Goal: Task Accomplishment & Management: Complete application form

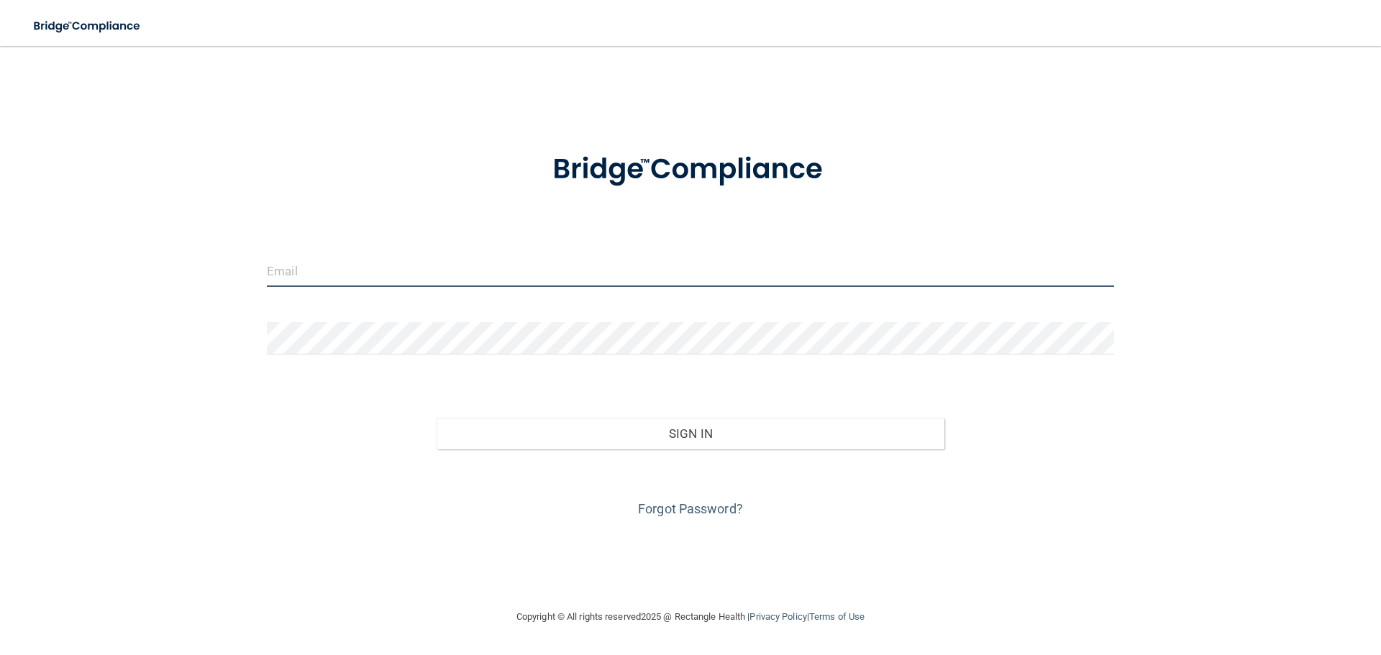
click at [502, 260] on input "email" at bounding box center [690, 271] width 847 height 32
type input "[PERSON_NAME][EMAIL_ADDRESS][DOMAIN_NAME]"
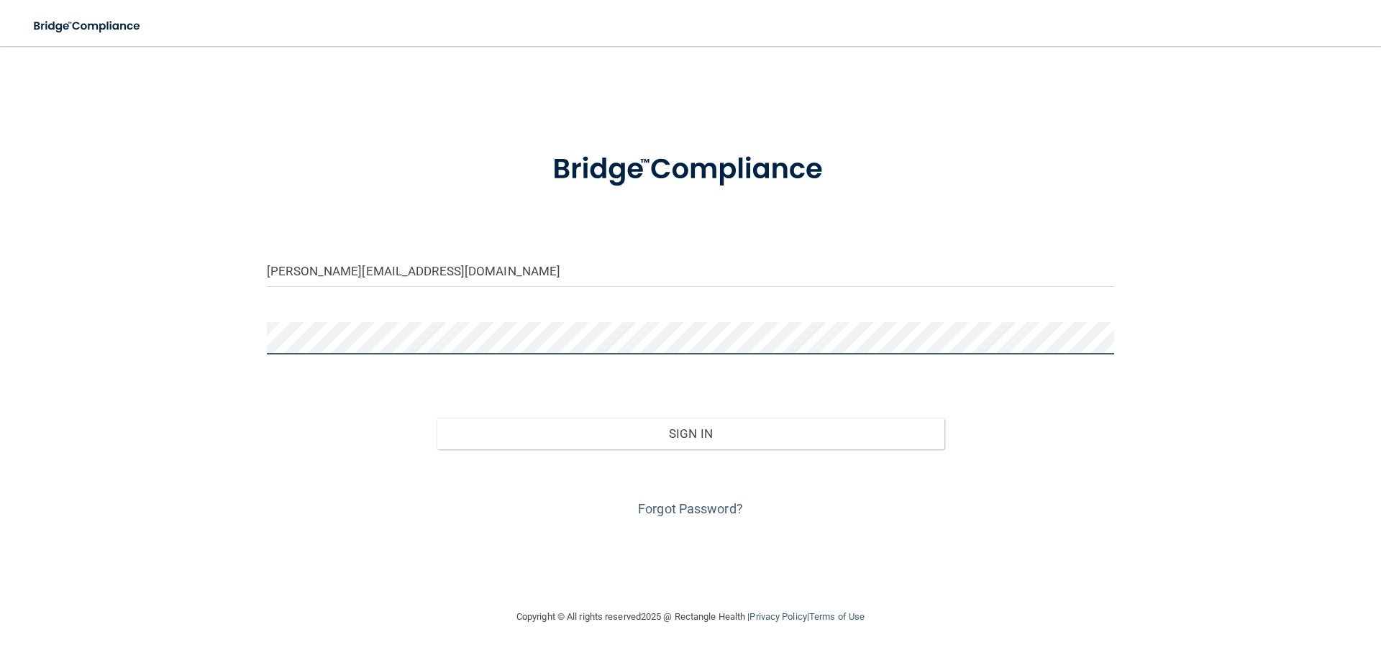
click at [437, 418] on button "Sign In" at bounding box center [691, 434] width 509 height 32
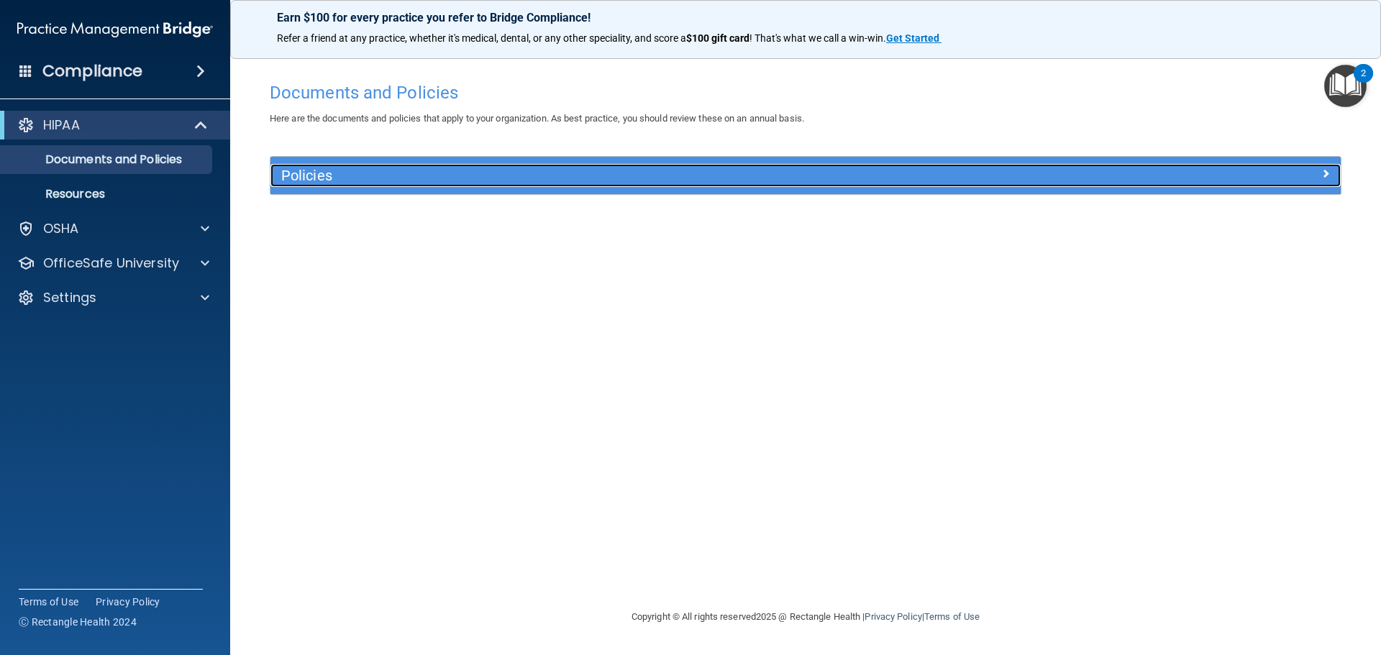
click at [432, 182] on h5 "Policies" at bounding box center [671, 176] width 781 height 16
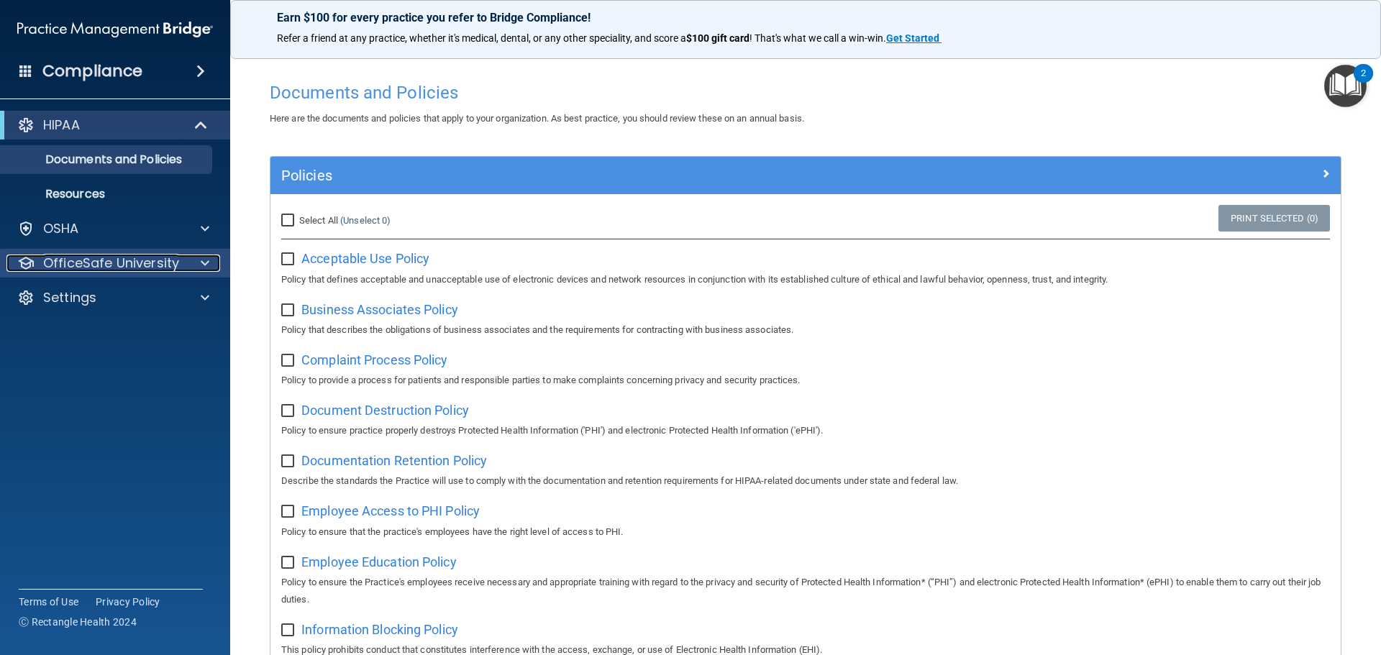
click at [204, 258] on span at bounding box center [205, 263] width 9 height 17
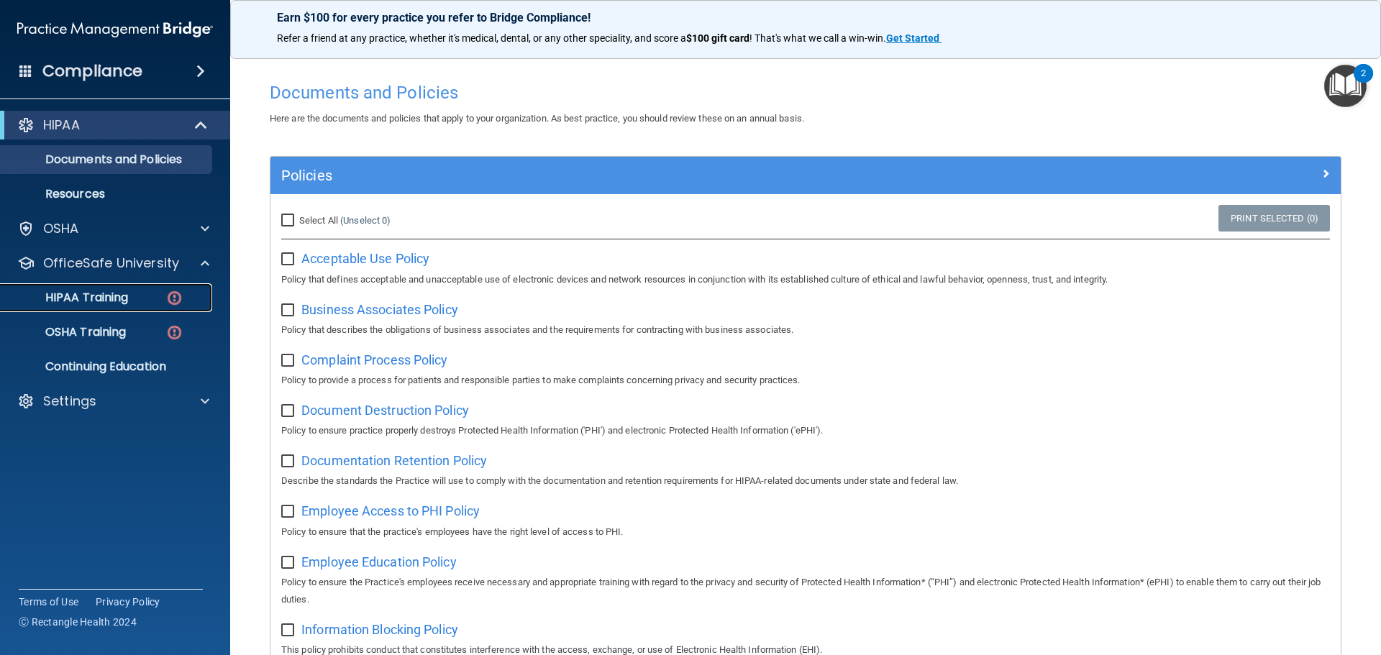
click at [110, 291] on p "HIPAA Training" at bounding box center [68, 298] width 119 height 14
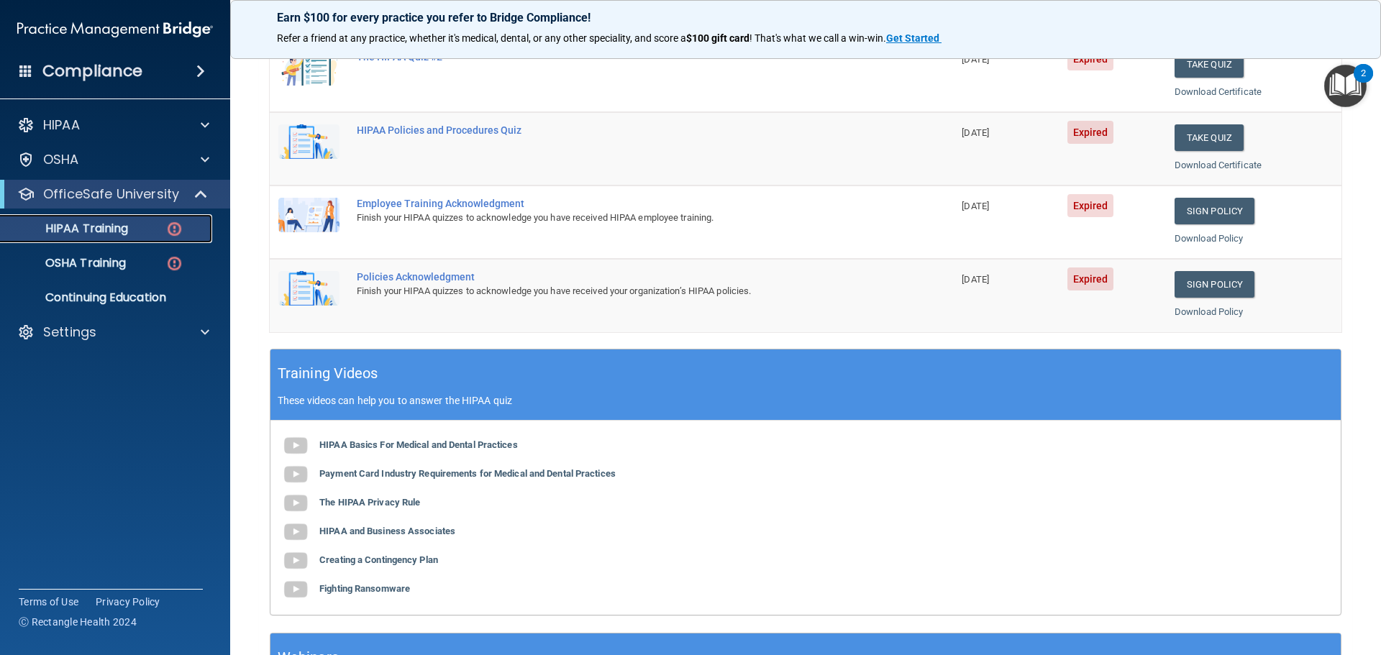
scroll to position [428, 0]
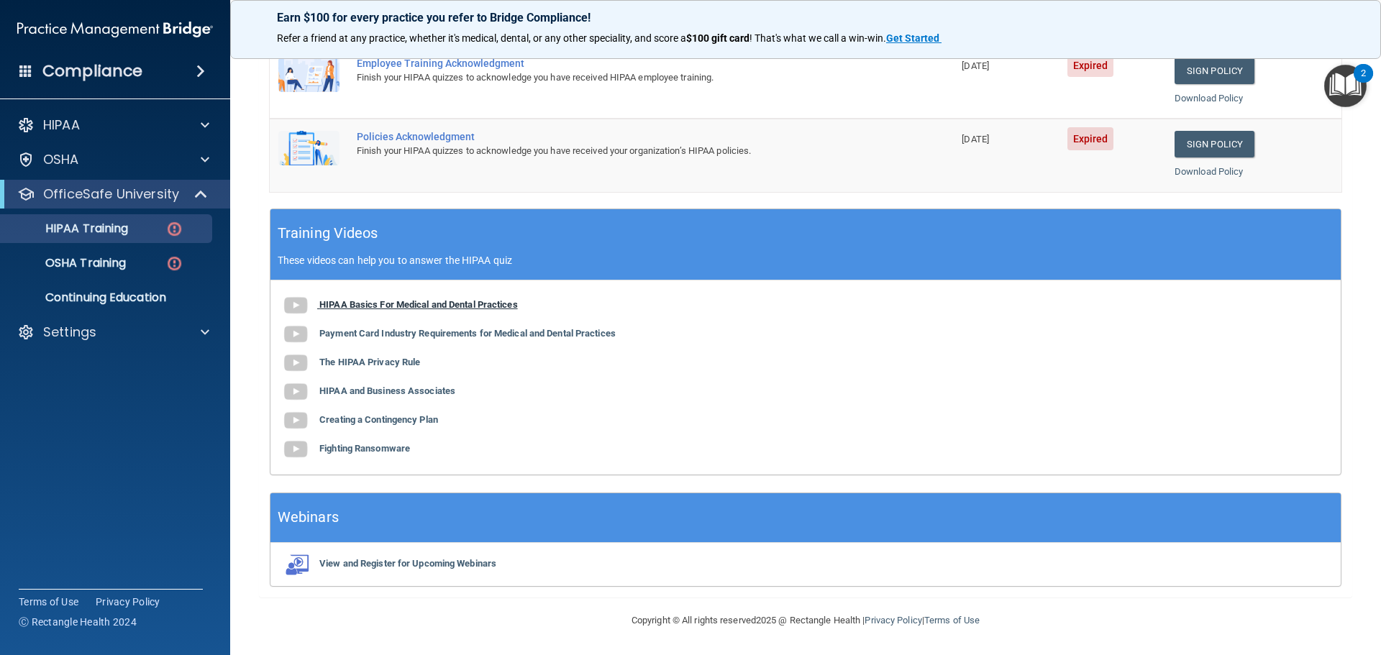
click at [457, 307] on b "HIPAA Basics For Medical and Dental Practices" at bounding box center [418, 304] width 199 height 11
click at [549, 331] on b "Payment Card Industry Requirements for Medical and Dental Practices" at bounding box center [467, 333] width 296 height 11
click at [417, 360] on b "The HIPAA Privacy Rule" at bounding box center [369, 362] width 101 height 11
click at [393, 396] on b "HIPAA and Business Associates" at bounding box center [387, 391] width 136 height 11
click at [417, 421] on b "Creating a Contingency Plan" at bounding box center [378, 419] width 119 height 11
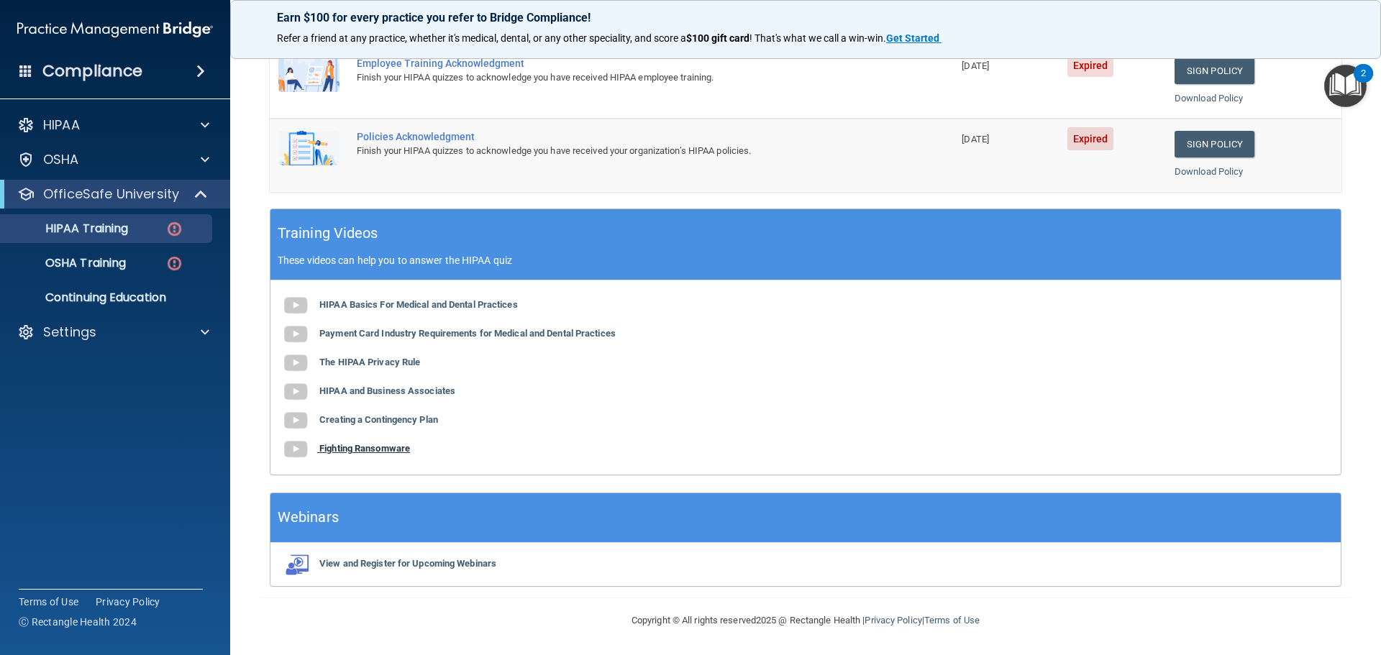
click at [377, 450] on b "Fighting Ransomware" at bounding box center [364, 448] width 91 height 11
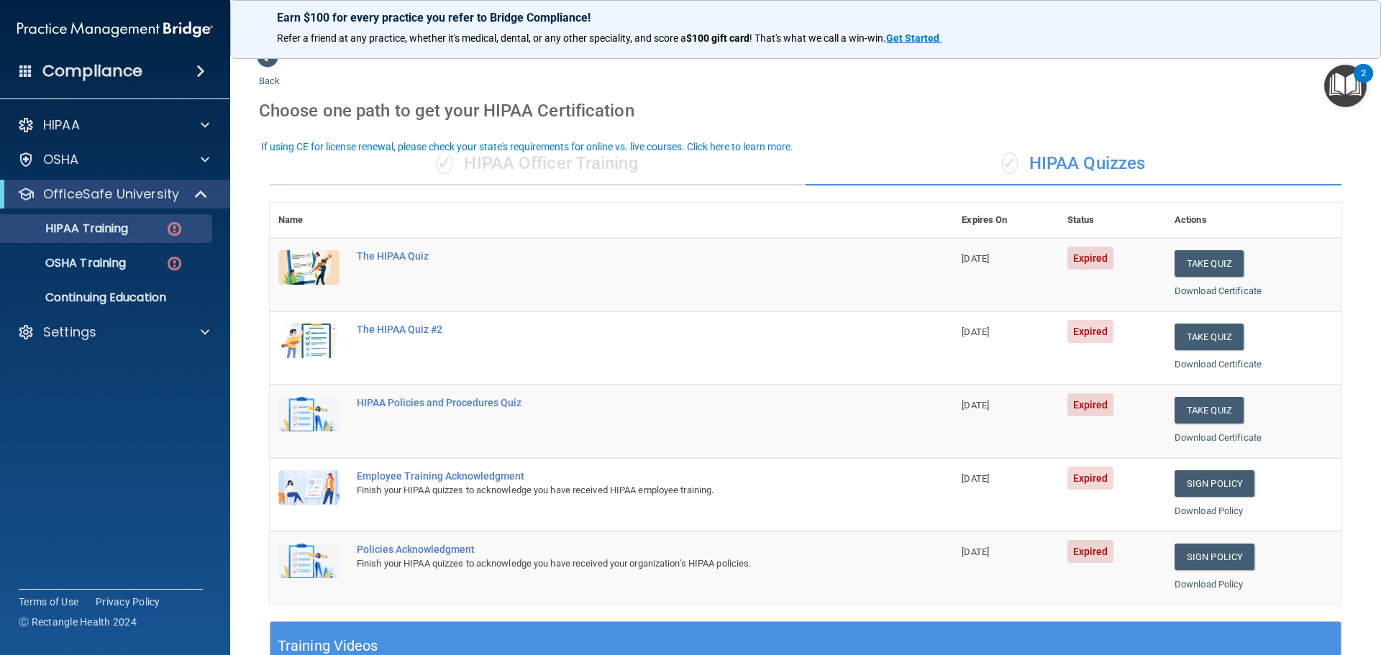
scroll to position [0, 0]
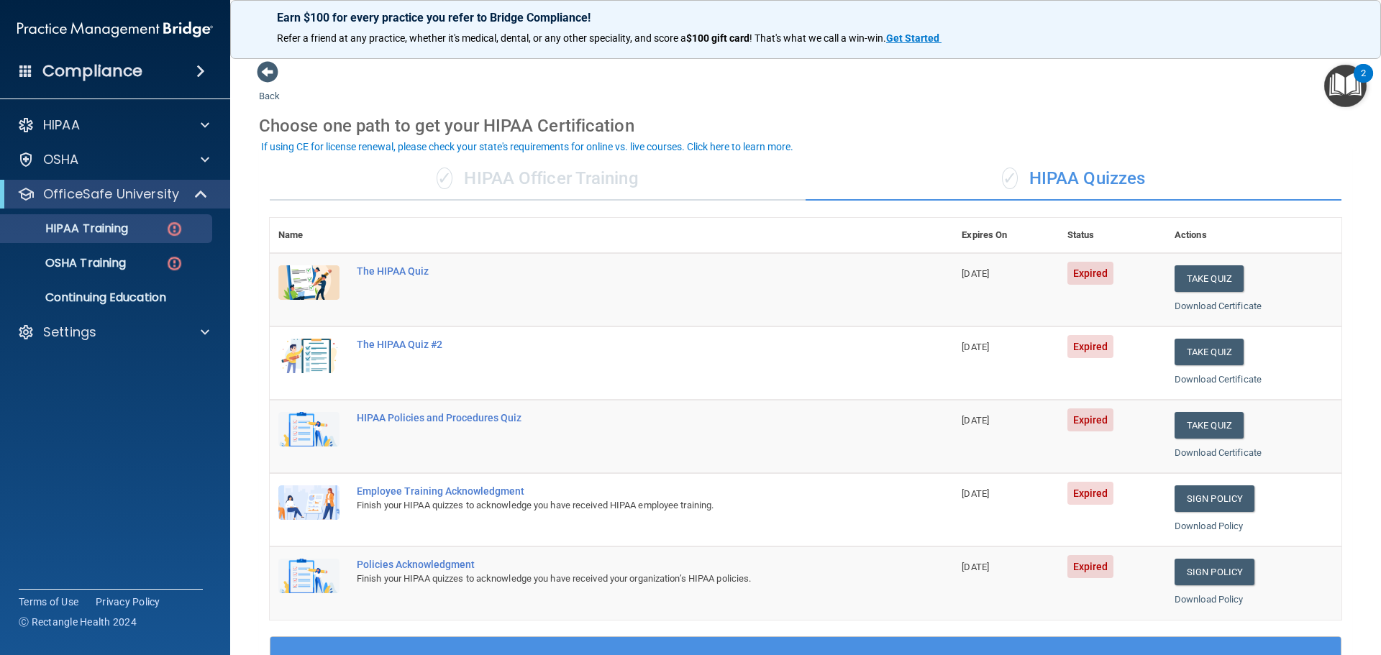
click at [614, 193] on div "✓ HIPAA Officer Training" at bounding box center [538, 179] width 536 height 43
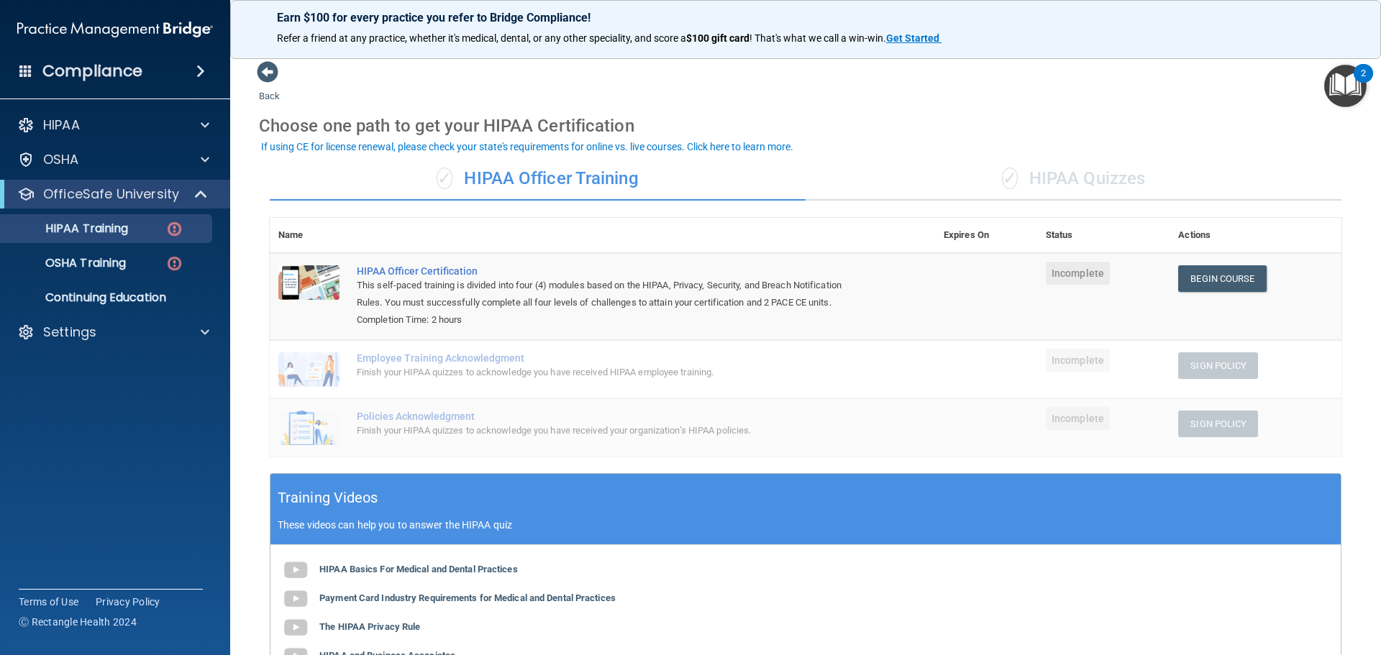
click at [1036, 186] on div "✓ HIPAA Quizzes" at bounding box center [1074, 179] width 536 height 43
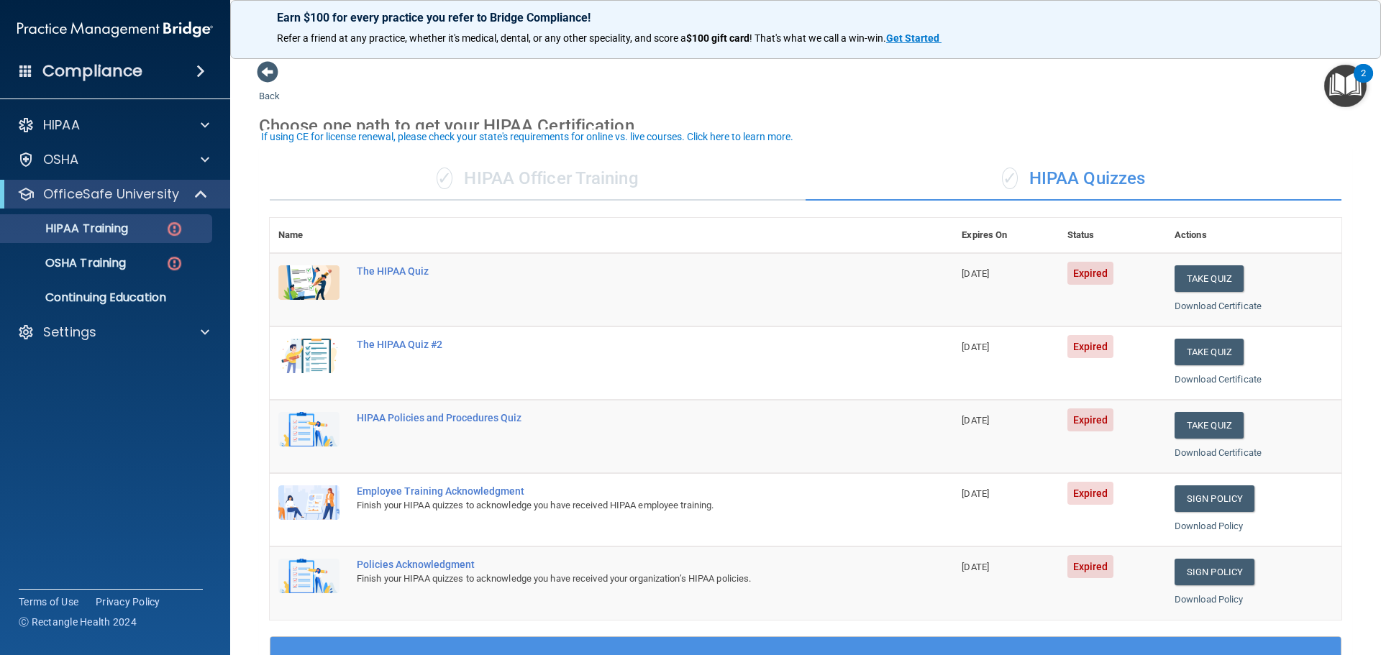
scroll to position [72, 0]
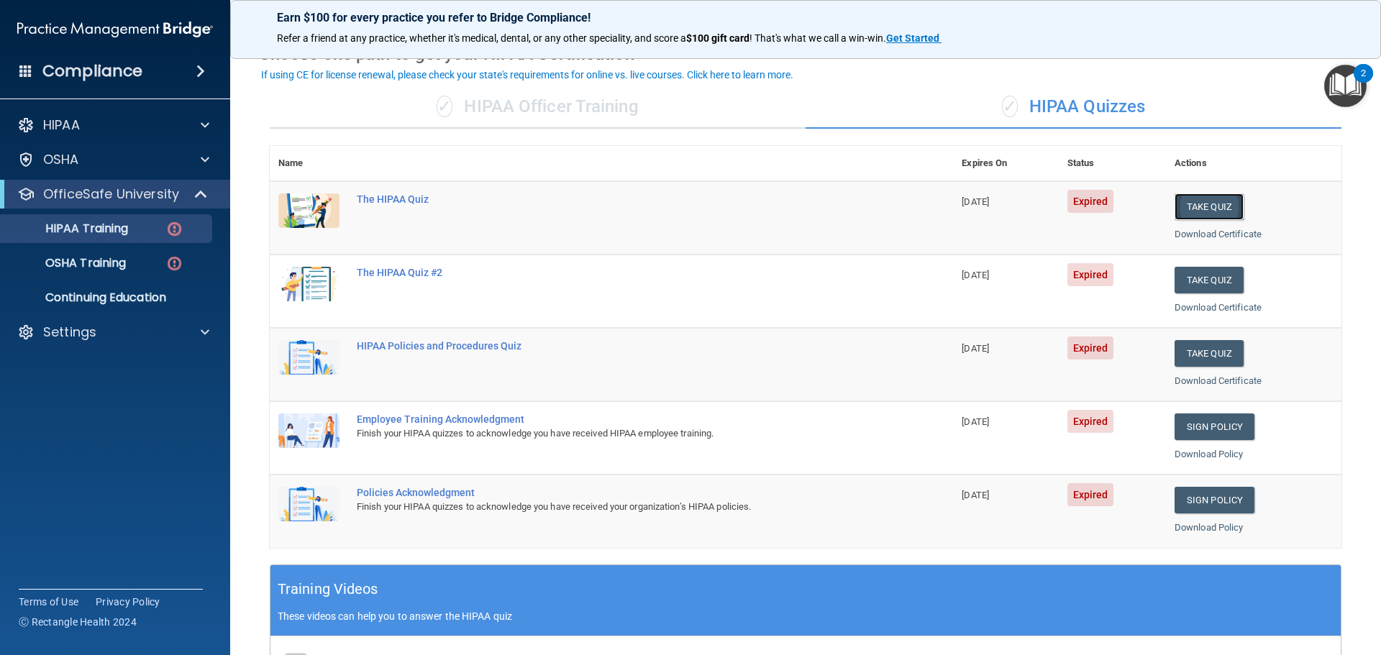
click at [1202, 202] on button "Take Quiz" at bounding box center [1209, 206] width 69 height 27
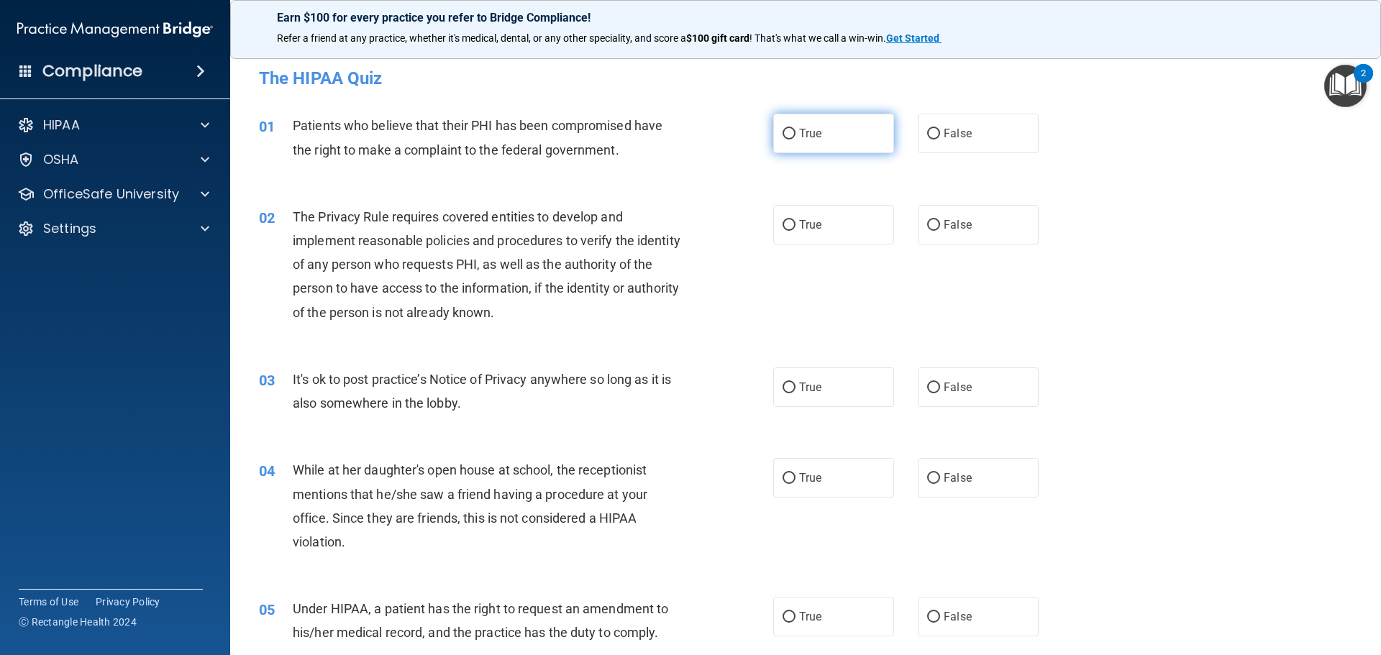
click at [775, 138] on label "True" at bounding box center [833, 134] width 121 height 40
click at [783, 138] on input "True" at bounding box center [789, 134] width 13 height 11
radio input "true"
click at [804, 237] on label "True" at bounding box center [833, 225] width 121 height 40
click at [796, 231] on input "True" at bounding box center [789, 225] width 13 height 11
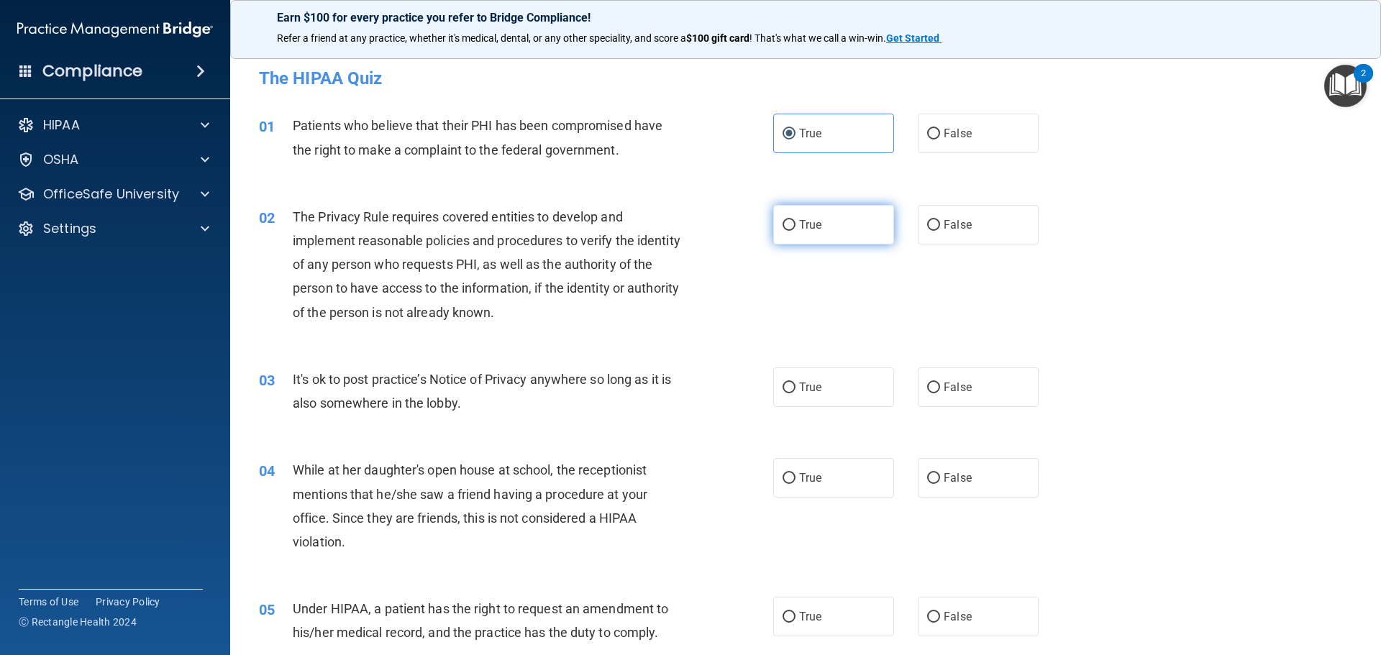
radio input "true"
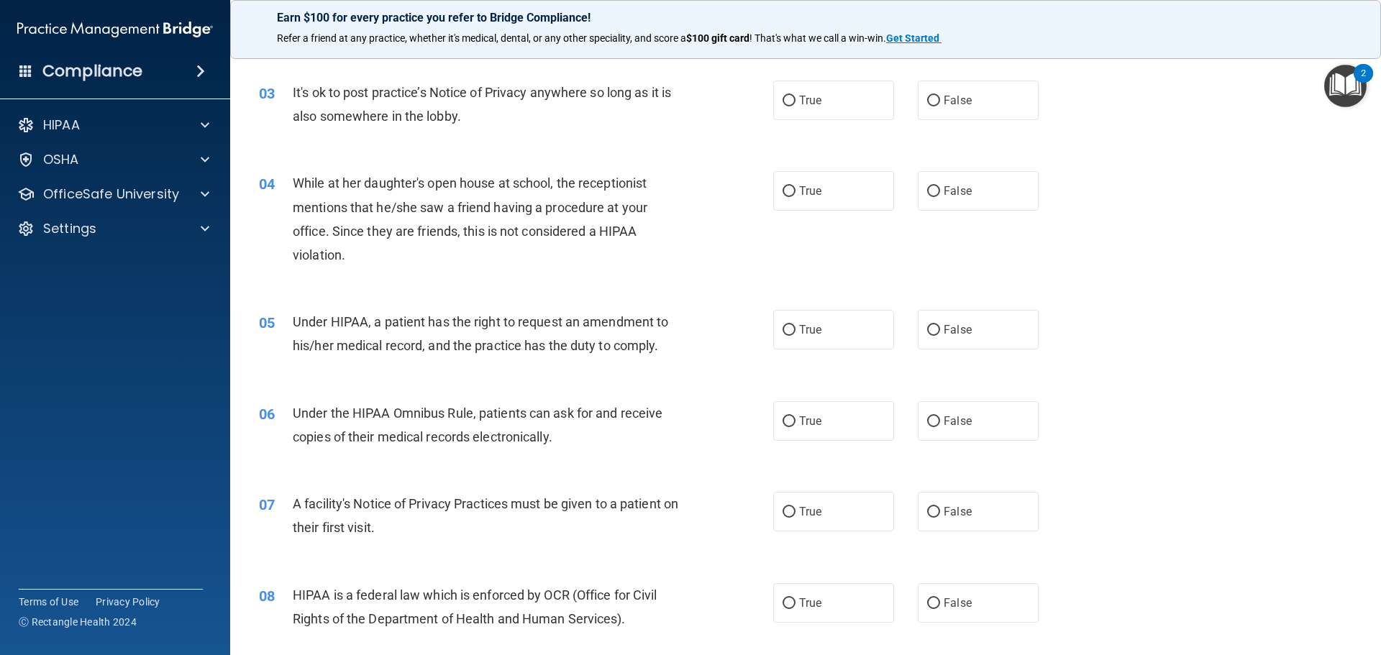
scroll to position [288, 0]
click at [974, 93] on label "False" at bounding box center [978, 100] width 121 height 40
click at [940, 95] on input "False" at bounding box center [933, 100] width 13 height 11
radio input "true"
click at [844, 190] on label "True" at bounding box center [833, 190] width 121 height 40
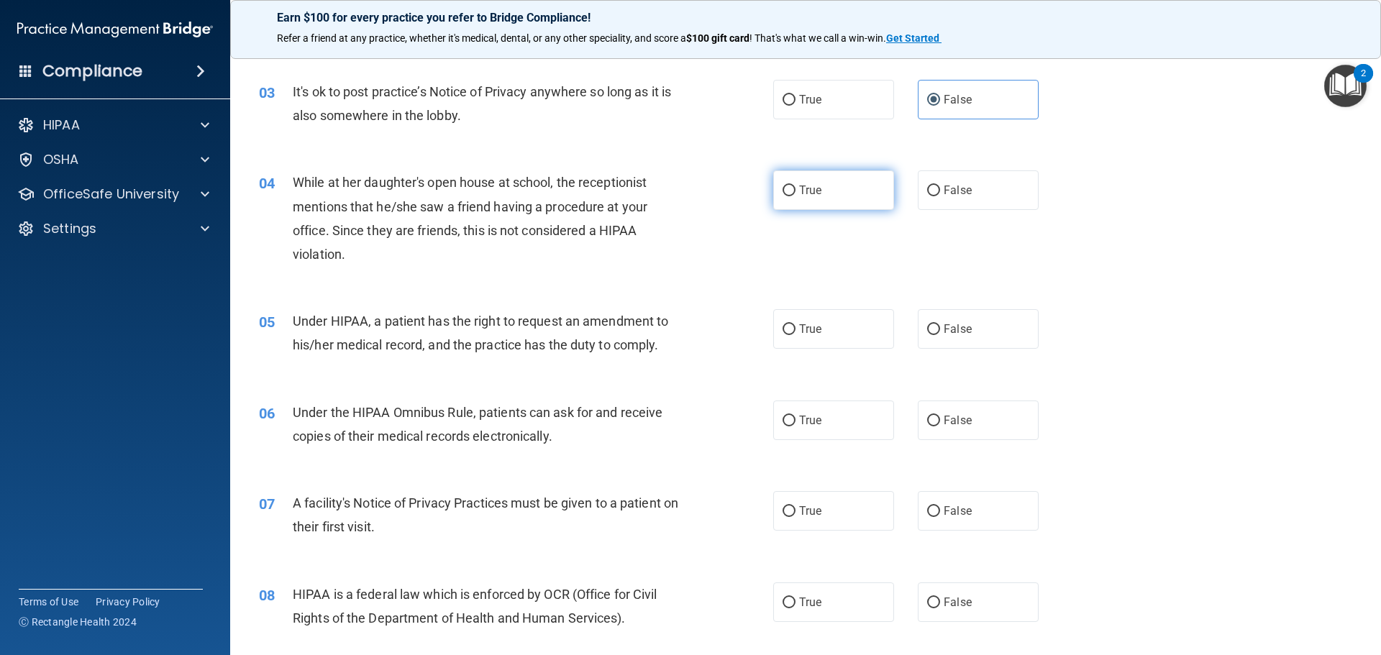
click at [796, 190] on input "True" at bounding box center [789, 191] width 13 height 11
radio input "true"
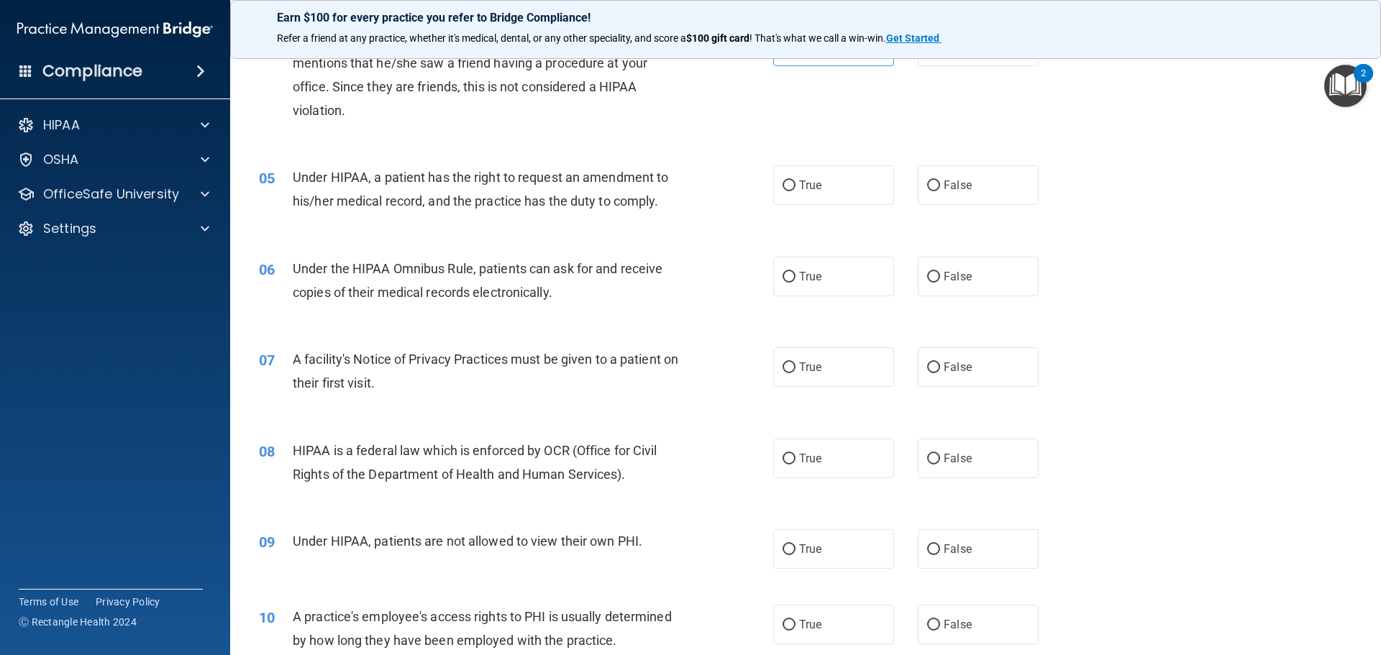
scroll to position [504, 0]
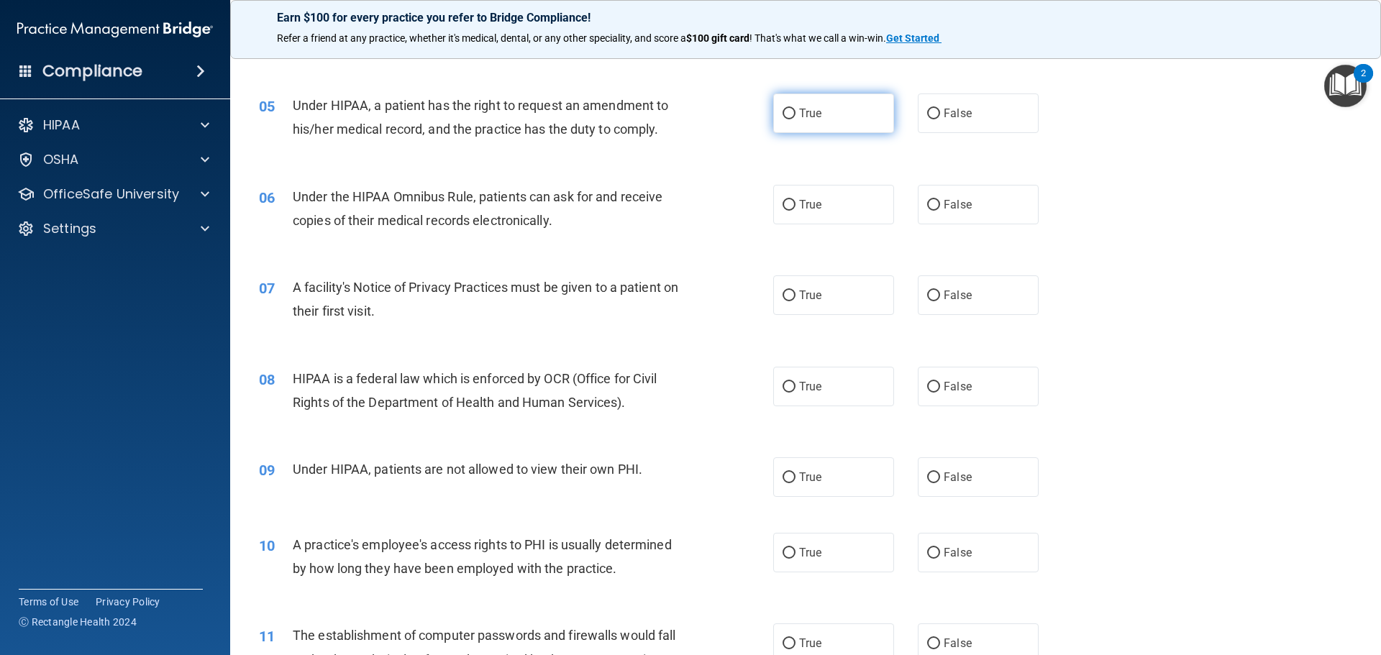
click at [809, 124] on label "True" at bounding box center [833, 114] width 121 height 40
click at [796, 119] on input "True" at bounding box center [789, 114] width 13 height 11
radio input "true"
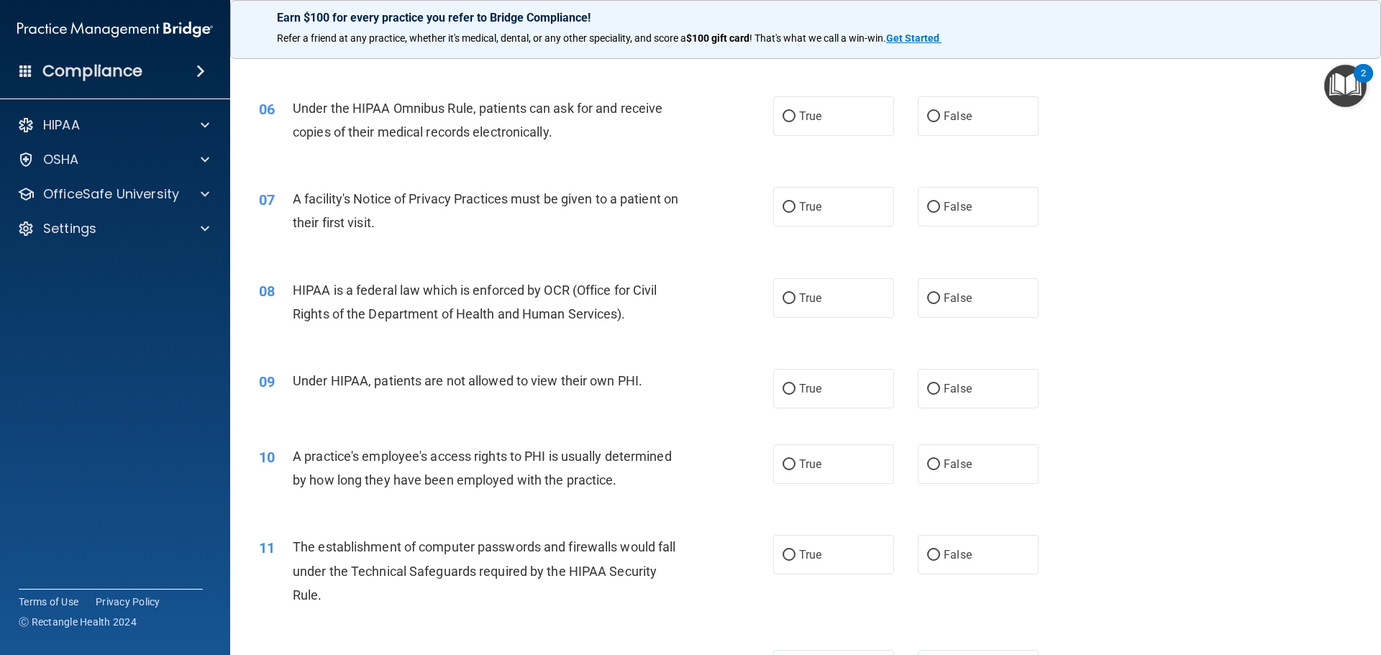
scroll to position [591, 0]
click at [837, 122] on label "True" at bounding box center [833, 117] width 121 height 40
click at [796, 122] on input "True" at bounding box center [789, 117] width 13 height 11
radio input "true"
click at [829, 194] on label "True" at bounding box center [833, 208] width 121 height 40
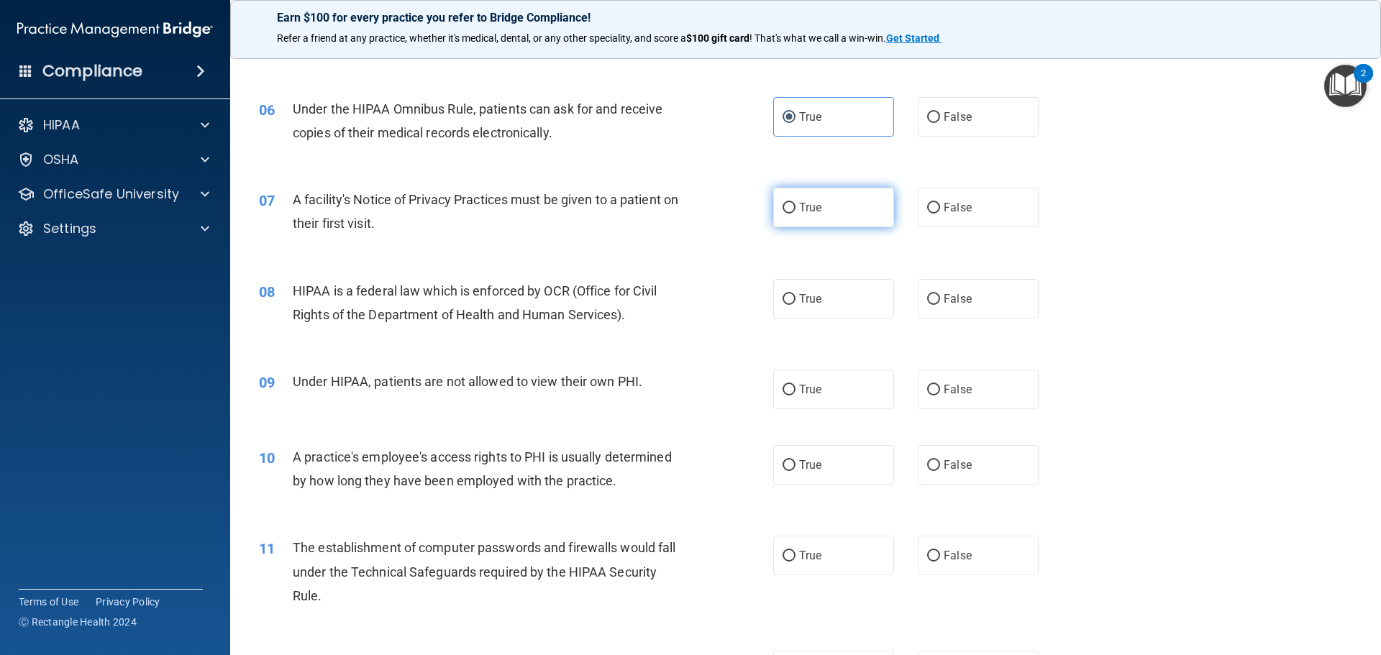
click at [796, 203] on input "True" at bounding box center [789, 208] width 13 height 11
radio input "true"
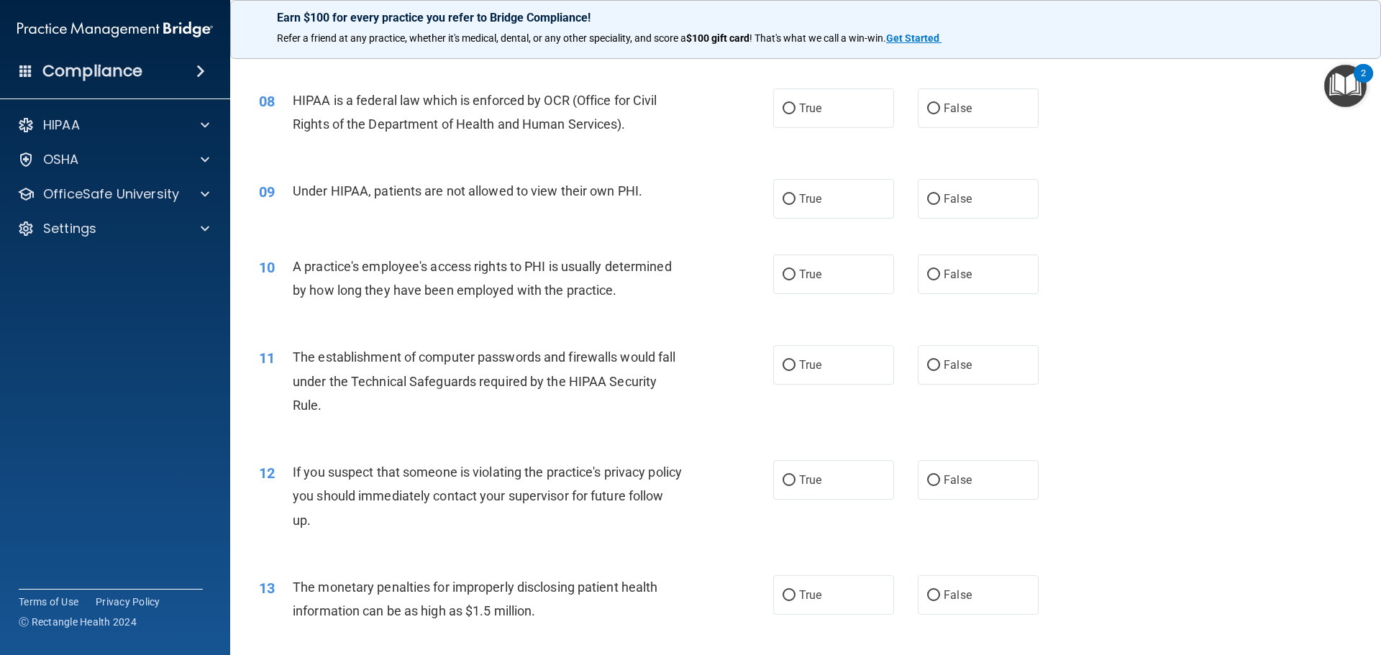
scroll to position [807, 0]
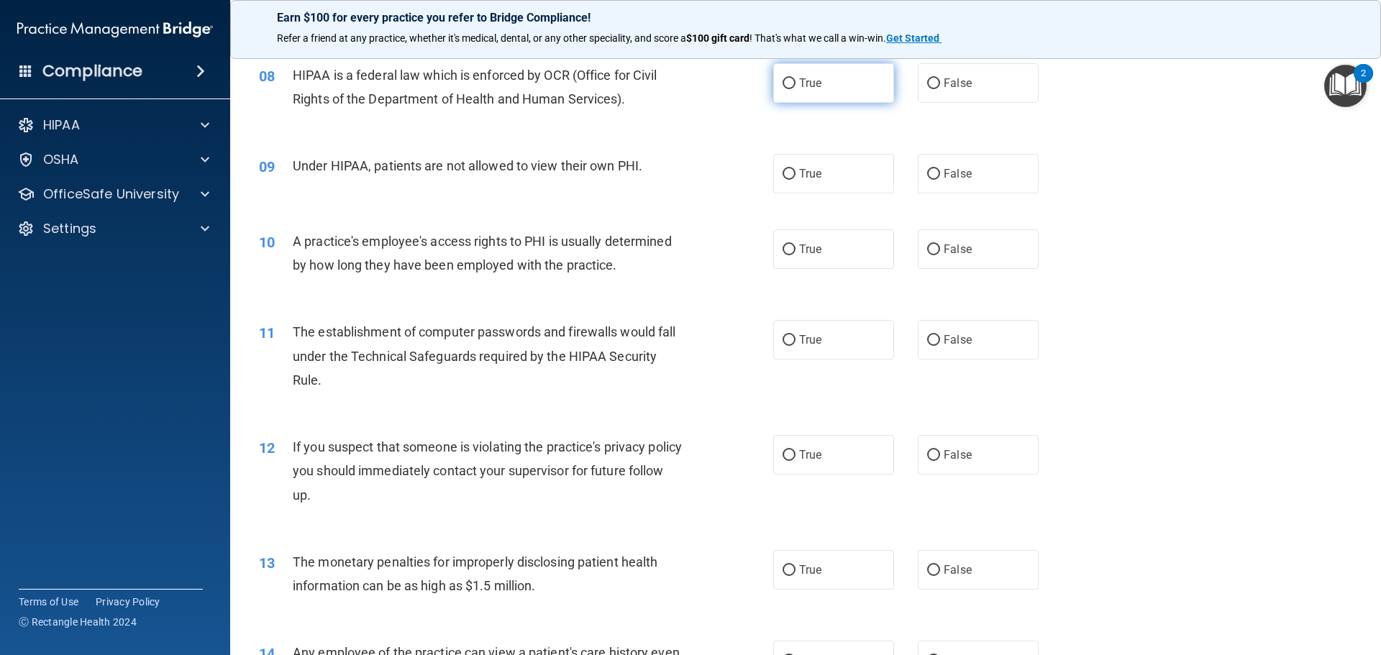
click at [783, 85] on input "True" at bounding box center [789, 83] width 13 height 11
radio input "true"
click at [944, 170] on span "False" at bounding box center [958, 174] width 28 height 14
click at [940, 170] on input "False" at bounding box center [933, 174] width 13 height 11
radio input "true"
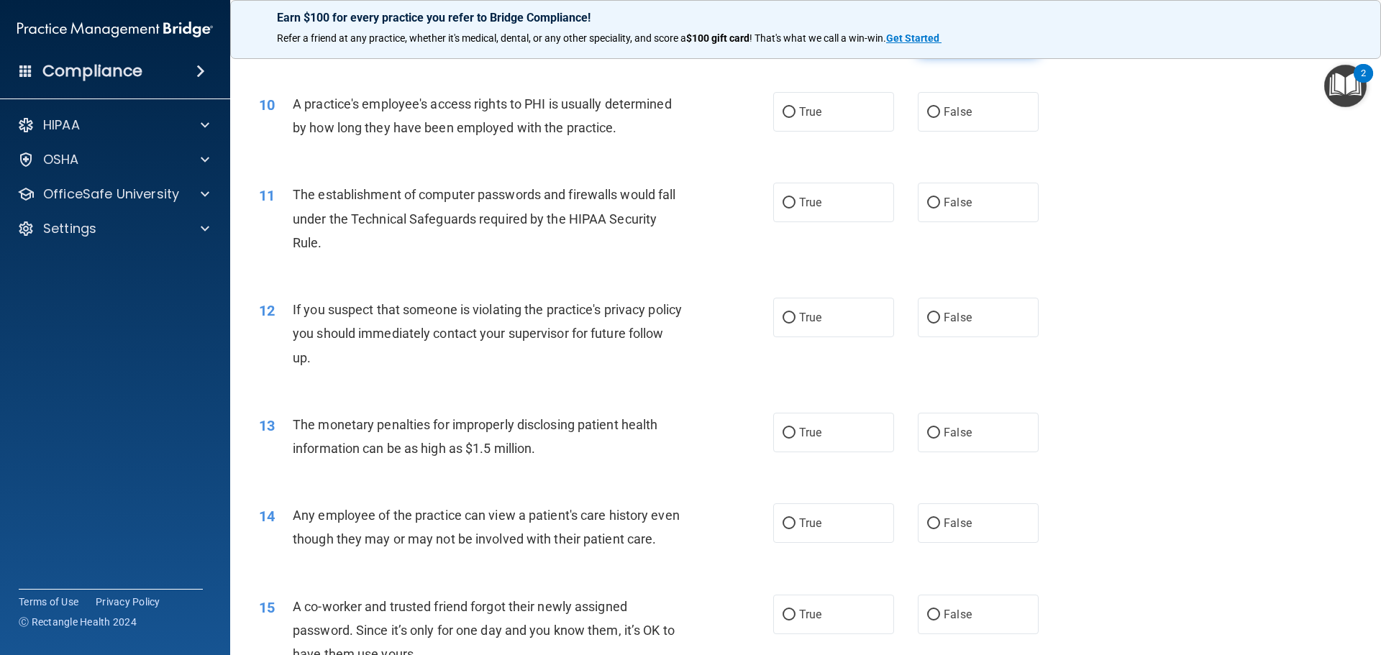
scroll to position [951, 0]
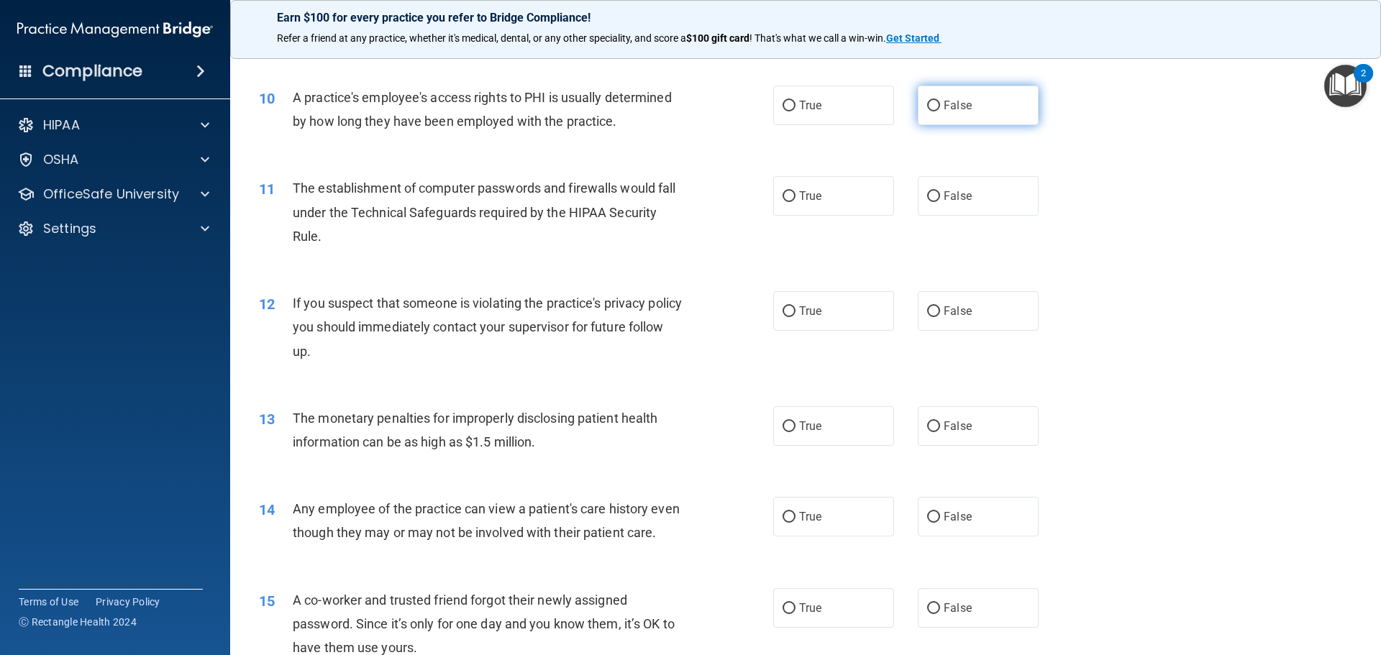
click at [977, 104] on label "False" at bounding box center [978, 106] width 121 height 40
click at [940, 104] on input "False" at bounding box center [933, 106] width 13 height 11
radio input "true"
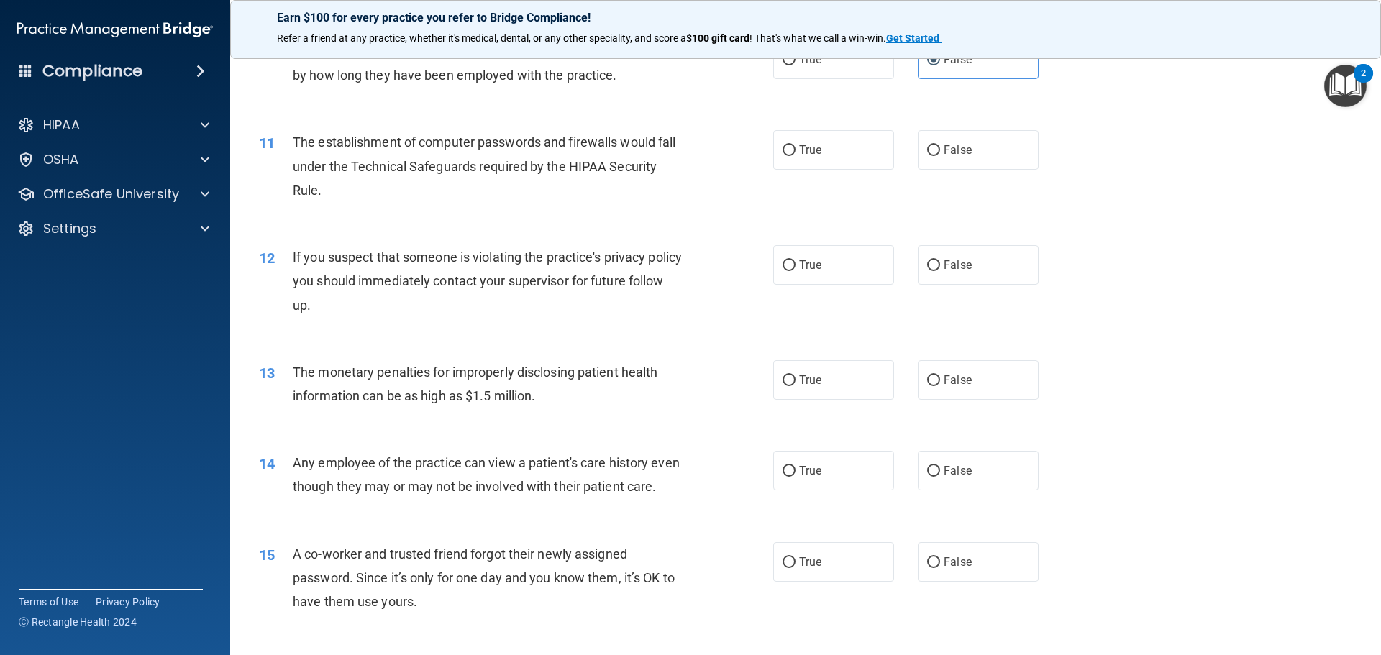
scroll to position [1023, 0]
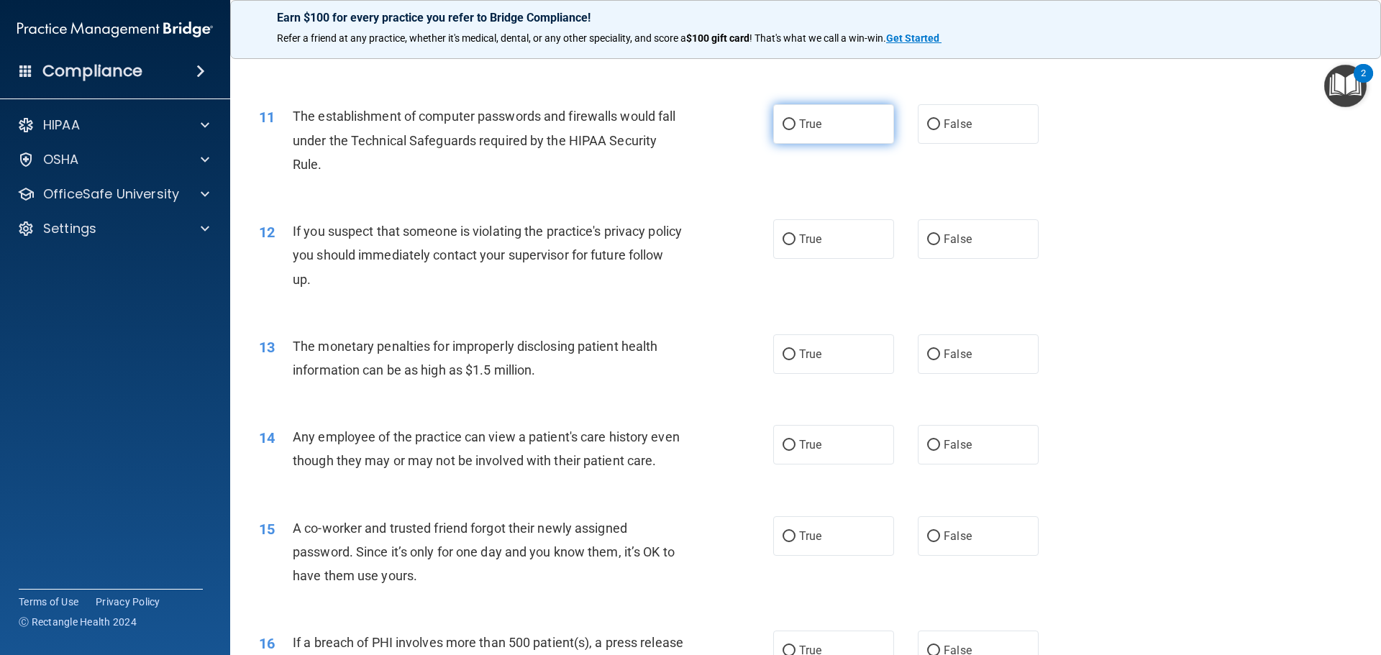
click at [789, 137] on label "True" at bounding box center [833, 124] width 121 height 40
click at [789, 130] on input "True" at bounding box center [789, 124] width 13 height 11
radio input "true"
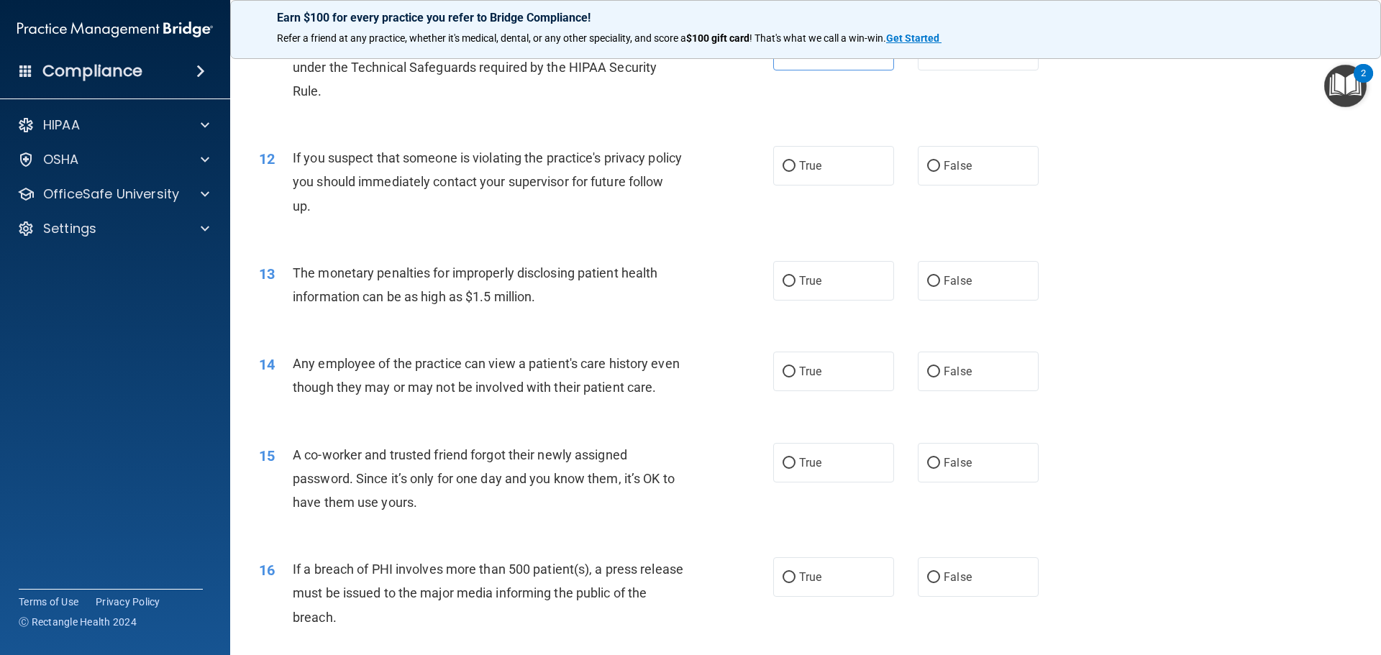
scroll to position [1167, 0]
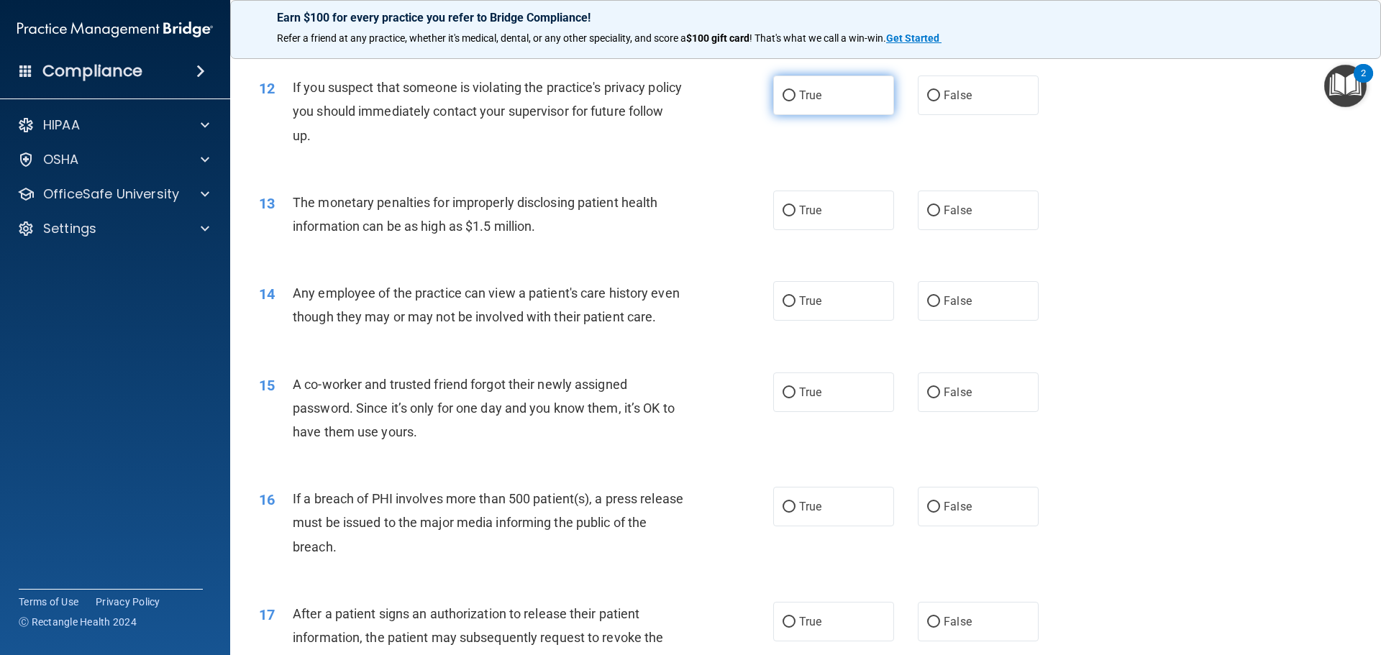
click at [806, 106] on label "True" at bounding box center [833, 96] width 121 height 40
click at [796, 101] on input "True" at bounding box center [789, 96] width 13 height 11
radio input "true"
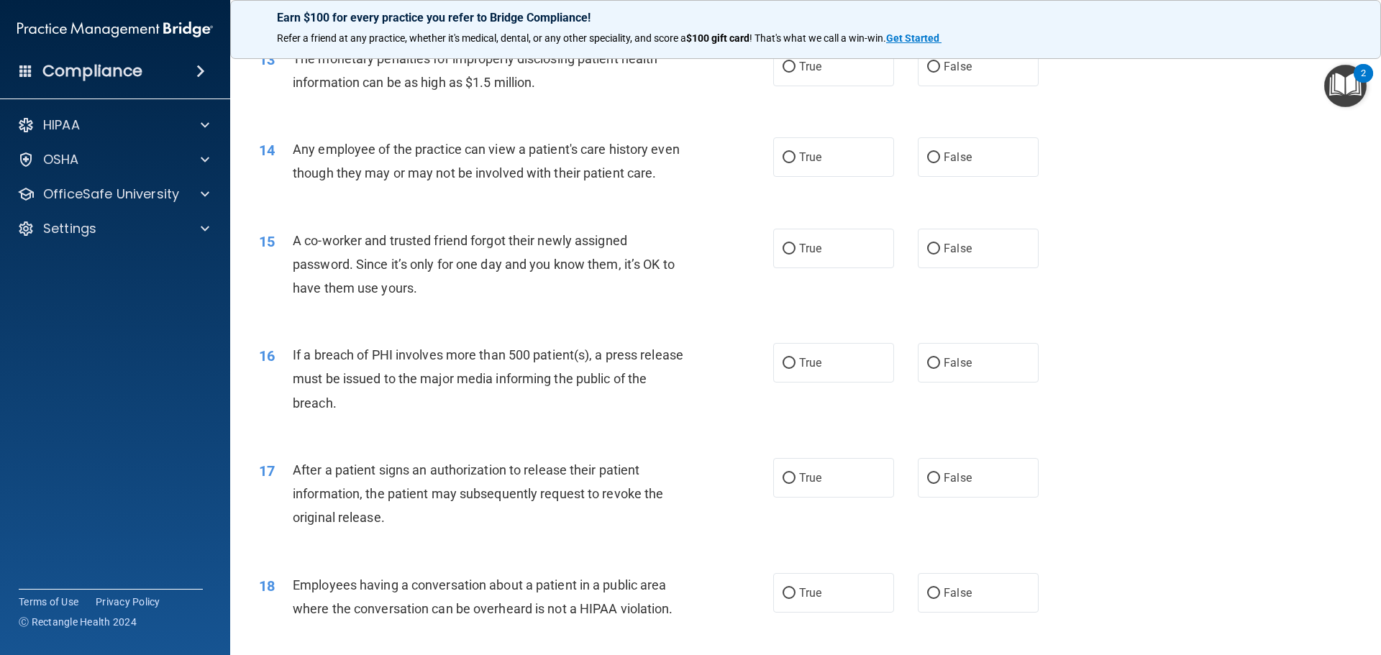
scroll to position [1239, 0]
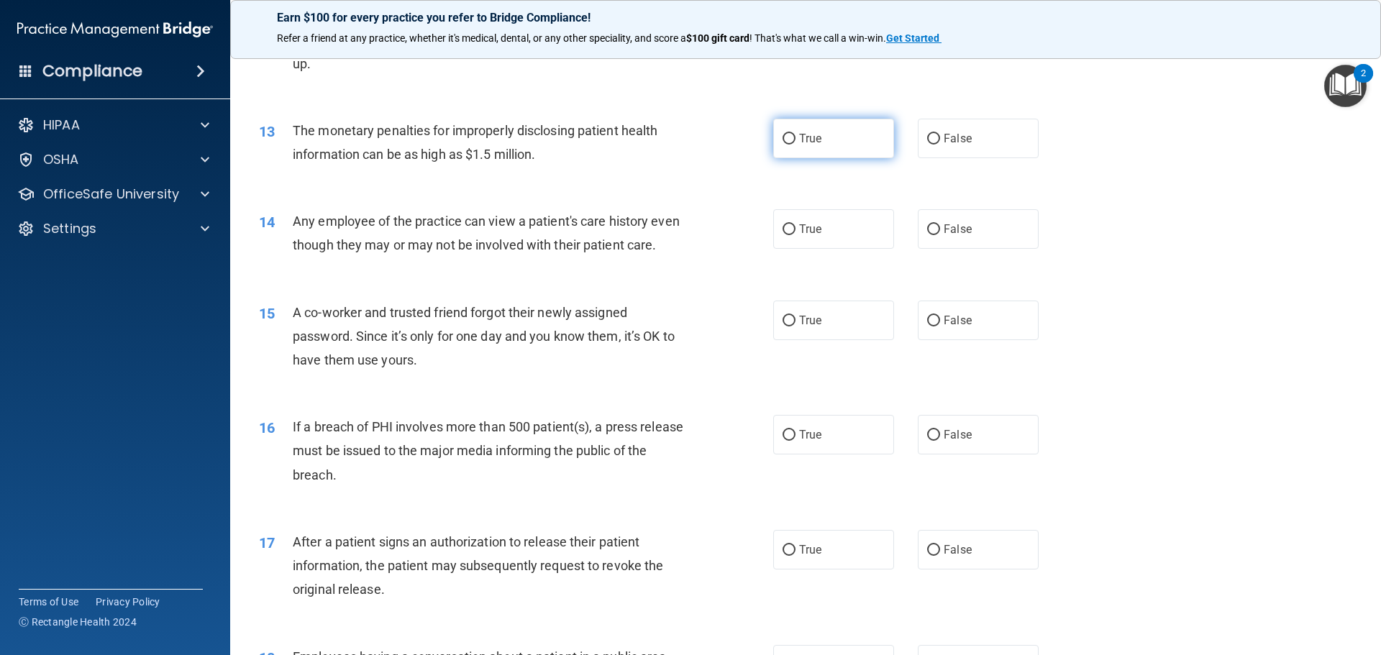
click at [786, 140] on input "True" at bounding box center [789, 139] width 13 height 11
radio input "true"
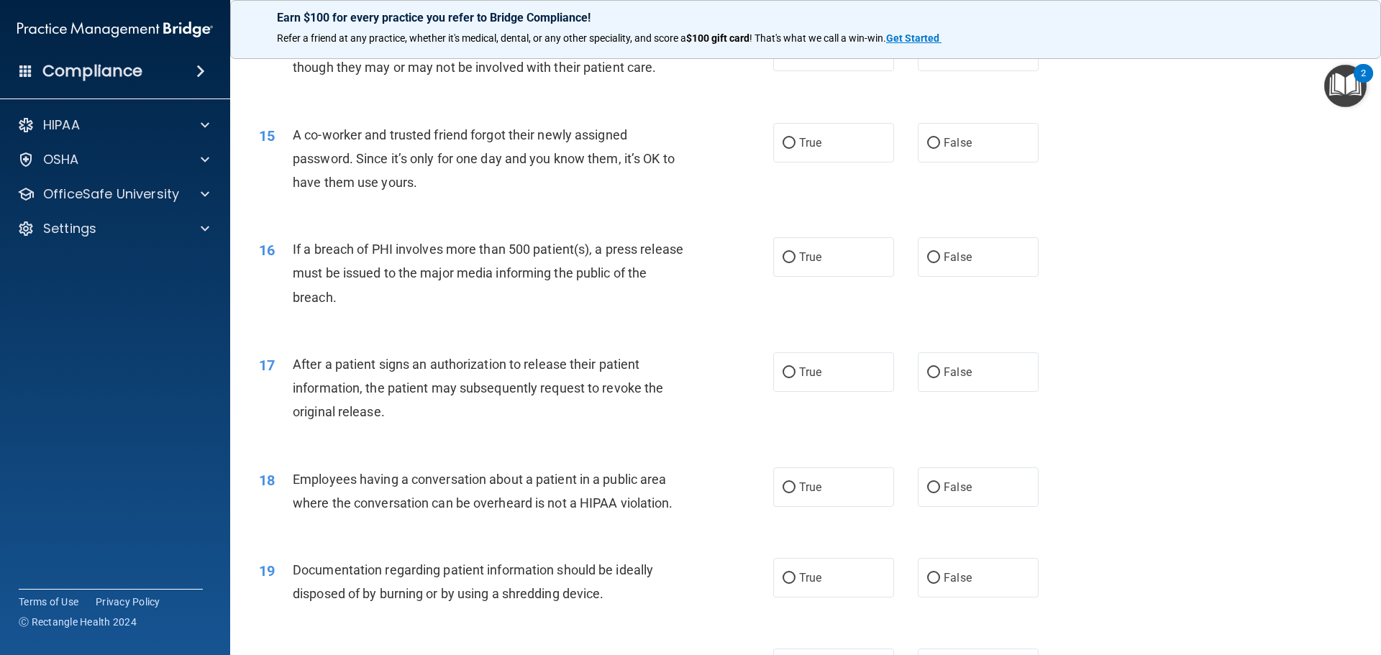
scroll to position [1382, 0]
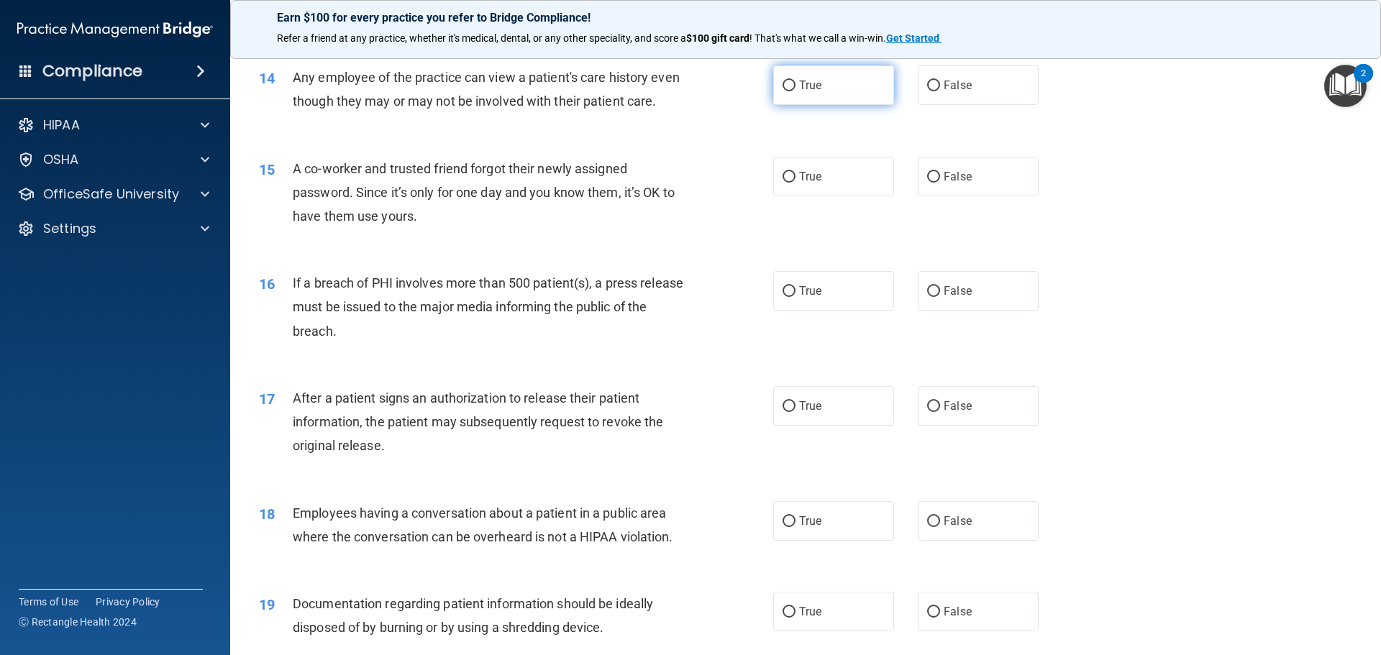
click at [799, 97] on label "True" at bounding box center [833, 85] width 121 height 40
click at [796, 91] on input "True" at bounding box center [789, 86] width 13 height 11
radio input "true"
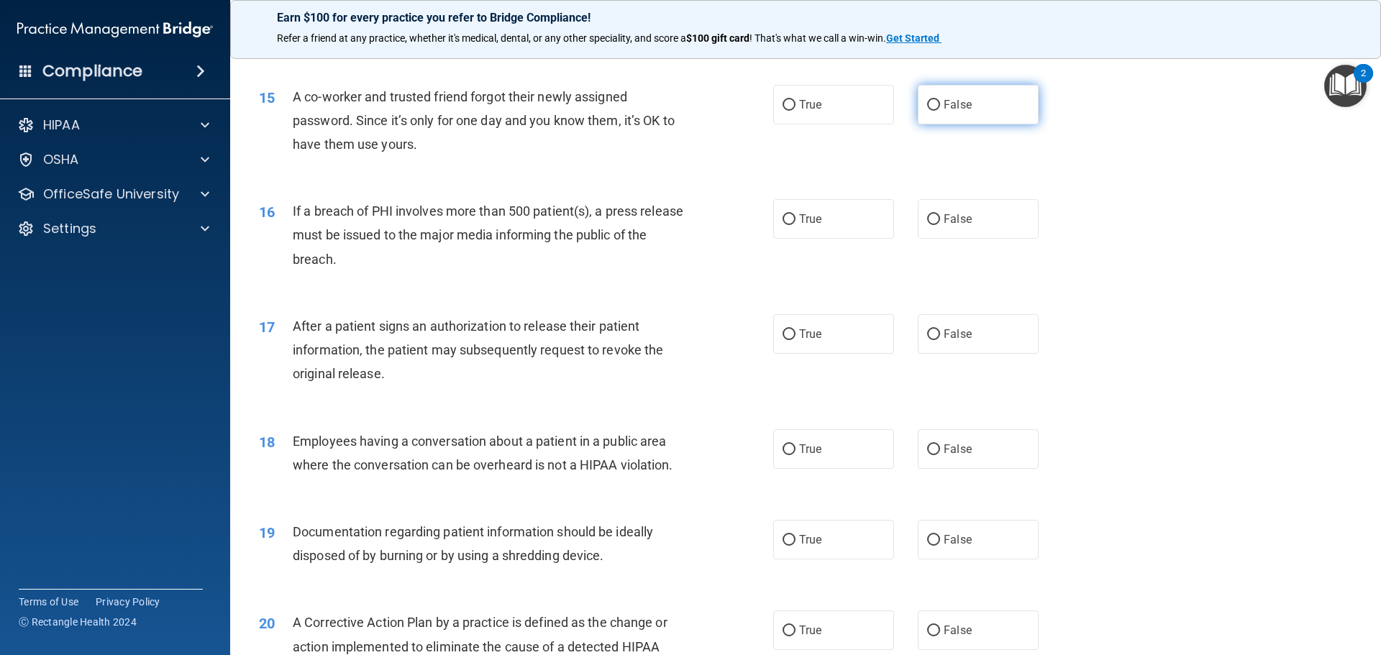
click at [974, 124] on label "False" at bounding box center [978, 105] width 121 height 40
click at [940, 111] on input "False" at bounding box center [933, 105] width 13 height 11
radio input "true"
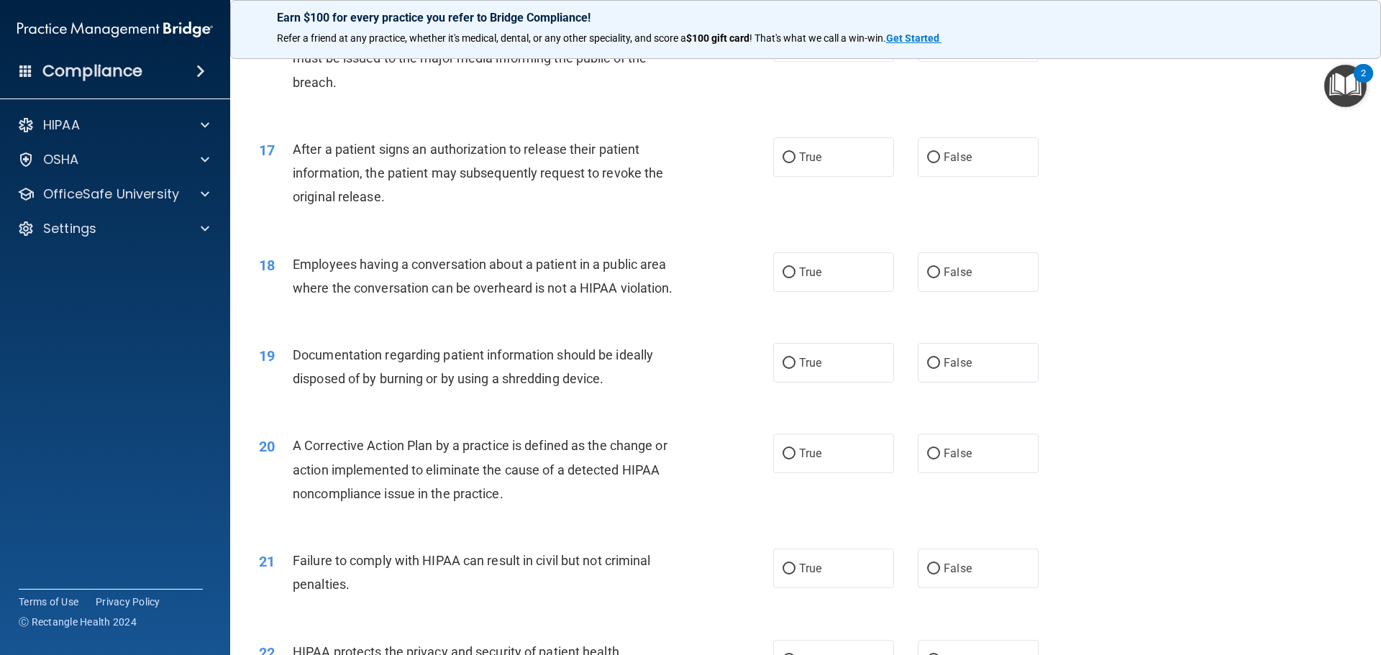
scroll to position [1598, 0]
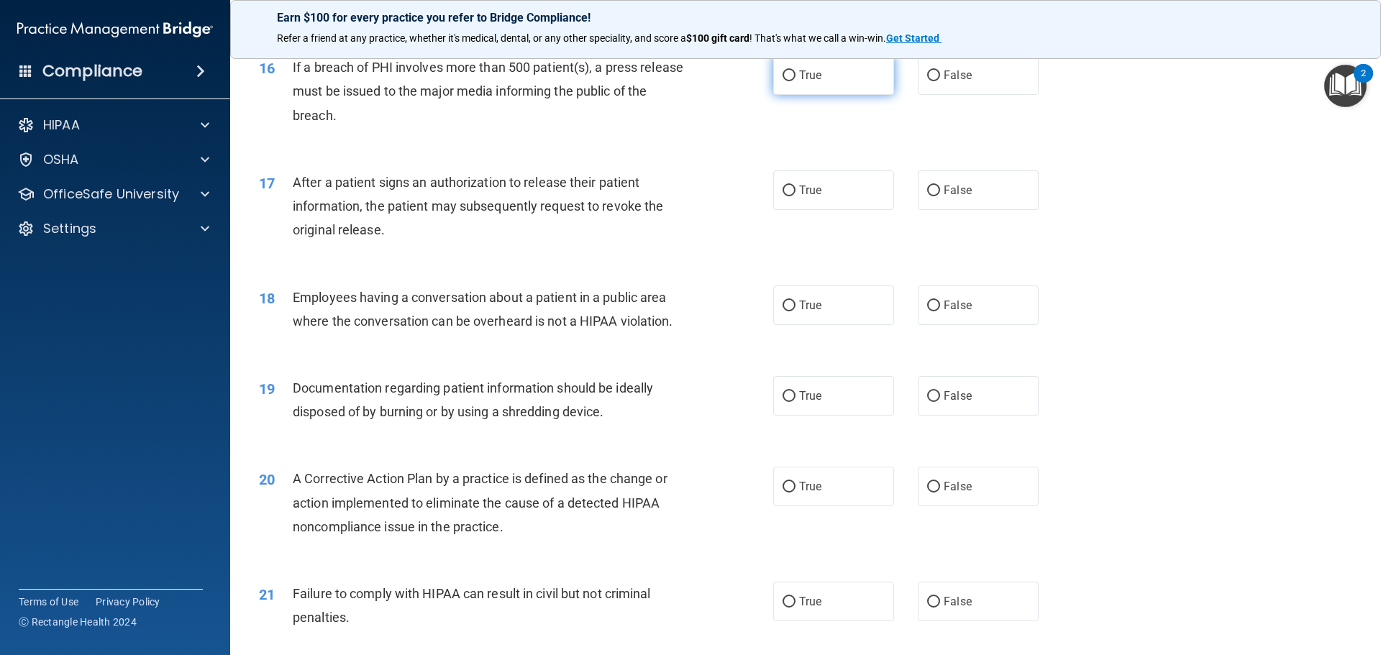
click at [791, 91] on label "True" at bounding box center [833, 75] width 121 height 40
click at [791, 81] on input "True" at bounding box center [789, 75] width 13 height 11
radio input "true"
click at [783, 196] on input "True" at bounding box center [789, 191] width 13 height 11
radio input "true"
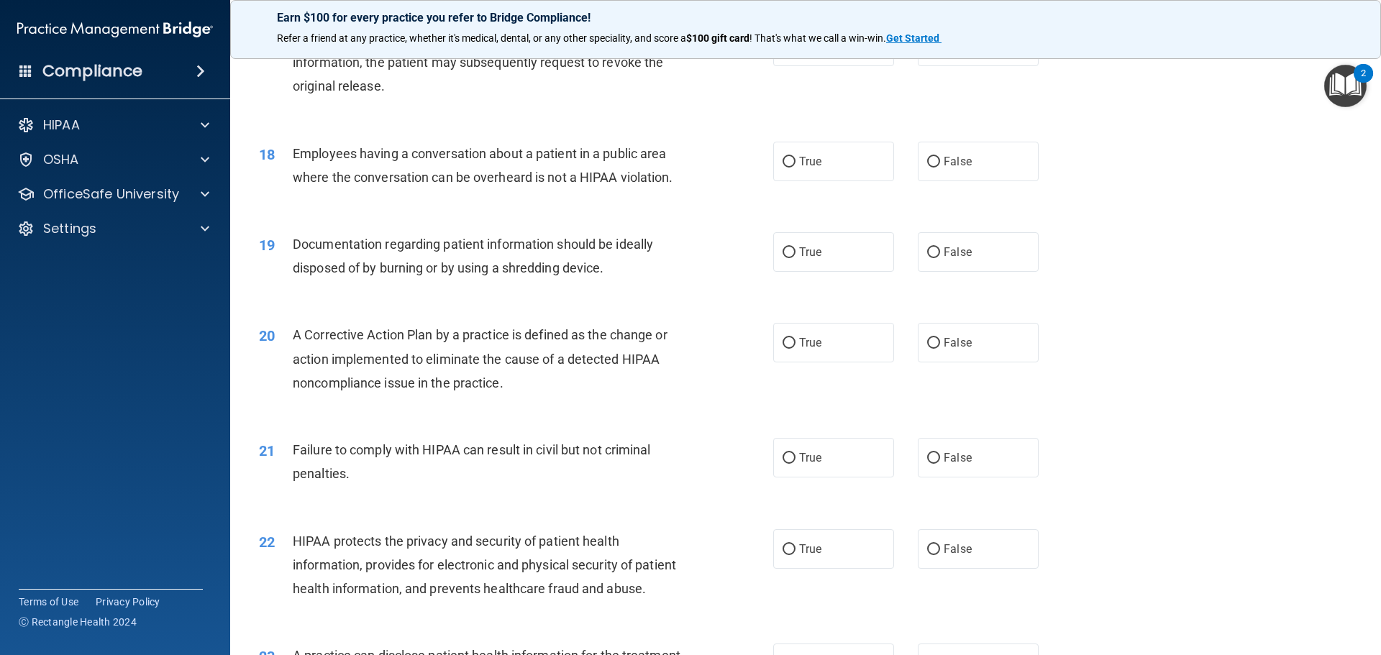
scroll to position [1814, 0]
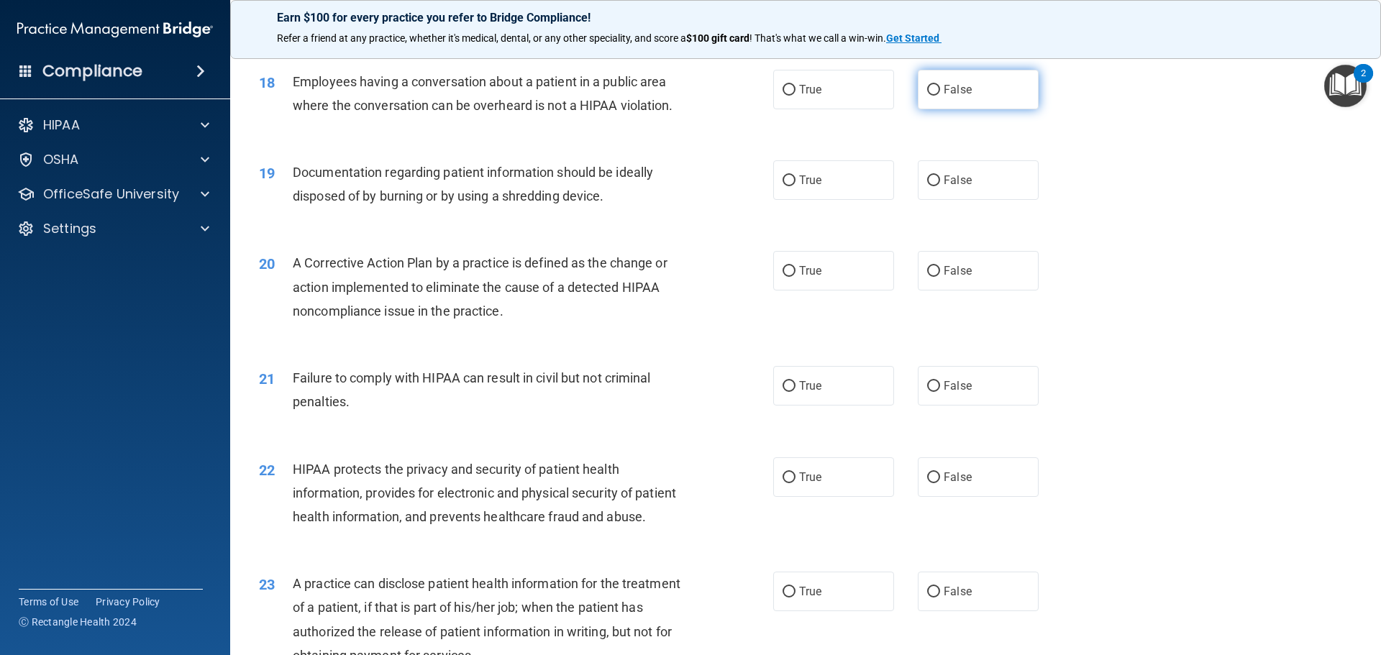
click at [918, 109] on label "False" at bounding box center [978, 90] width 121 height 40
click at [927, 96] on input "False" at bounding box center [933, 90] width 13 height 11
radio input "true"
click at [820, 196] on label "True" at bounding box center [833, 180] width 121 height 40
click at [796, 186] on input "True" at bounding box center [789, 181] width 13 height 11
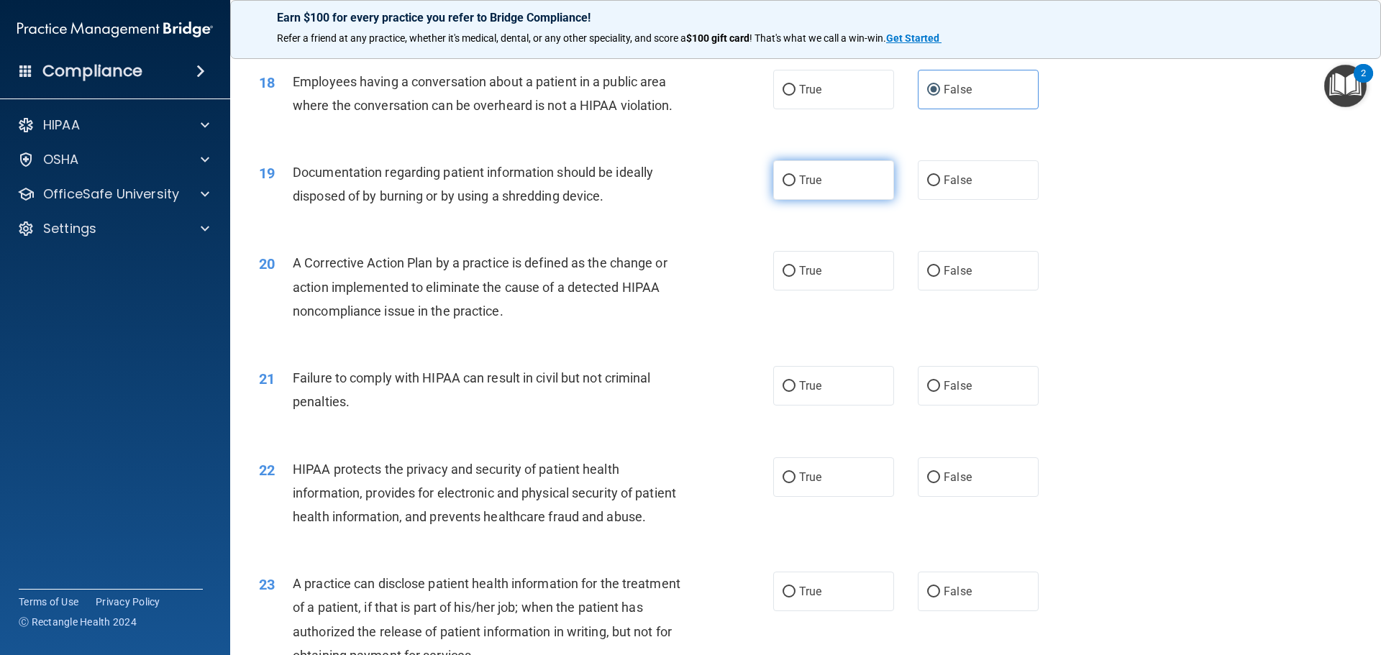
radio input "true"
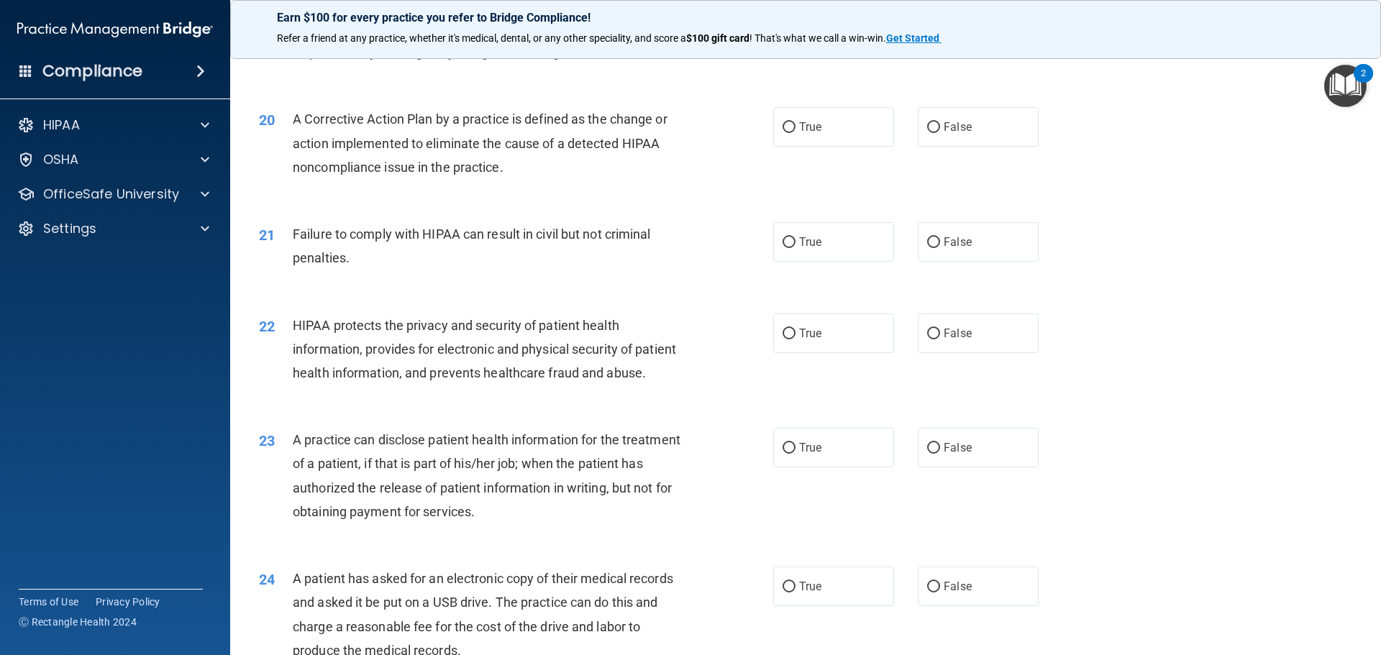
scroll to position [2030, 0]
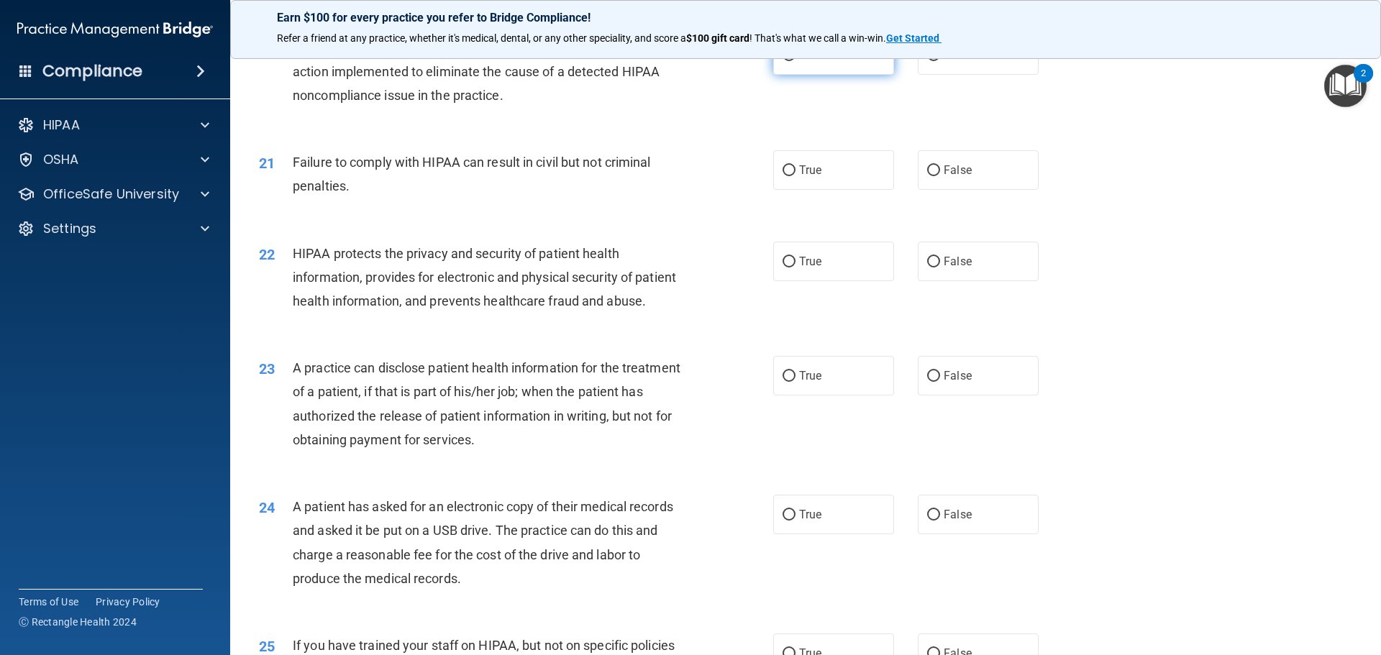
click at [821, 75] on label "True" at bounding box center [833, 55] width 121 height 40
click at [796, 61] on input "True" at bounding box center [789, 55] width 13 height 11
radio input "true"
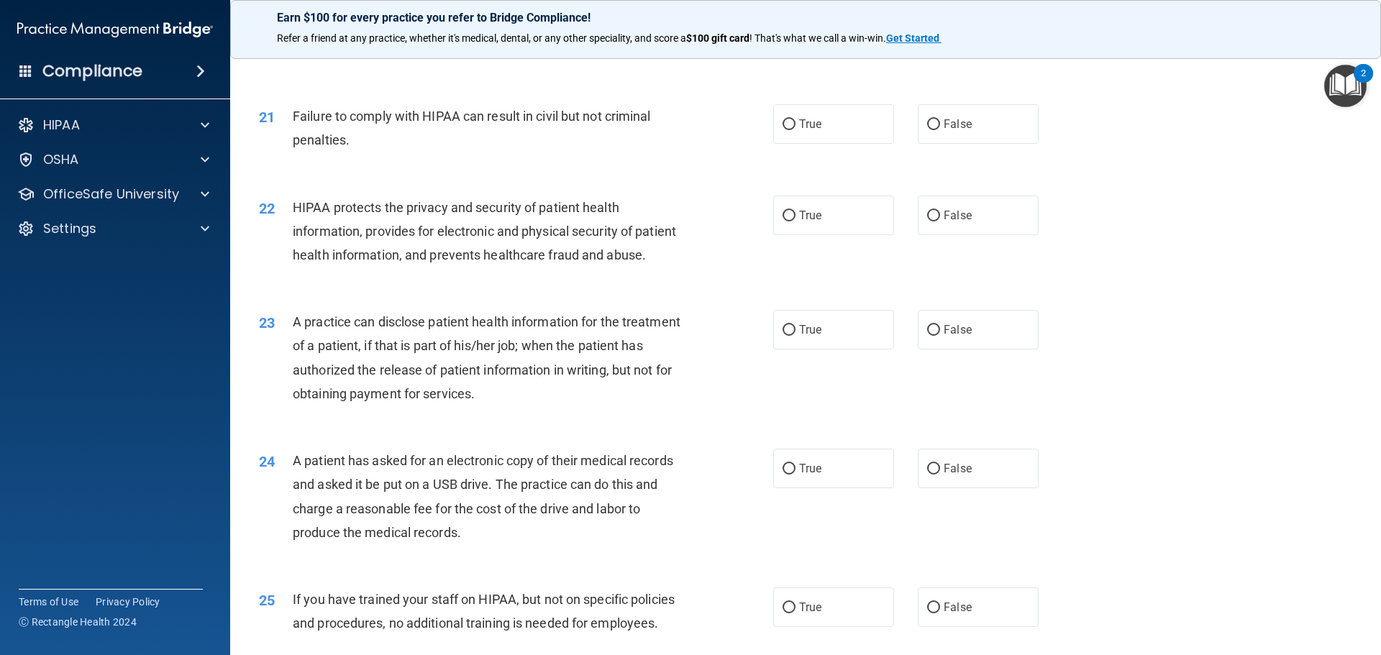
scroll to position [2102, 0]
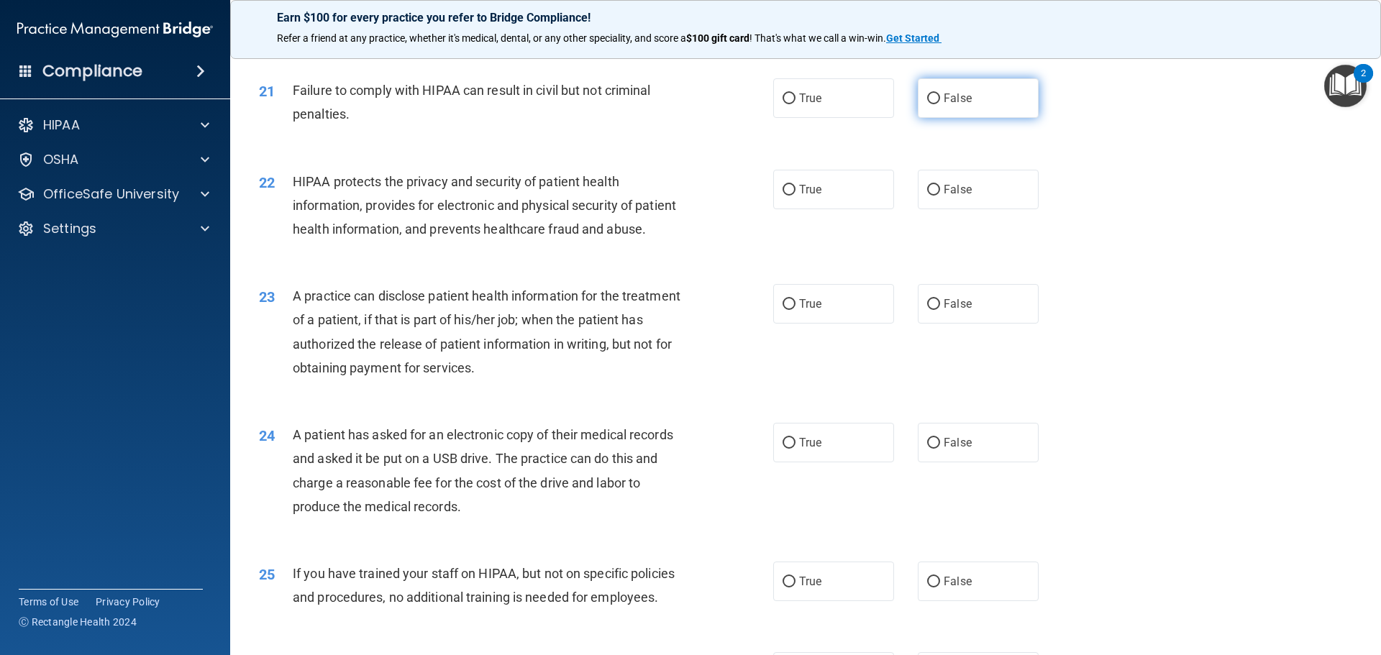
click at [948, 105] on span "False" at bounding box center [958, 98] width 28 height 14
click at [940, 104] on input "False" at bounding box center [933, 99] width 13 height 11
radio input "true"
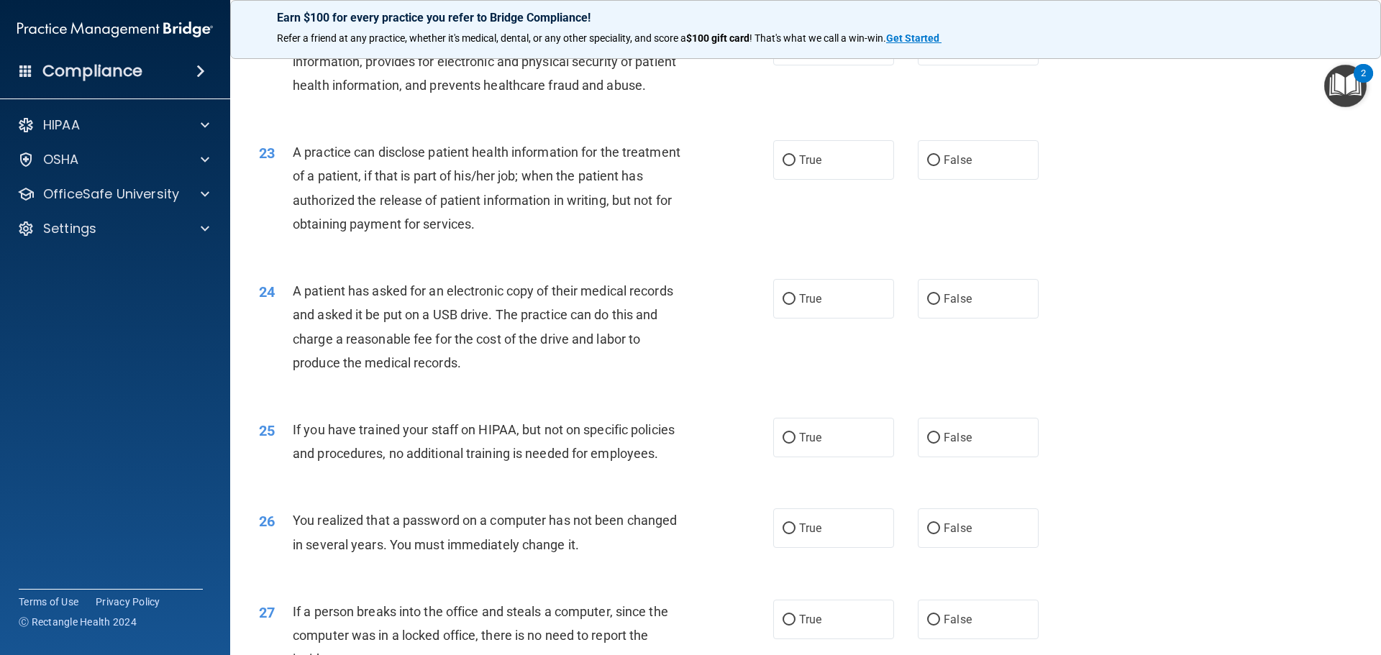
scroll to position [2174, 0]
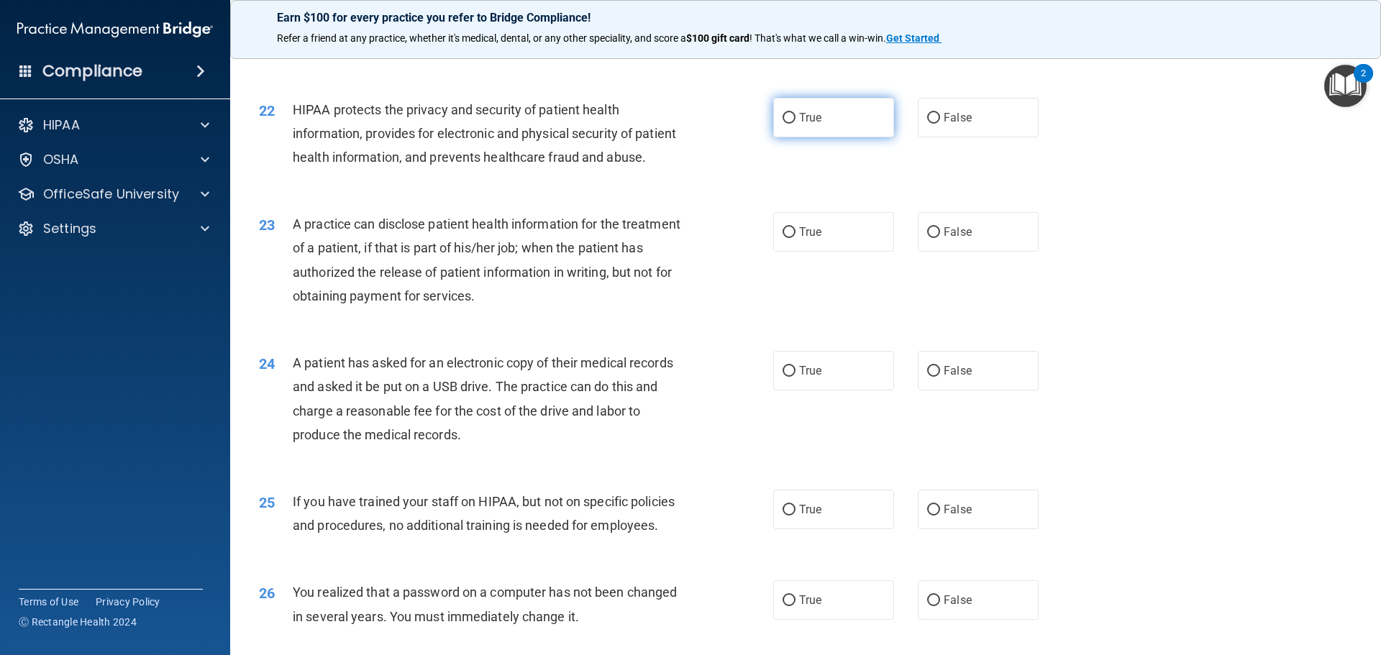
click at [823, 131] on label "True" at bounding box center [833, 118] width 121 height 40
click at [796, 124] on input "True" at bounding box center [789, 118] width 13 height 11
radio input "true"
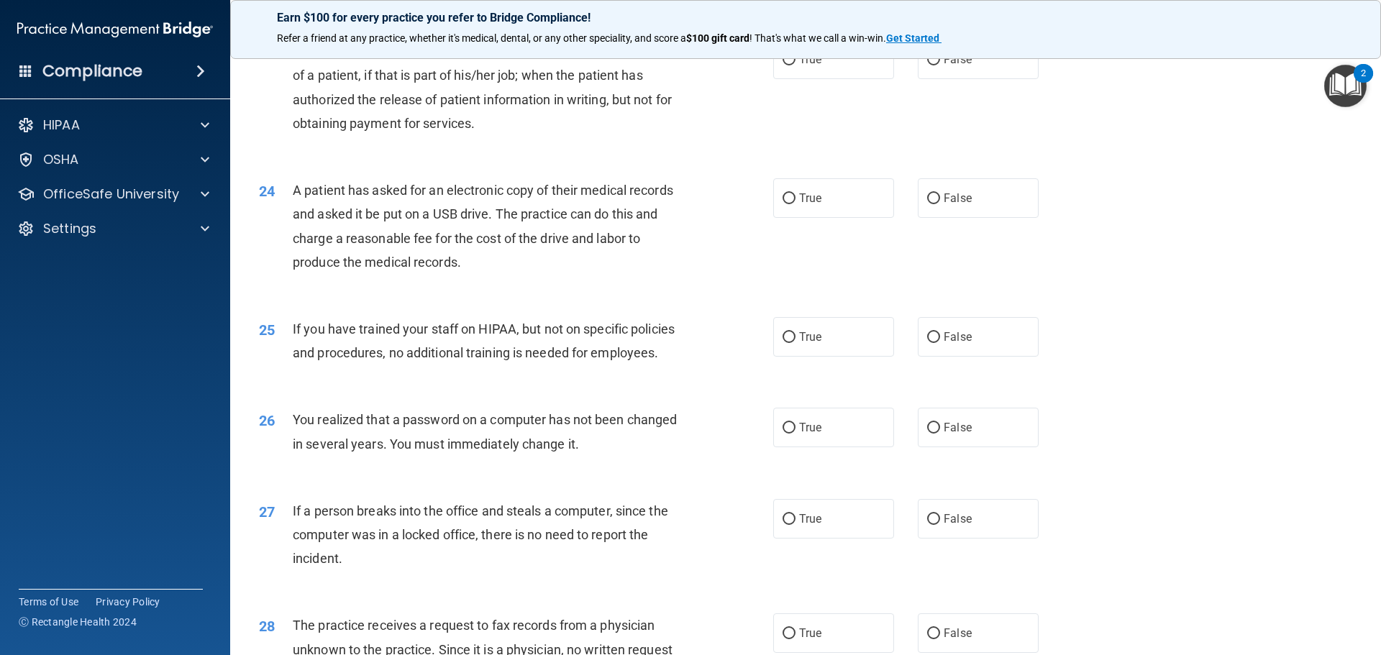
scroll to position [2355, 0]
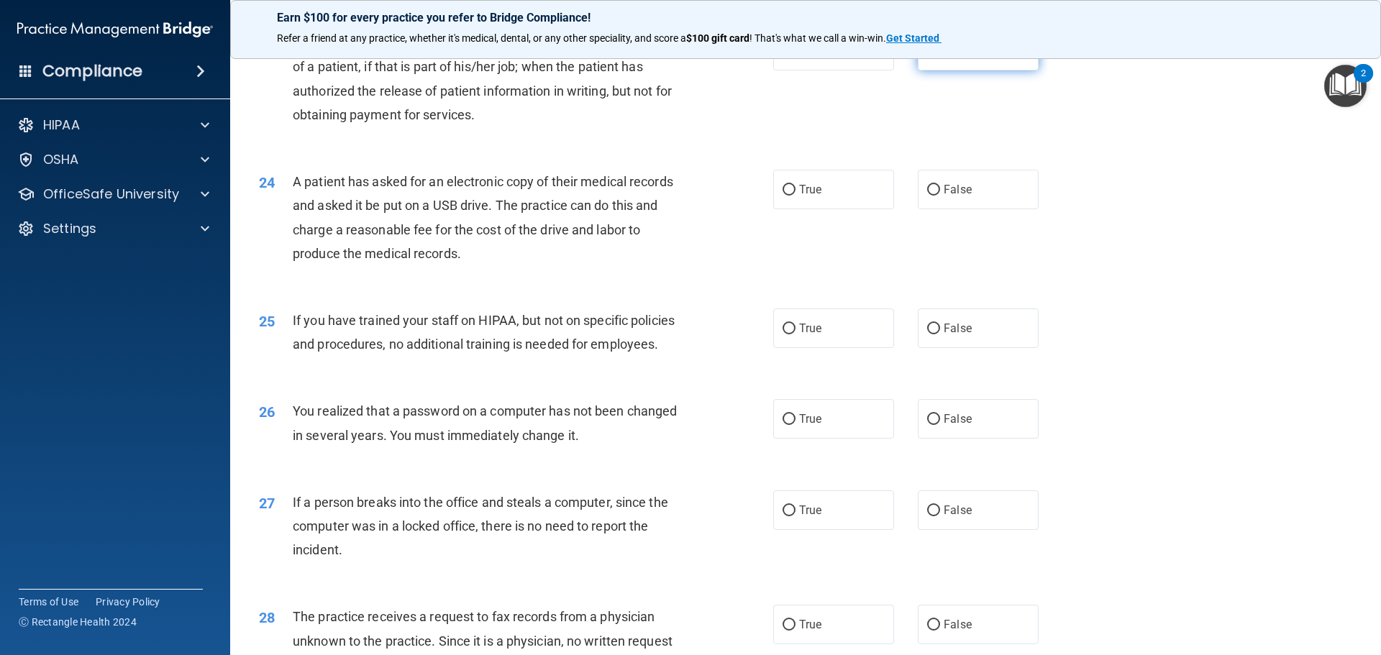
click at [966, 70] on label "False" at bounding box center [978, 51] width 121 height 40
click at [940, 57] on input "False" at bounding box center [933, 51] width 13 height 11
radio input "true"
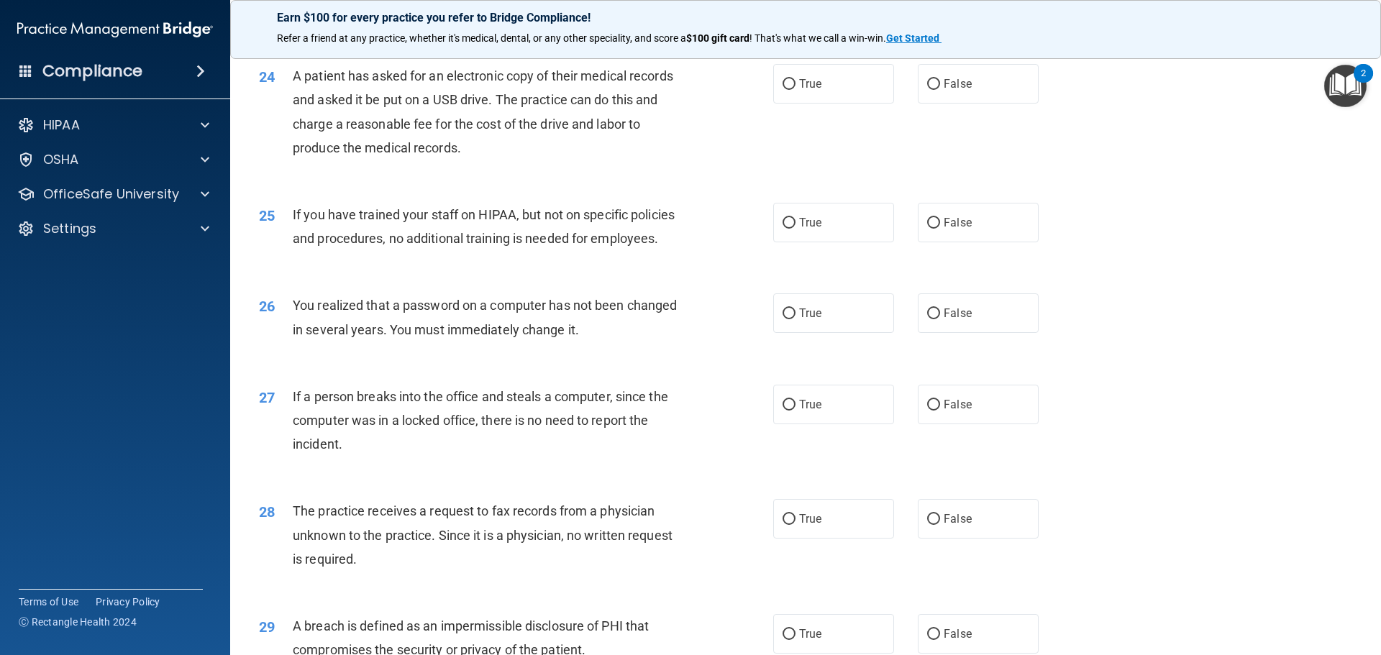
scroll to position [2499, 0]
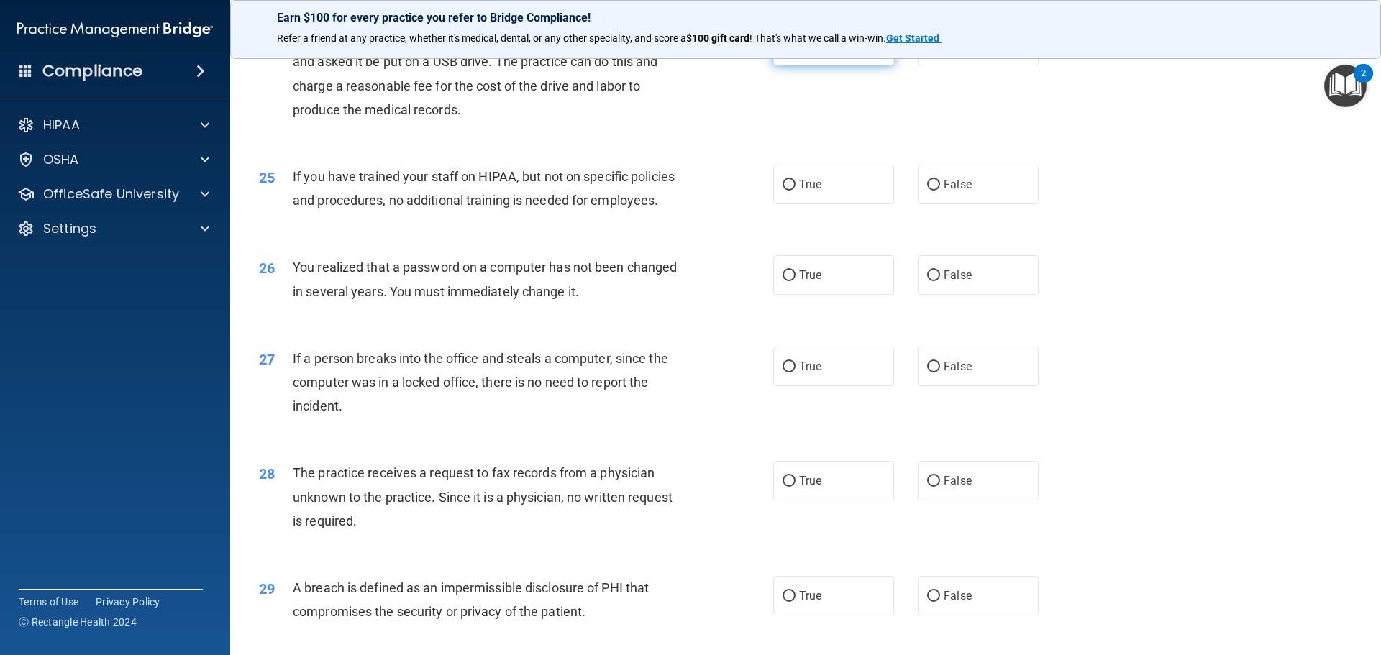
click at [807, 65] on label "True" at bounding box center [833, 46] width 121 height 40
click at [796, 52] on input "True" at bounding box center [789, 46] width 13 height 11
radio input "true"
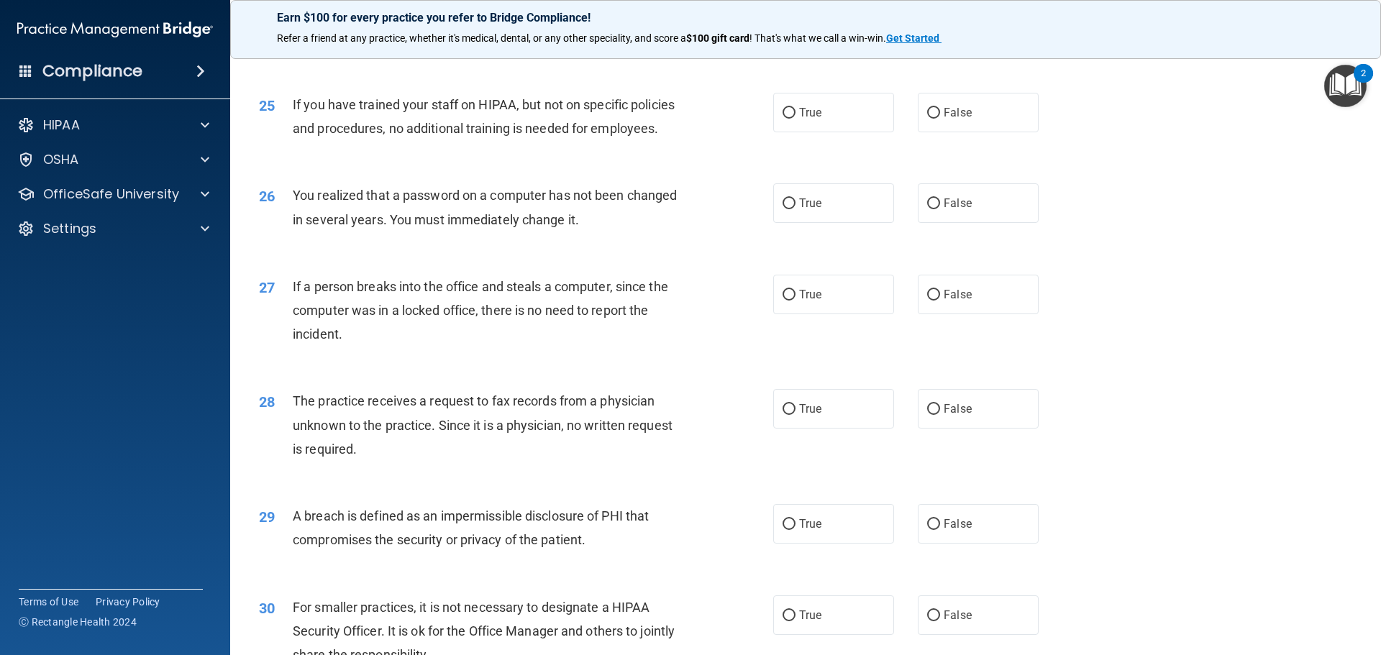
scroll to position [2643, 0]
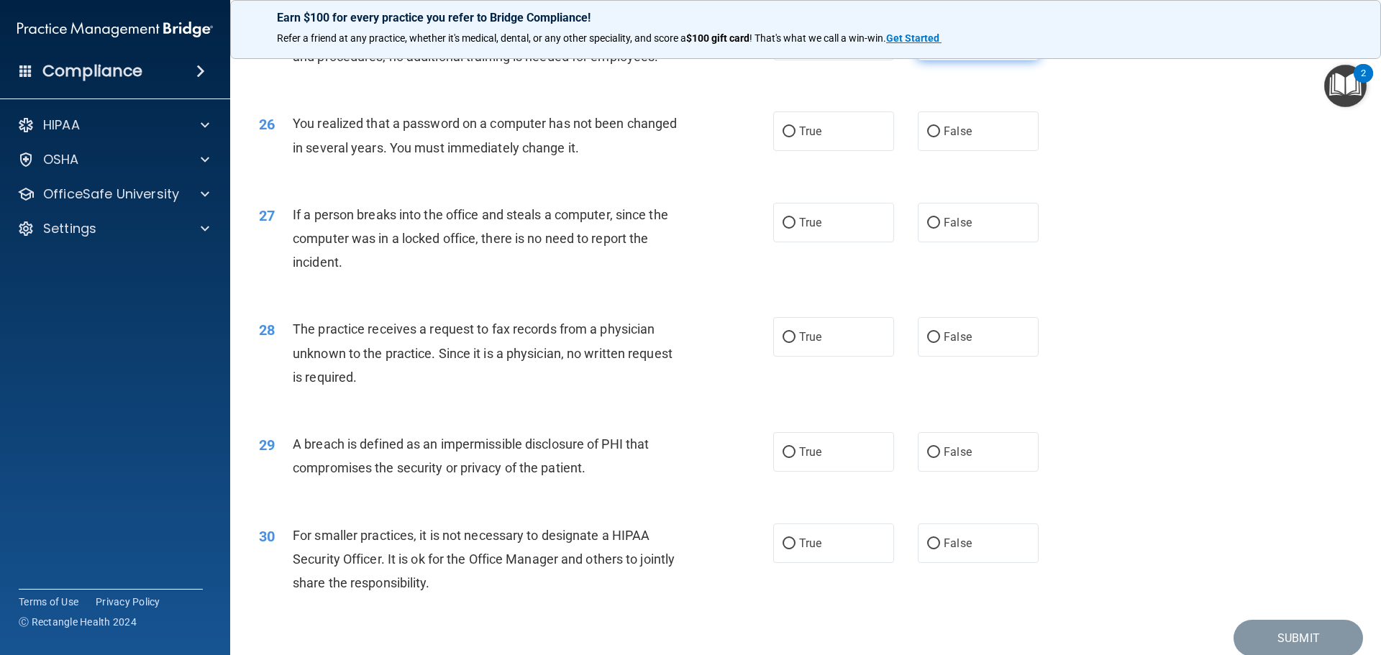
click at [990, 60] on label "False" at bounding box center [978, 41] width 121 height 40
click at [940, 47] on input "False" at bounding box center [933, 41] width 13 height 11
radio input "true"
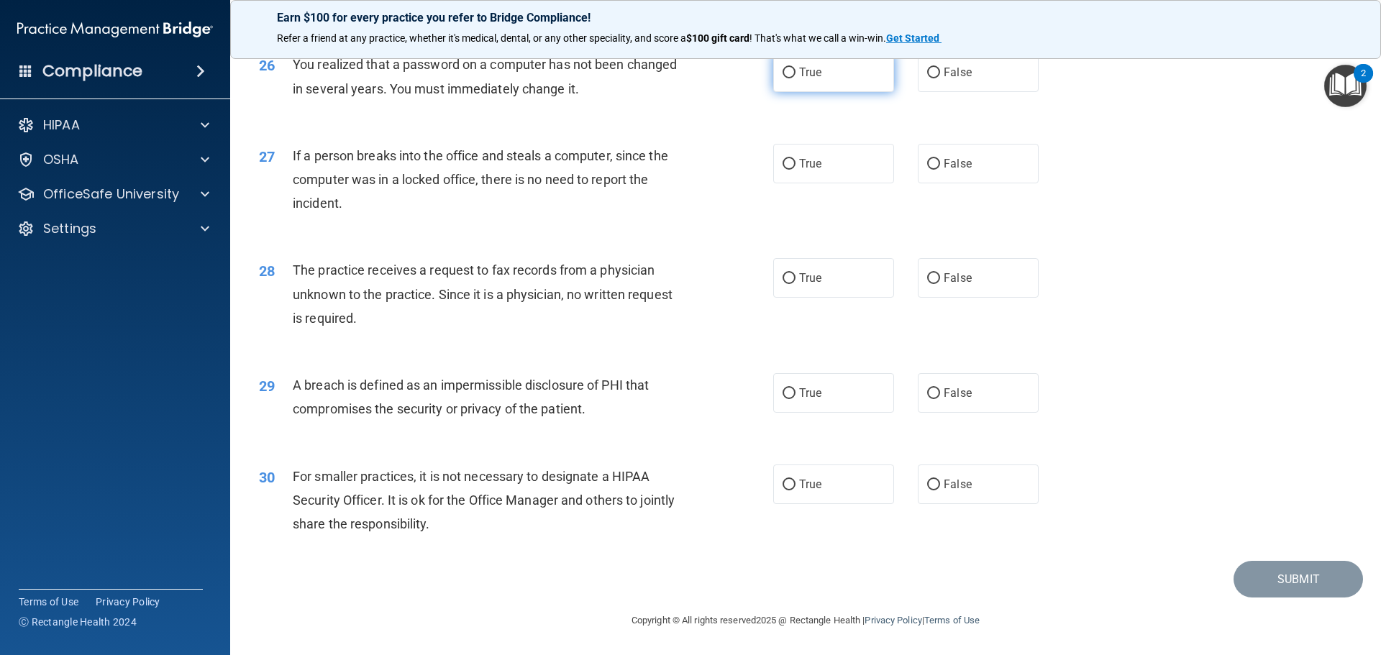
click at [803, 92] on label "True" at bounding box center [833, 73] width 121 height 40
click at [796, 78] on input "True" at bounding box center [789, 73] width 13 height 11
radio input "true"
click at [931, 170] on input "False" at bounding box center [933, 164] width 13 height 11
radio input "true"
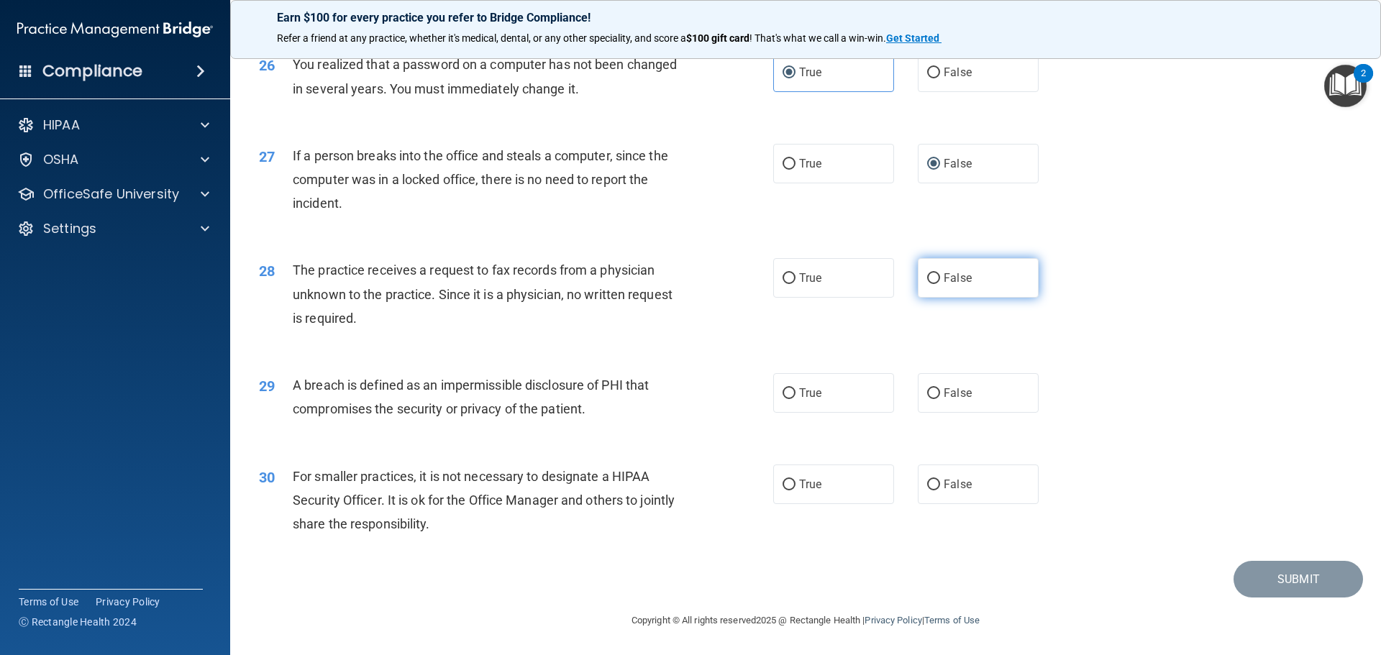
click at [956, 298] on label "False" at bounding box center [978, 278] width 121 height 40
click at [940, 284] on input "False" at bounding box center [933, 278] width 13 height 11
radio input "true"
click at [805, 398] on span "True" at bounding box center [810, 393] width 22 height 14
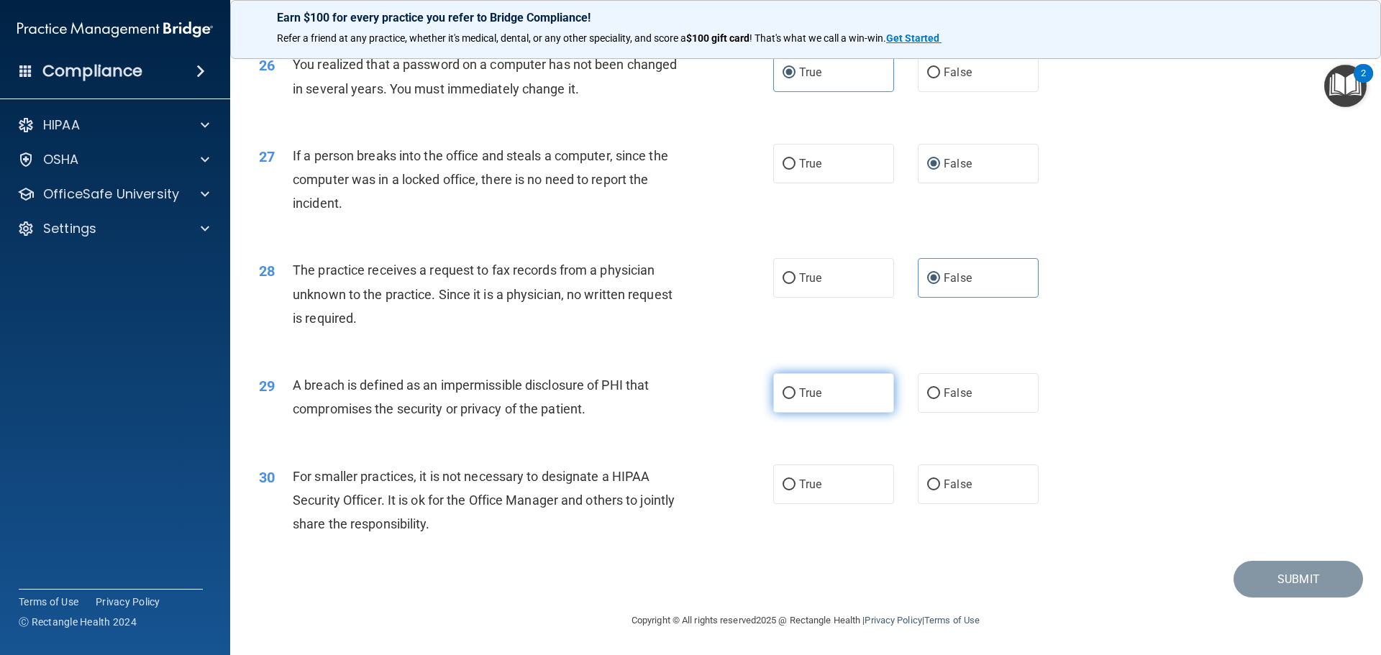
click at [796, 398] on input "True" at bounding box center [789, 393] width 13 height 11
radio input "true"
click at [815, 484] on span "True" at bounding box center [810, 485] width 22 height 14
click at [796, 484] on input "True" at bounding box center [789, 485] width 13 height 11
radio input "true"
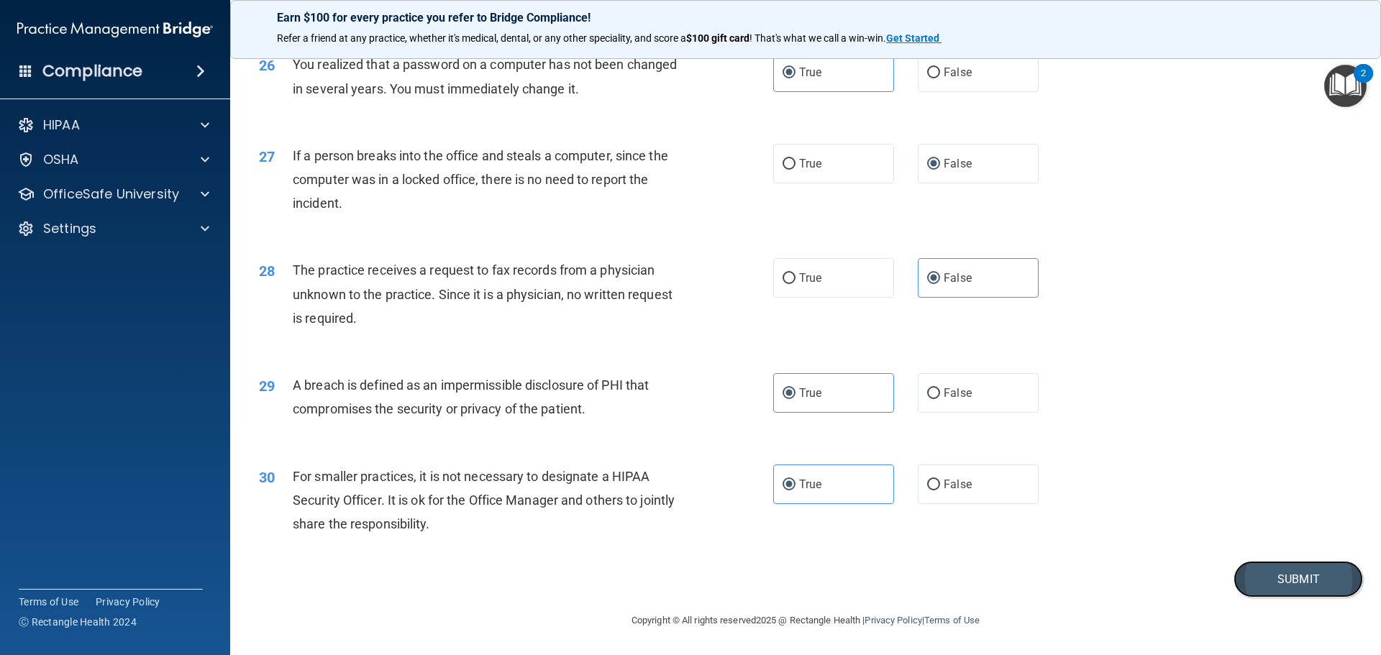
click at [1257, 573] on button "Submit" at bounding box center [1298, 579] width 129 height 37
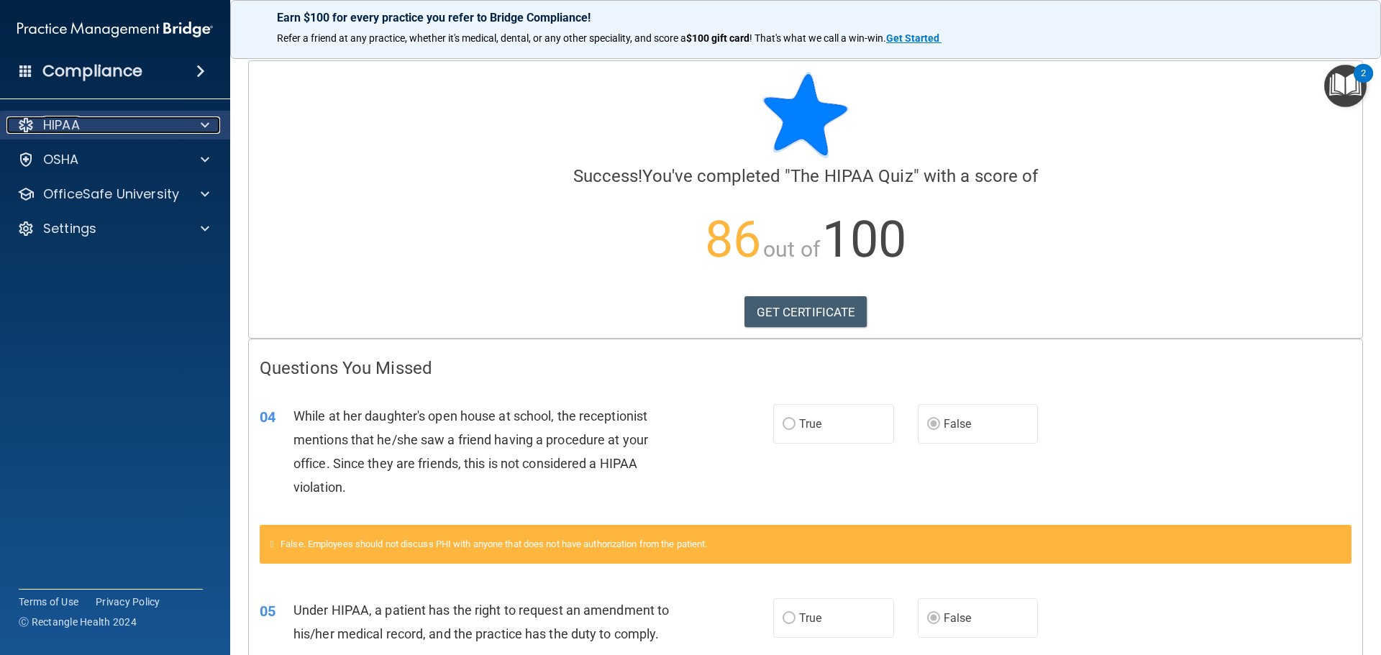
click at [204, 120] on span at bounding box center [205, 125] width 9 height 17
click at [204, 121] on span at bounding box center [205, 125] width 9 height 17
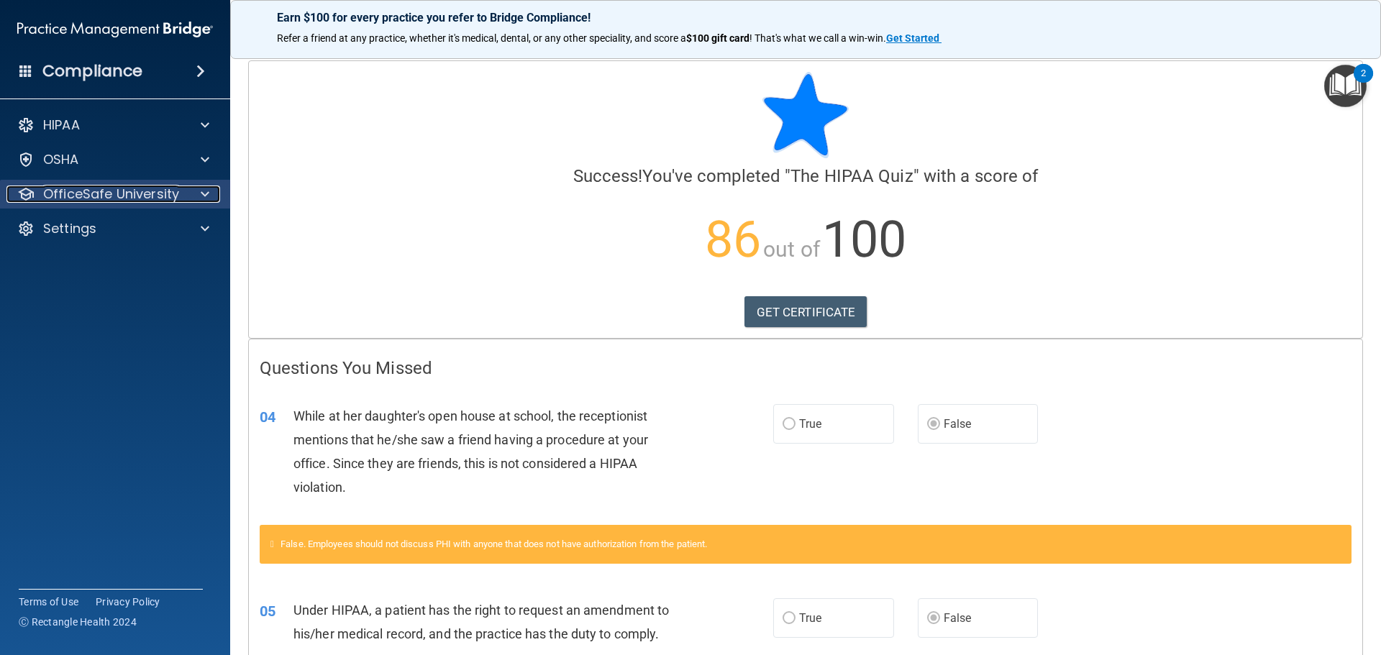
click at [205, 196] on span at bounding box center [205, 194] width 9 height 17
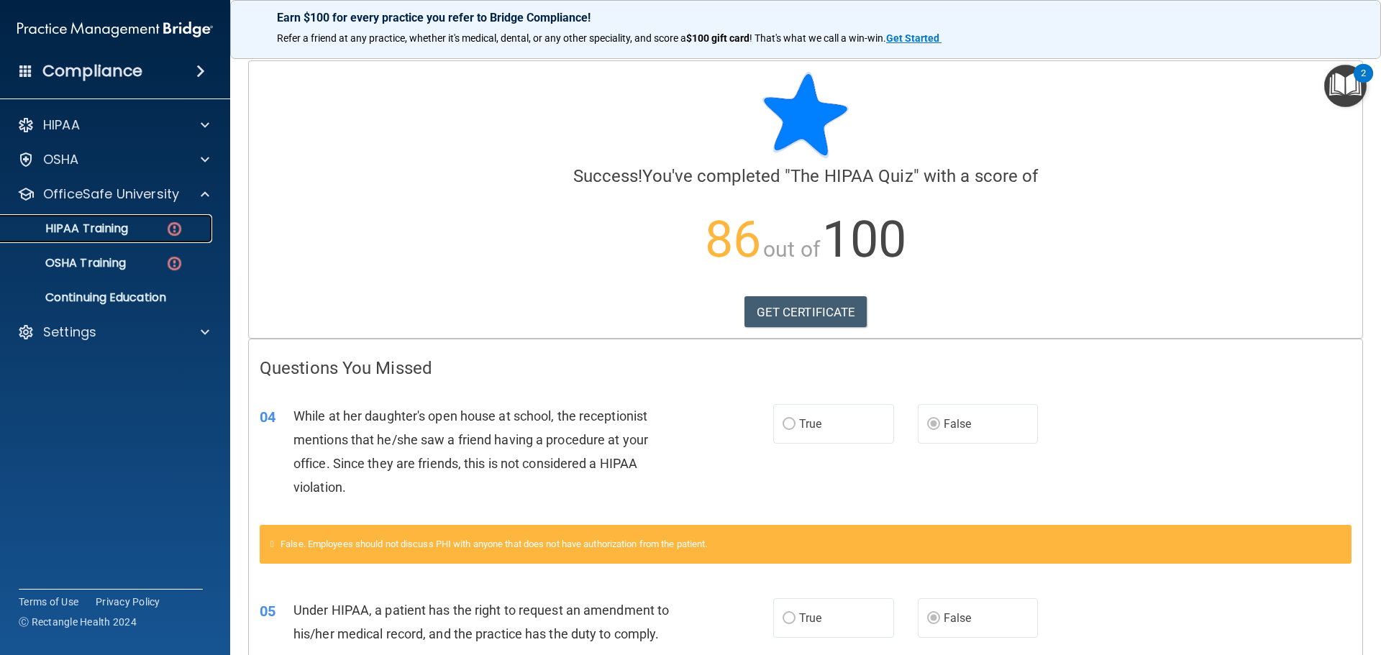
click at [163, 225] on div "HIPAA Training" at bounding box center [107, 229] width 196 height 14
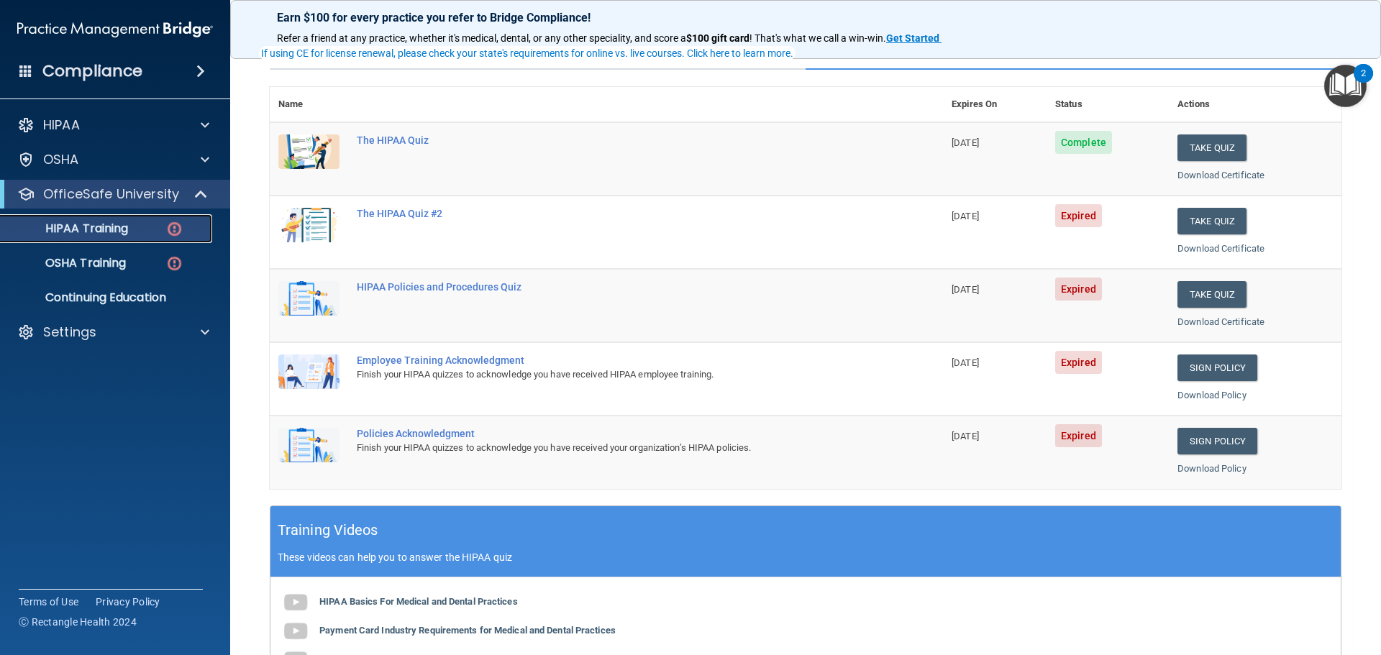
scroll to position [144, 0]
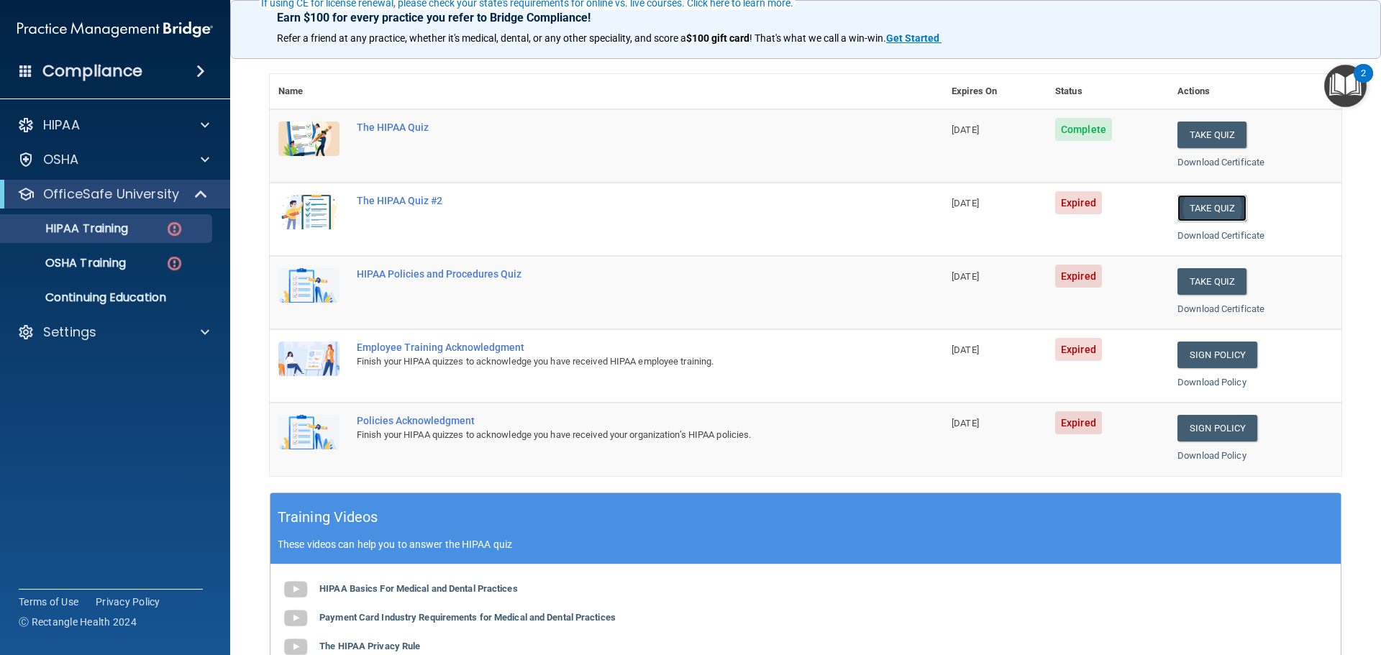
click at [1202, 205] on button "Take Quiz" at bounding box center [1211, 208] width 69 height 27
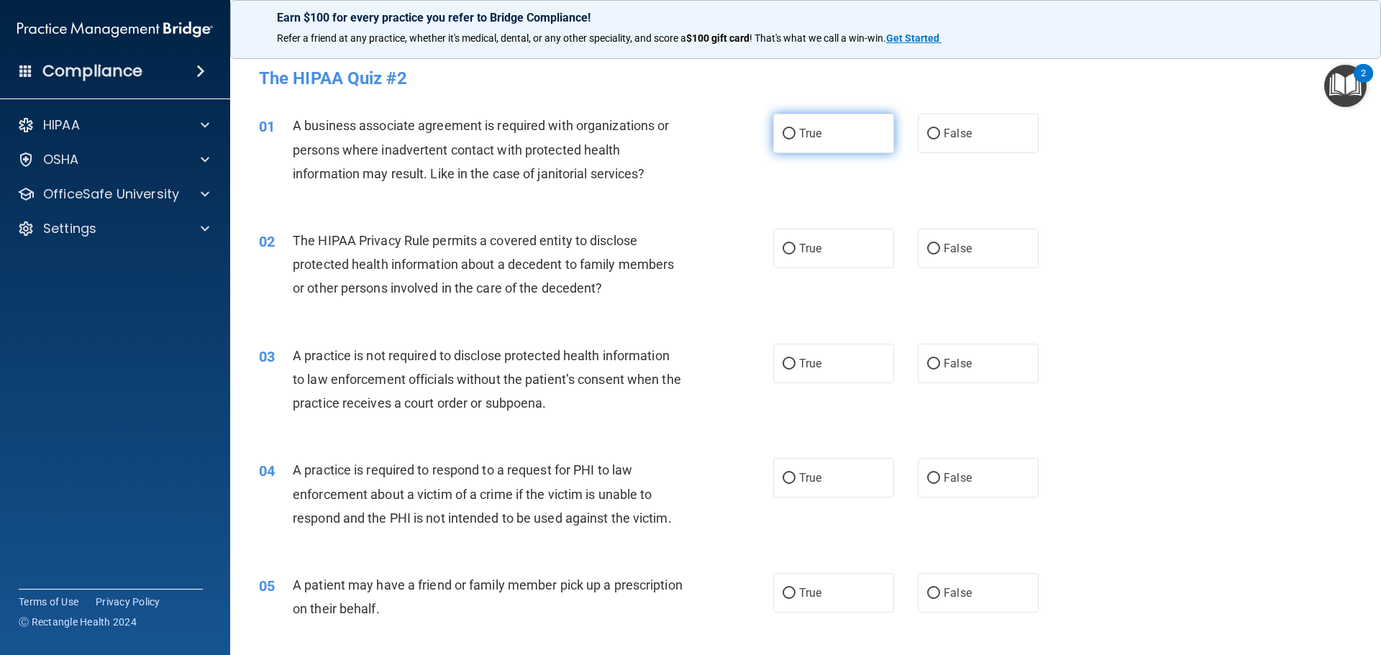
click at [798, 118] on label "True" at bounding box center [833, 134] width 121 height 40
click at [796, 129] on input "True" at bounding box center [789, 134] width 13 height 11
radio input "true"
click at [944, 249] on span "False" at bounding box center [958, 249] width 28 height 14
click at [940, 249] on input "False" at bounding box center [933, 249] width 13 height 11
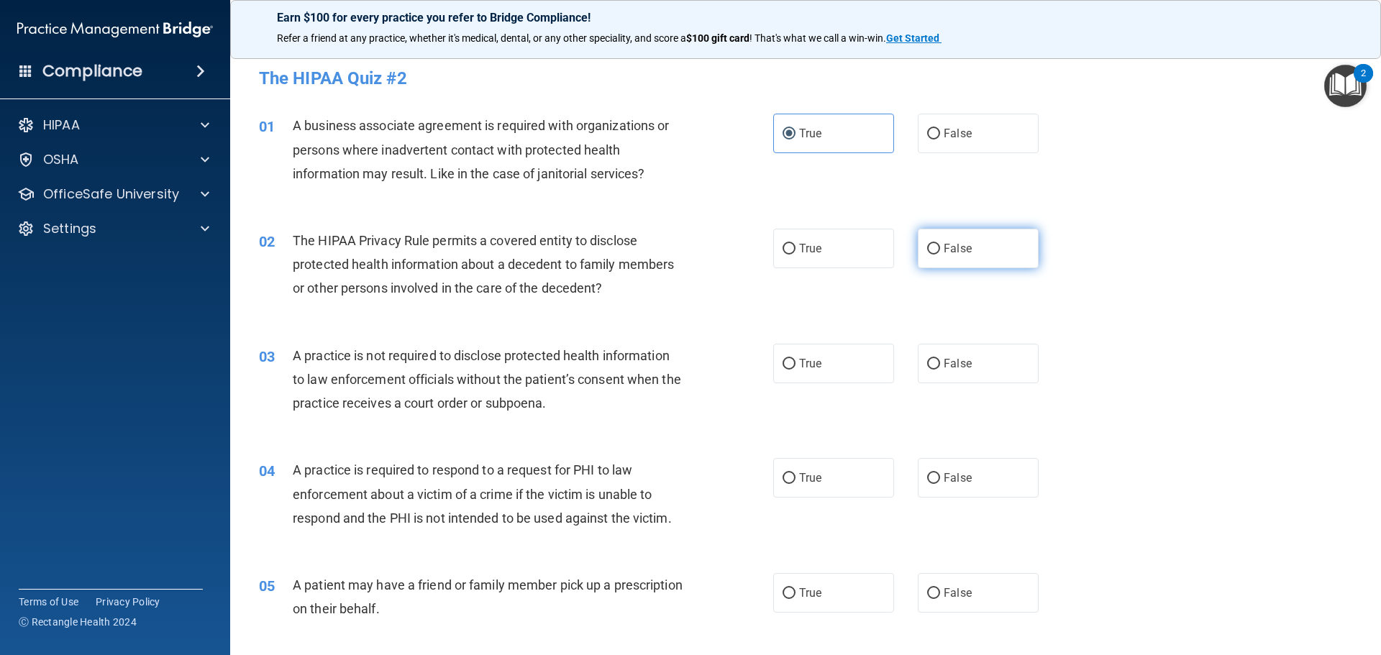
radio input "true"
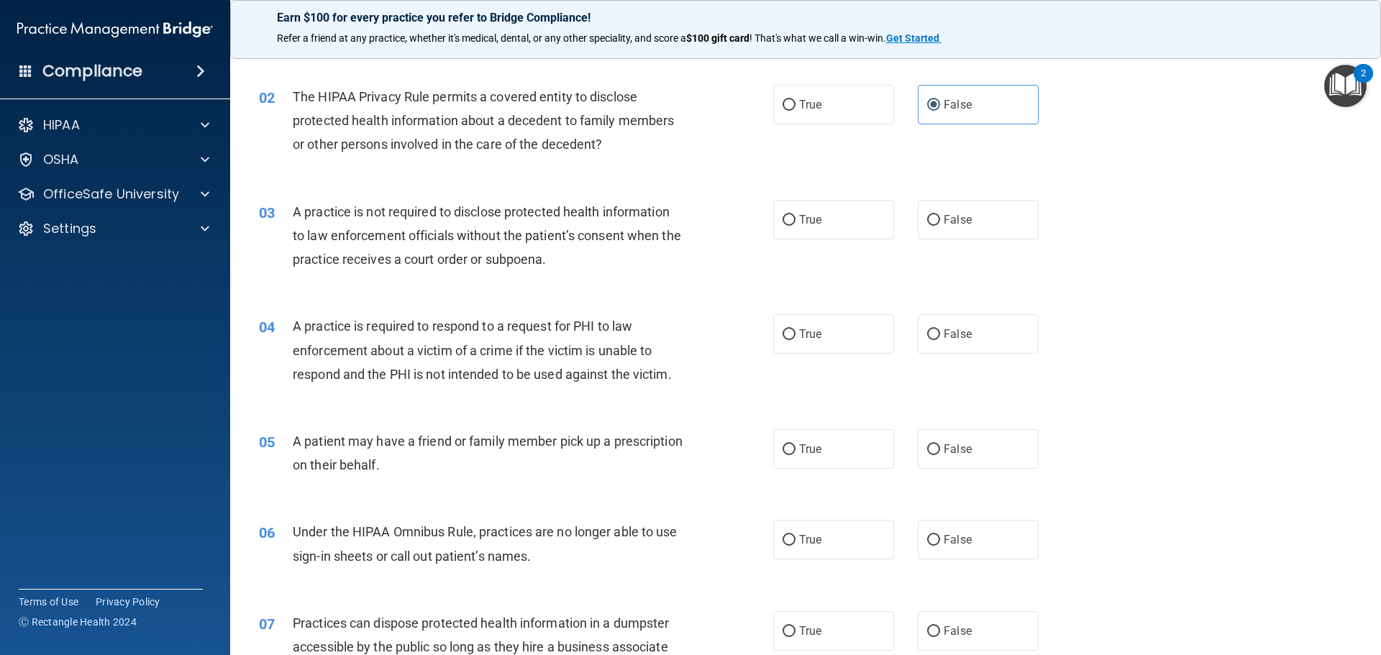
scroll to position [216, 0]
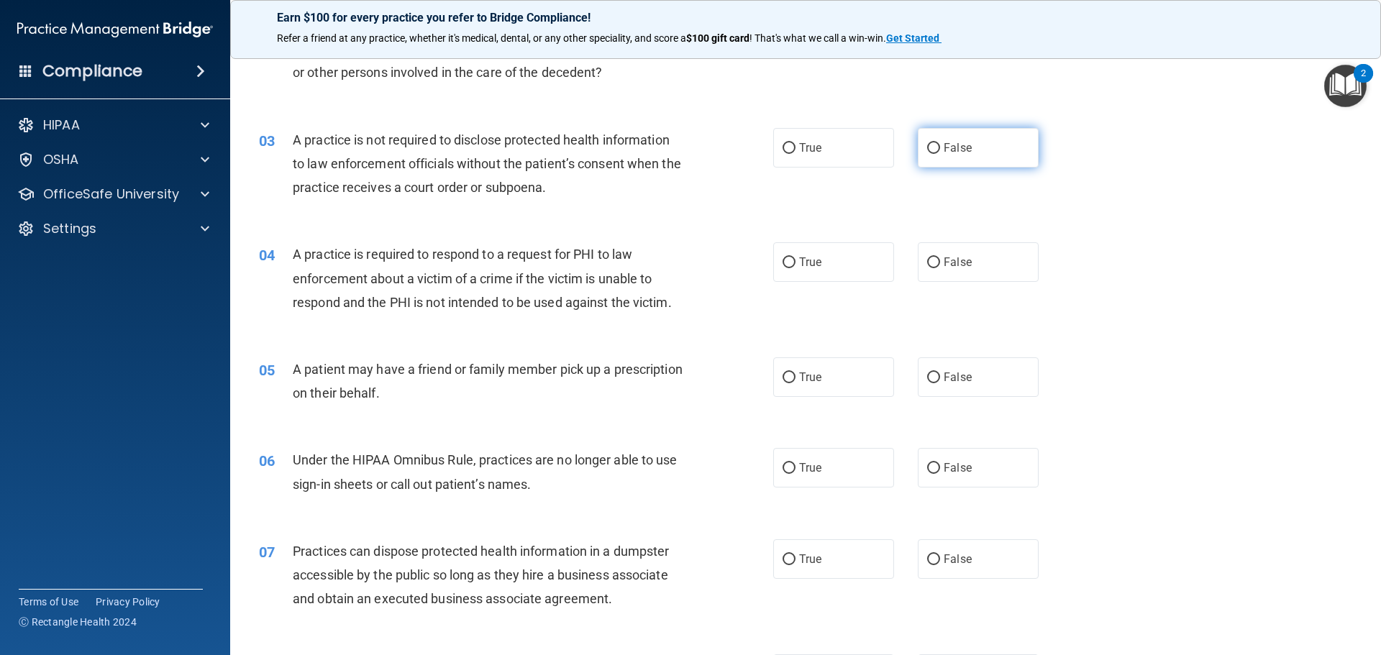
click at [965, 160] on label "False" at bounding box center [978, 148] width 121 height 40
click at [940, 154] on input "False" at bounding box center [933, 148] width 13 height 11
radio input "true"
click at [831, 149] on label "True" at bounding box center [833, 148] width 121 height 40
click at [796, 149] on input "True" at bounding box center [789, 148] width 13 height 11
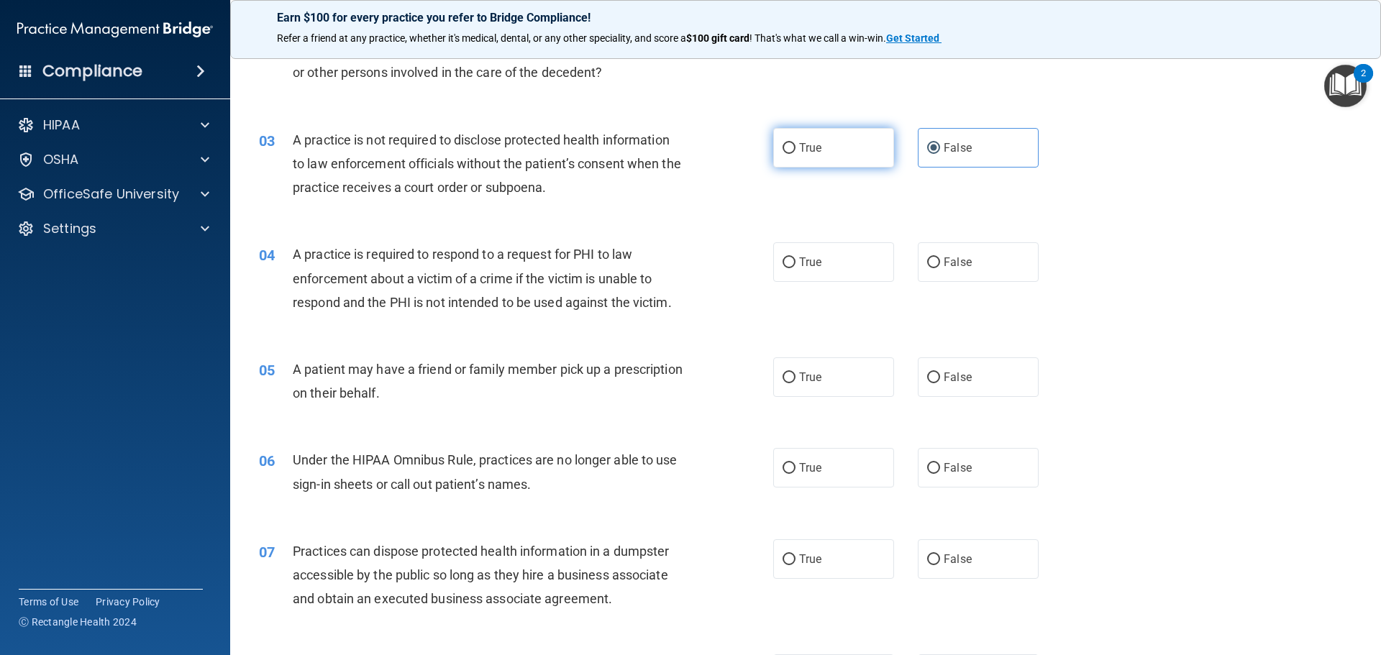
radio input "true"
radio input "false"
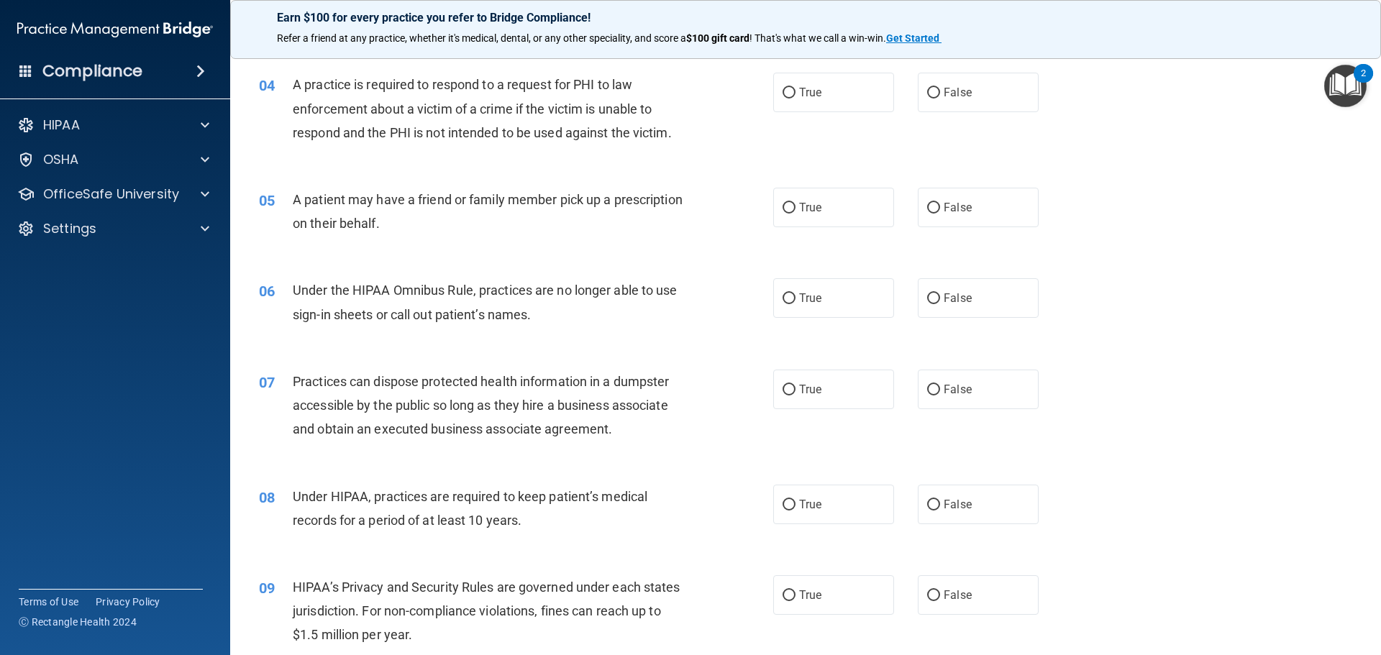
scroll to position [360, 0]
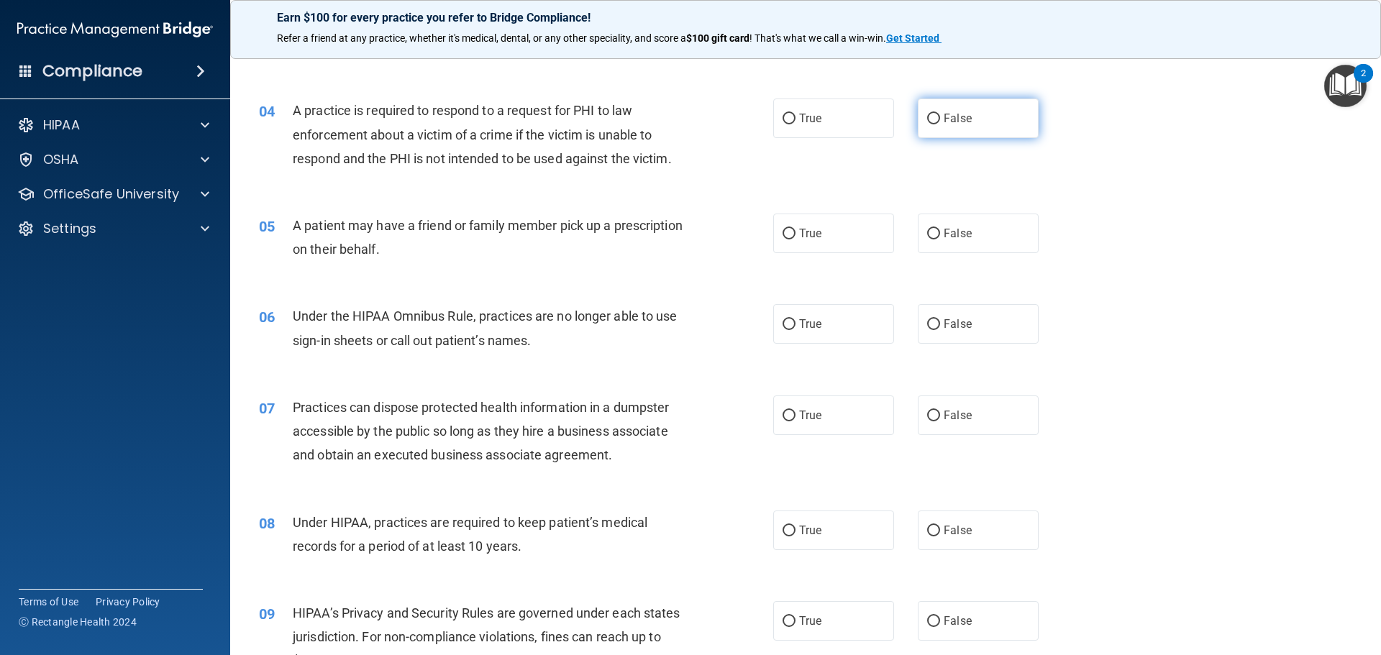
click at [967, 118] on label "False" at bounding box center [978, 119] width 121 height 40
click at [940, 118] on input "False" at bounding box center [933, 119] width 13 height 11
radio input "true"
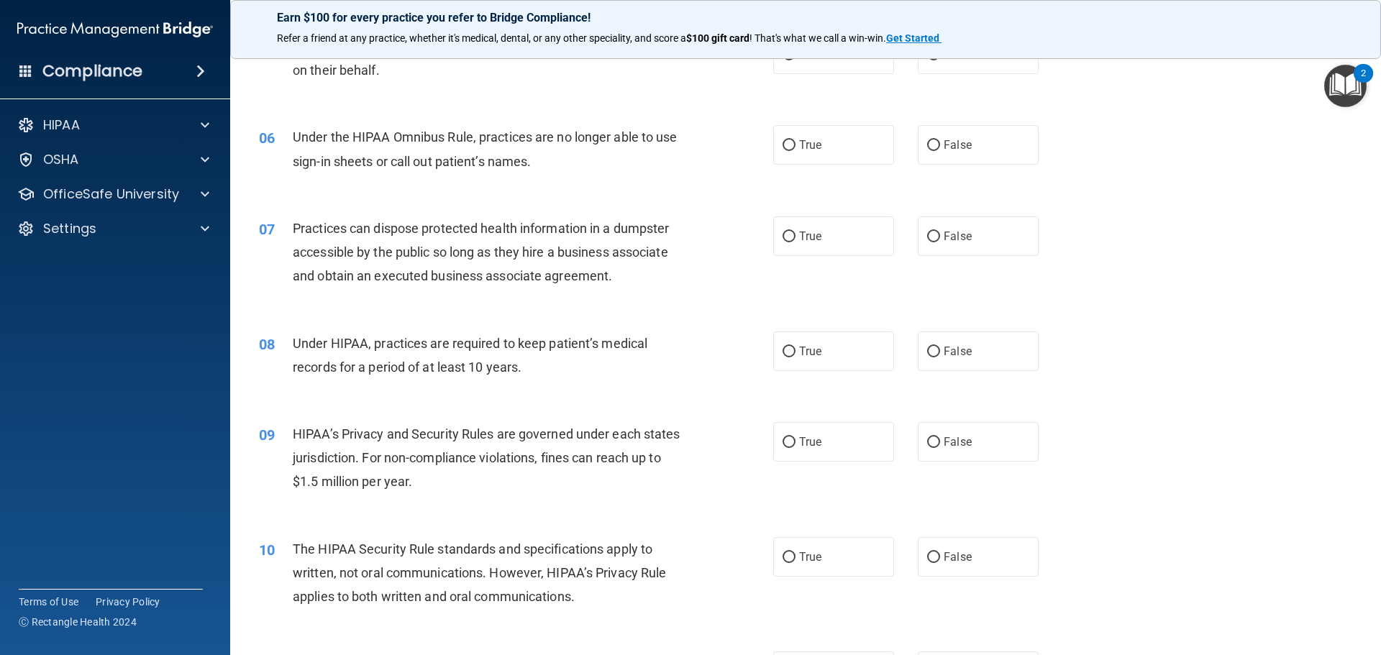
scroll to position [504, 0]
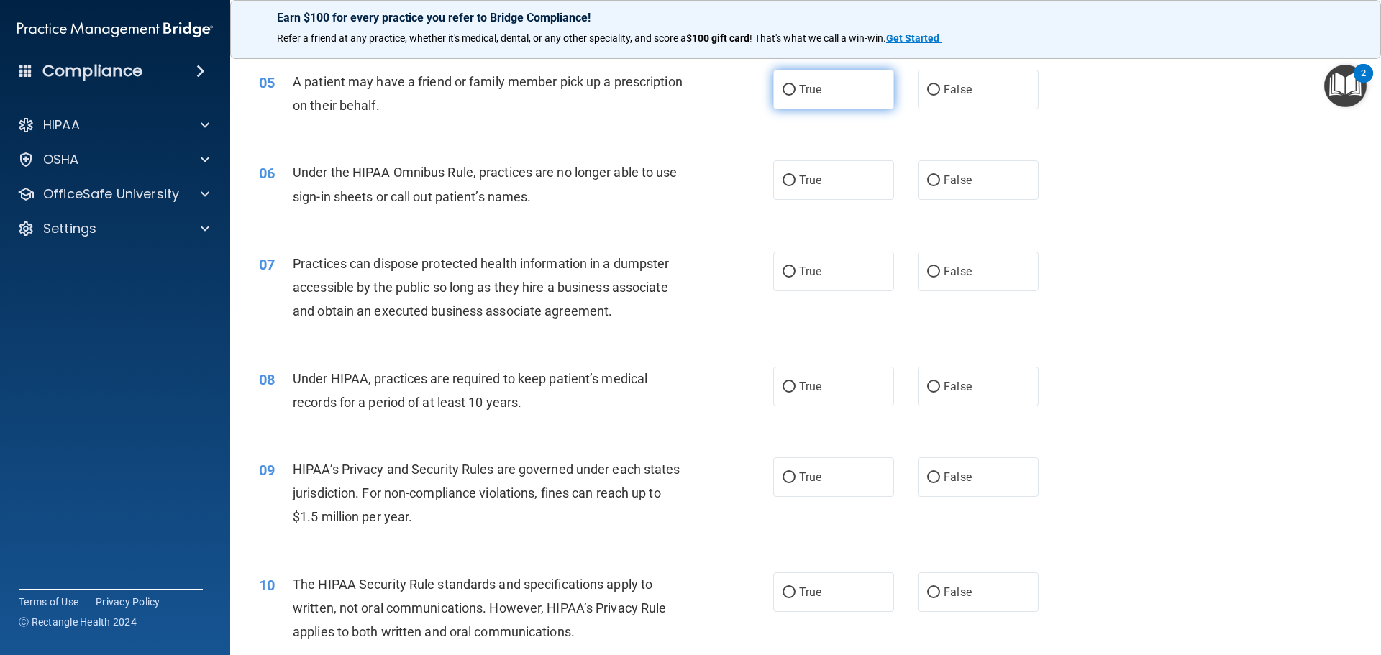
click at [823, 104] on label "True" at bounding box center [833, 90] width 121 height 40
click at [796, 96] on input "True" at bounding box center [789, 90] width 13 height 11
radio input "true"
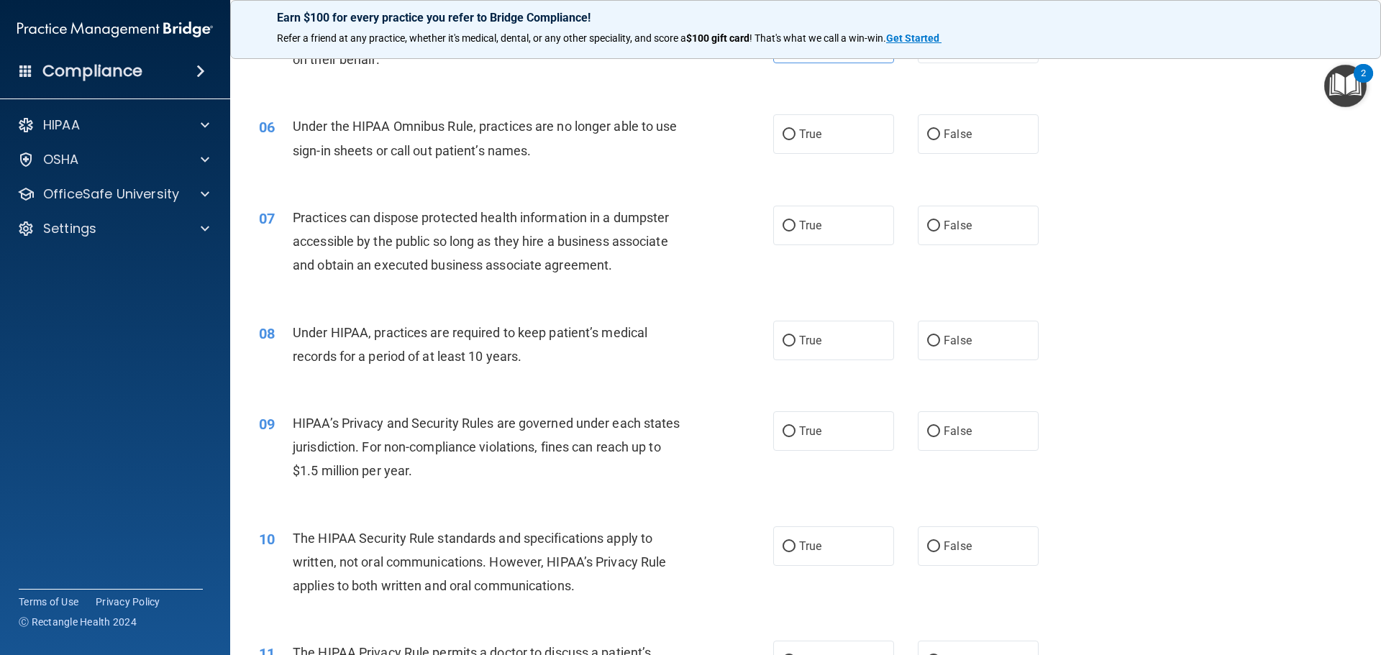
scroll to position [575, 0]
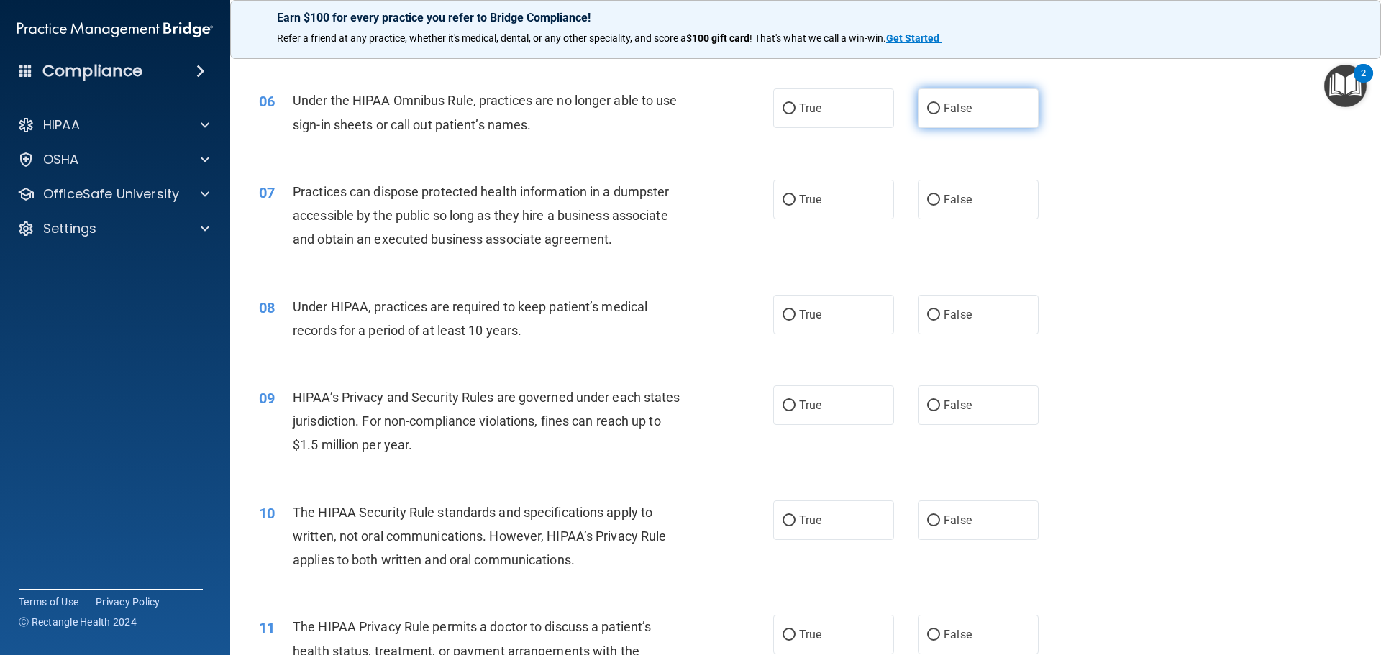
click at [954, 101] on label "False" at bounding box center [978, 108] width 121 height 40
click at [940, 104] on input "False" at bounding box center [933, 109] width 13 height 11
radio input "true"
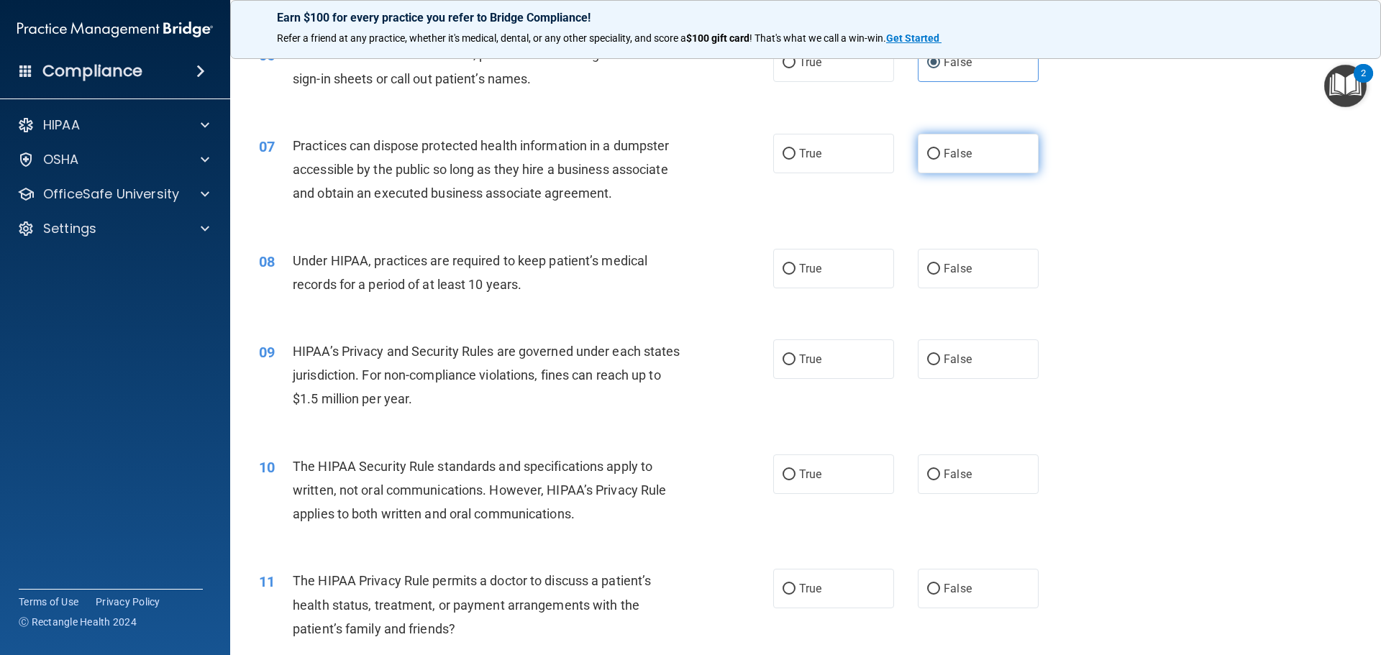
scroll to position [647, 0]
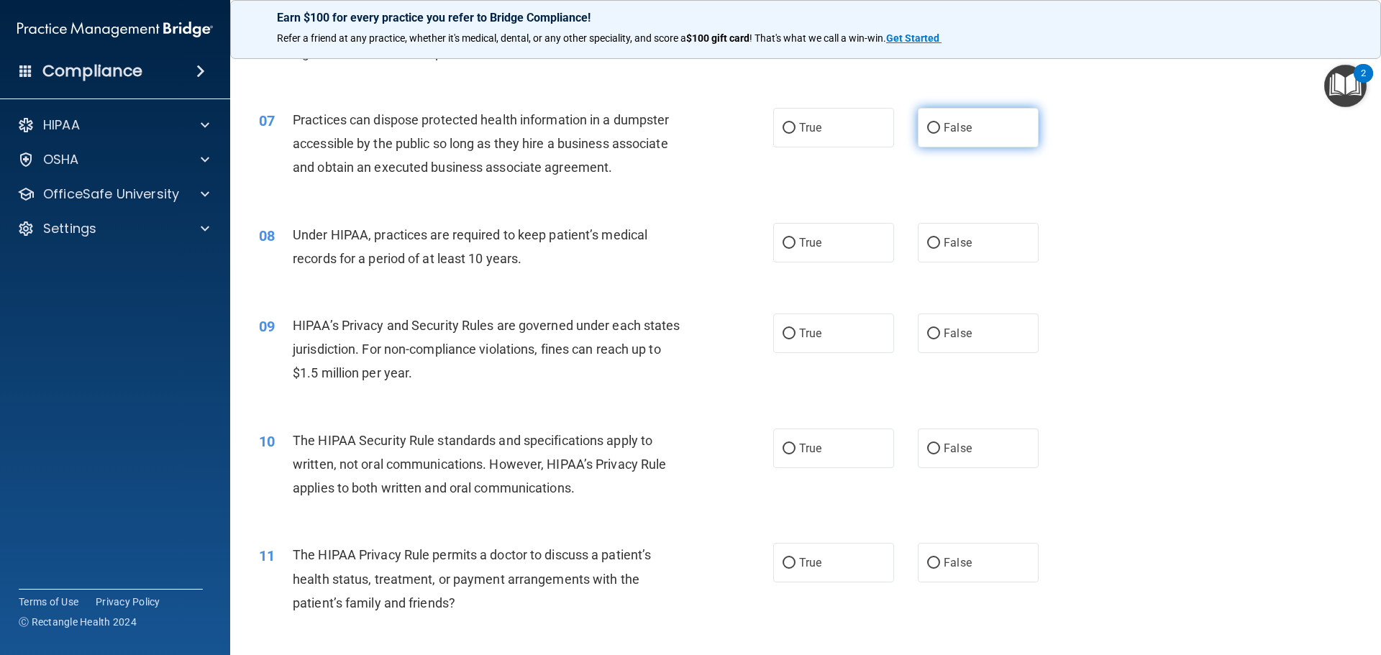
click at [978, 145] on label "False" at bounding box center [978, 128] width 121 height 40
click at [940, 134] on input "False" at bounding box center [933, 128] width 13 height 11
radio input "true"
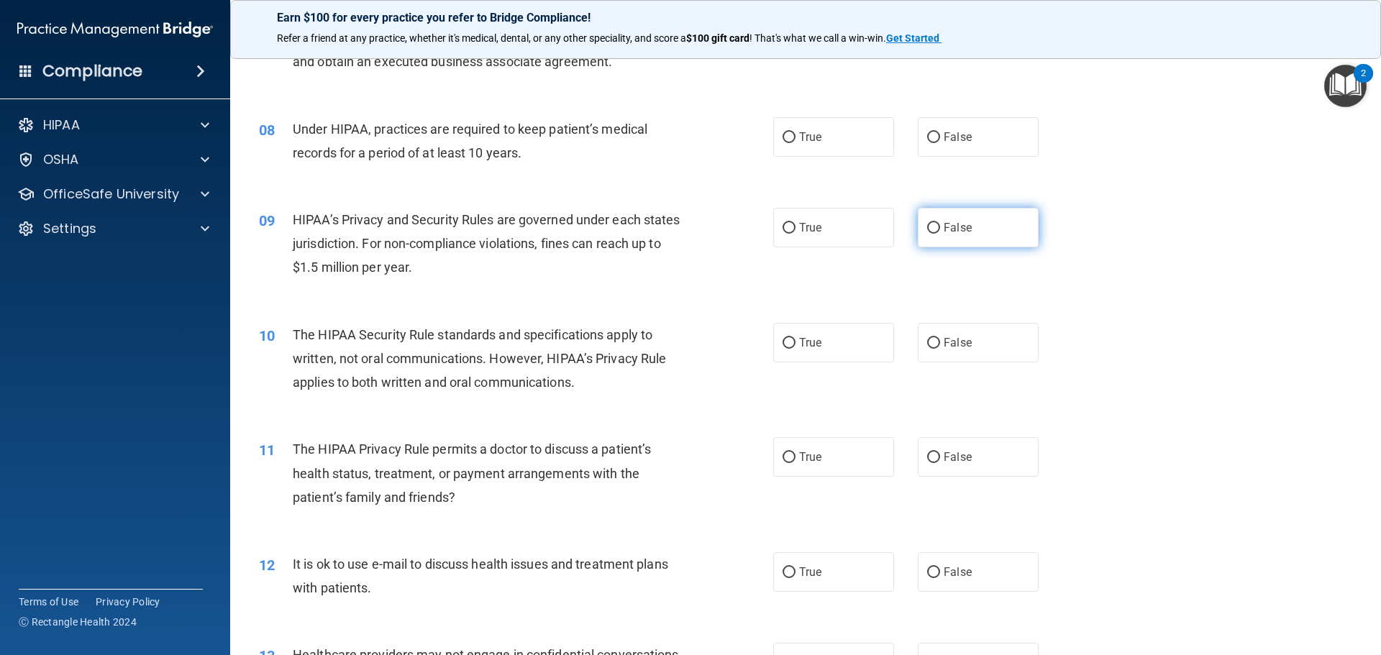
scroll to position [791, 0]
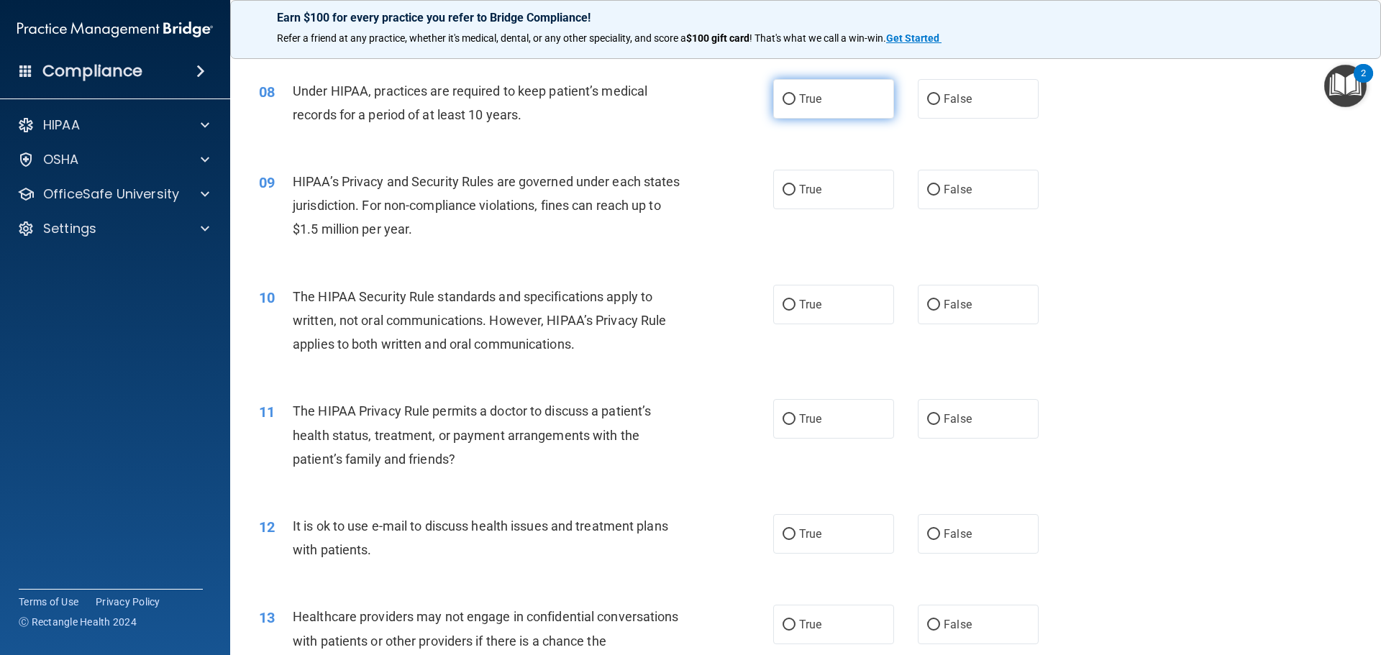
click at [819, 112] on label "True" at bounding box center [833, 99] width 121 height 40
click at [796, 105] on input "True" at bounding box center [789, 99] width 13 height 11
radio input "true"
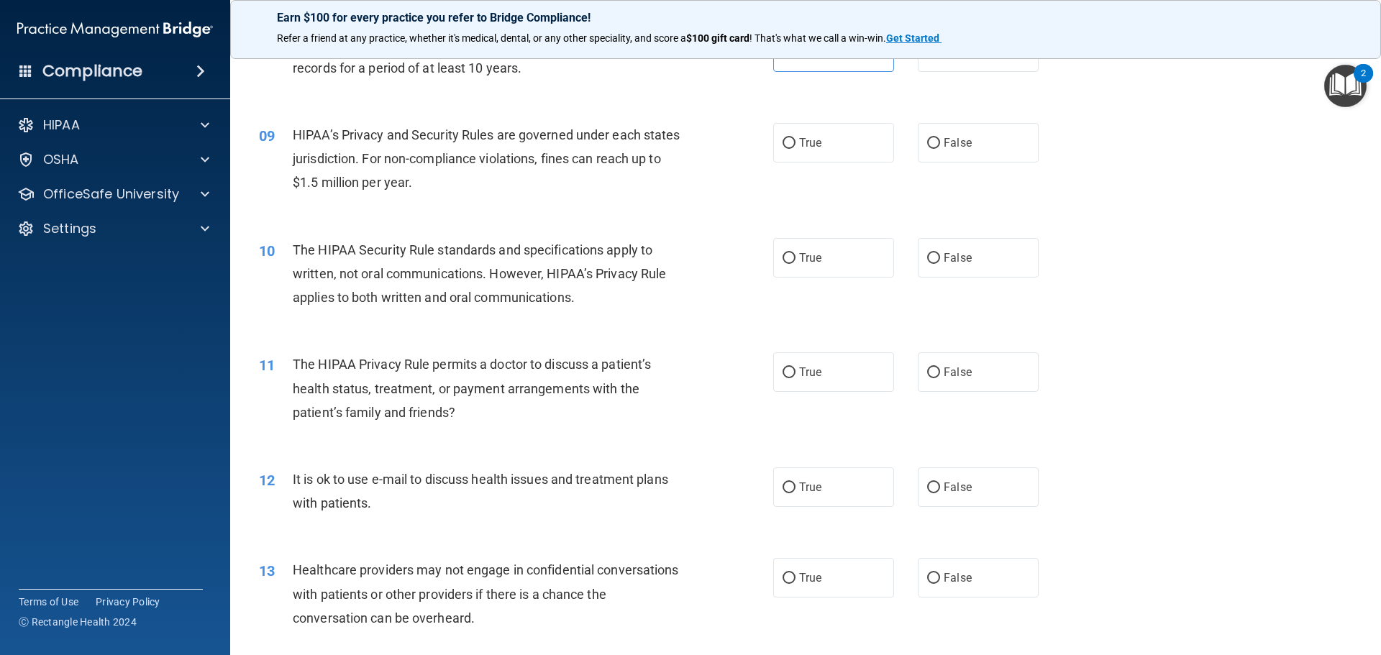
scroll to position [863, 0]
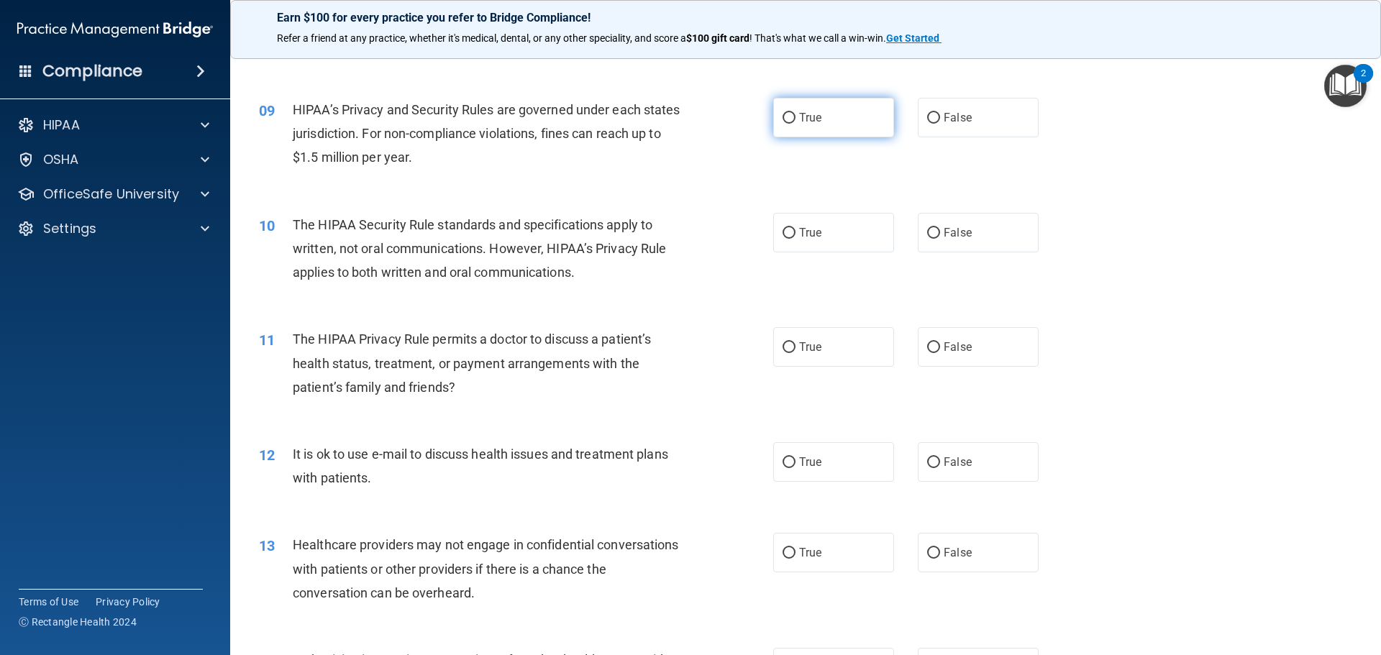
click at [786, 135] on label "True" at bounding box center [833, 118] width 121 height 40
click at [786, 124] on input "True" at bounding box center [789, 118] width 13 height 11
radio input "true"
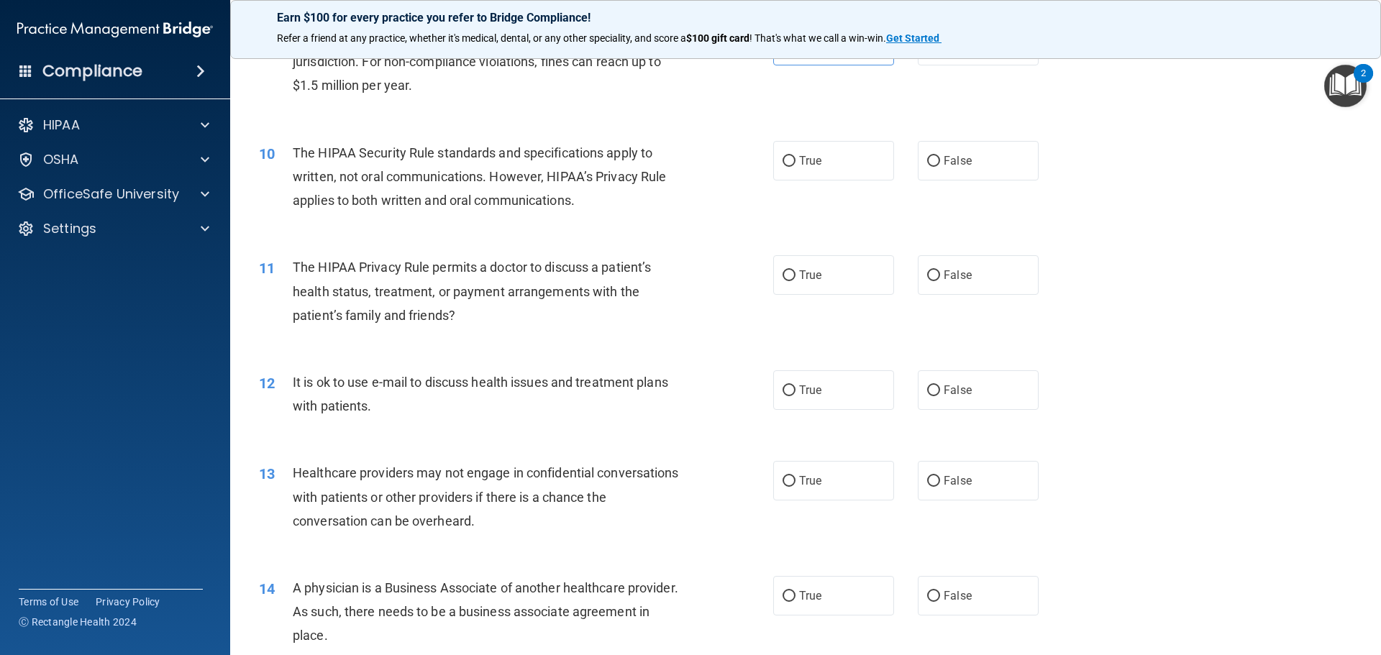
scroll to position [1007, 0]
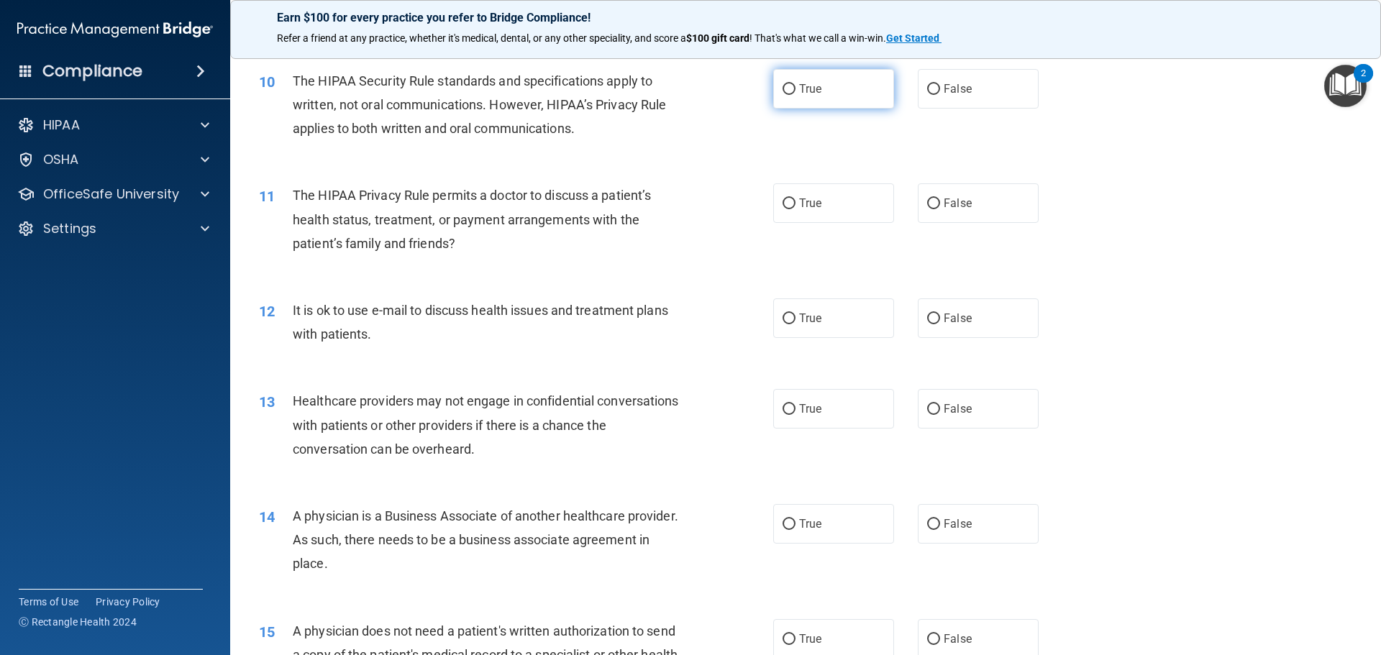
click at [790, 94] on label "True" at bounding box center [833, 89] width 121 height 40
click at [790, 94] on input "True" at bounding box center [789, 89] width 13 height 11
radio input "true"
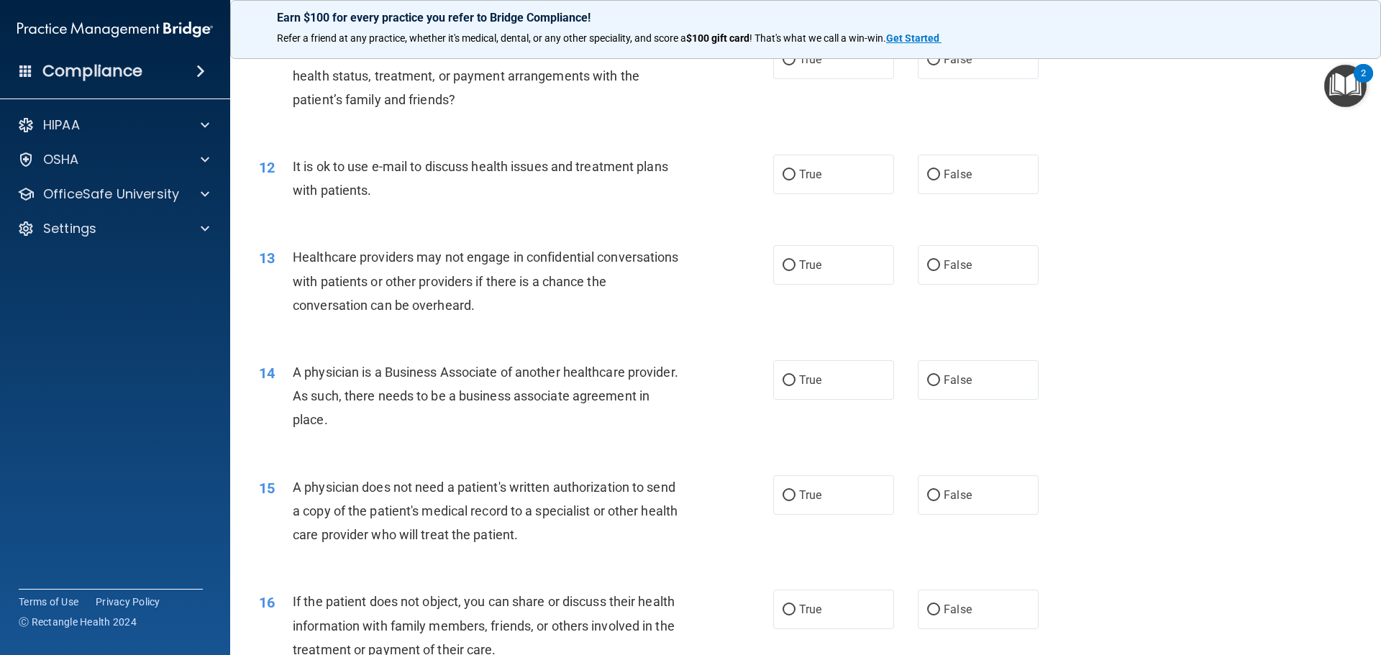
scroll to position [1079, 0]
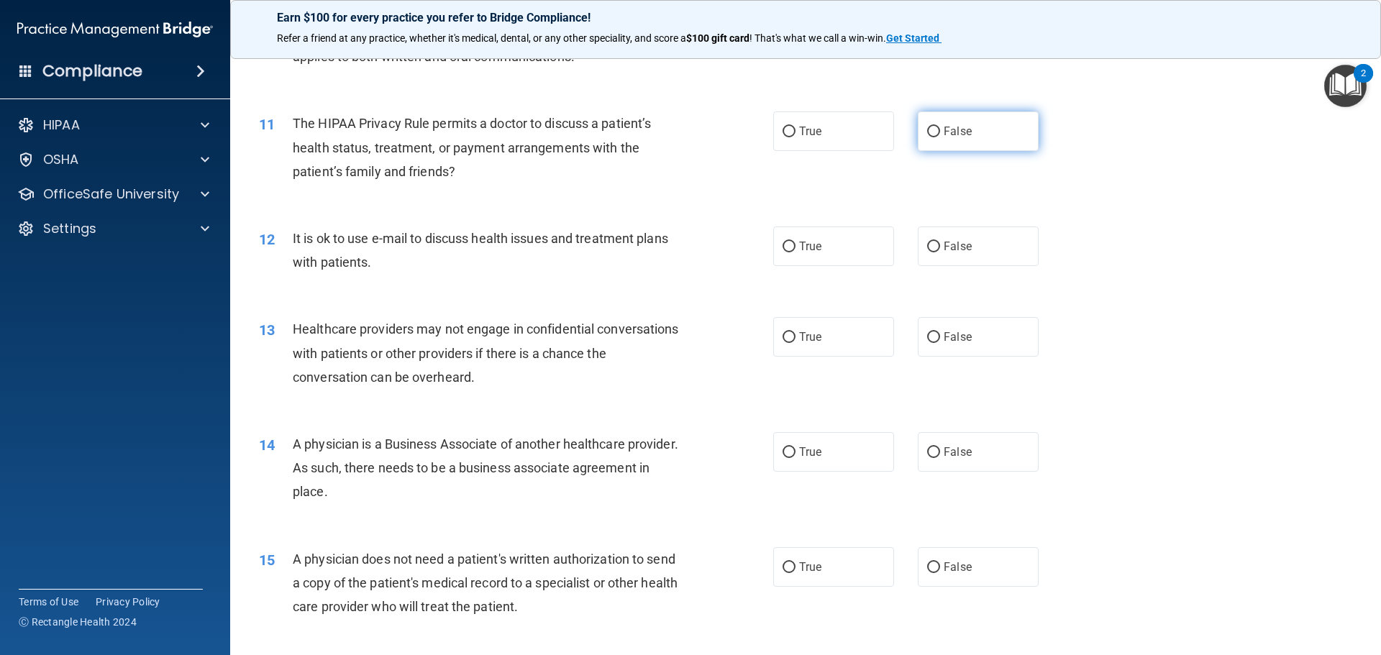
click at [944, 128] on span "False" at bounding box center [958, 131] width 28 height 14
click at [940, 128] on input "False" at bounding box center [933, 132] width 13 height 11
radio input "true"
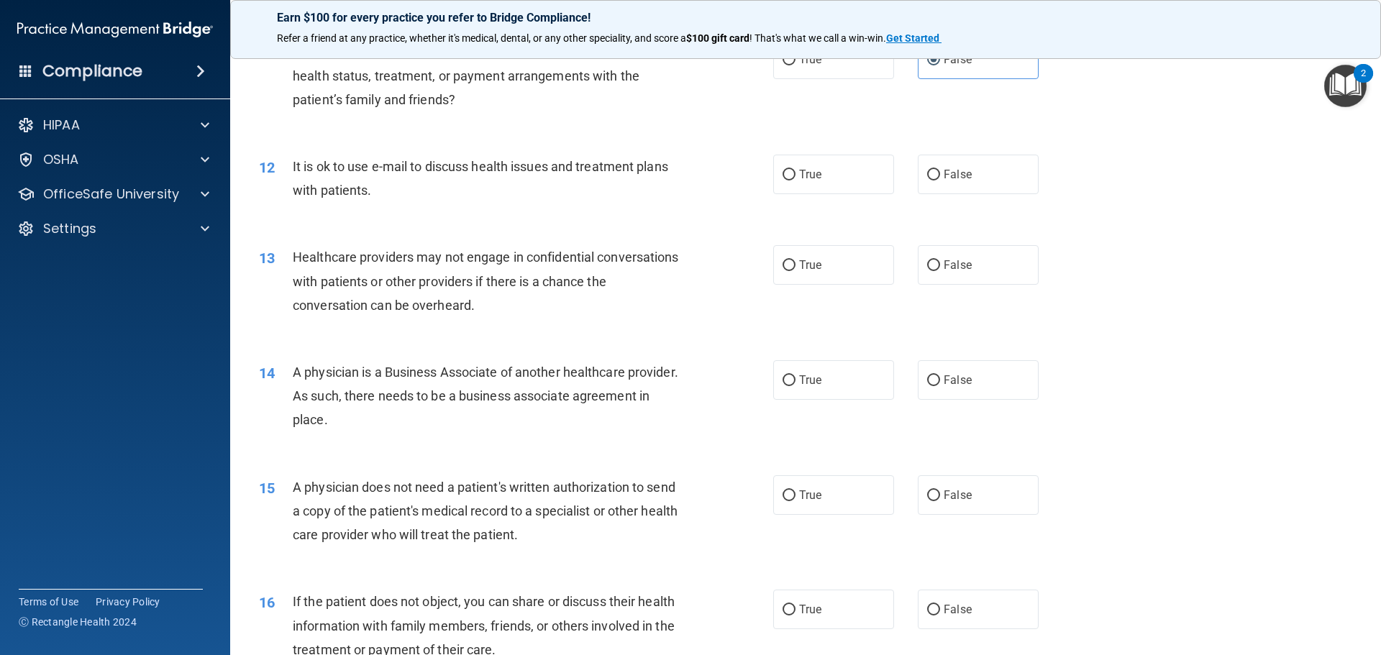
scroll to position [1223, 0]
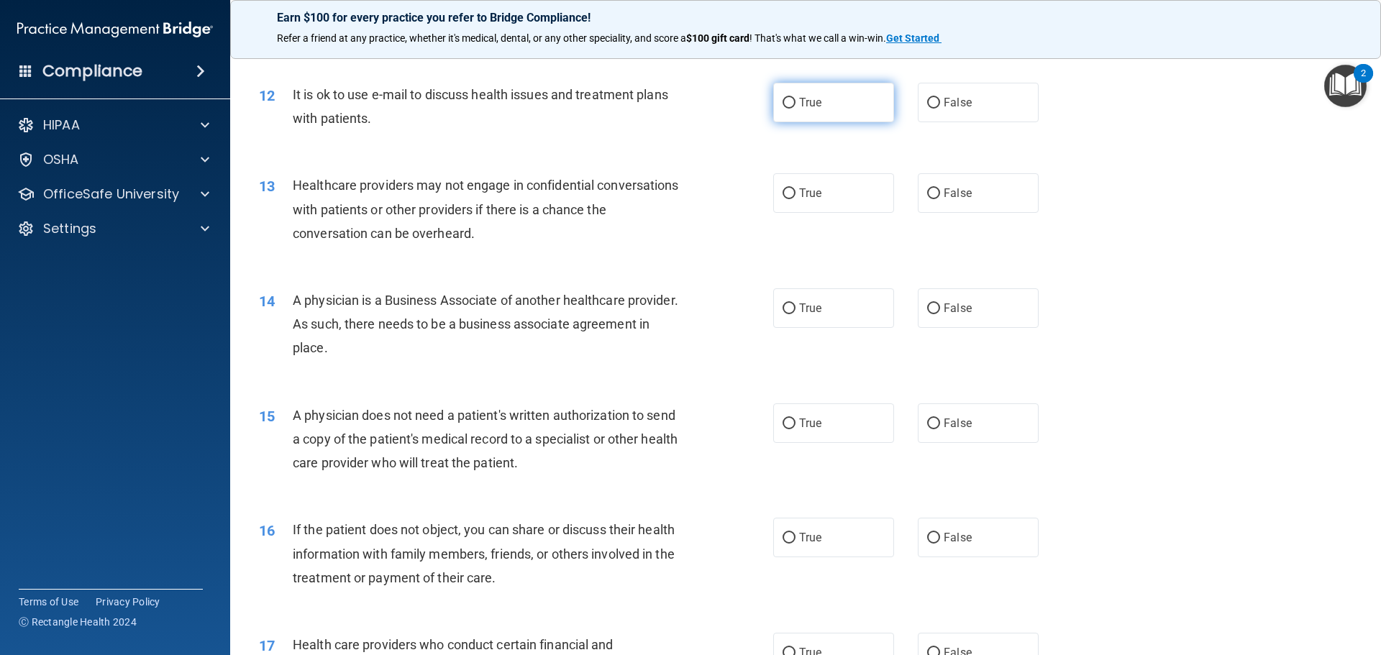
click at [773, 109] on label "True" at bounding box center [833, 103] width 121 height 40
click at [783, 109] on input "True" at bounding box center [789, 103] width 13 height 11
radio input "true"
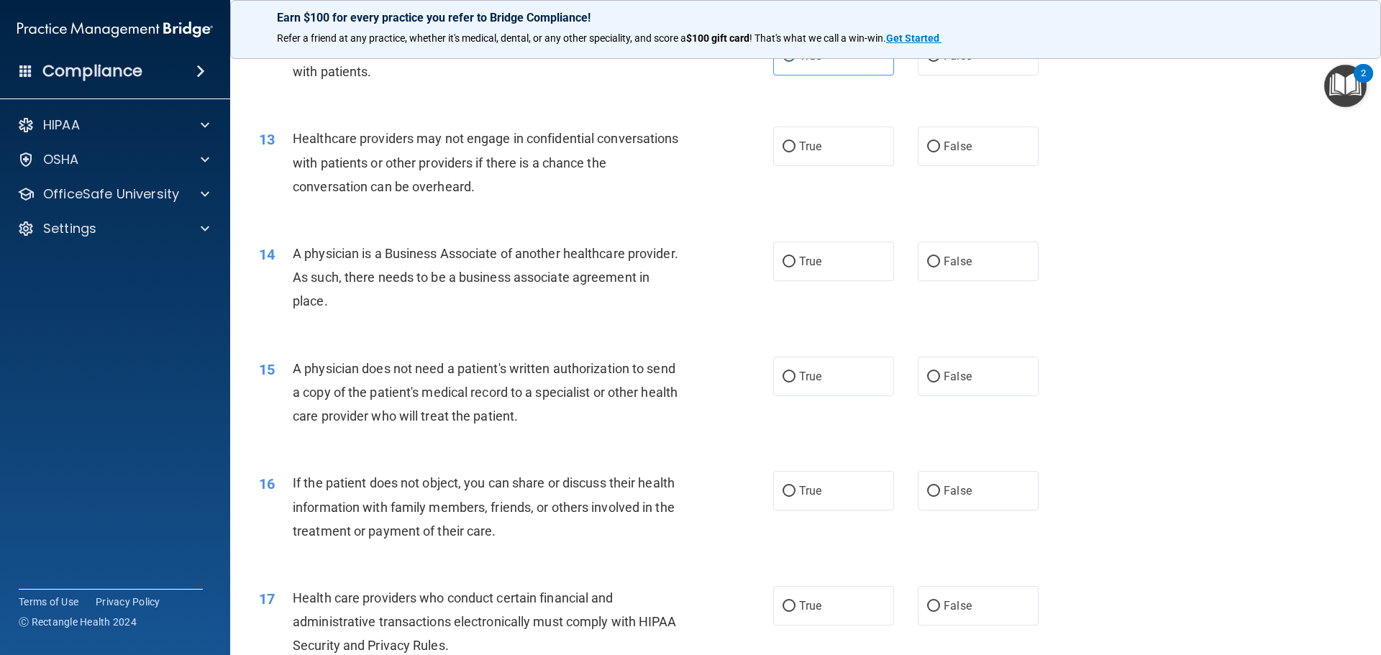
scroll to position [1295, 0]
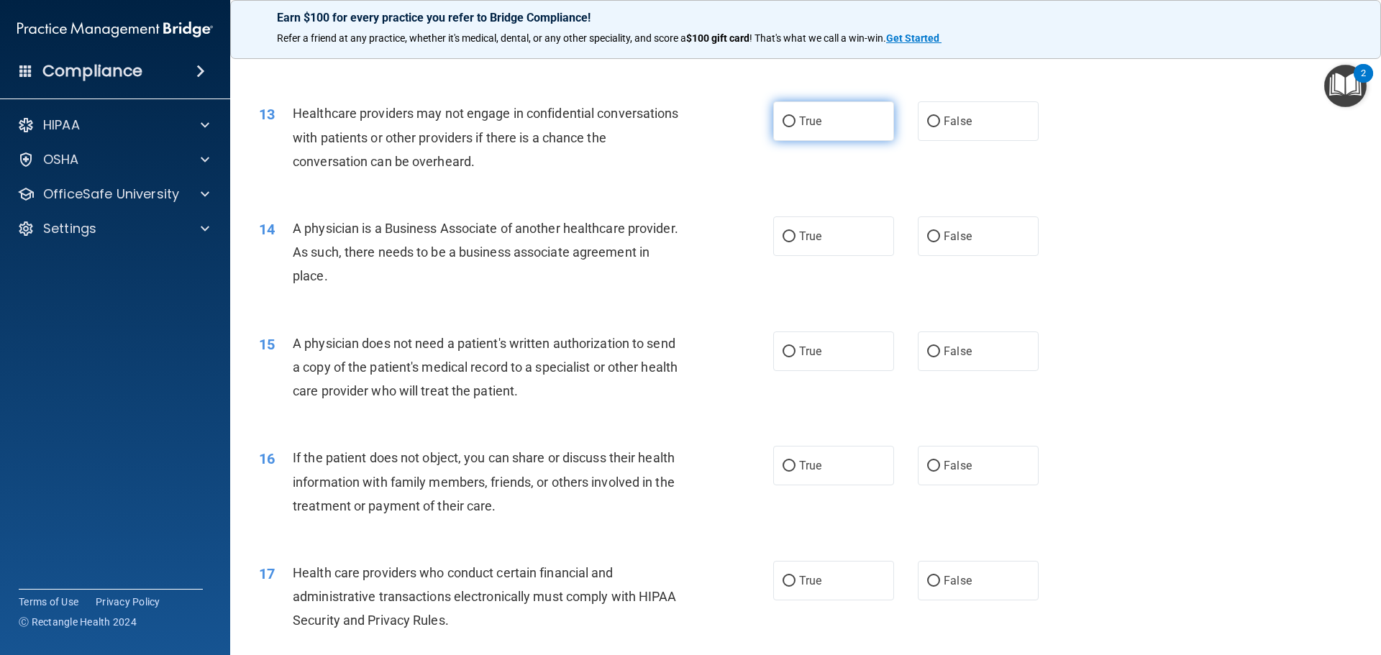
click at [802, 122] on span "True" at bounding box center [810, 121] width 22 height 14
click at [796, 122] on input "True" at bounding box center [789, 122] width 13 height 11
radio input "true"
click at [954, 250] on label "False" at bounding box center [978, 237] width 121 height 40
click at [940, 242] on input "False" at bounding box center [933, 237] width 13 height 11
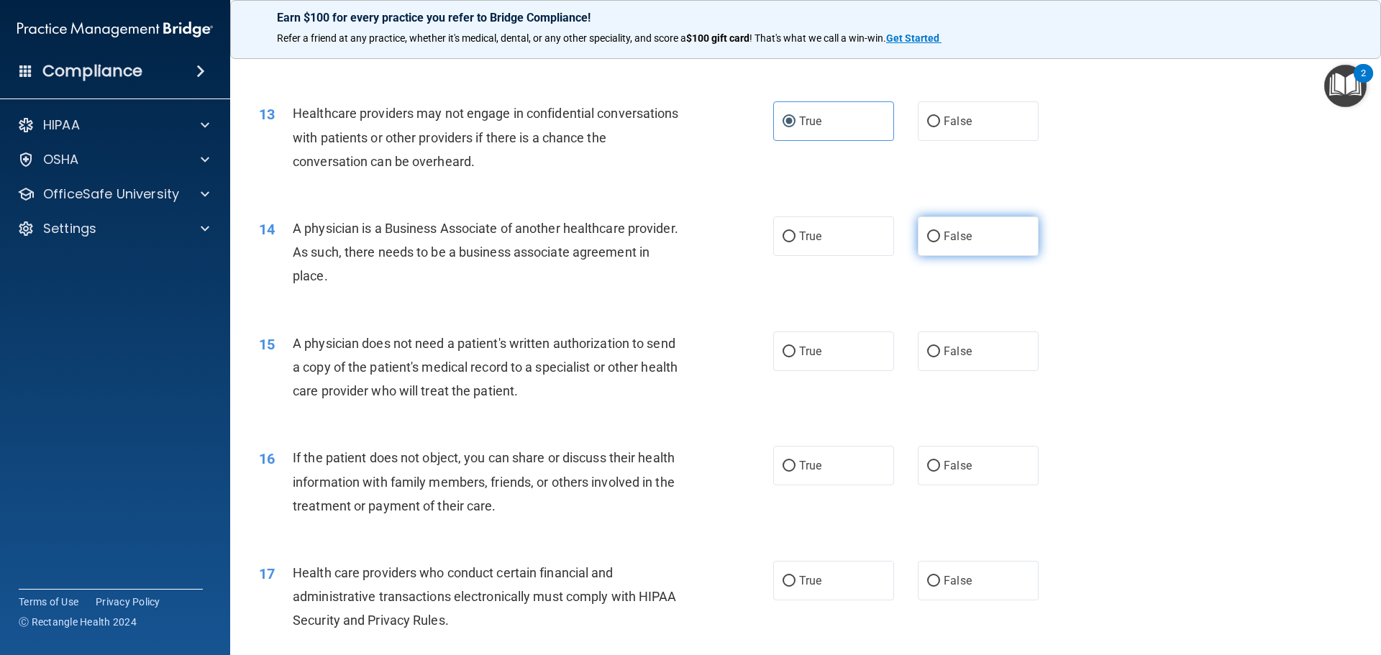
radio input "true"
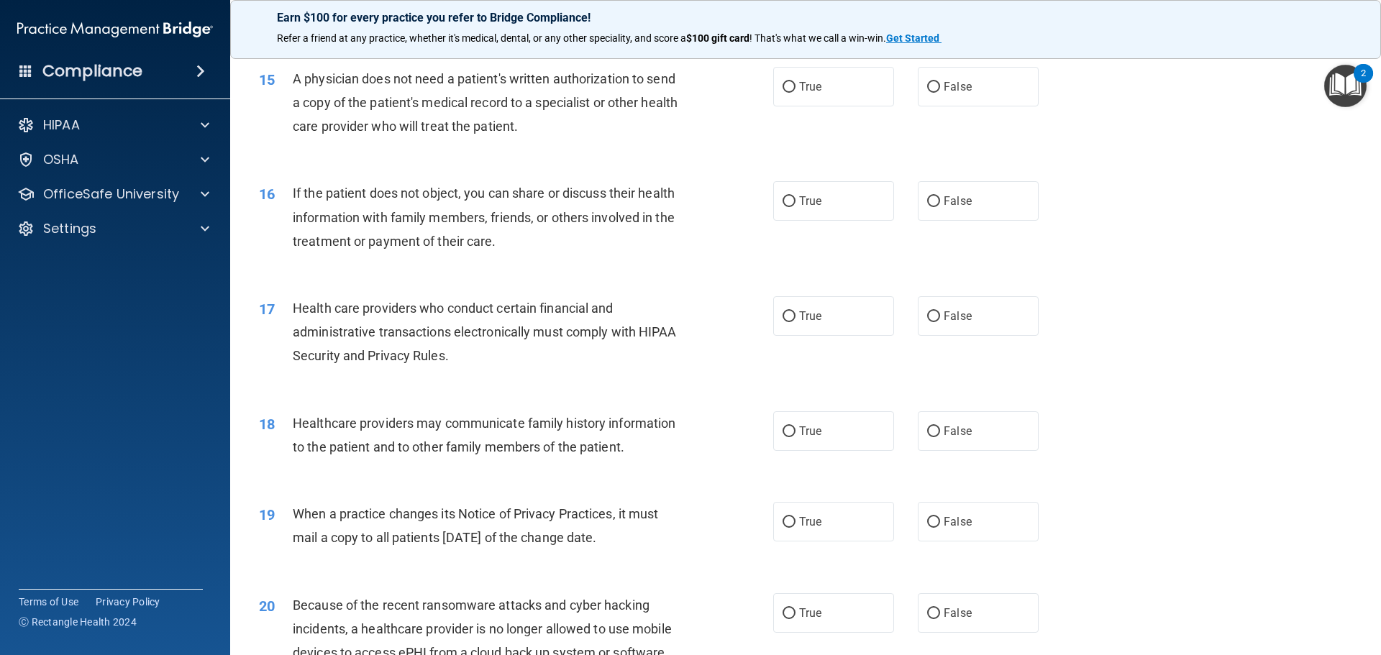
scroll to position [1555, 0]
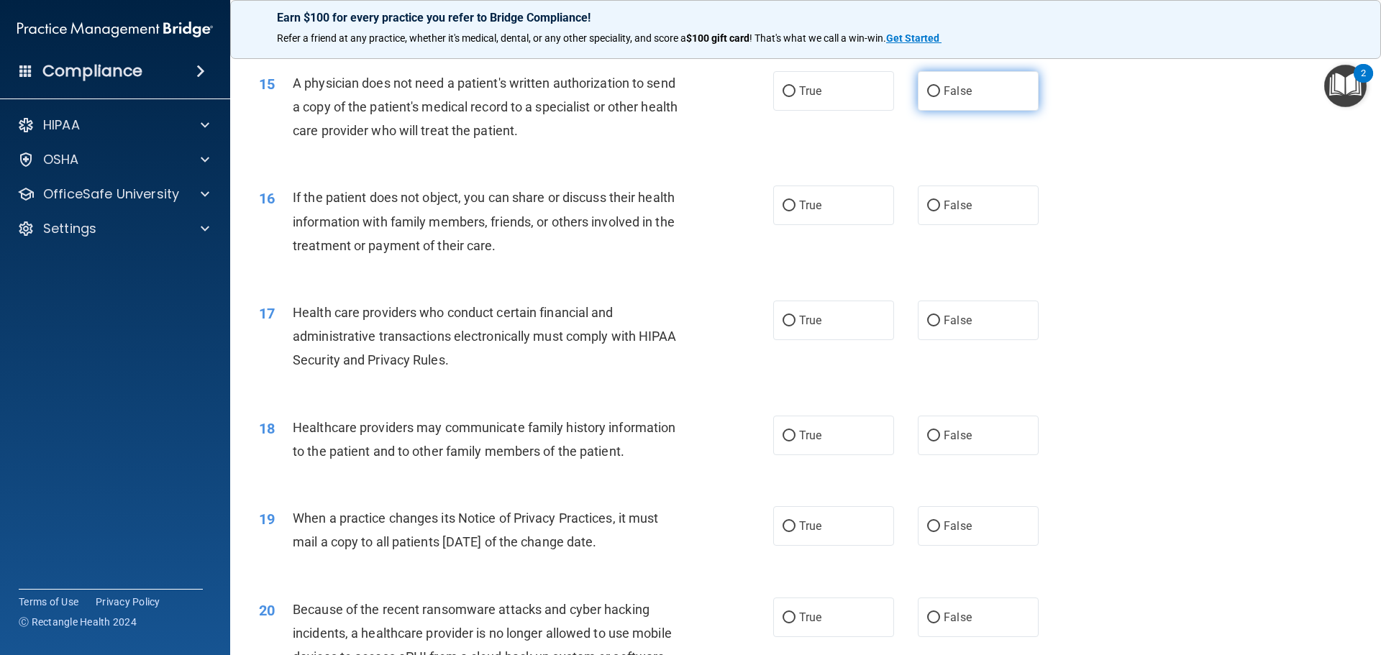
click at [944, 91] on span "False" at bounding box center [958, 91] width 28 height 14
click at [940, 91] on input "False" at bounding box center [933, 91] width 13 height 11
radio input "true"
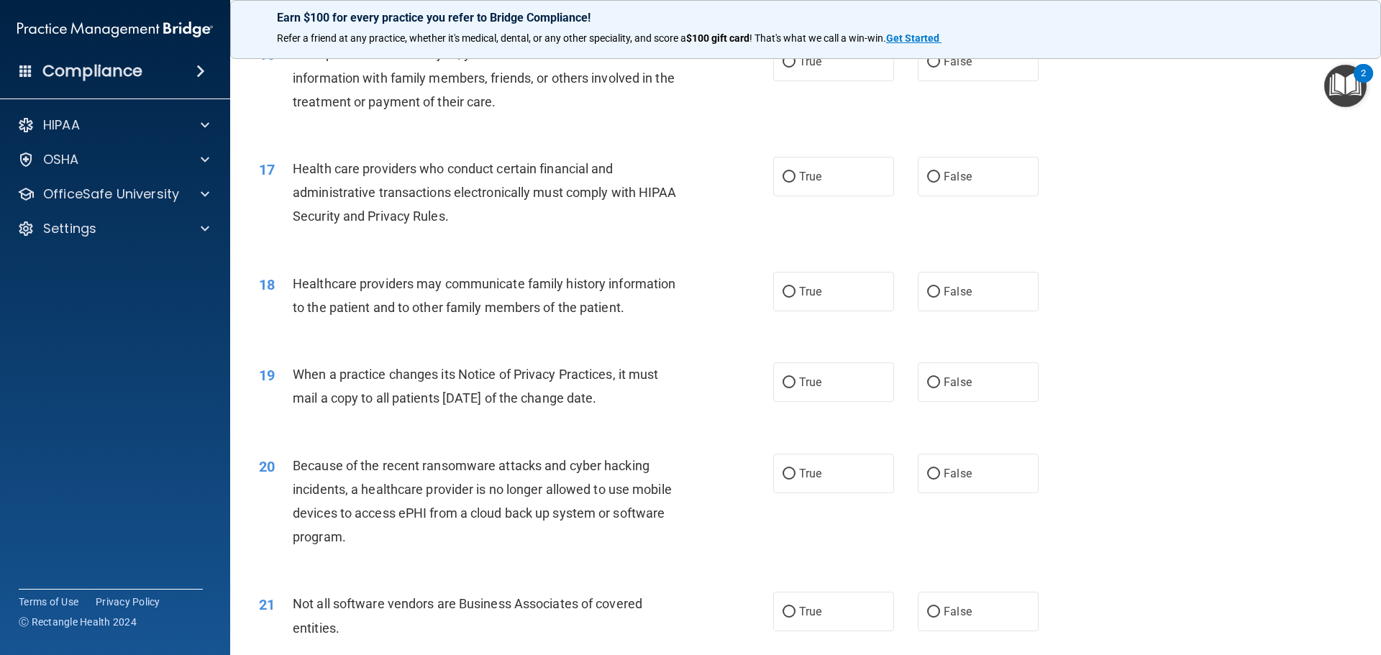
scroll to position [1627, 0]
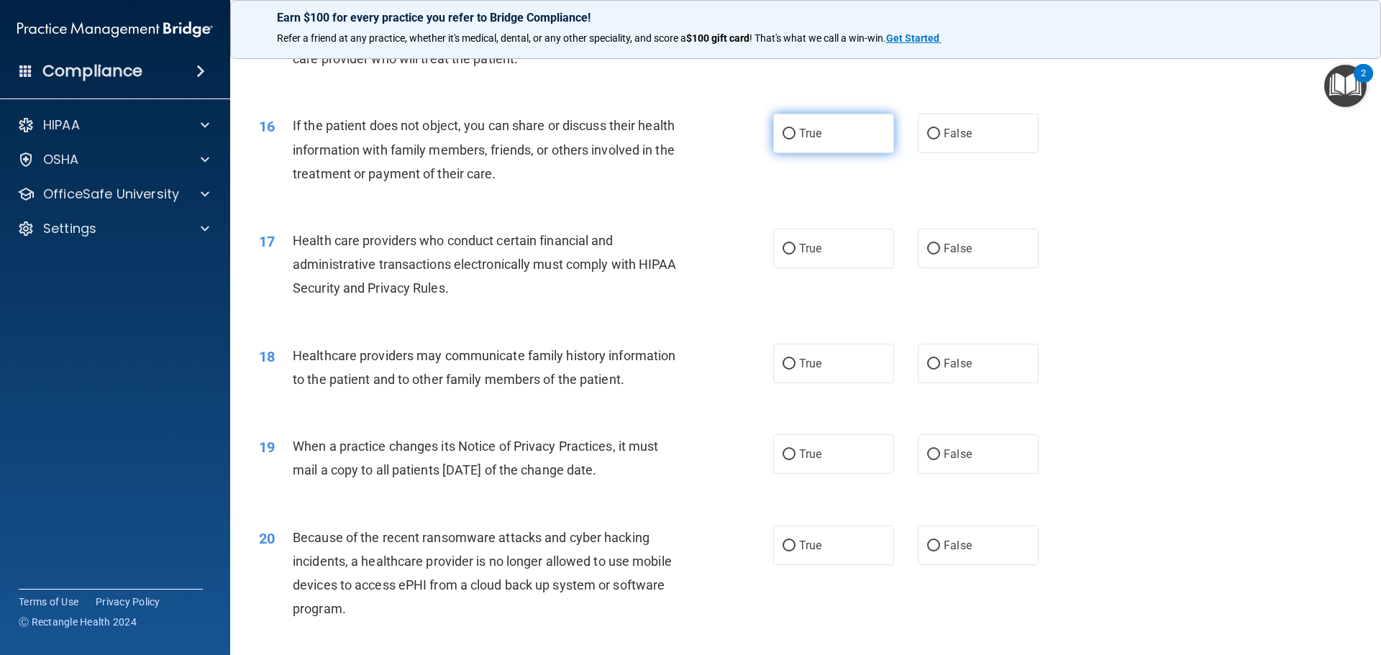
click at [794, 142] on label "True" at bounding box center [833, 134] width 121 height 40
click at [794, 140] on input "True" at bounding box center [789, 134] width 13 height 11
radio input "true"
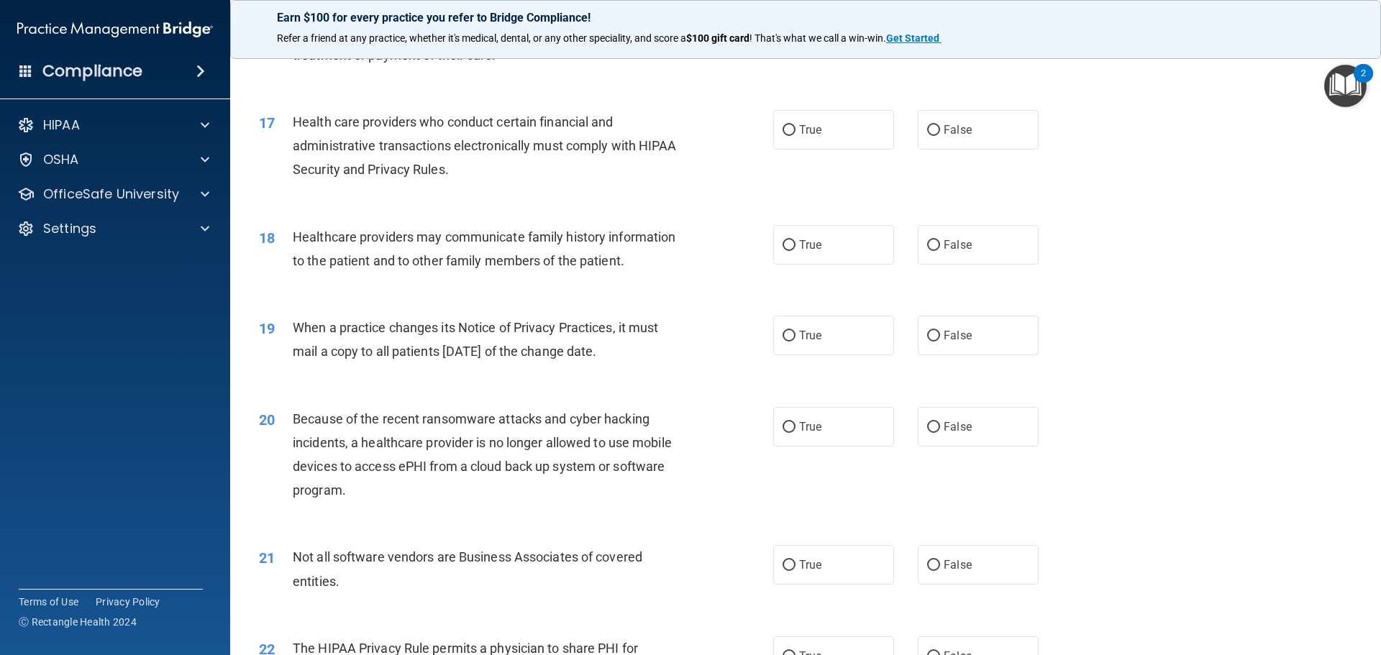
scroll to position [1771, 0]
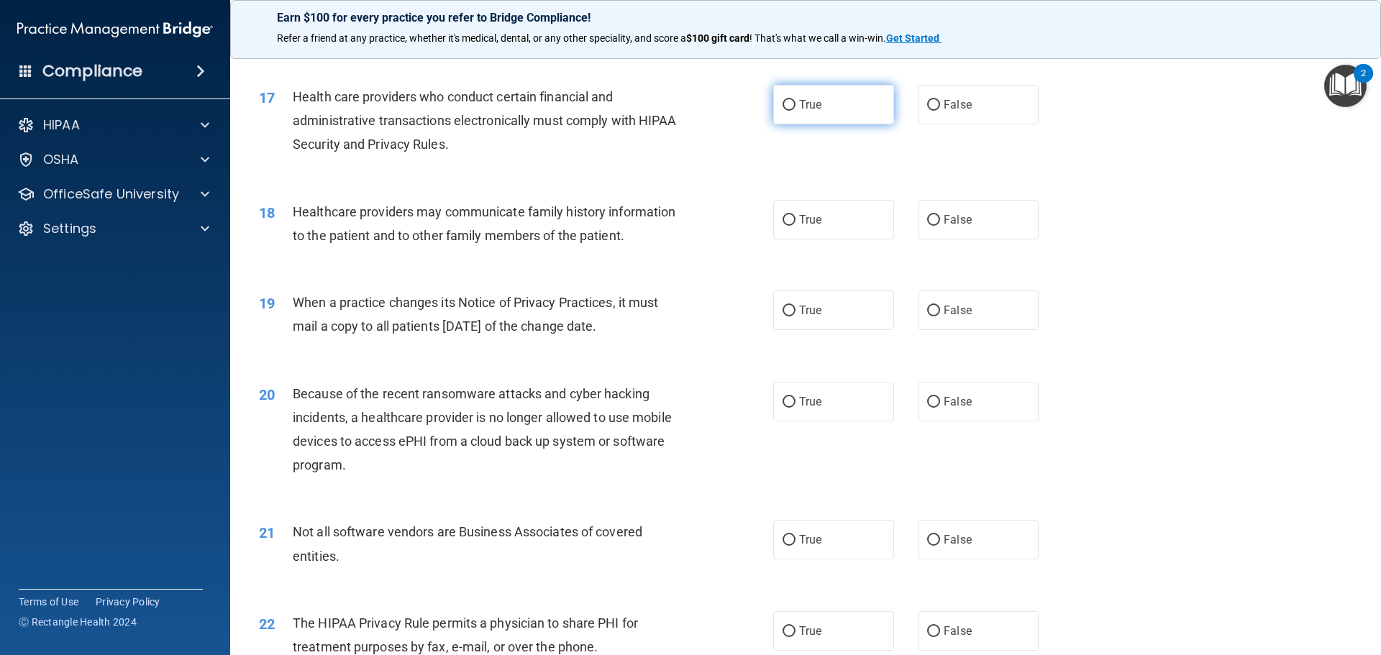
click at [775, 112] on label "True" at bounding box center [833, 105] width 121 height 40
click at [783, 111] on input "True" at bounding box center [789, 105] width 13 height 11
radio input "true"
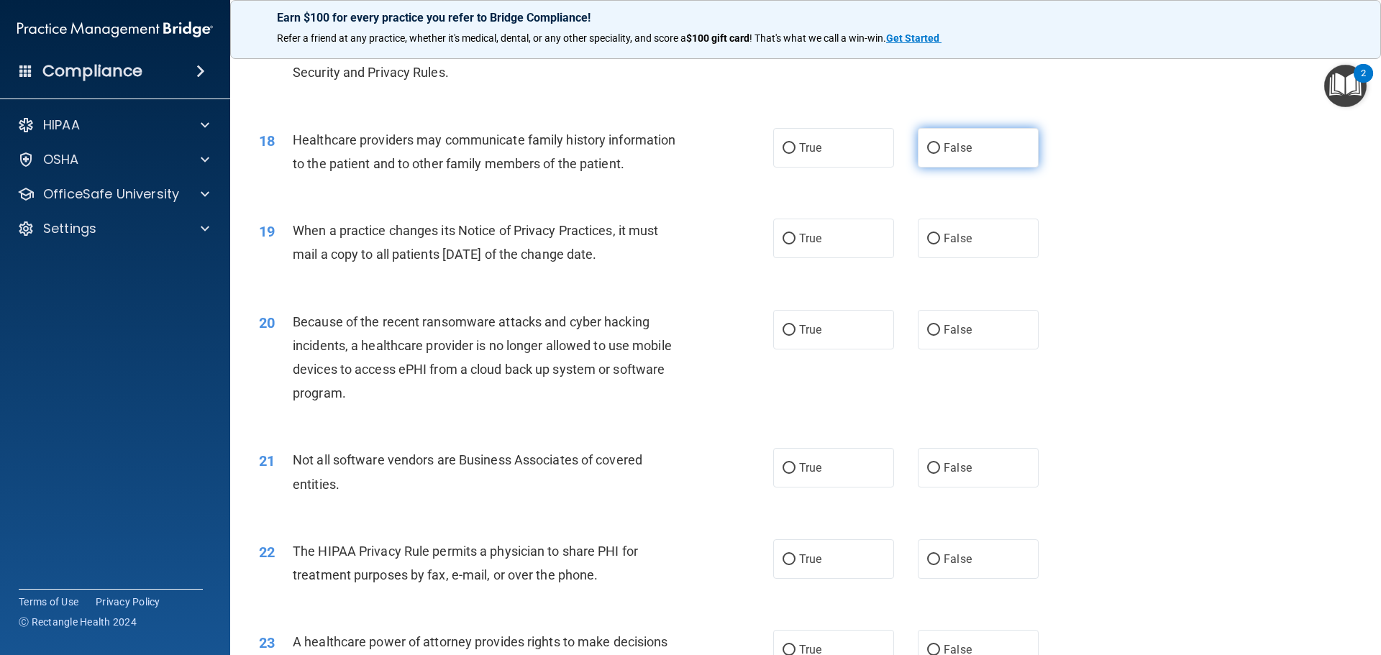
click at [942, 165] on label "False" at bounding box center [978, 148] width 121 height 40
click at [940, 154] on input "False" at bounding box center [933, 148] width 13 height 11
radio input "true"
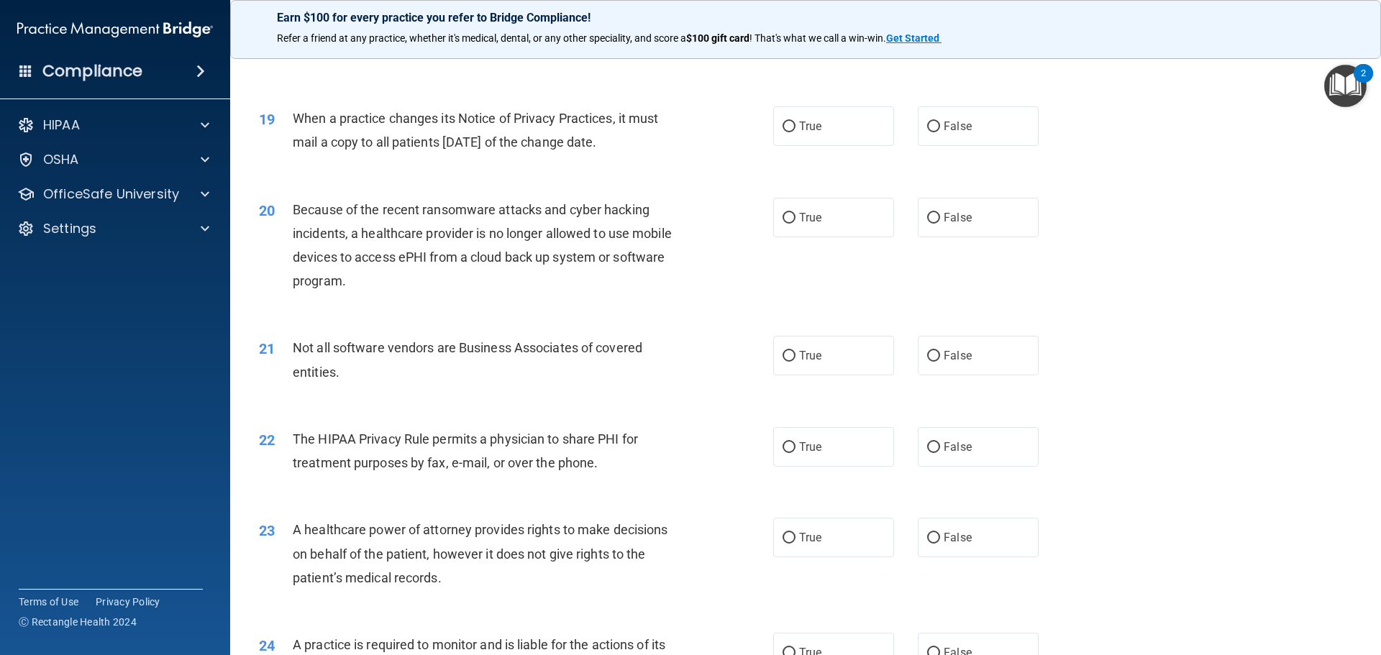
scroll to position [1987, 0]
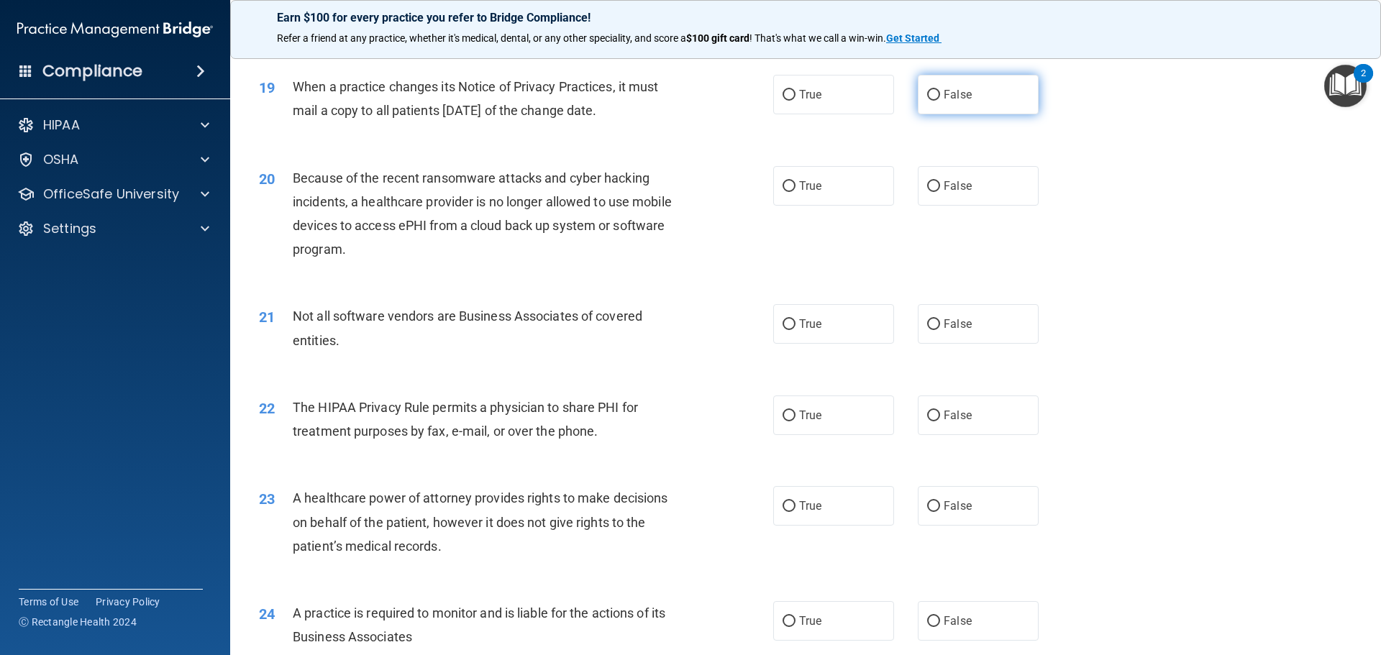
click at [934, 105] on label "False" at bounding box center [978, 95] width 121 height 40
click at [934, 101] on input "False" at bounding box center [933, 95] width 13 height 11
radio input "true"
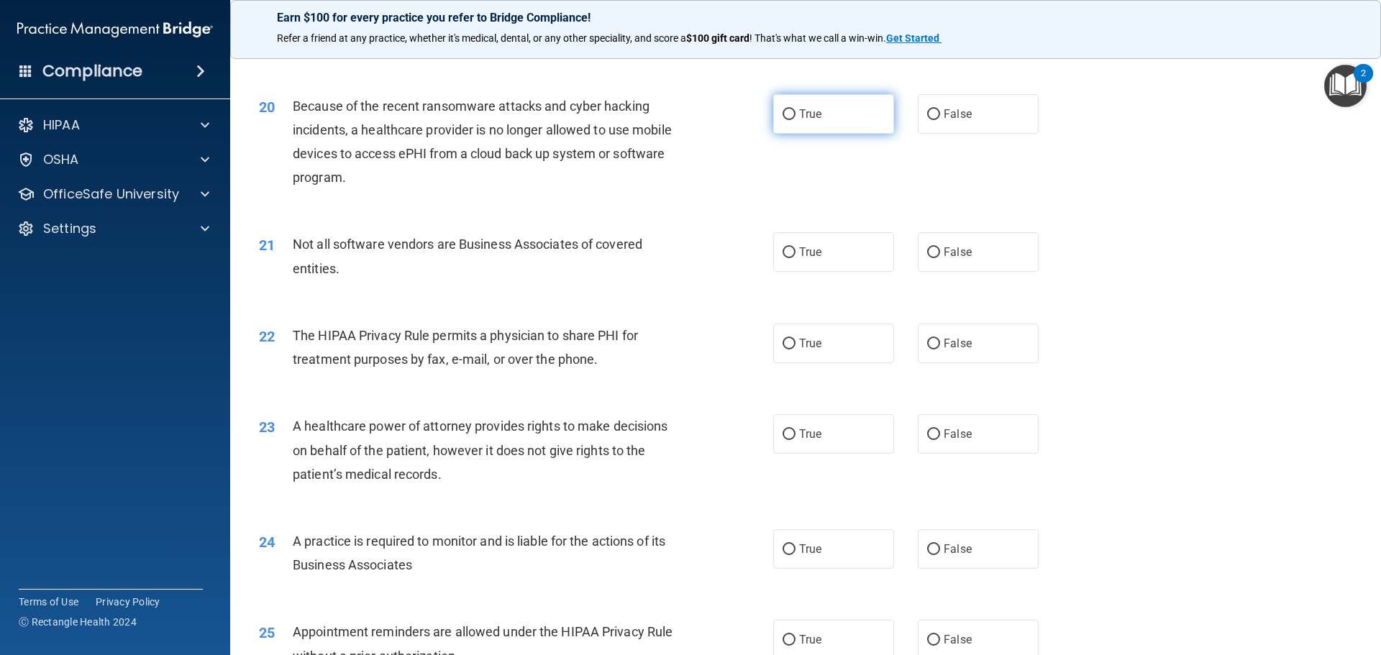
click at [804, 126] on label "True" at bounding box center [833, 114] width 121 height 40
click at [796, 120] on input "True" at bounding box center [789, 114] width 13 height 11
radio input "true"
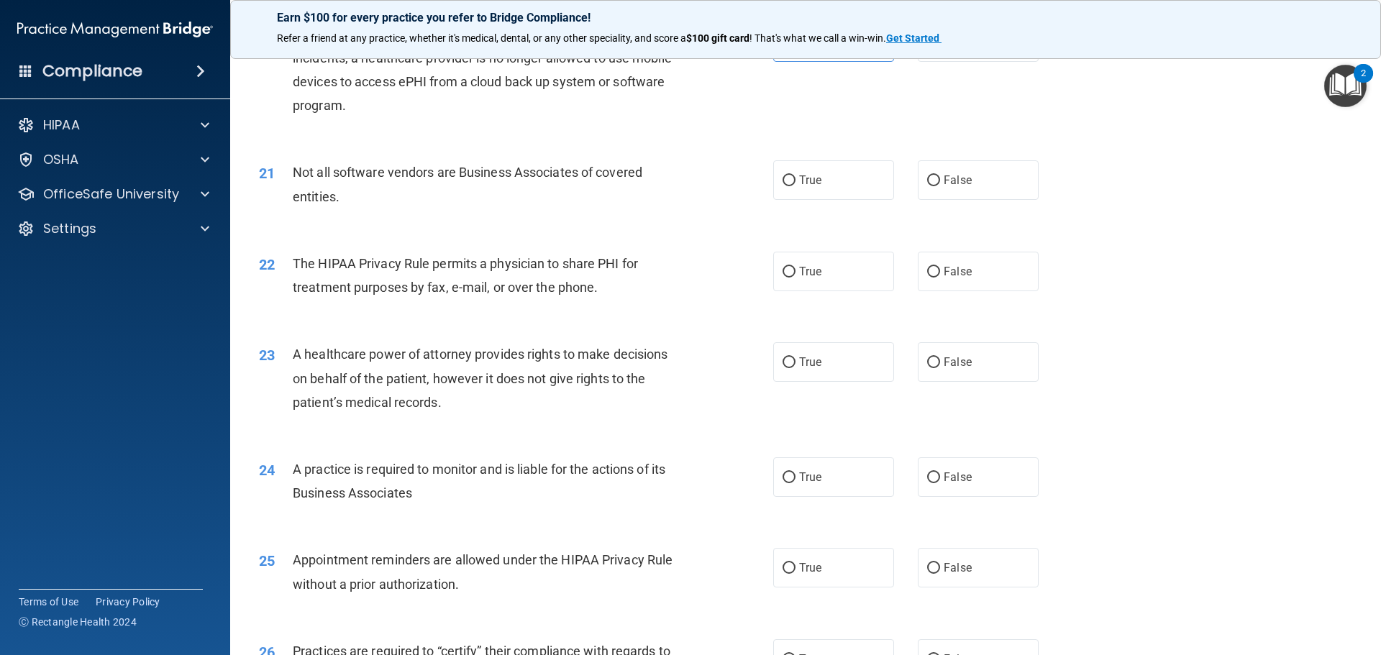
scroll to position [2202, 0]
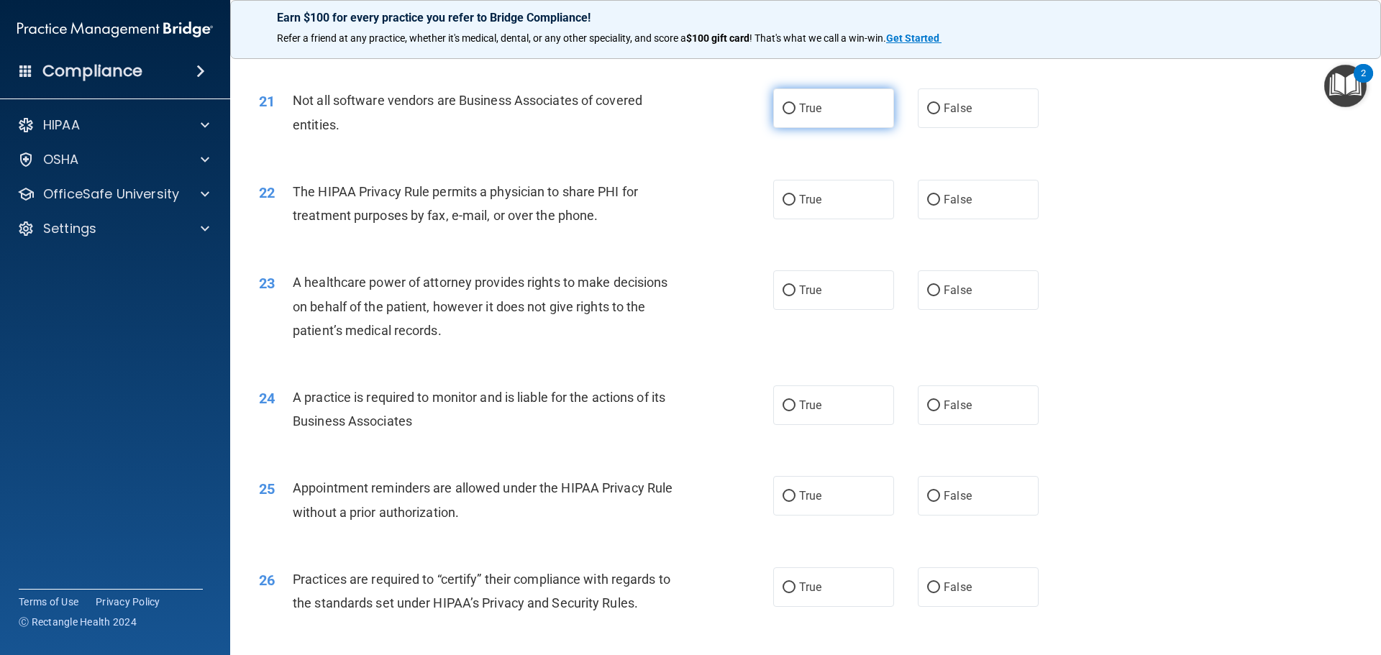
click at [815, 101] on label "True" at bounding box center [833, 108] width 121 height 40
click at [796, 104] on input "True" at bounding box center [789, 109] width 13 height 11
radio input "true"
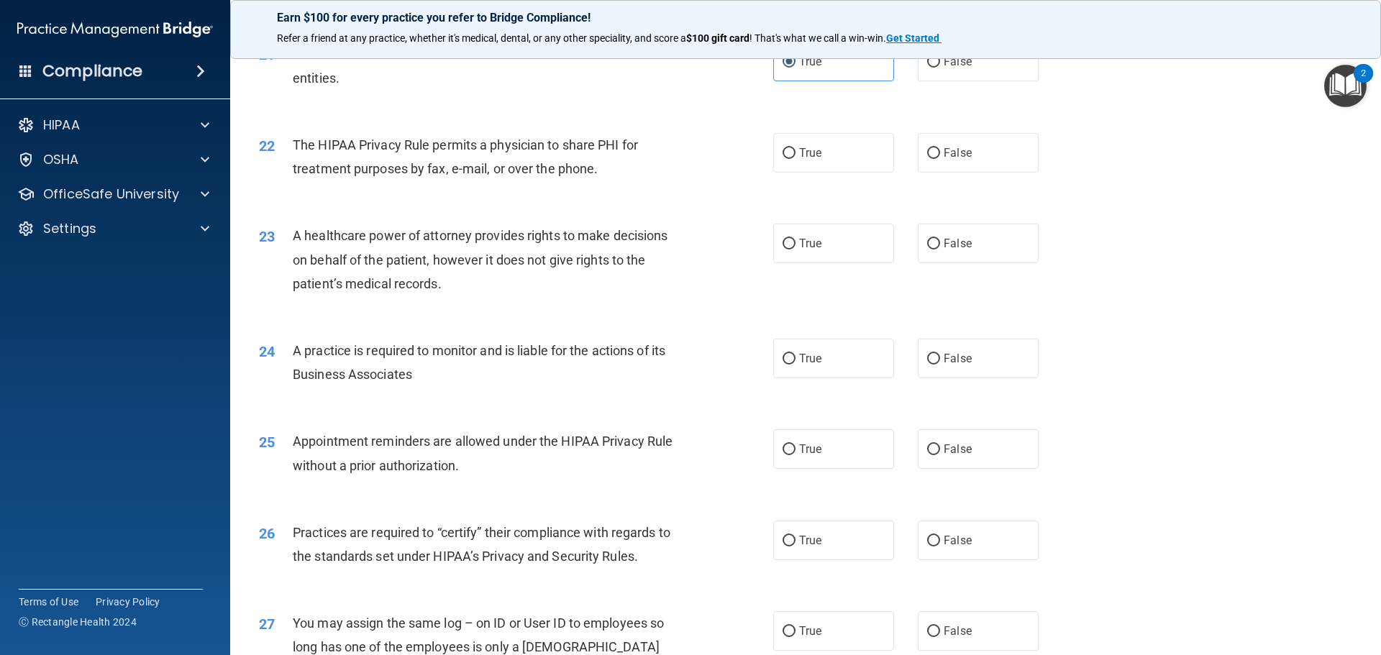
scroll to position [2274, 0]
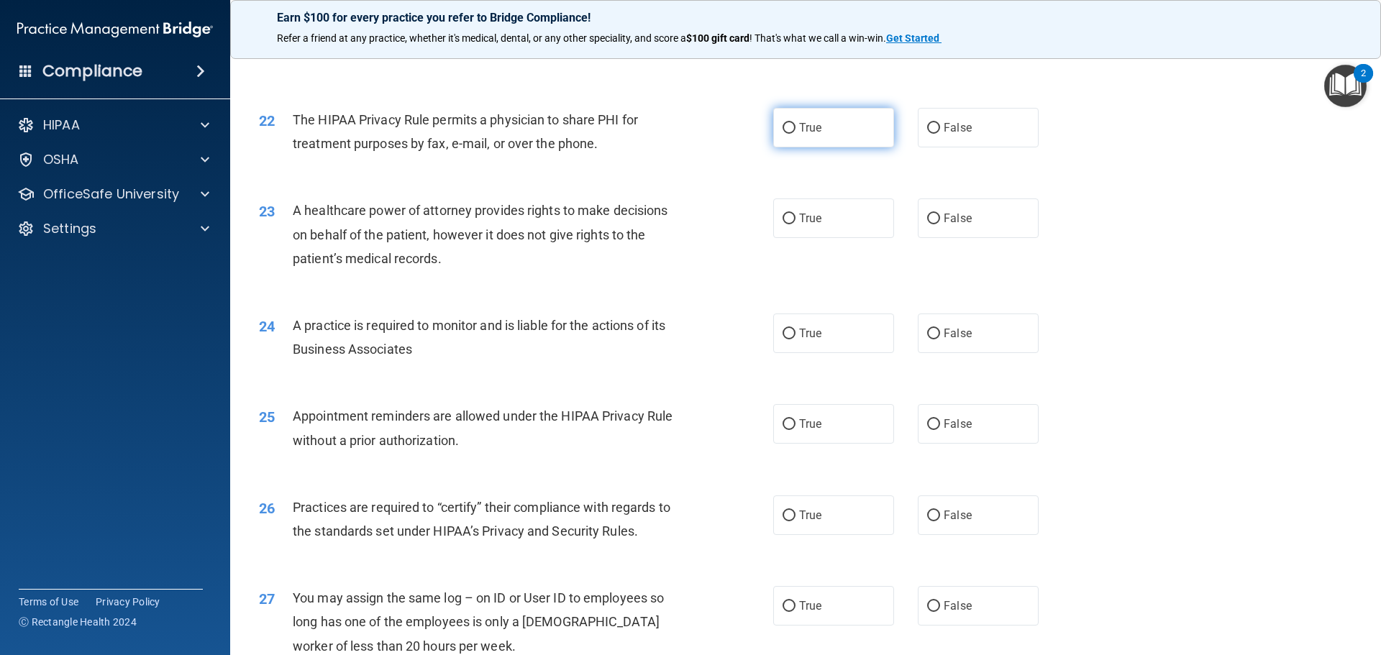
click at [783, 127] on input "True" at bounding box center [789, 128] width 13 height 11
radio input "true"
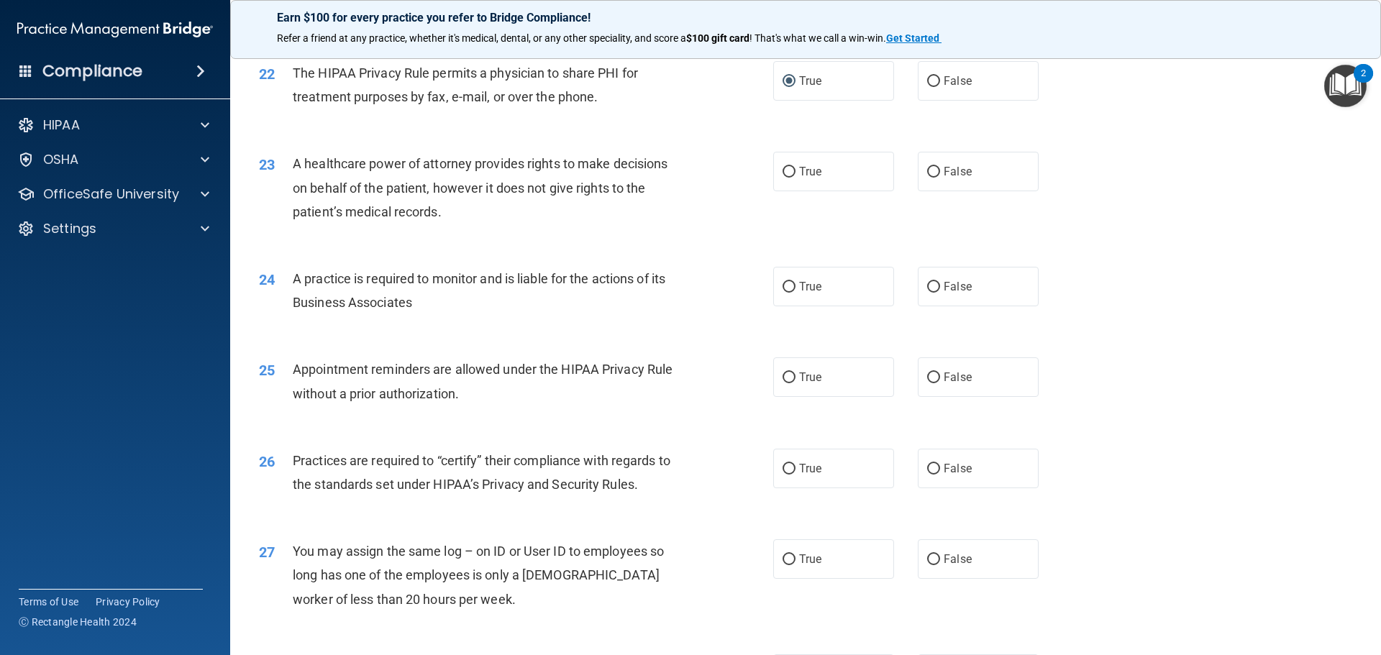
scroll to position [2346, 0]
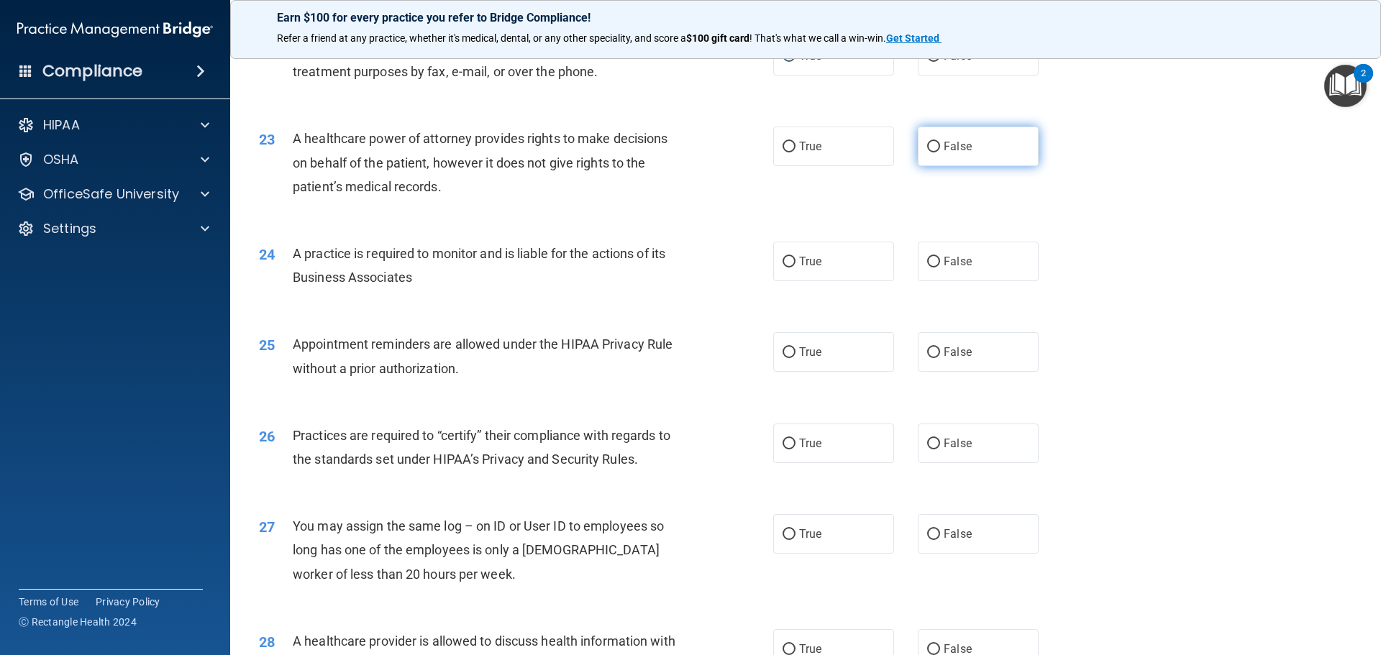
click at [954, 142] on span "False" at bounding box center [958, 147] width 28 height 14
click at [940, 142] on input "False" at bounding box center [933, 147] width 13 height 11
radio input "true"
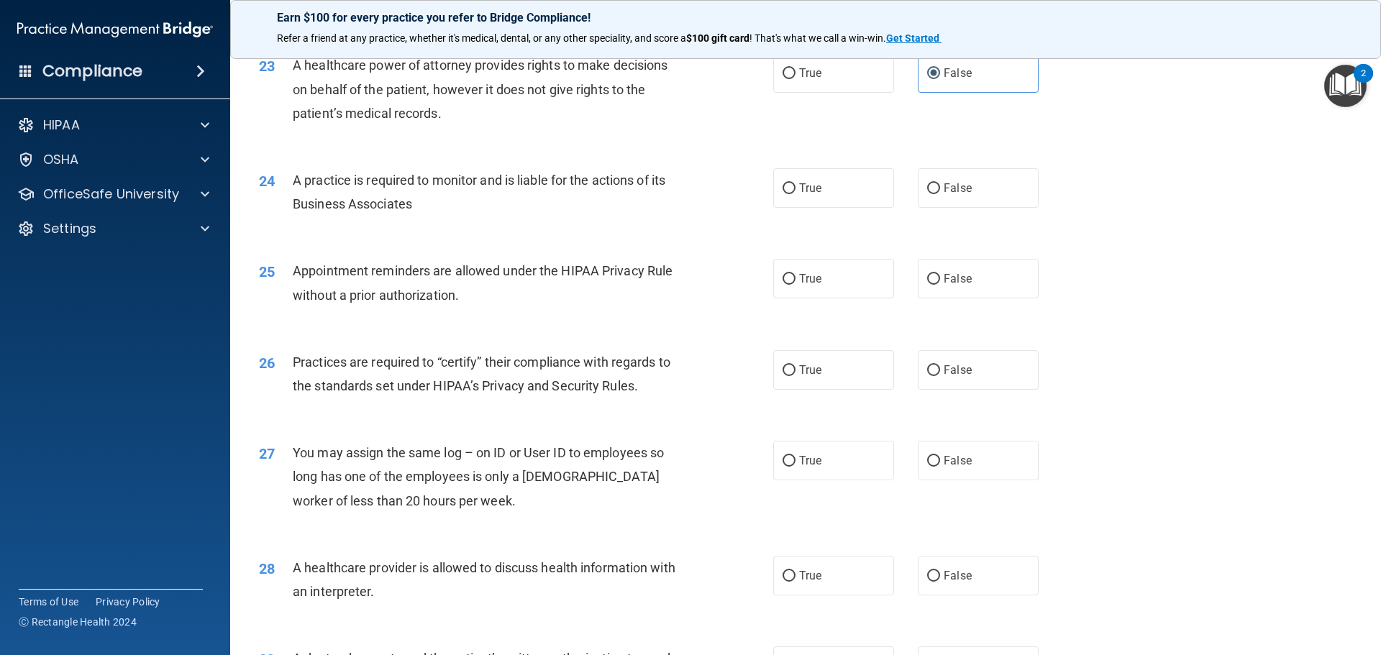
scroll to position [2490, 0]
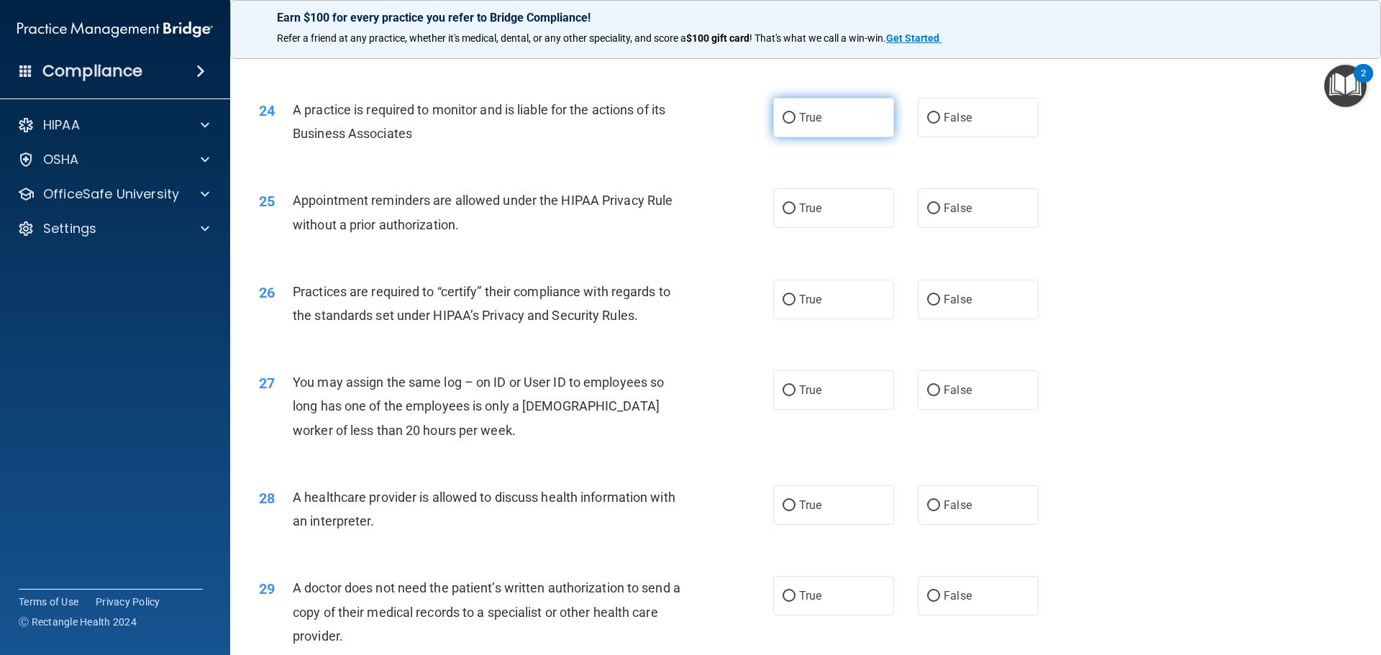
click at [790, 119] on input "True" at bounding box center [789, 118] width 13 height 11
radio input "true"
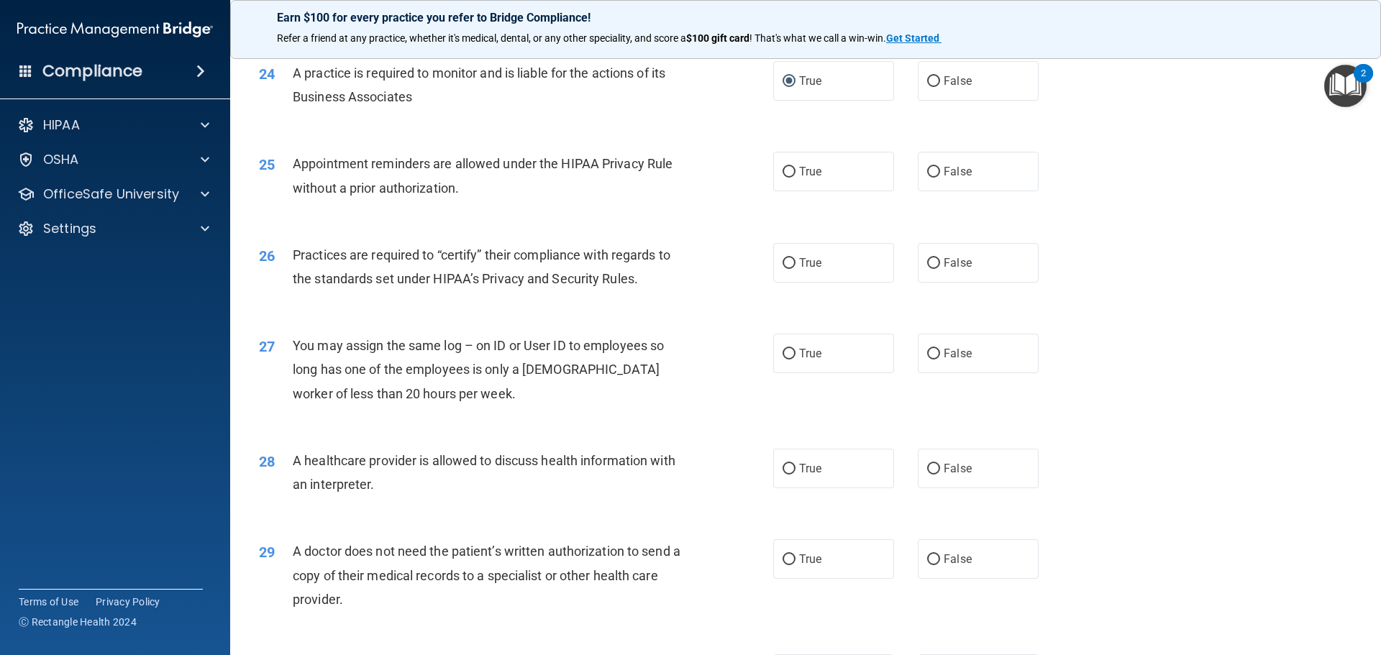
scroll to position [2562, 0]
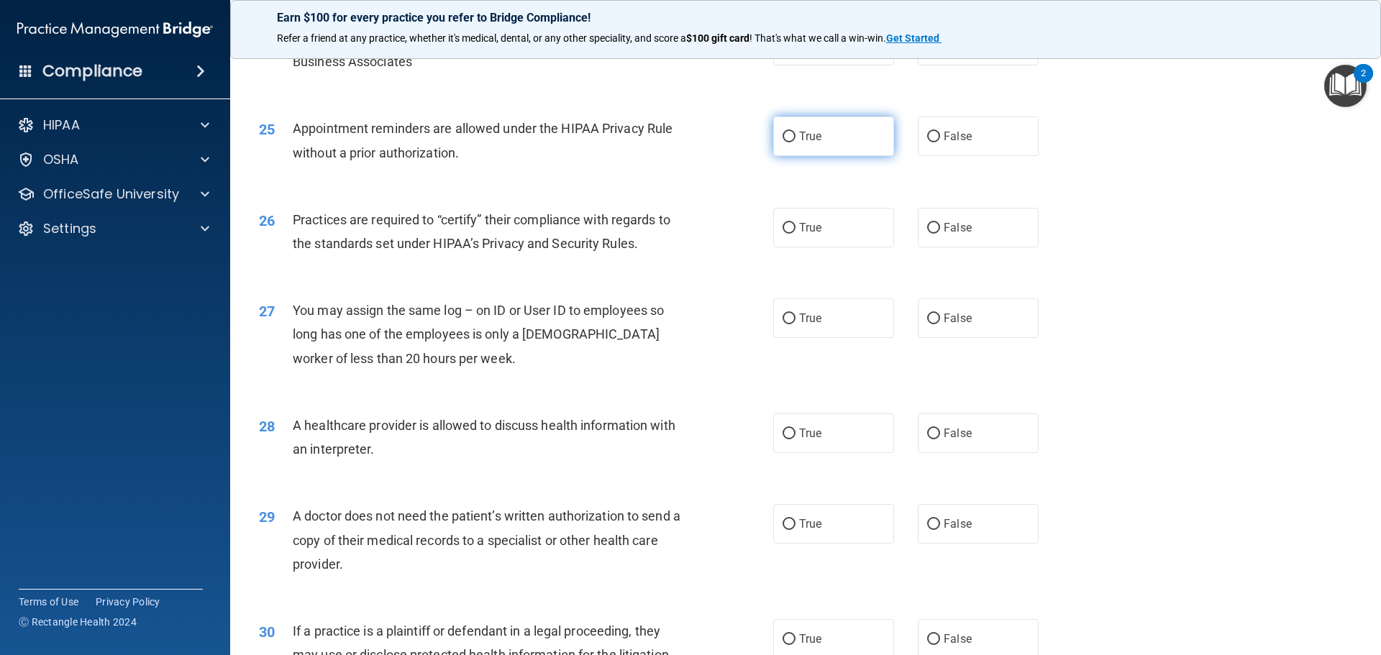
click at [778, 127] on label "True" at bounding box center [833, 137] width 121 height 40
click at [783, 132] on input "True" at bounding box center [789, 137] width 13 height 11
radio input "true"
click at [798, 217] on label "True" at bounding box center [833, 228] width 121 height 40
click at [796, 223] on input "True" at bounding box center [789, 228] width 13 height 11
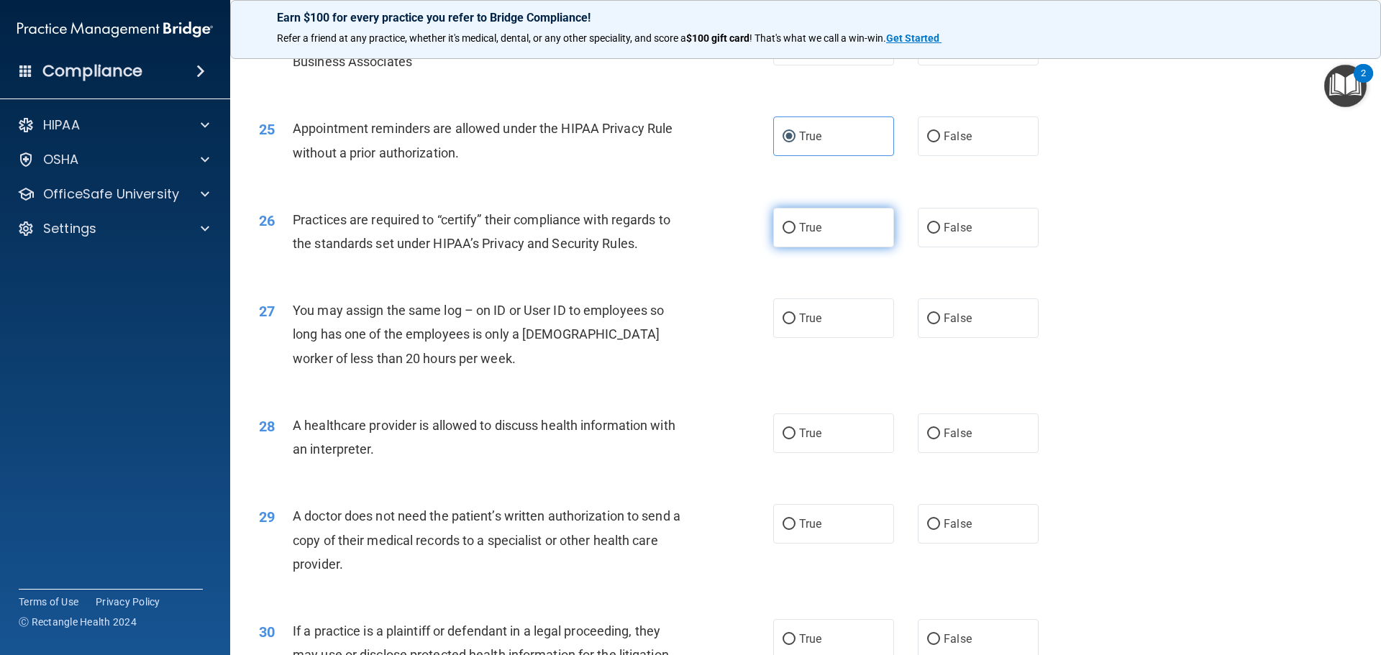
radio input "true"
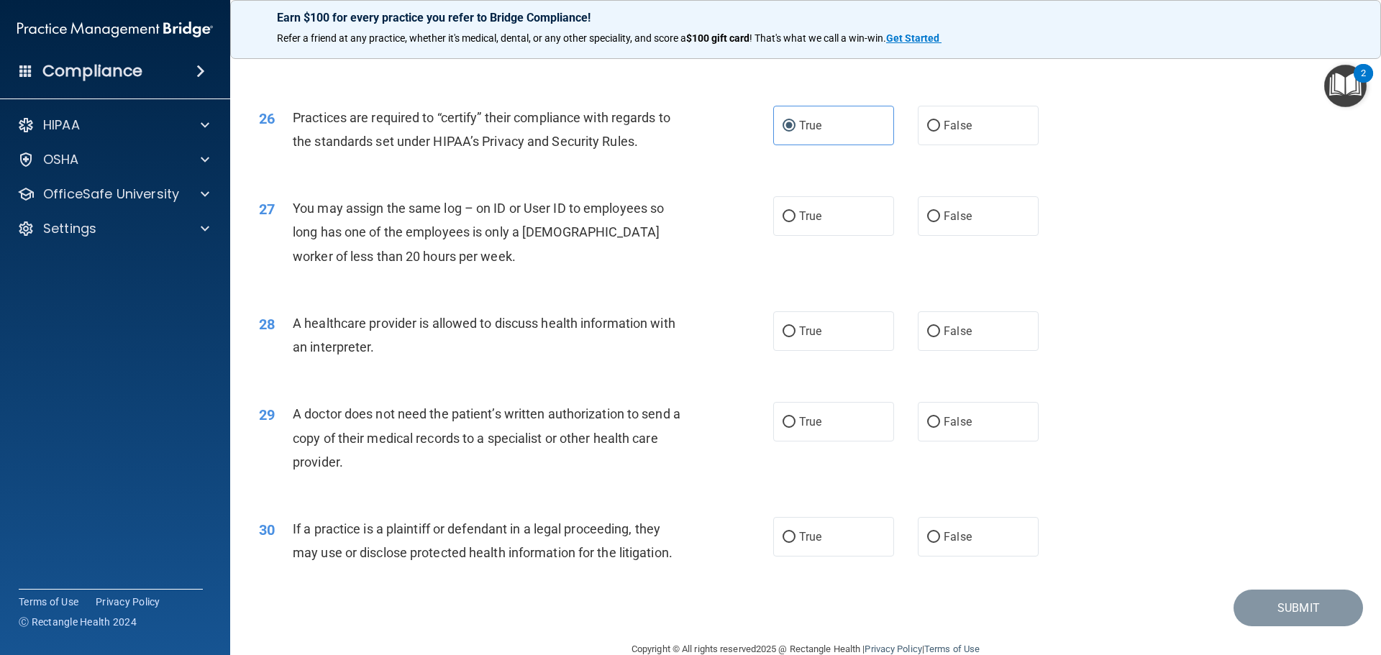
scroll to position [2693, 0]
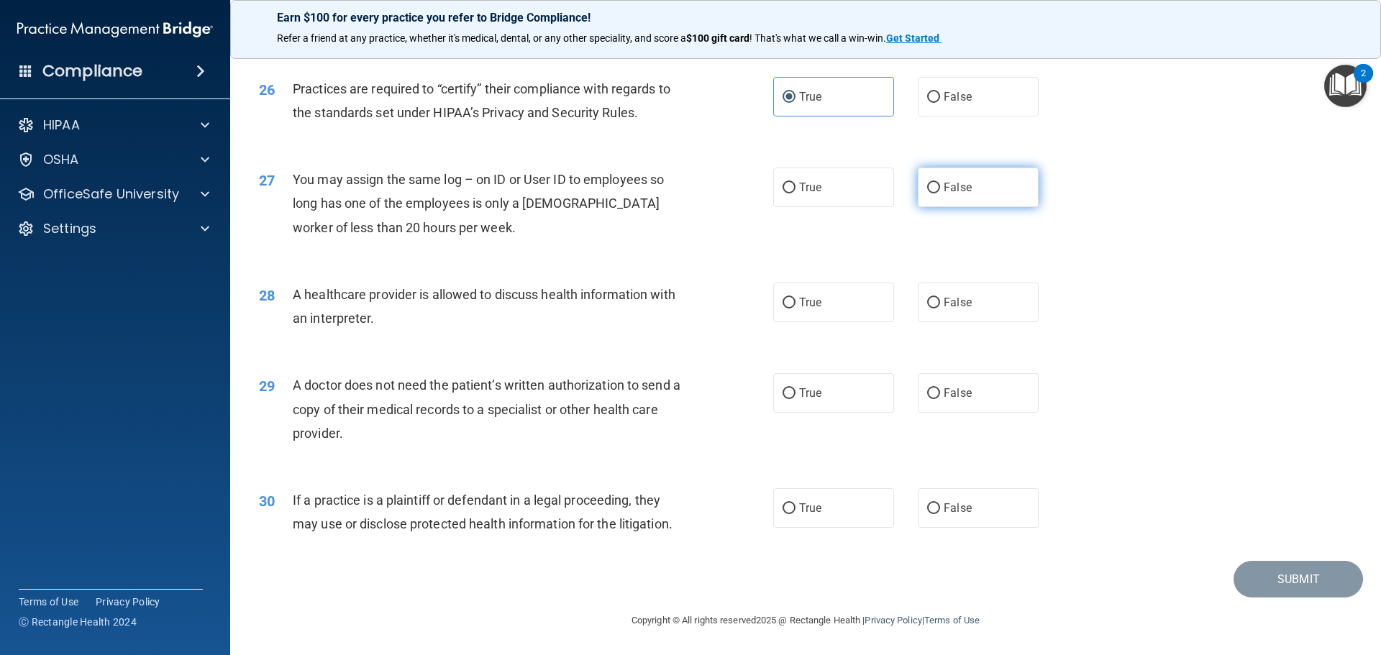
click at [977, 183] on label "False" at bounding box center [978, 188] width 121 height 40
click at [940, 183] on input "False" at bounding box center [933, 188] width 13 height 11
radio input "true"
click at [834, 302] on label "True" at bounding box center [833, 303] width 121 height 40
click at [796, 302] on input "True" at bounding box center [789, 303] width 13 height 11
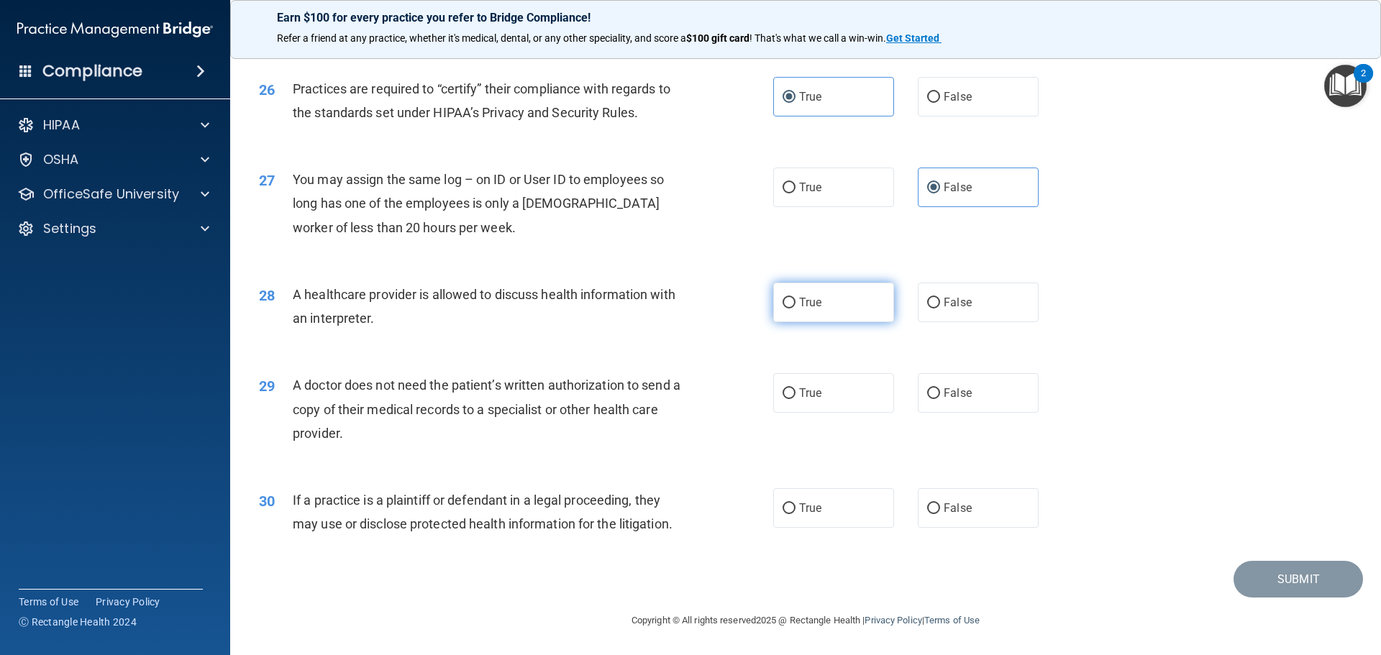
radio input "true"
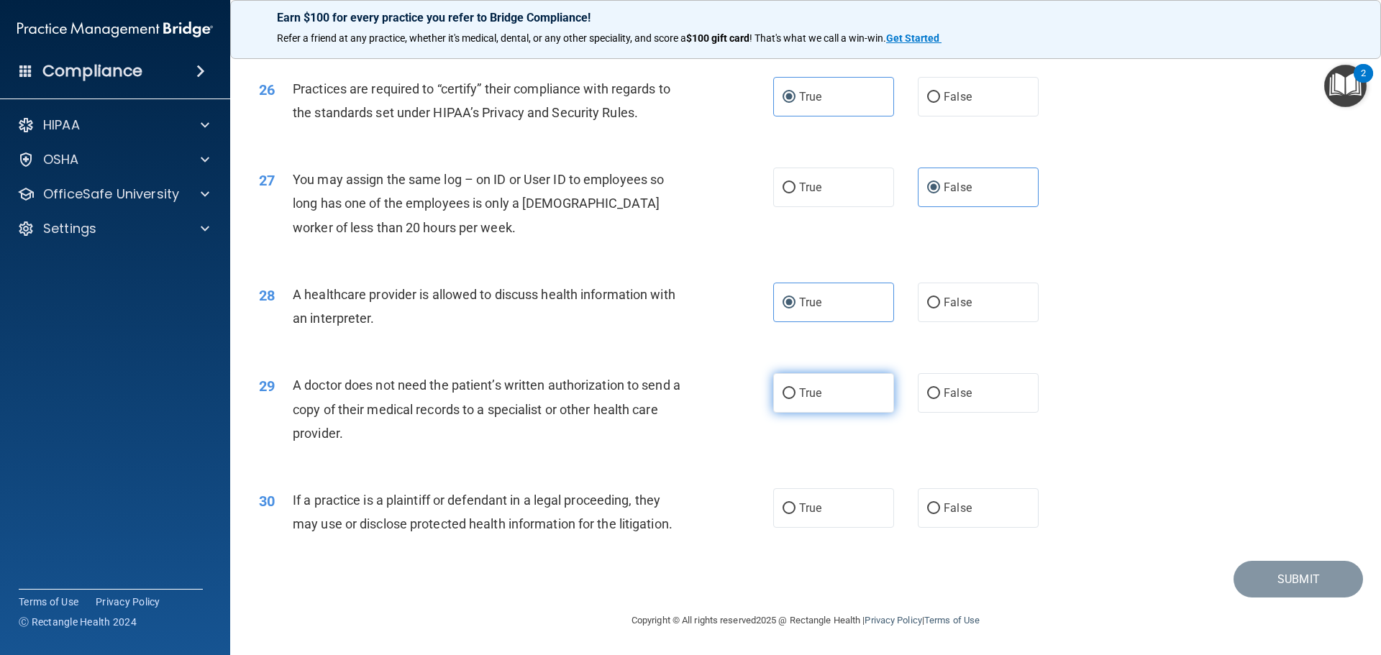
click at [831, 393] on label "True" at bounding box center [833, 393] width 121 height 40
click at [796, 393] on input "True" at bounding box center [789, 393] width 13 height 11
radio input "true"
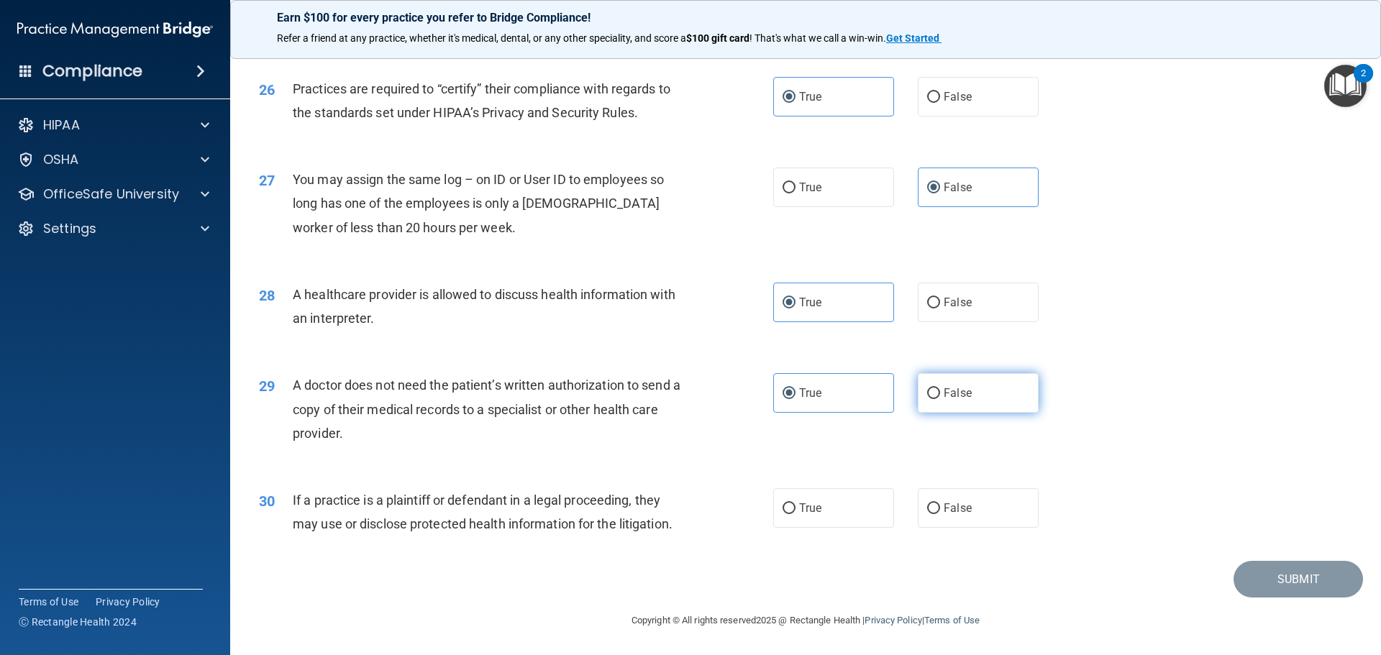
click at [961, 396] on span "False" at bounding box center [958, 393] width 28 height 14
click at [940, 396] on input "False" at bounding box center [933, 393] width 13 height 11
radio input "true"
radio input "false"
click at [799, 506] on span "True" at bounding box center [810, 508] width 22 height 14
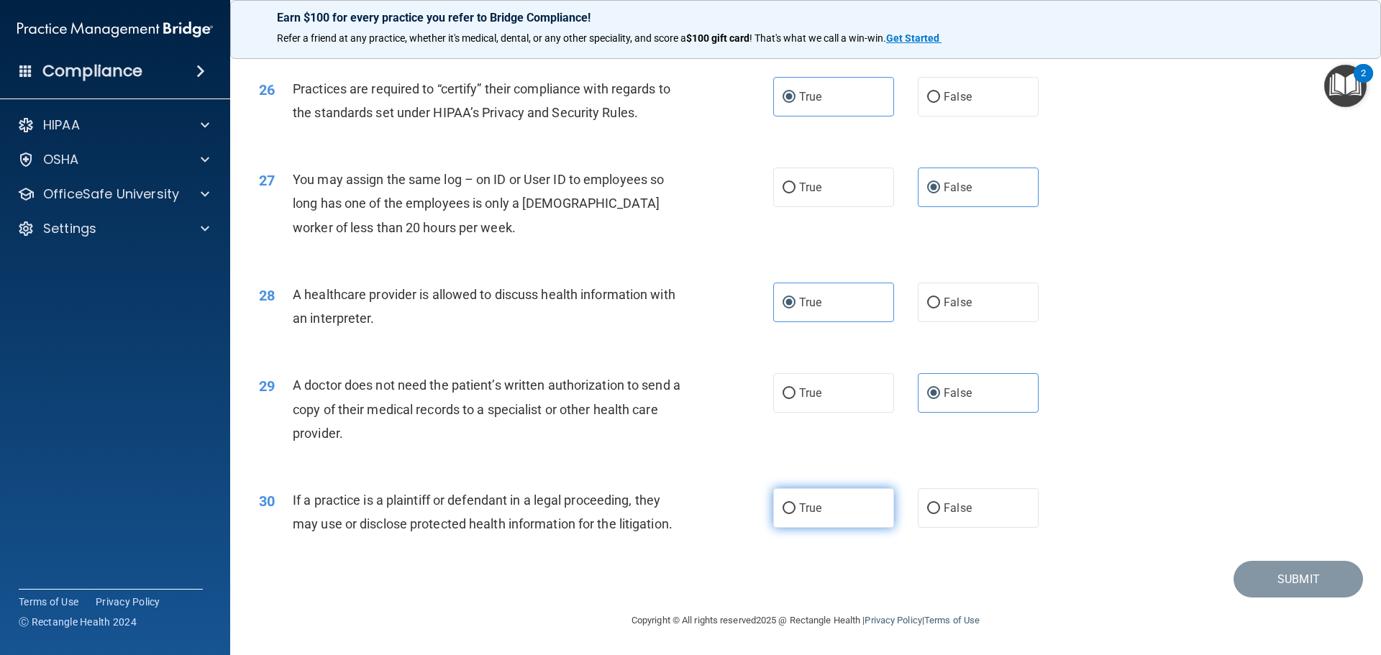
click at [796, 506] on input "True" at bounding box center [789, 509] width 13 height 11
radio input "true"
click at [1339, 584] on button "Submit" at bounding box center [1298, 579] width 129 height 37
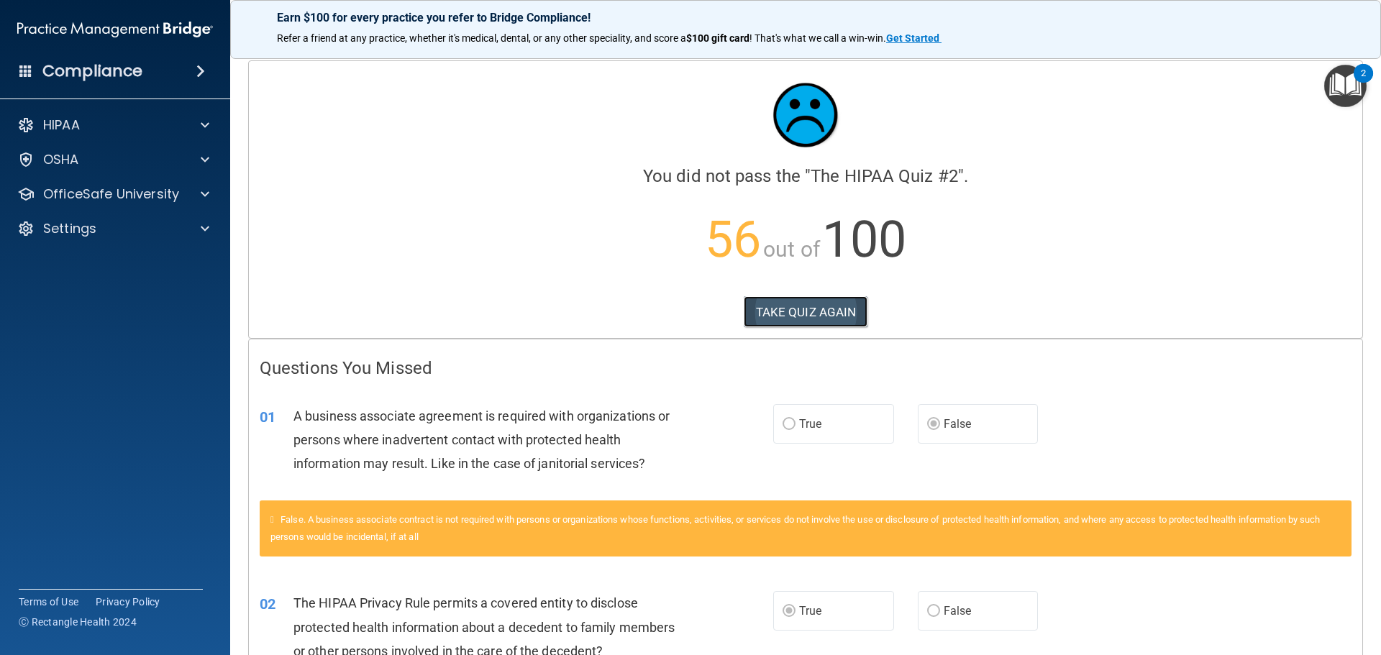
click at [802, 311] on button "TAKE QUIZ AGAIN" at bounding box center [806, 312] width 124 height 32
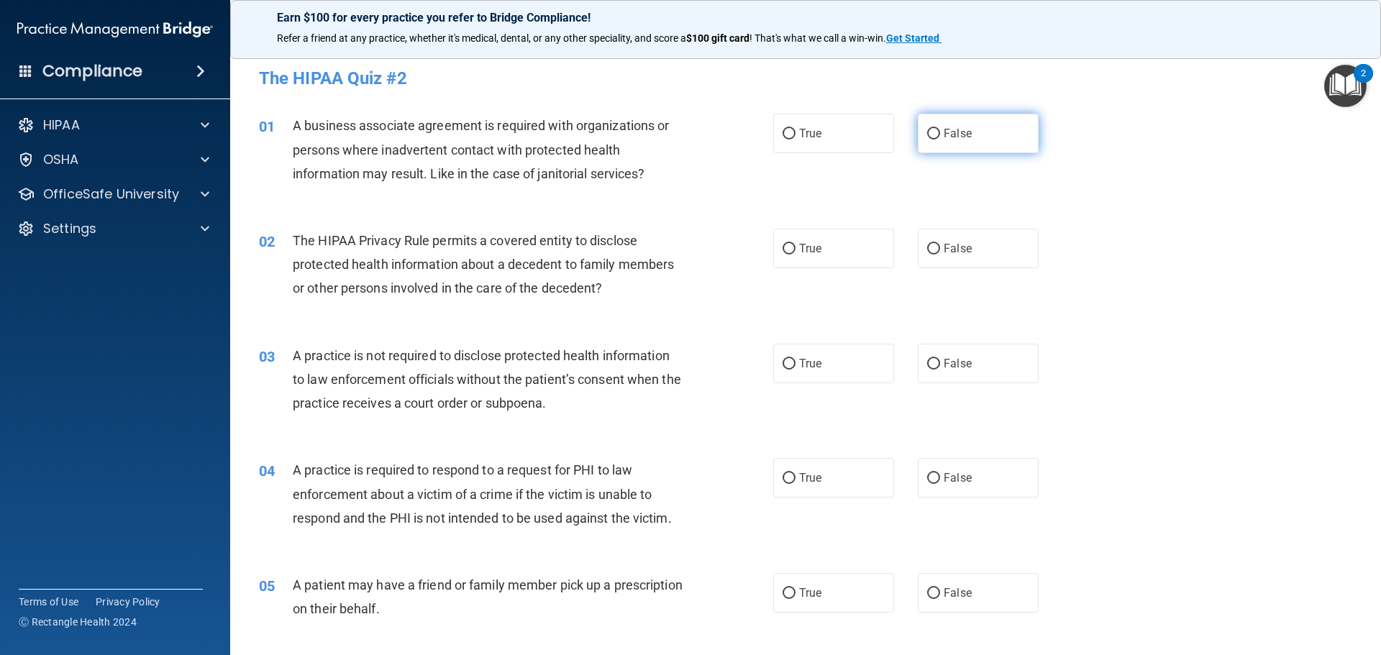
click at [978, 129] on label "False" at bounding box center [978, 134] width 121 height 40
click at [940, 129] on input "False" at bounding box center [933, 134] width 13 height 11
radio input "true"
click at [817, 240] on label "True" at bounding box center [833, 249] width 121 height 40
click at [796, 244] on input "True" at bounding box center [789, 249] width 13 height 11
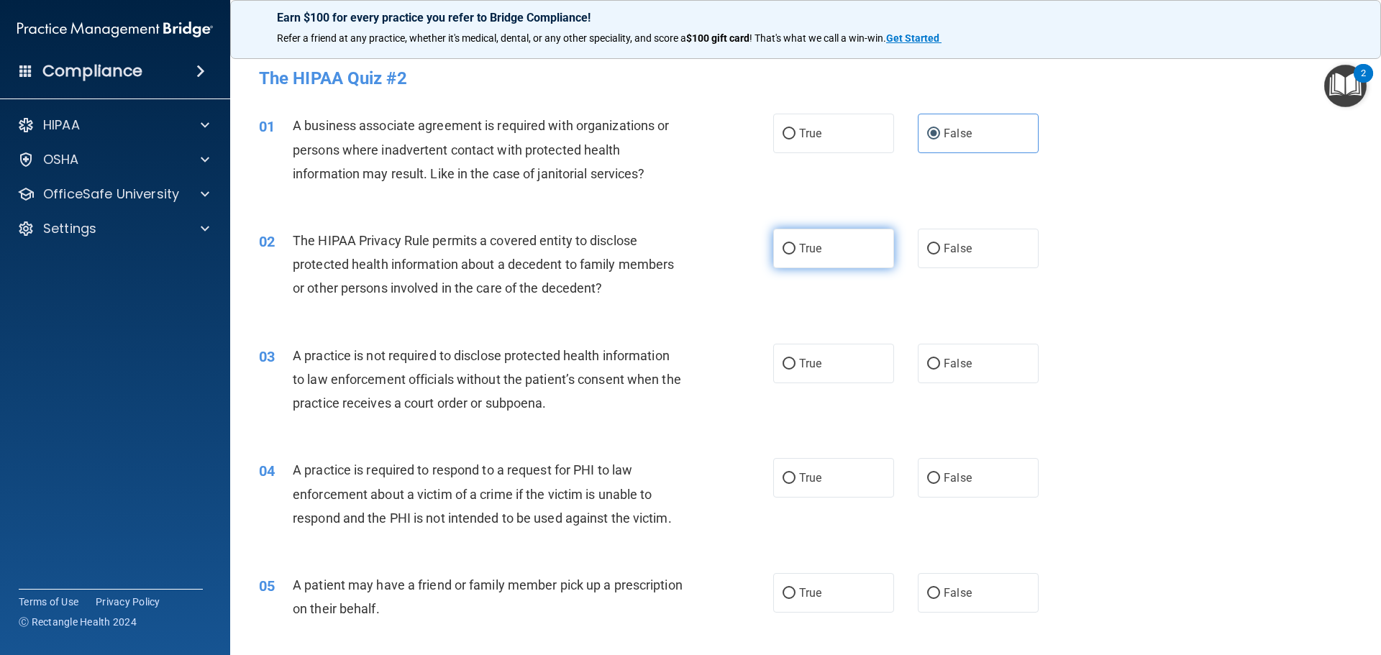
radio input "true"
click at [957, 357] on span "False" at bounding box center [958, 364] width 28 height 14
click at [940, 359] on input "False" at bounding box center [933, 364] width 13 height 11
radio input "true"
click at [803, 490] on label "True" at bounding box center [833, 478] width 121 height 40
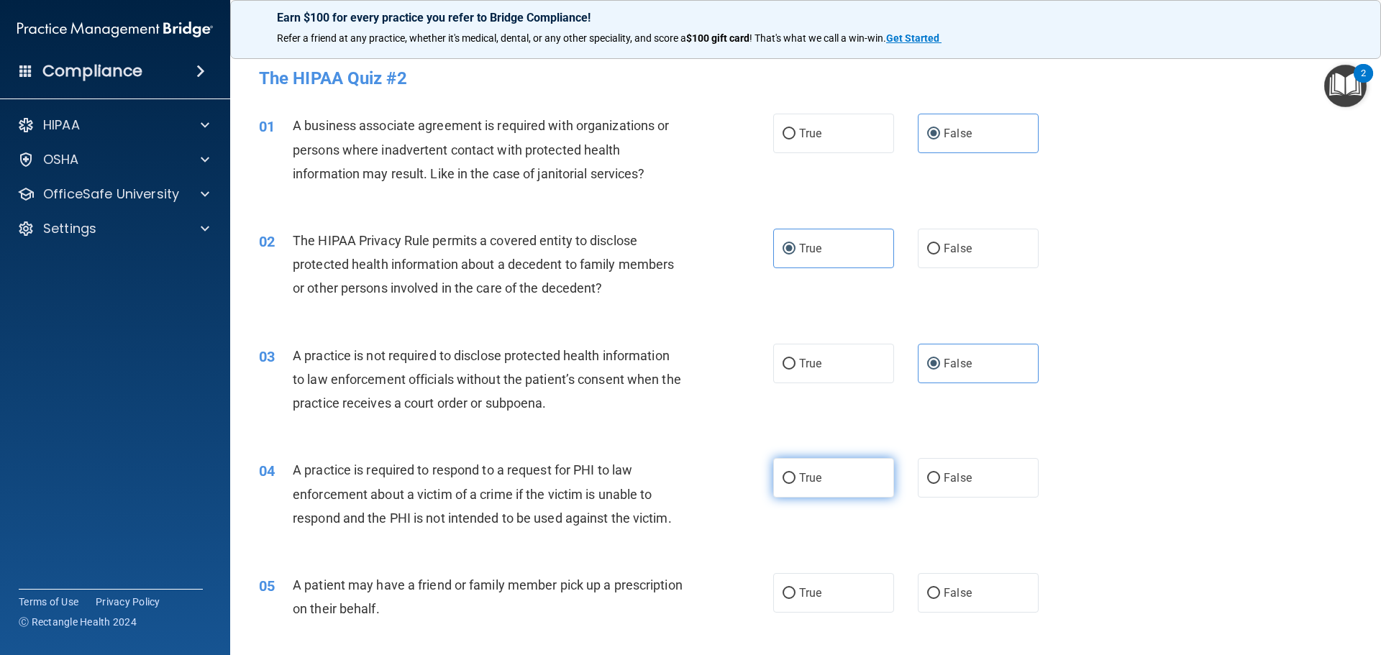
click at [796, 484] on input "True" at bounding box center [789, 478] width 13 height 11
radio input "true"
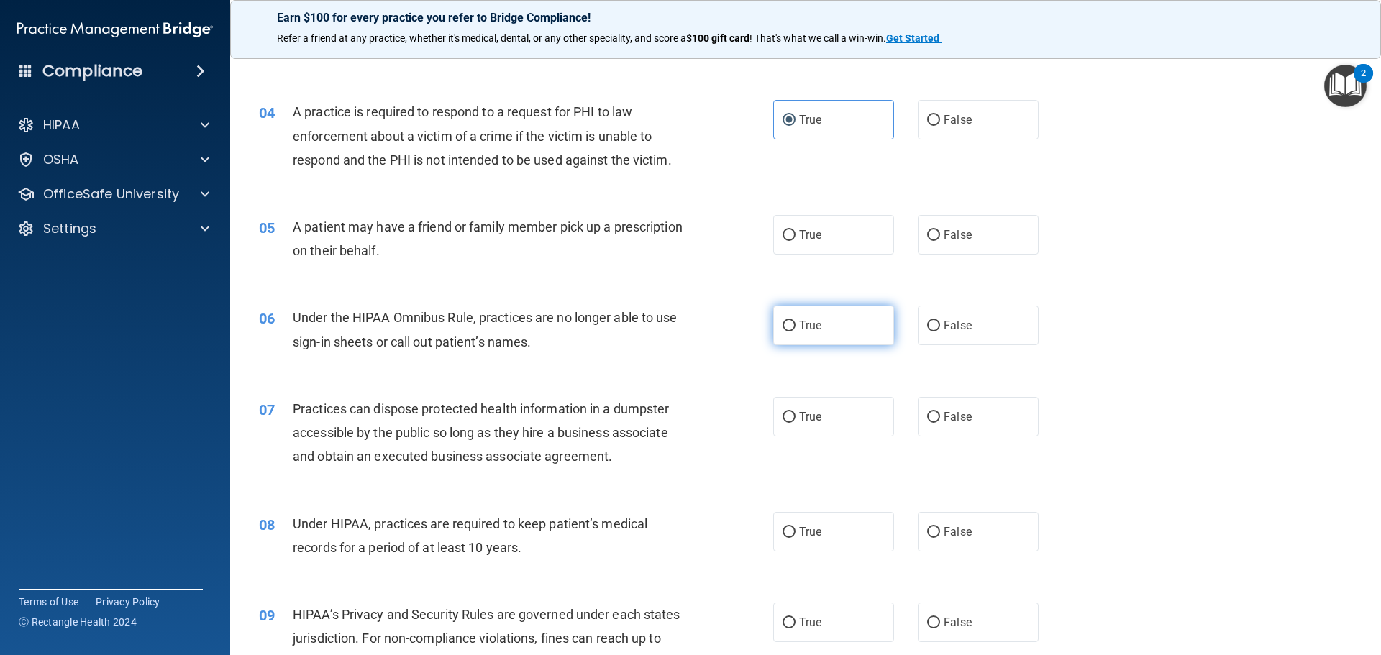
scroll to position [360, 0]
click at [819, 250] on label "True" at bounding box center [833, 234] width 121 height 40
click at [796, 240] on input "True" at bounding box center [789, 234] width 13 height 11
radio input "true"
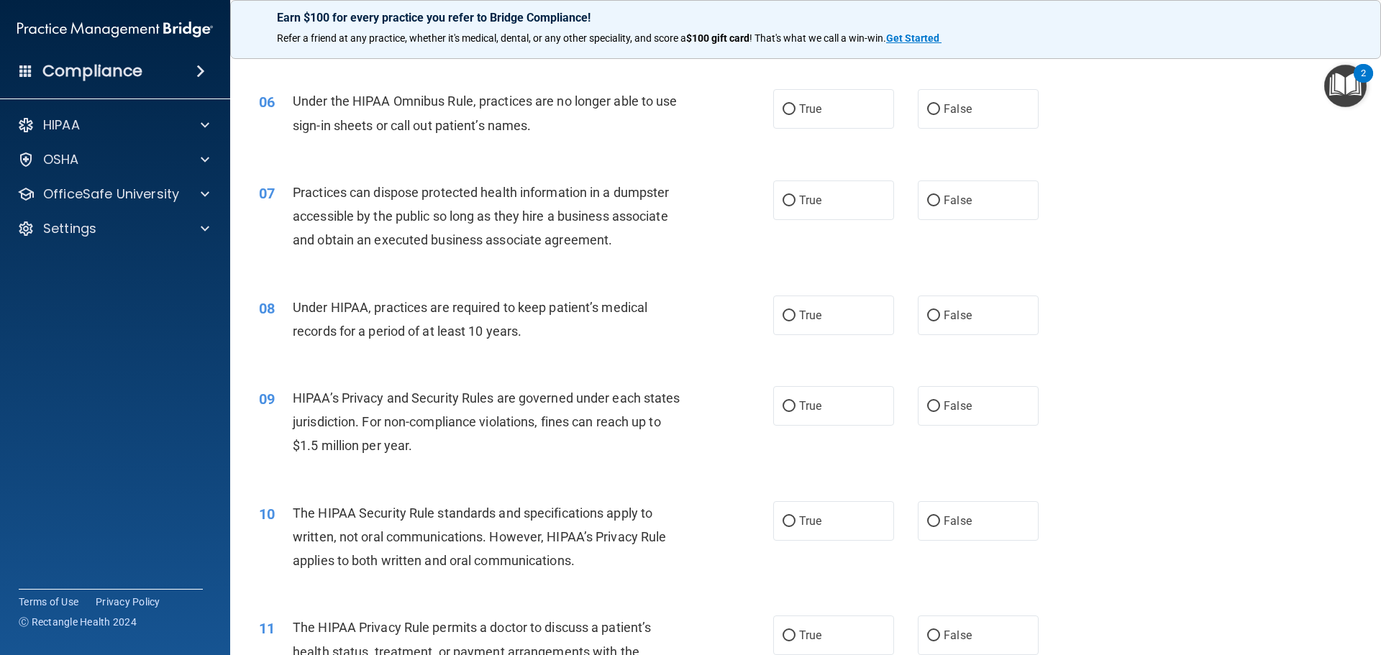
scroll to position [575, 0]
click at [979, 119] on label "False" at bounding box center [978, 108] width 121 height 40
click at [940, 114] on input "False" at bounding box center [933, 109] width 13 height 11
radio input "true"
click at [967, 213] on label "False" at bounding box center [978, 200] width 121 height 40
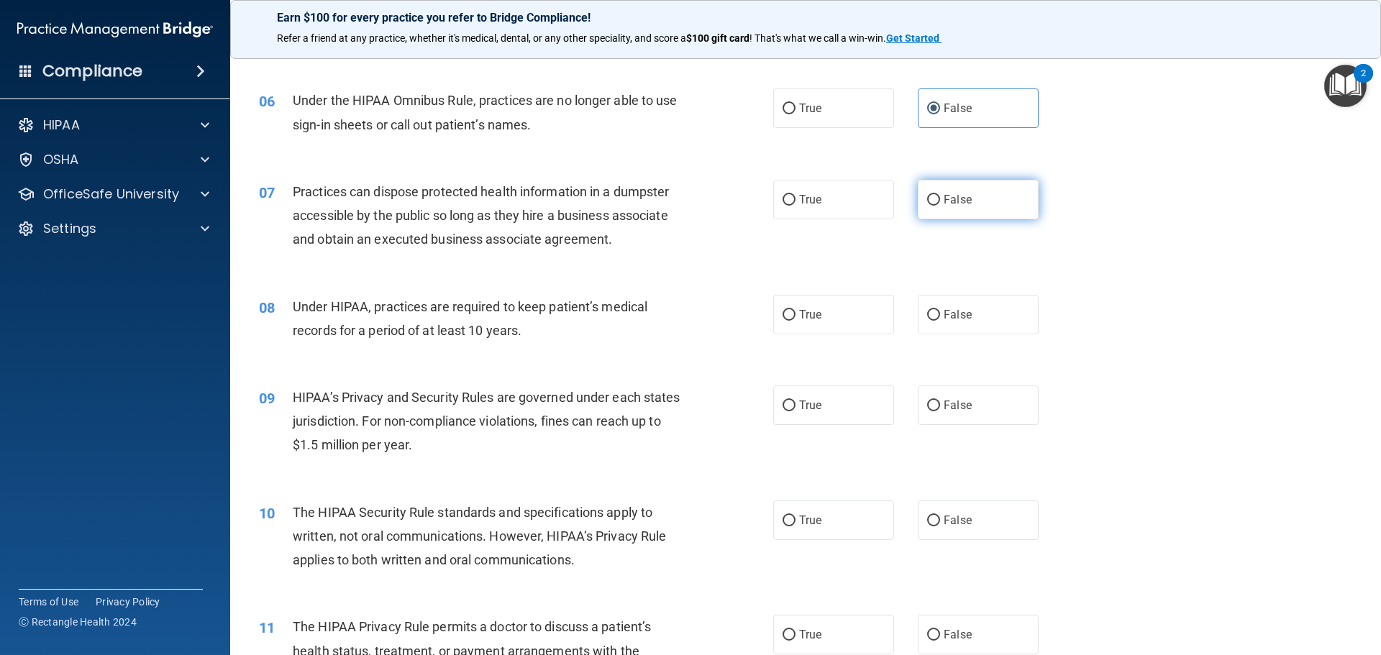
click at [940, 206] on input "False" at bounding box center [933, 200] width 13 height 11
radio input "true"
click at [949, 334] on label "False" at bounding box center [978, 315] width 121 height 40
click at [940, 321] on input "False" at bounding box center [933, 315] width 13 height 11
radio input "true"
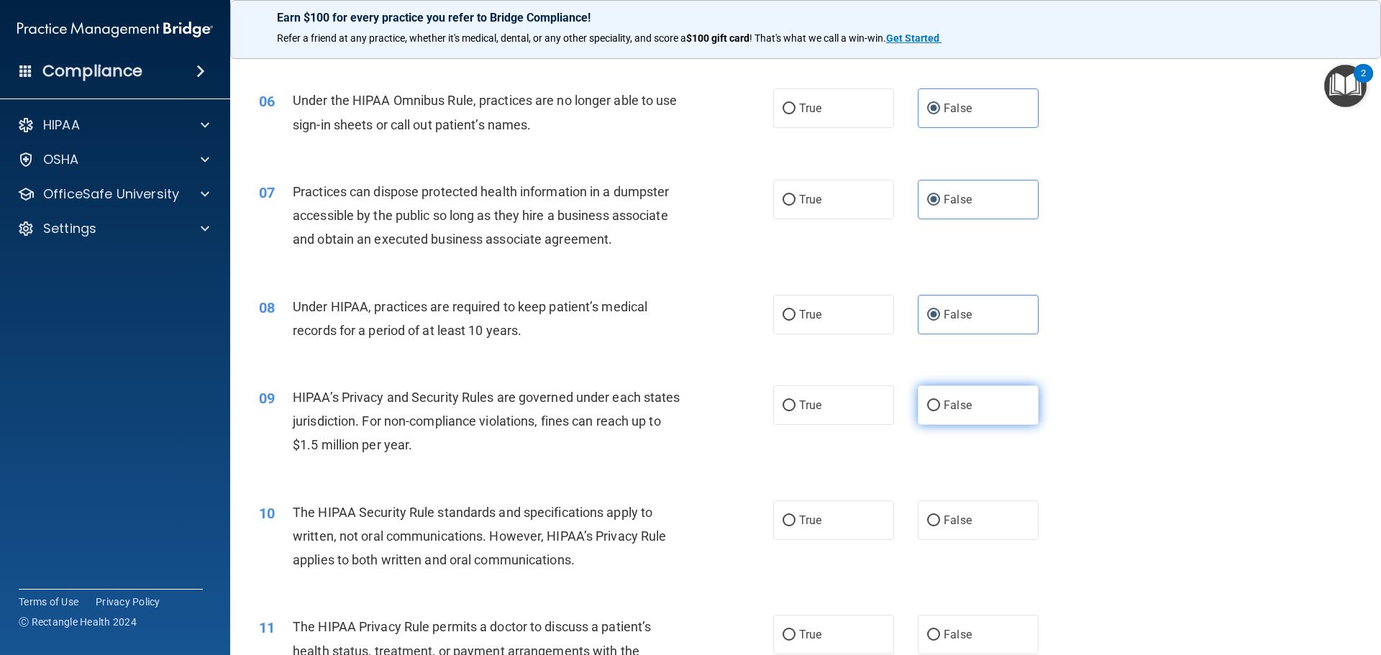
click at [953, 402] on span "False" at bounding box center [958, 405] width 28 height 14
click at [940, 402] on input "False" at bounding box center [933, 406] width 13 height 11
radio input "true"
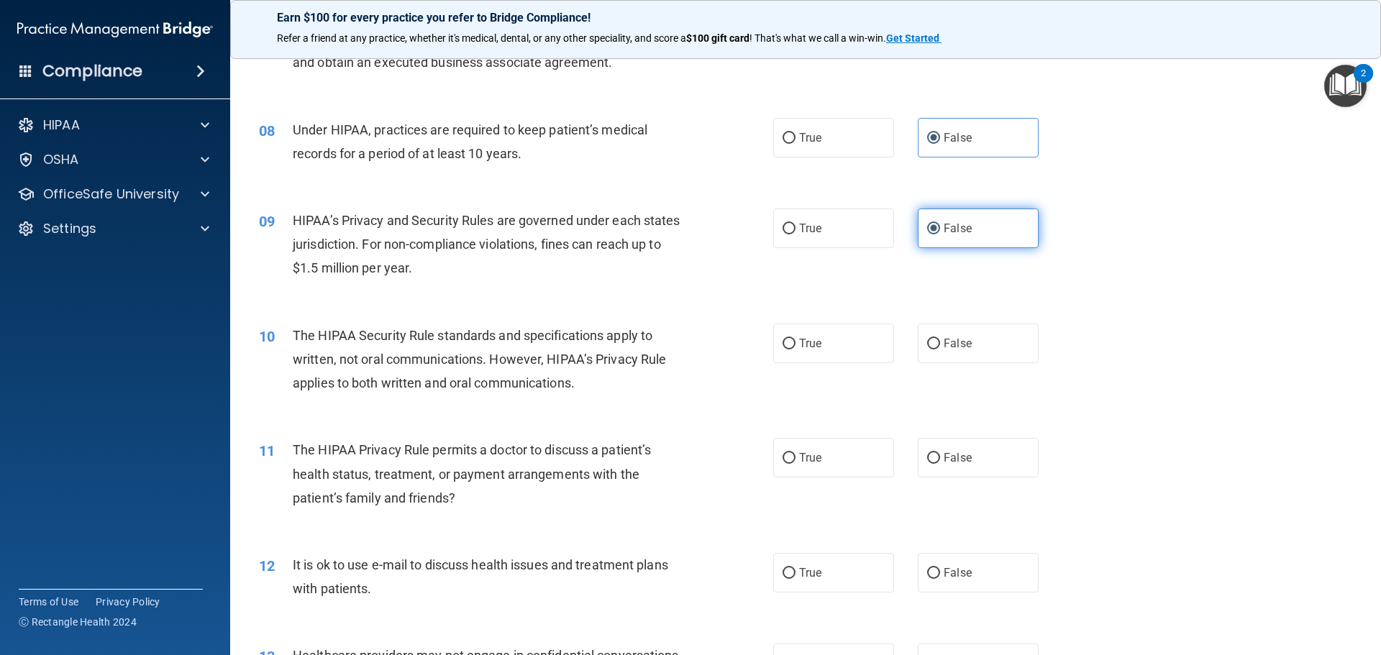
scroll to position [791, 0]
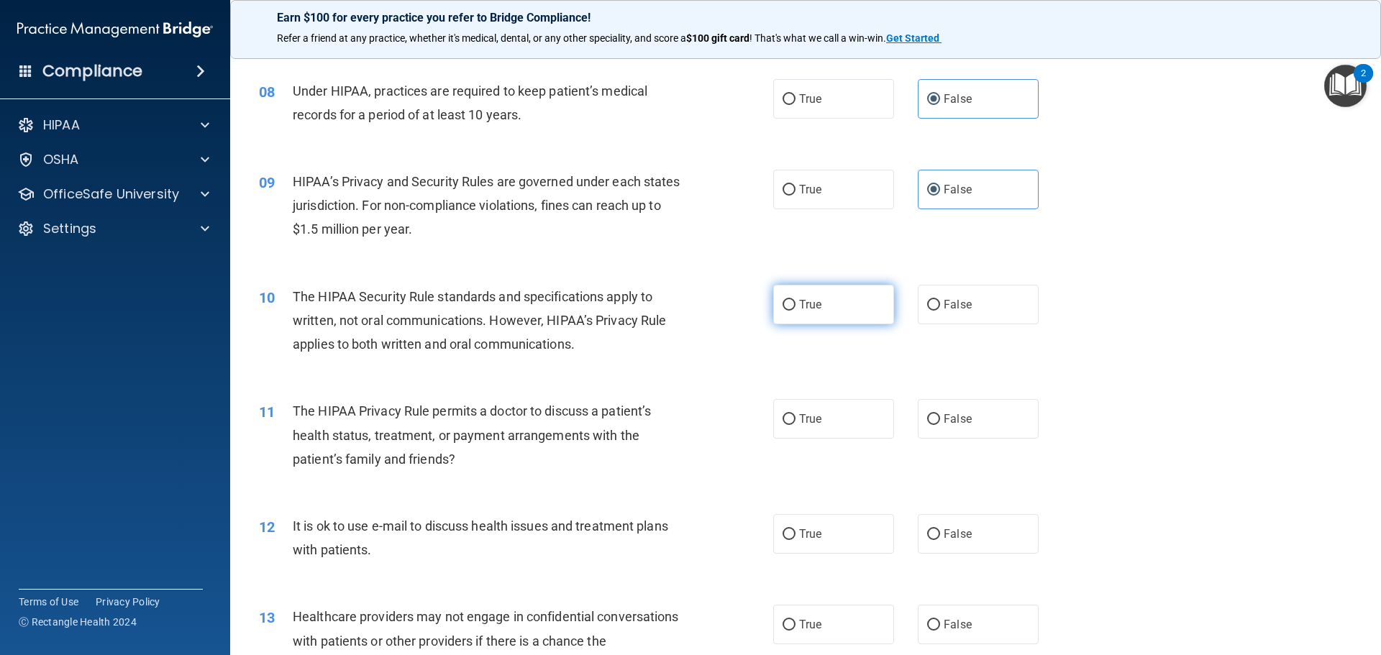
click at [824, 316] on label "True" at bounding box center [833, 305] width 121 height 40
click at [796, 311] on input "True" at bounding box center [789, 305] width 13 height 11
radio input "true"
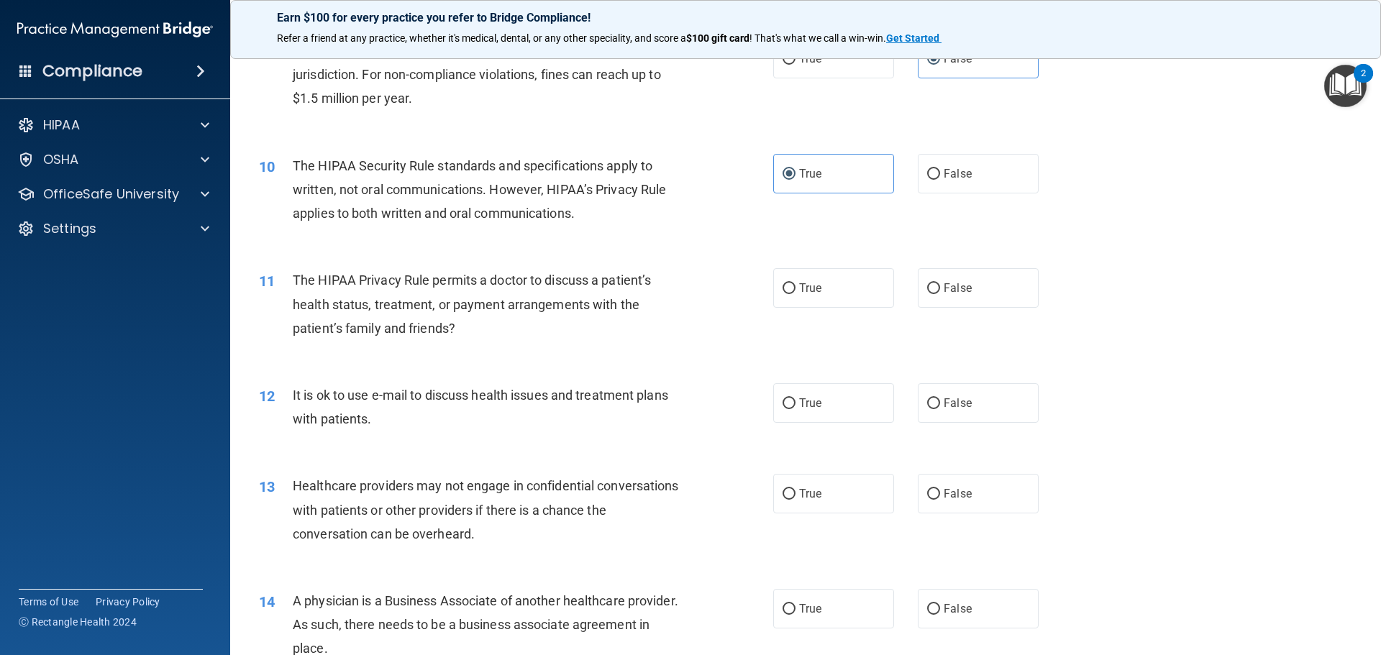
scroll to position [935, 0]
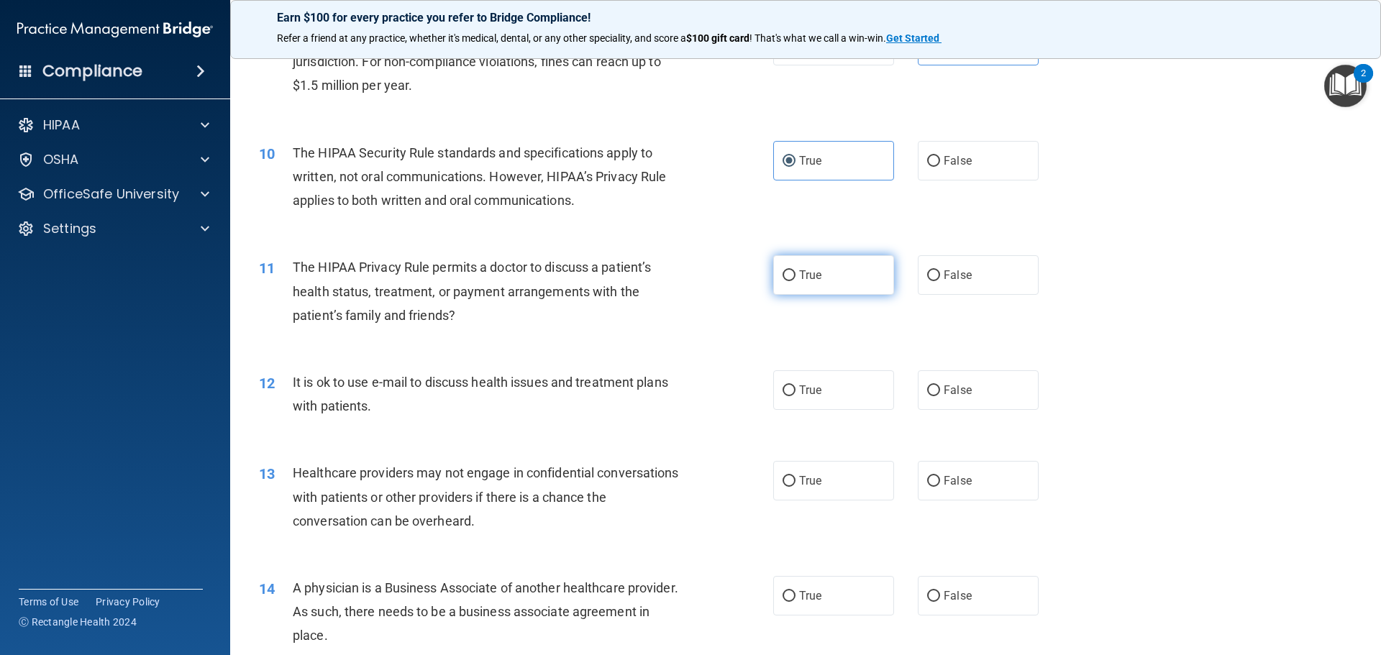
click at [799, 279] on span "True" at bounding box center [810, 275] width 22 height 14
click at [796, 279] on input "True" at bounding box center [789, 275] width 13 height 11
radio input "true"
click at [823, 386] on label "True" at bounding box center [833, 390] width 121 height 40
click at [796, 386] on input "True" at bounding box center [789, 391] width 13 height 11
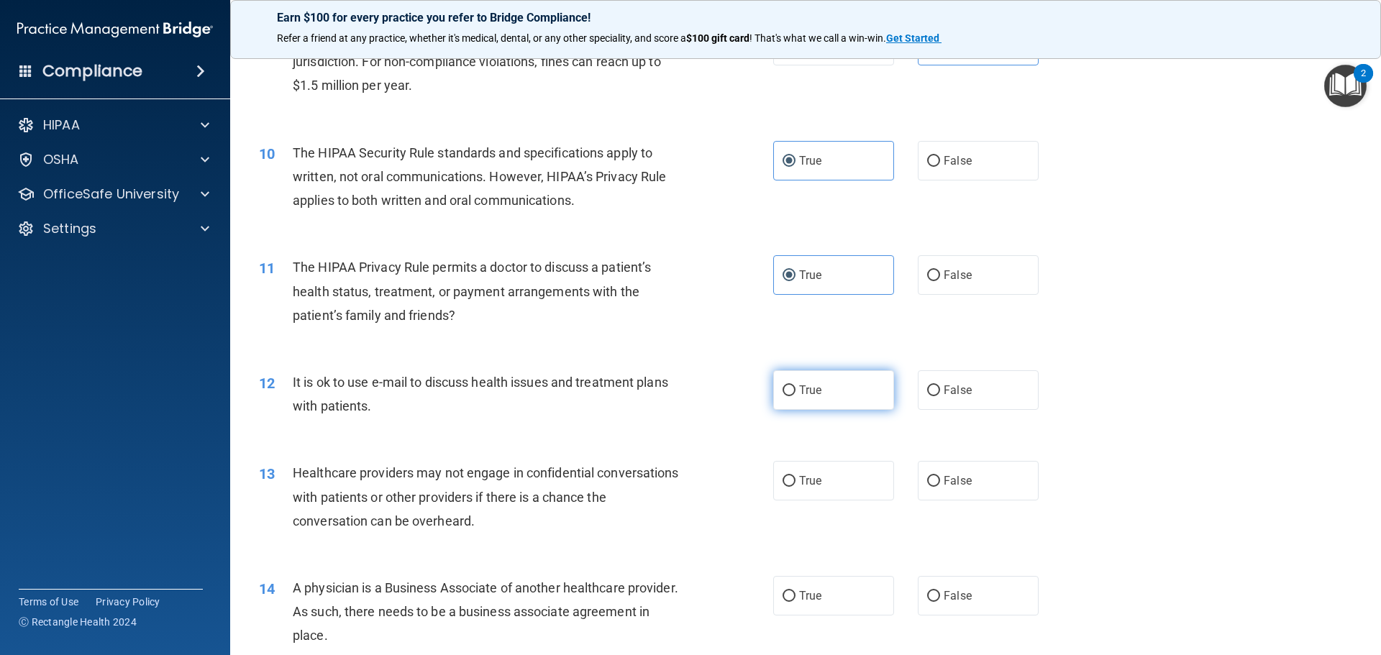
radio input "true"
click at [955, 481] on span "False" at bounding box center [958, 481] width 28 height 14
click at [940, 481] on input "False" at bounding box center [933, 481] width 13 height 11
radio input "true"
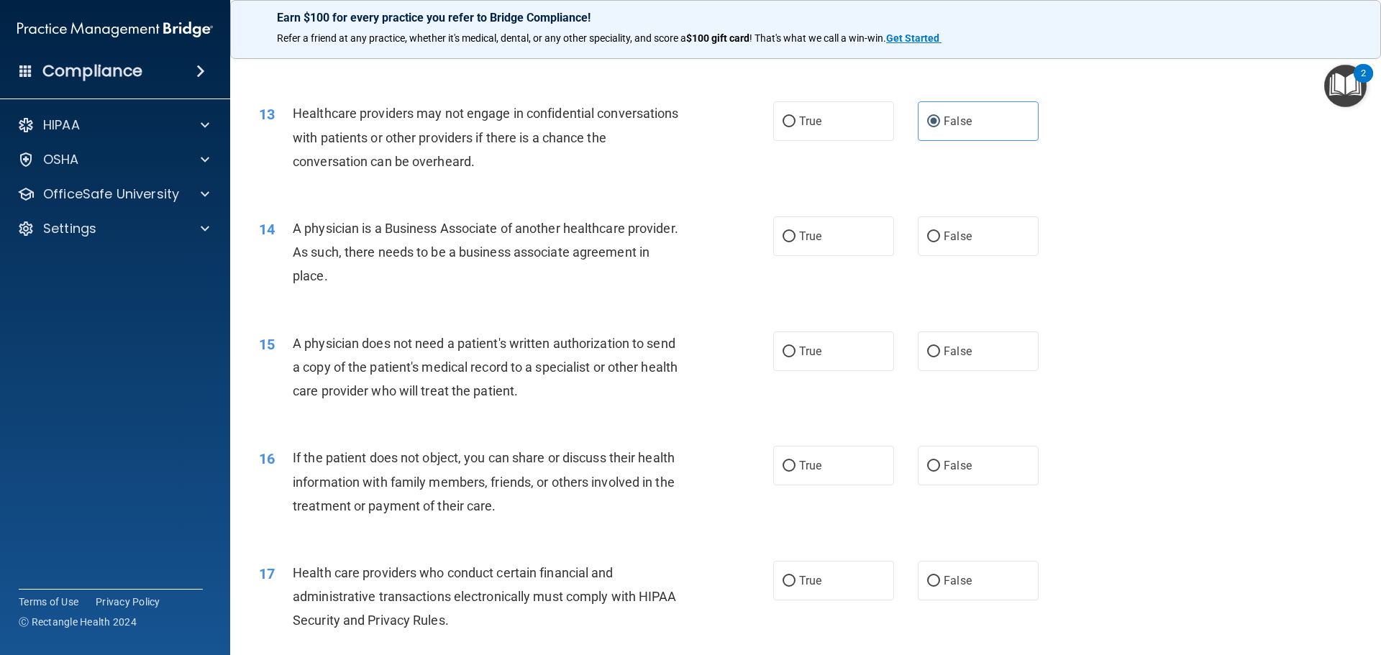
scroll to position [1367, 0]
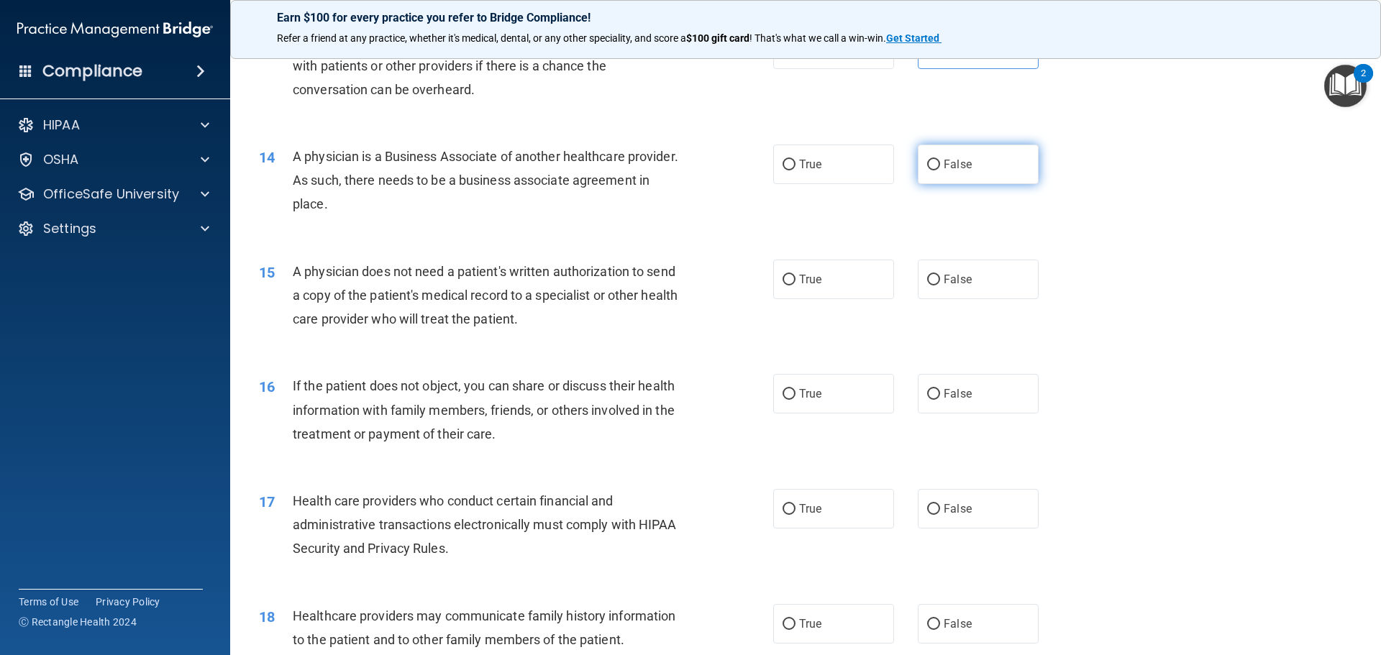
click at [952, 172] on label "False" at bounding box center [978, 165] width 121 height 40
click at [940, 170] on input "False" at bounding box center [933, 165] width 13 height 11
radio input "true"
click at [793, 284] on label "True" at bounding box center [833, 280] width 121 height 40
click at [793, 284] on input "True" at bounding box center [789, 280] width 13 height 11
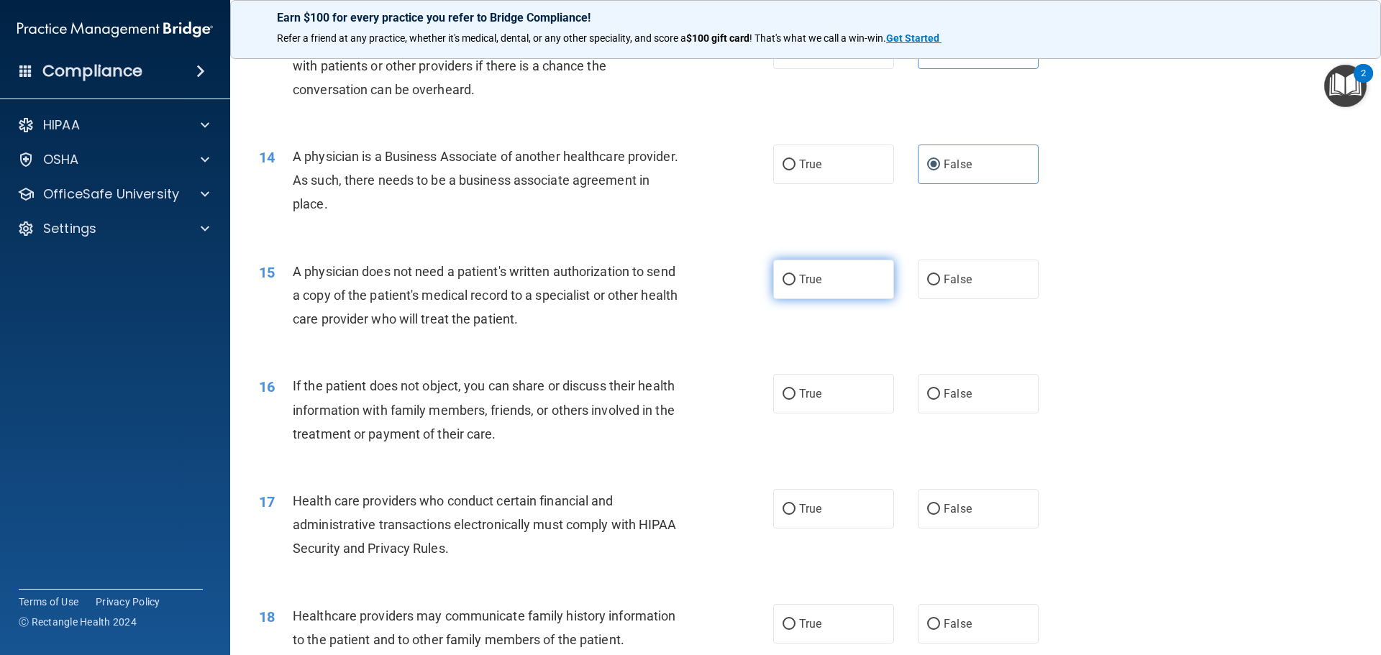
radio input "true"
click at [819, 390] on label "True" at bounding box center [833, 394] width 121 height 40
click at [796, 390] on input "True" at bounding box center [789, 394] width 13 height 11
radio input "true"
click at [805, 514] on span "True" at bounding box center [810, 509] width 22 height 14
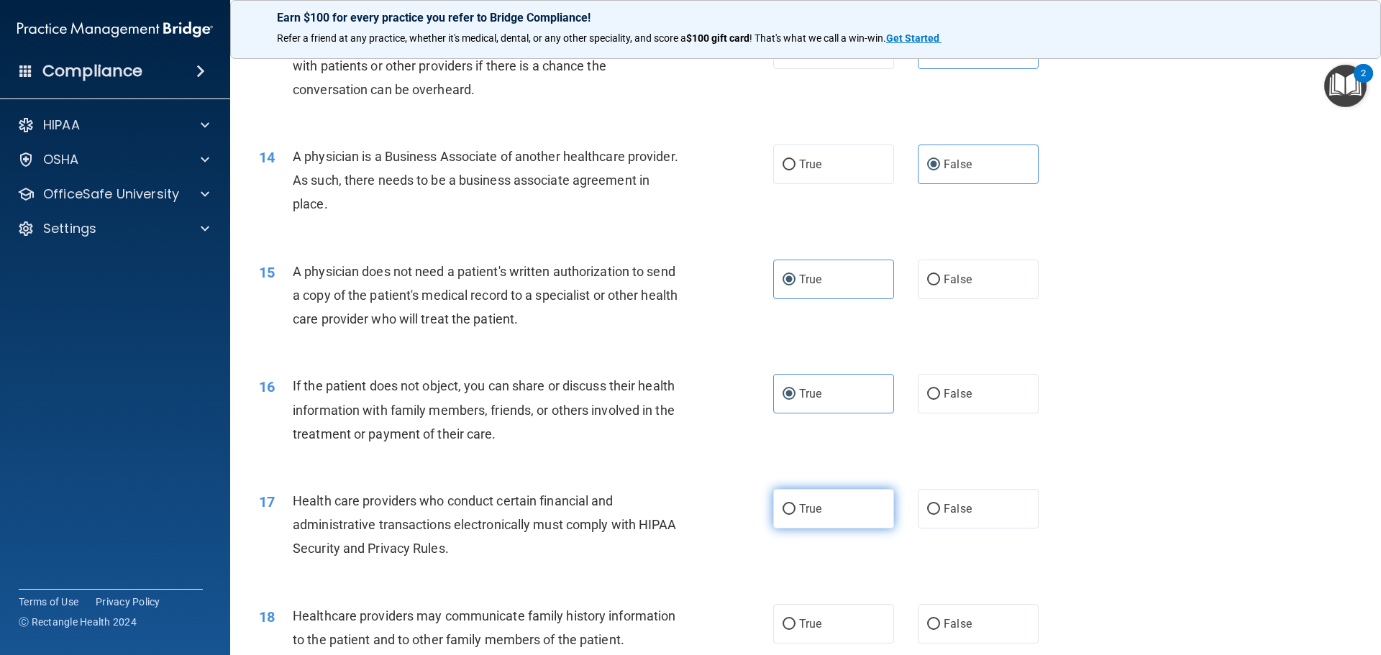
click at [796, 514] on input "True" at bounding box center [789, 509] width 13 height 11
radio input "true"
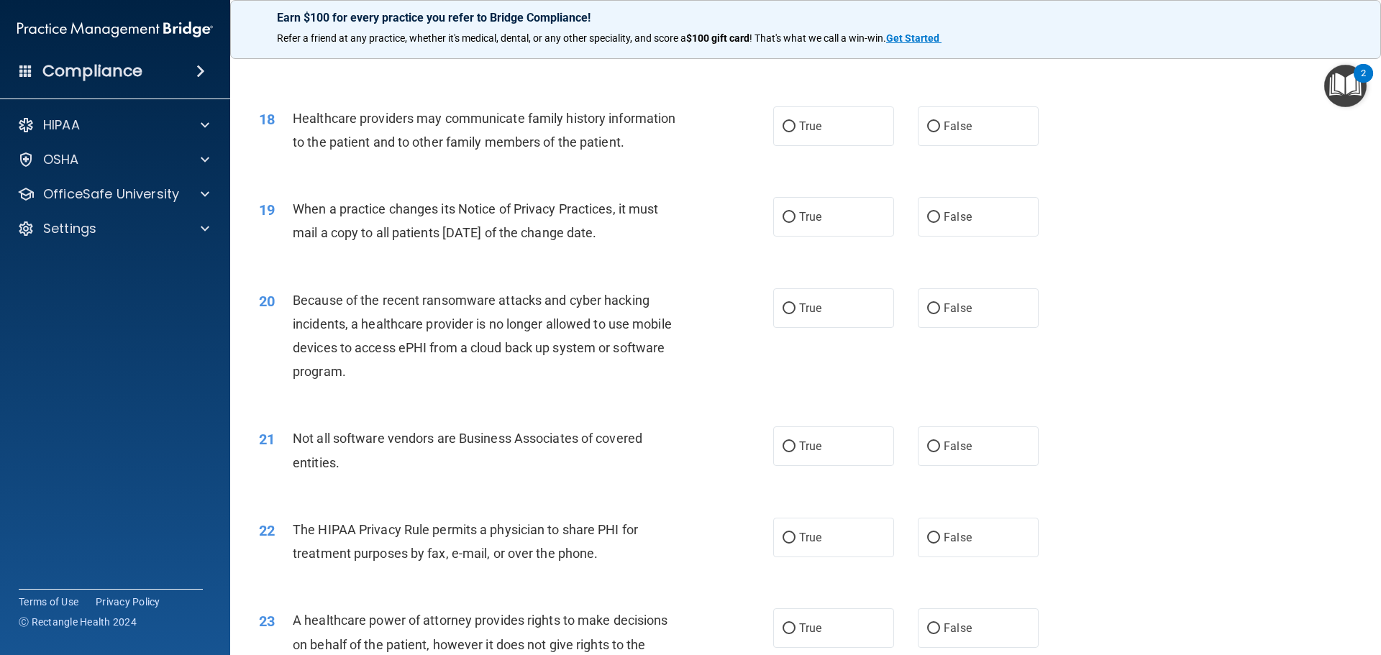
scroll to position [1870, 0]
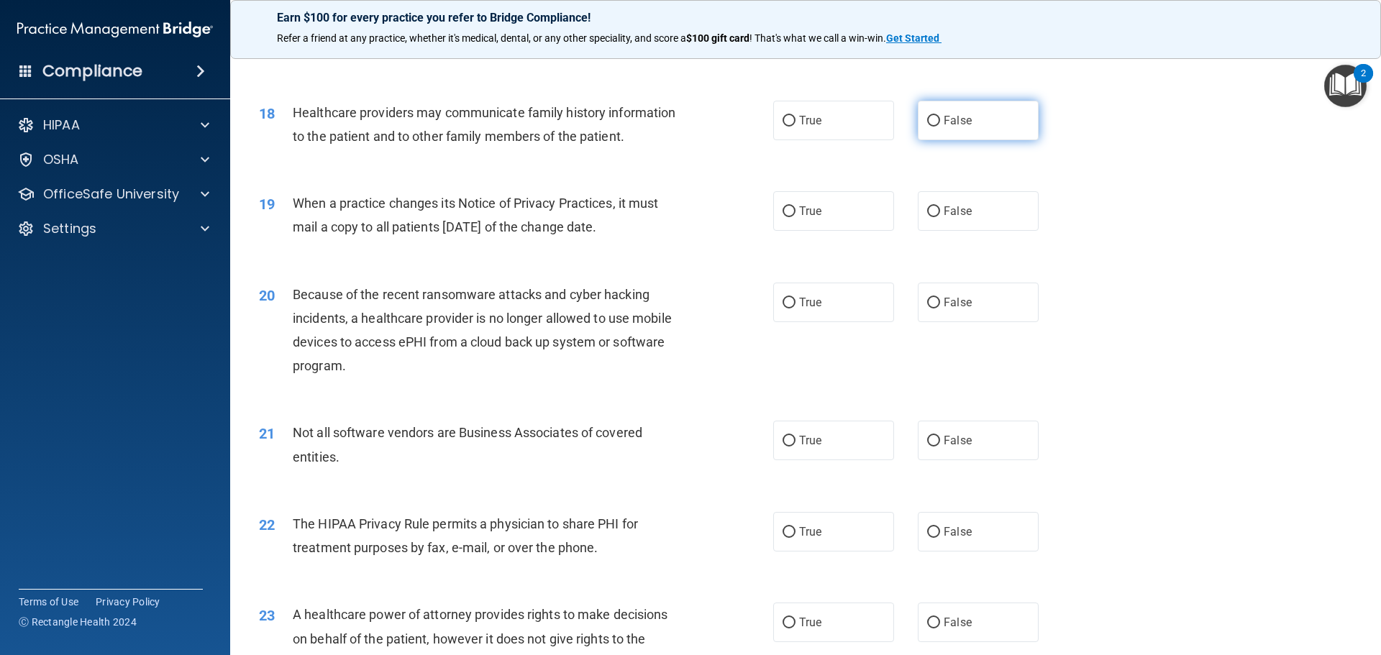
click at [943, 128] on label "False" at bounding box center [978, 121] width 121 height 40
click at [940, 127] on input "False" at bounding box center [933, 121] width 13 height 11
radio input "true"
click at [952, 212] on span "False" at bounding box center [958, 211] width 28 height 14
click at [940, 212] on input "False" at bounding box center [933, 211] width 13 height 11
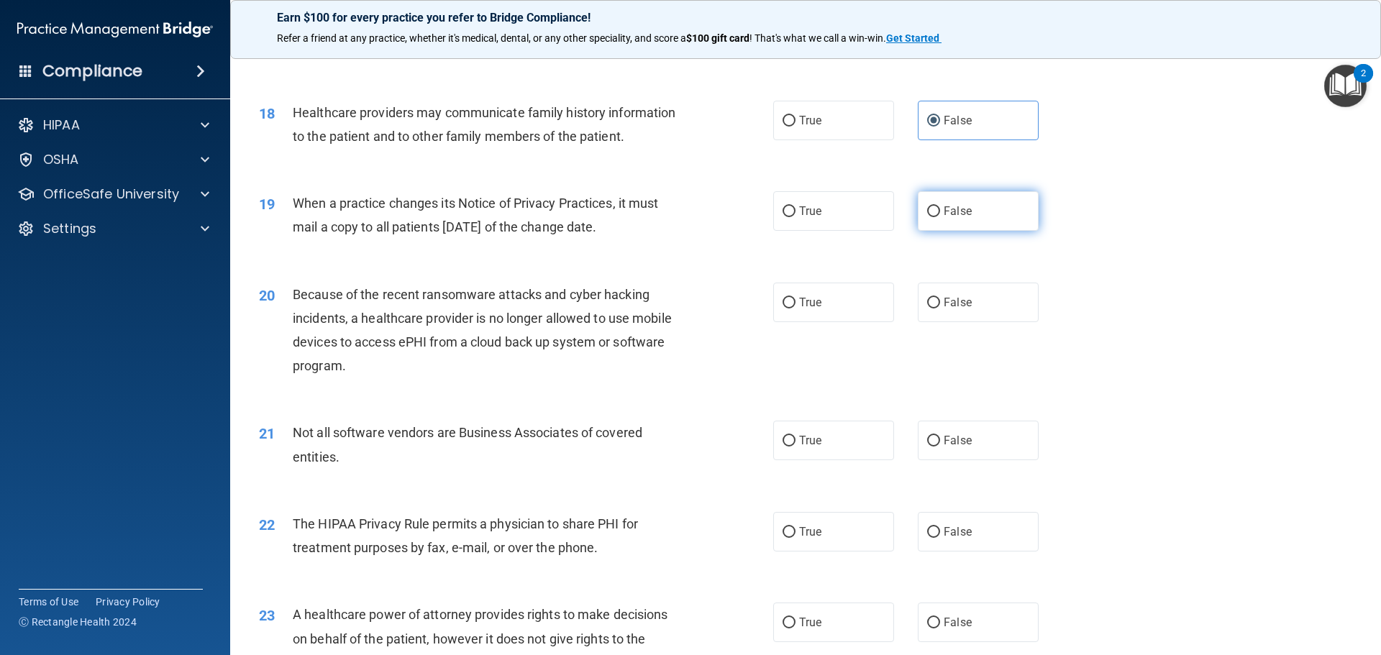
radio input "true"
click at [944, 302] on span "False" at bounding box center [958, 303] width 28 height 14
click at [940, 302] on input "False" at bounding box center [933, 303] width 13 height 11
radio input "true"
click at [807, 444] on span "True" at bounding box center [810, 441] width 22 height 14
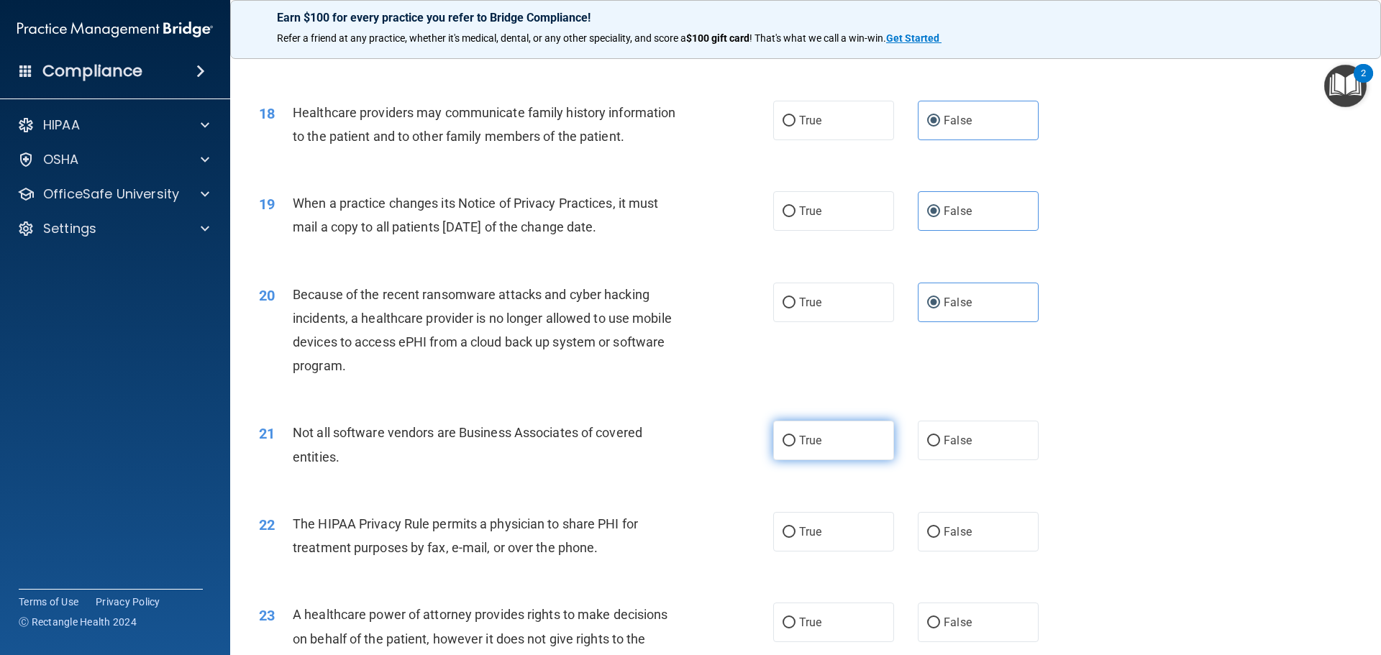
click at [796, 444] on input "True" at bounding box center [789, 441] width 13 height 11
radio input "true"
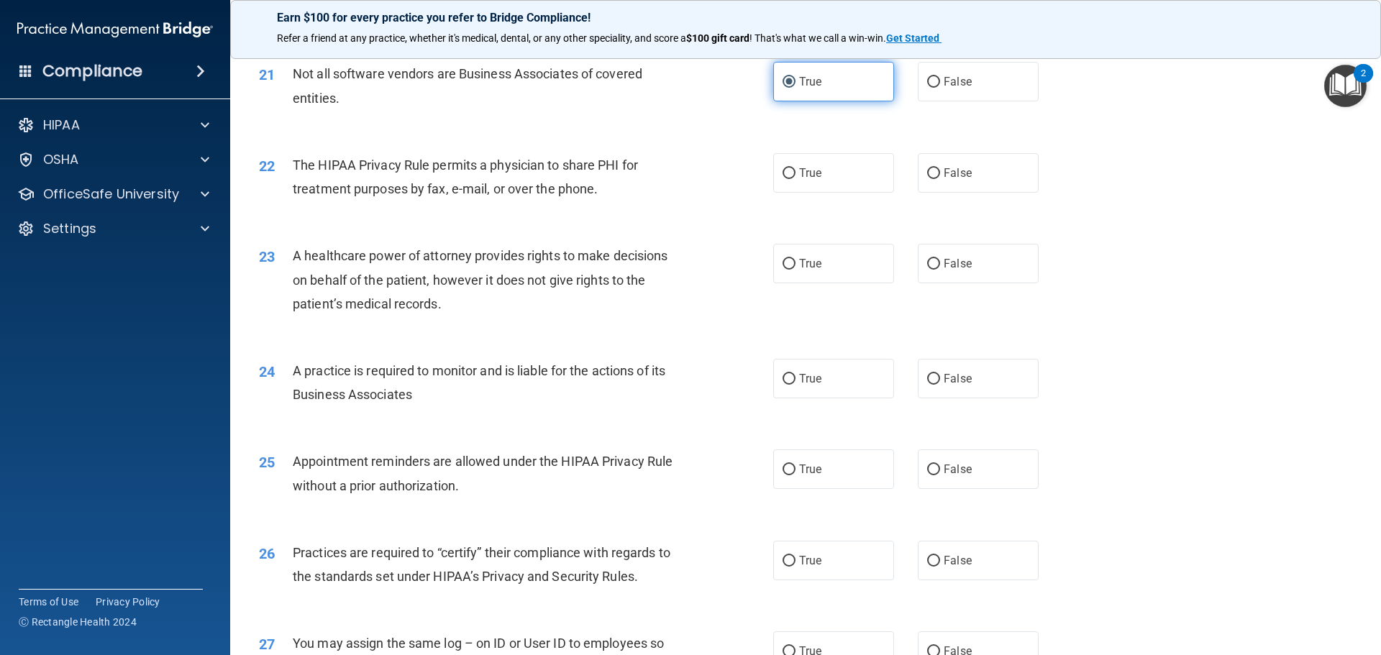
scroll to position [2230, 0]
click at [800, 179] on label "True" at bounding box center [833, 172] width 121 height 40
click at [796, 178] on input "True" at bounding box center [789, 173] width 13 height 11
radio input "true"
click at [952, 271] on label "False" at bounding box center [978, 263] width 121 height 40
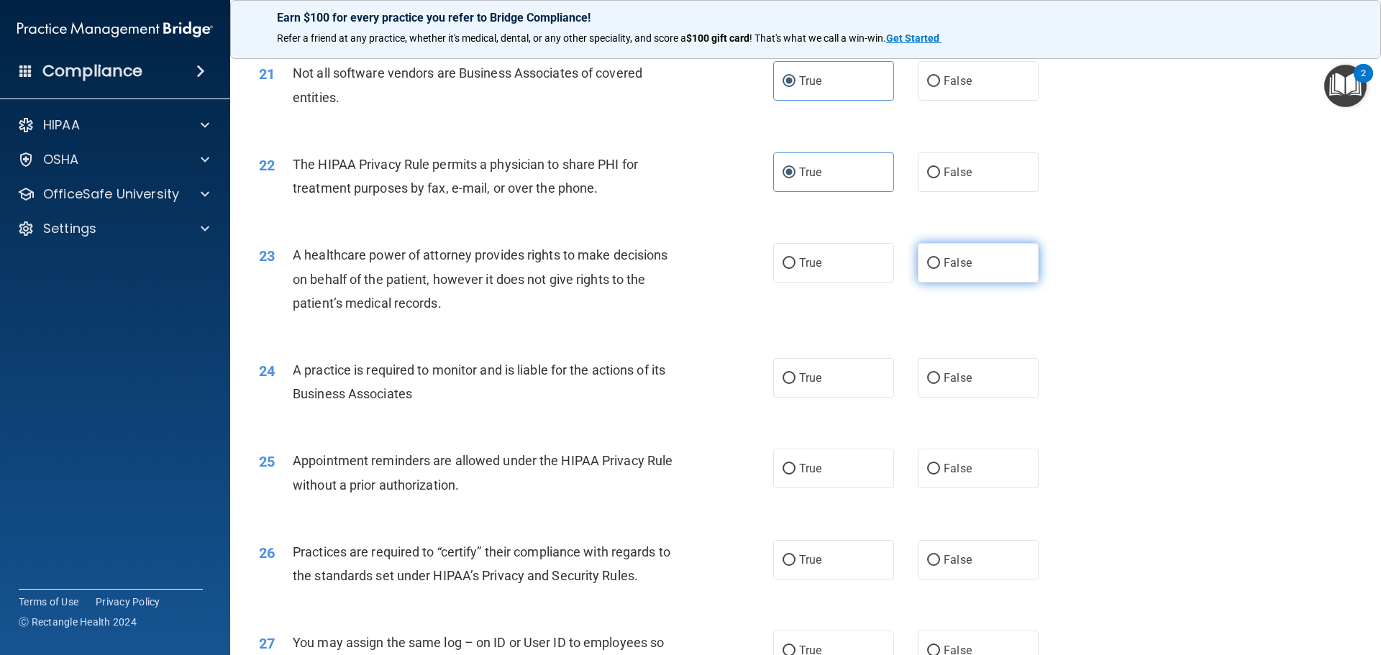
click at [940, 269] on input "False" at bounding box center [933, 263] width 13 height 11
radio input "true"
click at [954, 379] on span "False" at bounding box center [958, 378] width 28 height 14
click at [940, 379] on input "False" at bounding box center [933, 378] width 13 height 11
radio input "true"
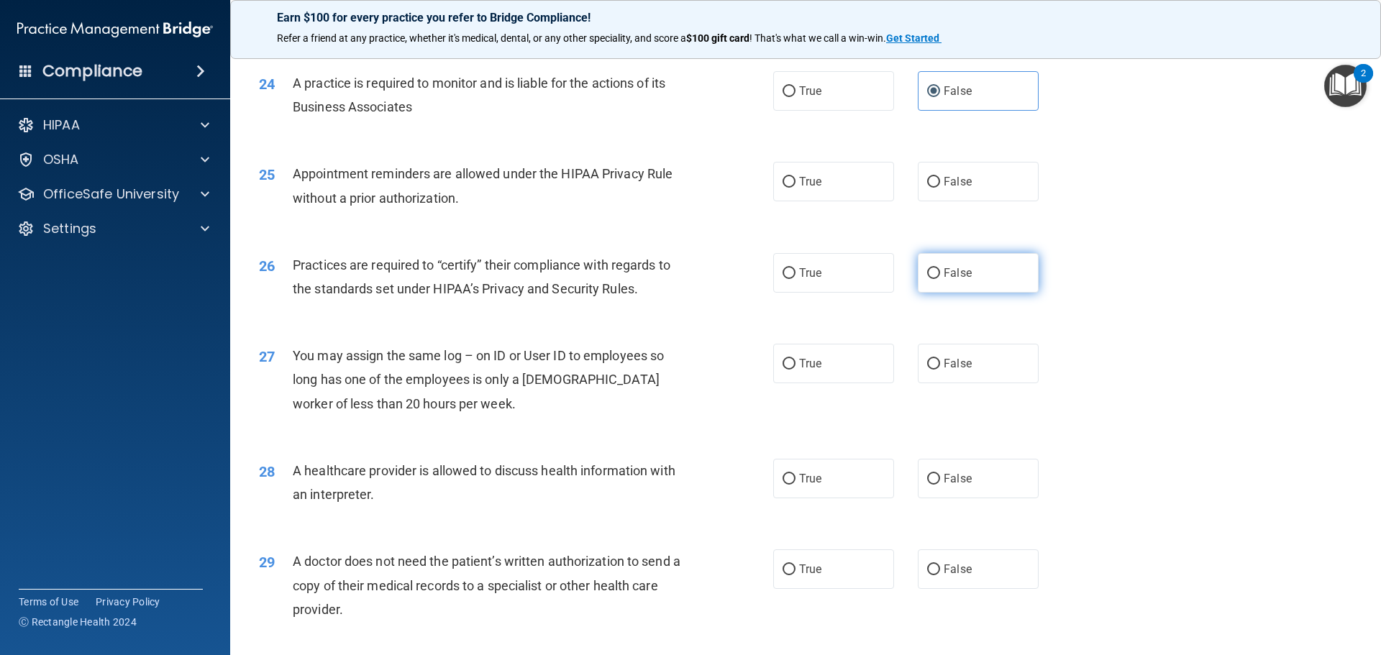
scroll to position [2518, 0]
click at [810, 186] on span "True" at bounding box center [810, 181] width 22 height 14
click at [796, 186] on input "True" at bounding box center [789, 181] width 13 height 11
radio input "true"
click at [952, 287] on label "False" at bounding box center [978, 272] width 121 height 40
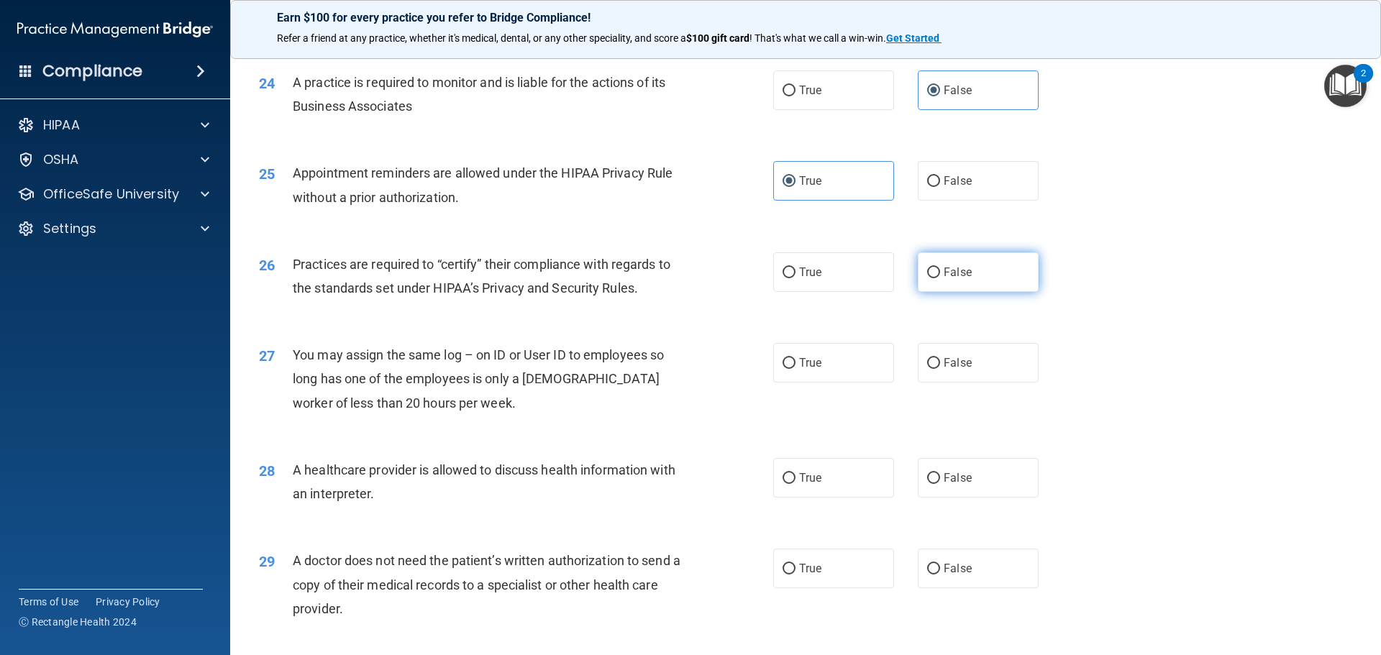
click at [940, 278] on input "False" at bounding box center [933, 273] width 13 height 11
radio input "true"
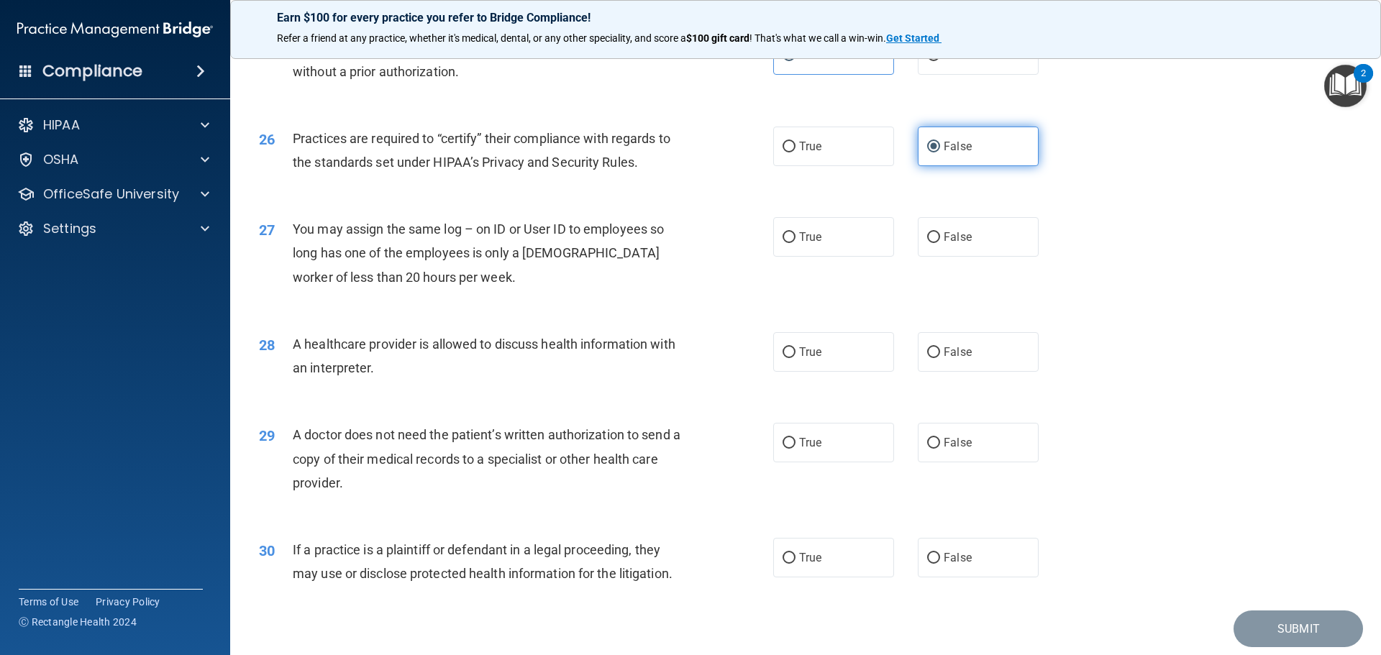
scroll to position [2661, 0]
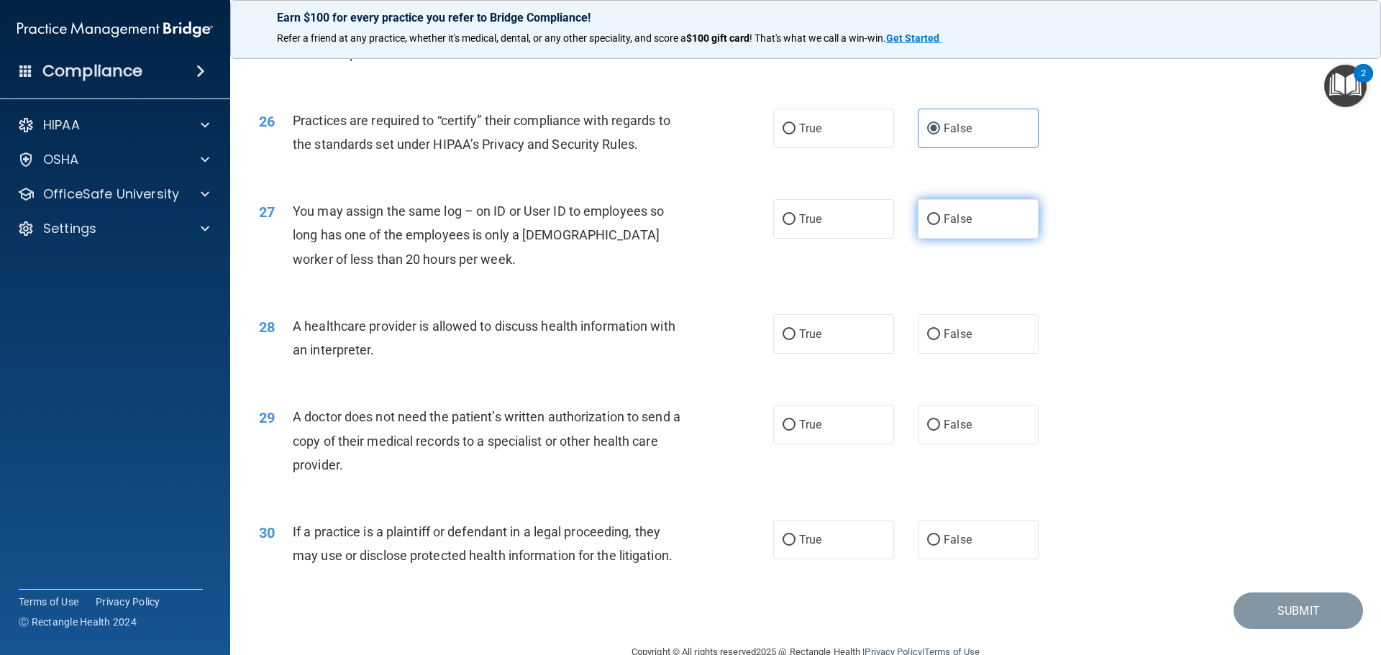
click at [946, 224] on span "False" at bounding box center [958, 219] width 28 height 14
click at [940, 224] on input "False" at bounding box center [933, 219] width 13 height 11
radio input "true"
click at [783, 334] on input "True" at bounding box center [789, 334] width 13 height 11
radio input "true"
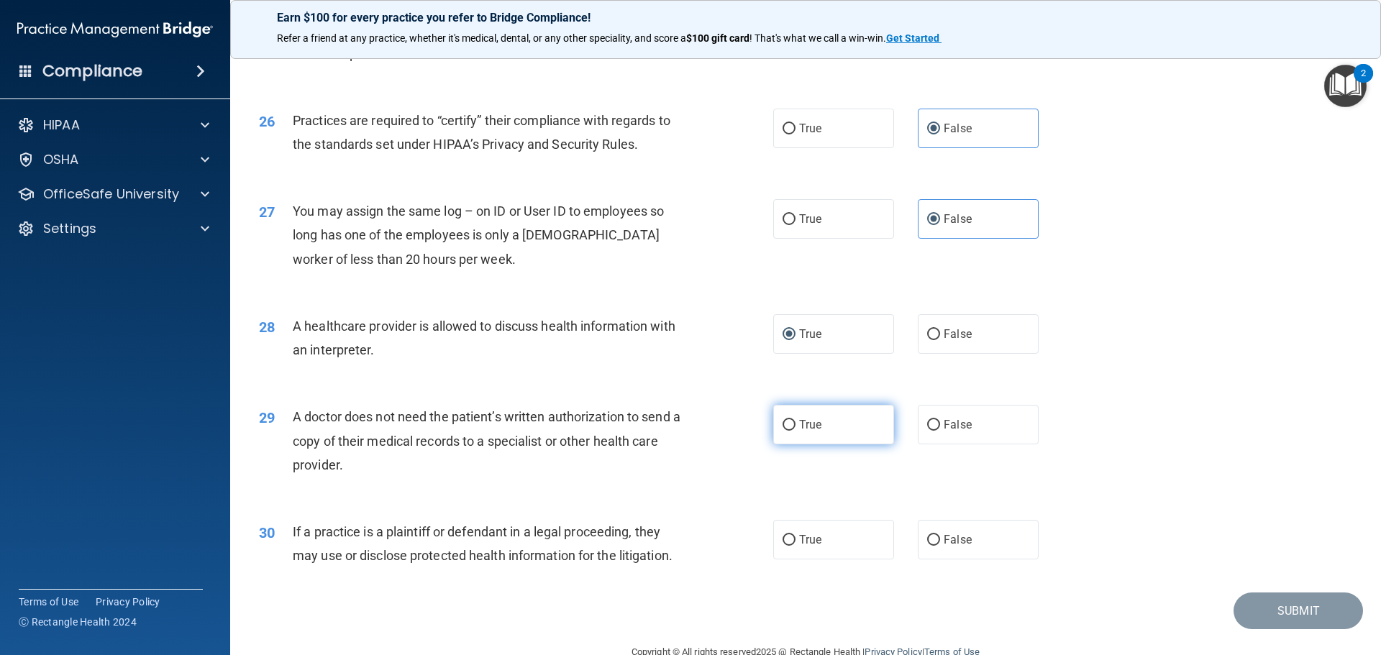
click at [808, 422] on span "True" at bounding box center [810, 425] width 22 height 14
click at [796, 422] on input "True" at bounding box center [789, 425] width 13 height 11
radio input "true"
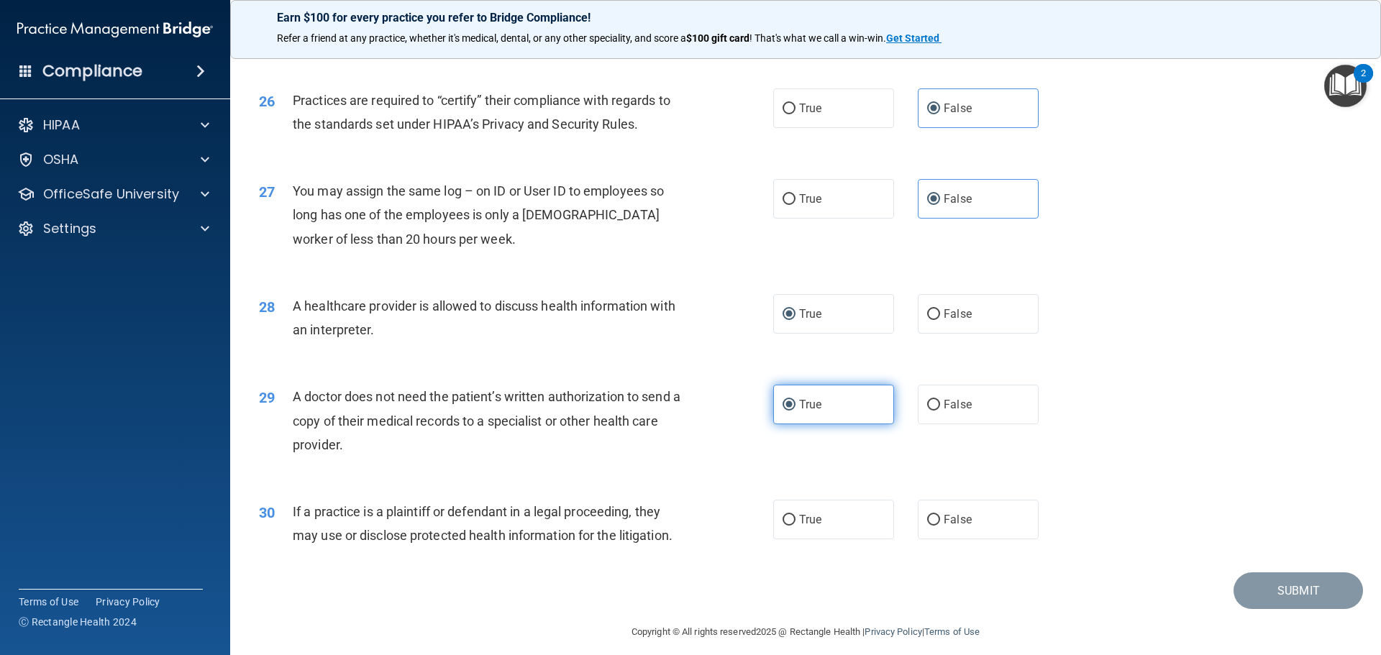
scroll to position [2693, 0]
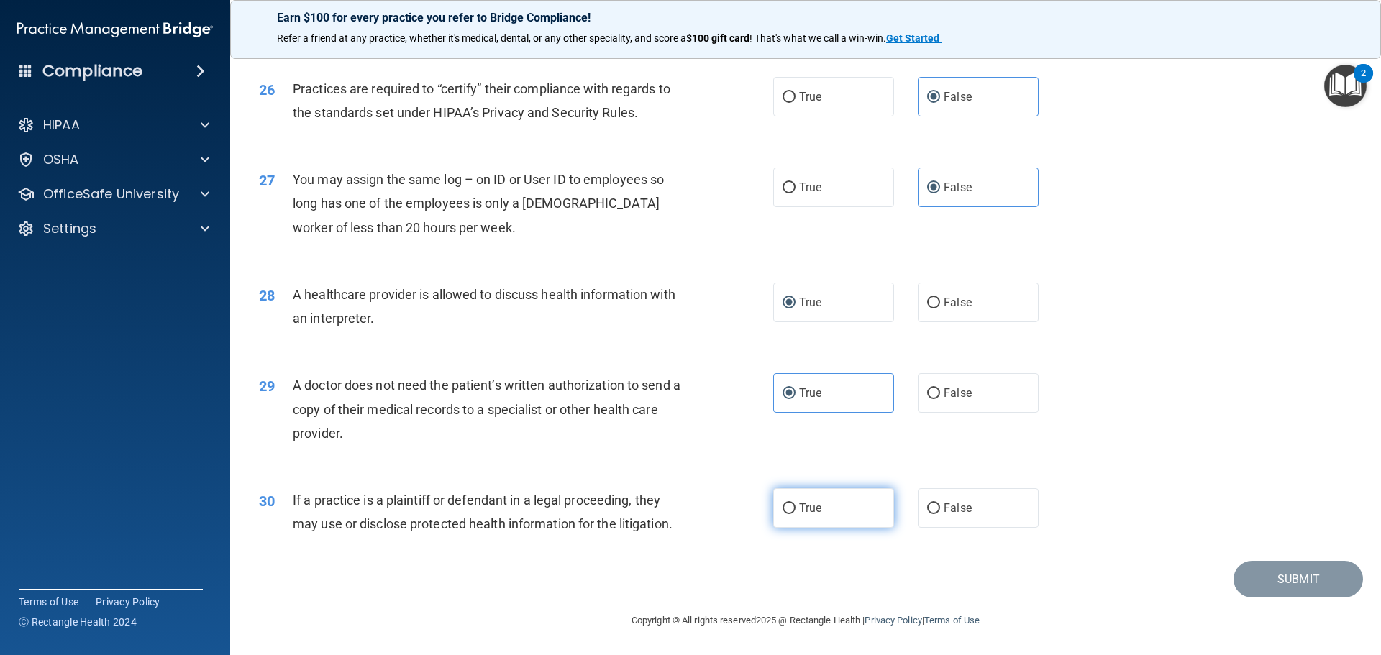
click at [807, 524] on label "True" at bounding box center [833, 508] width 121 height 40
click at [796, 514] on input "True" at bounding box center [789, 509] width 13 height 11
radio input "true"
click at [1293, 578] on button "Submit" at bounding box center [1298, 579] width 129 height 37
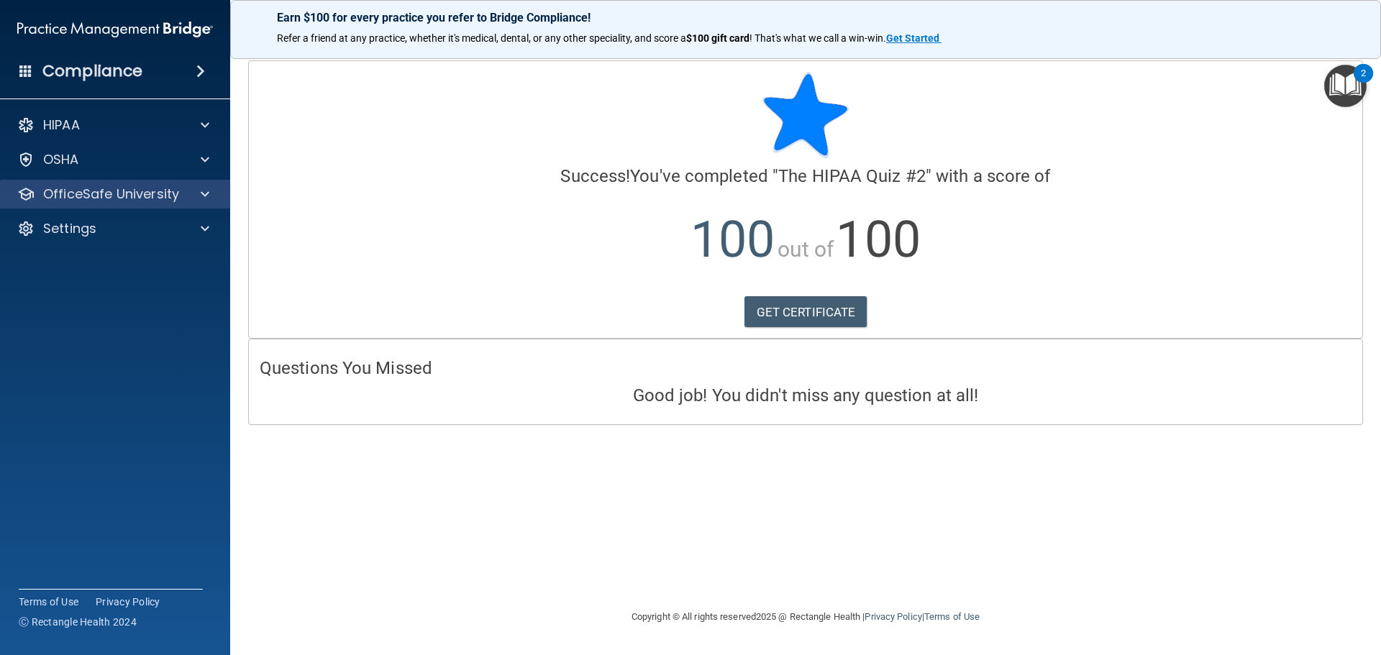
click at [207, 185] on div "OfficeSafe University" at bounding box center [115, 194] width 231 height 29
click at [205, 193] on span at bounding box center [205, 194] width 9 height 17
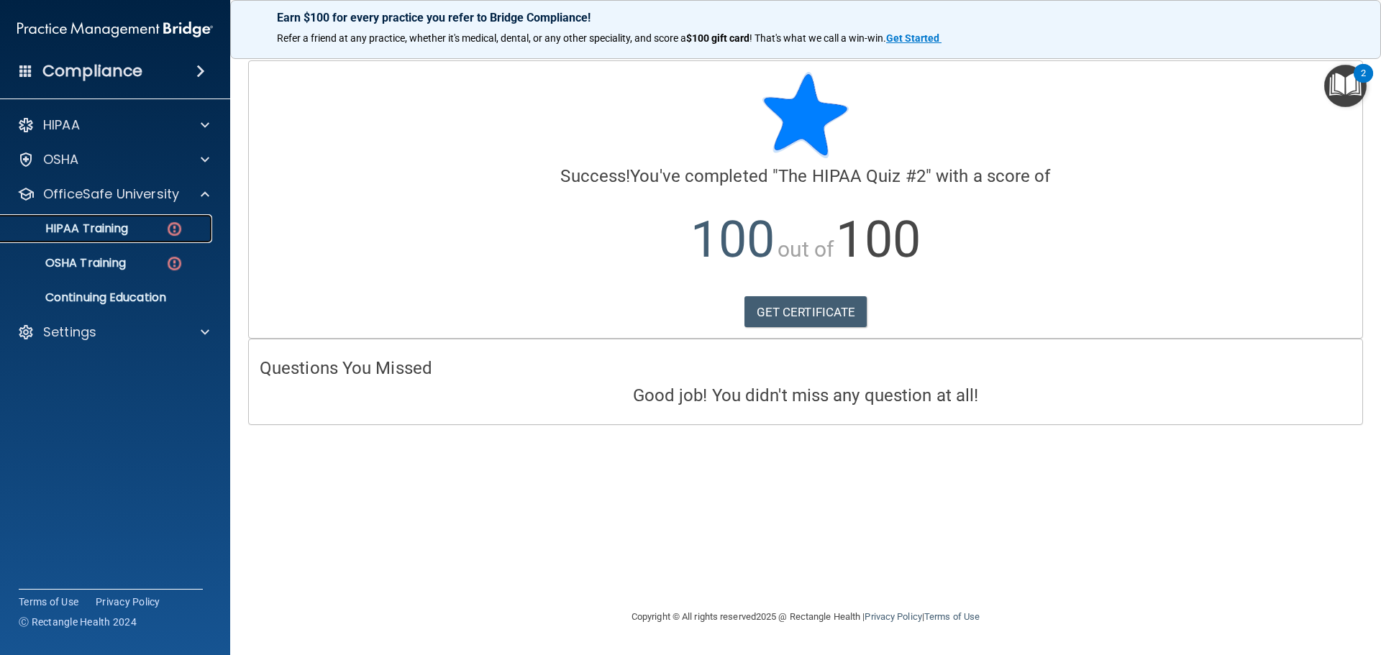
click at [120, 231] on p "HIPAA Training" at bounding box center [68, 229] width 119 height 14
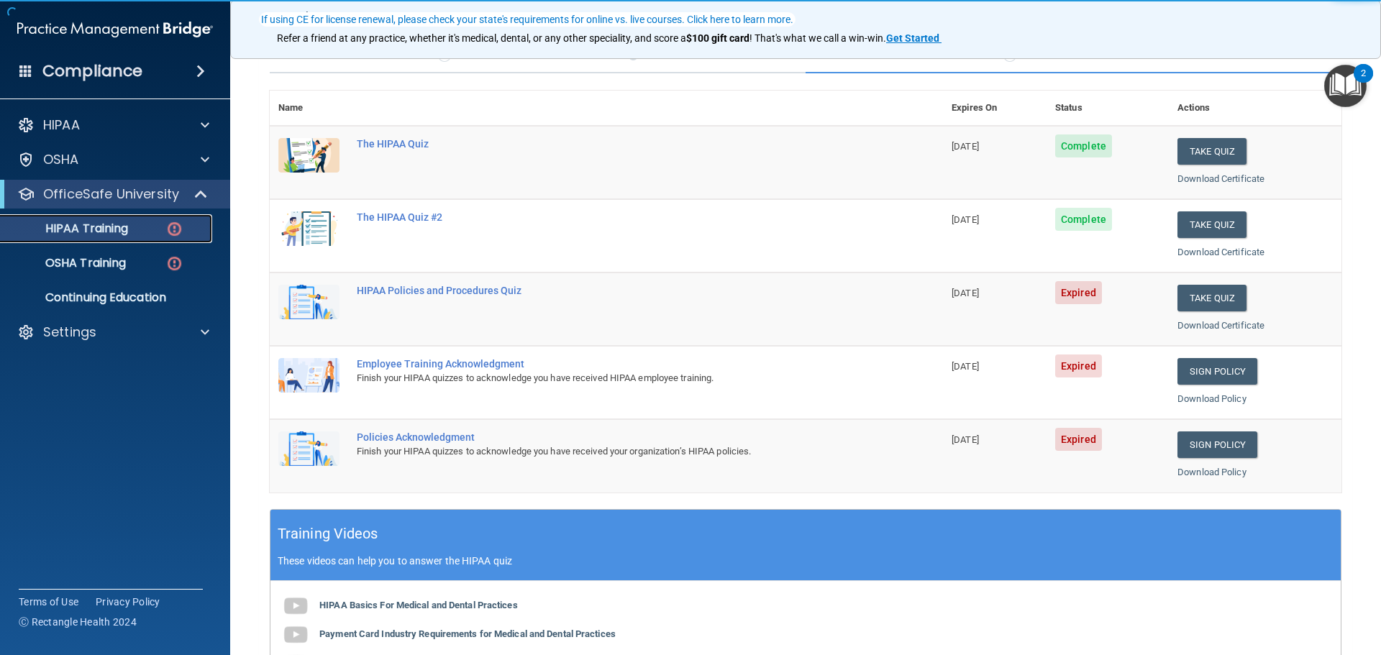
scroll to position [144, 0]
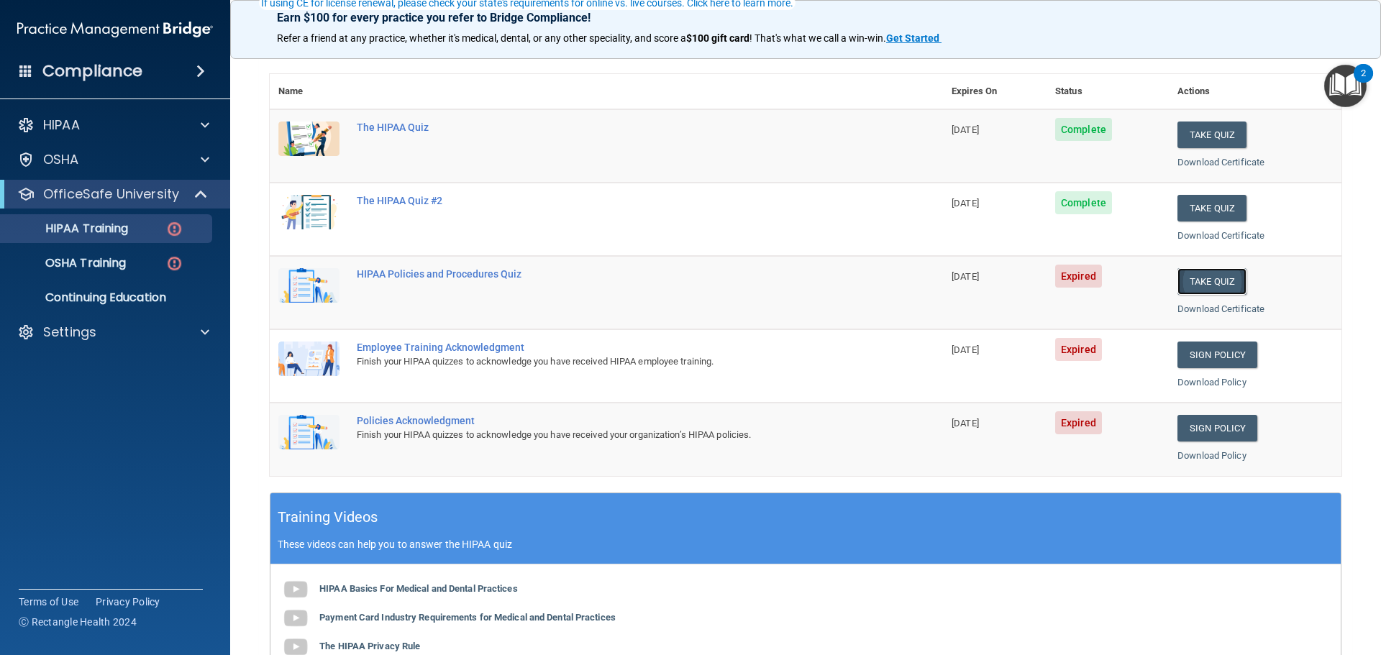
click at [1215, 284] on button "Take Quiz" at bounding box center [1211, 281] width 69 height 27
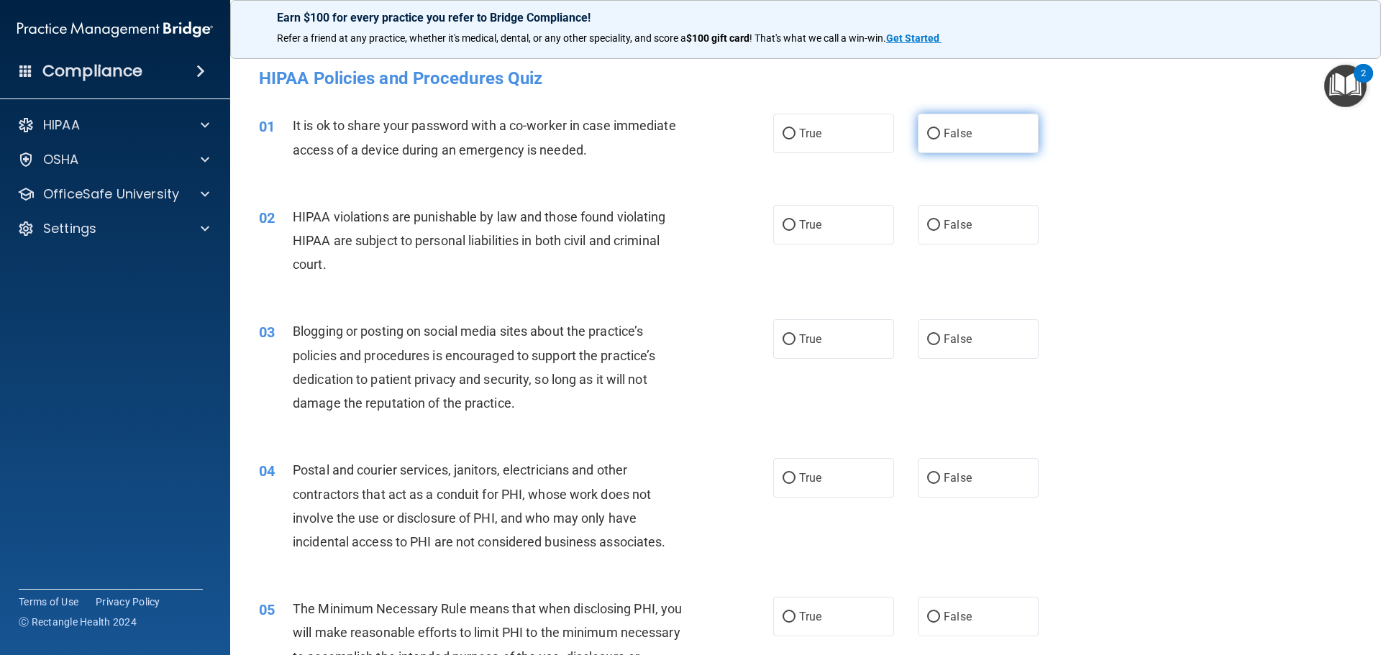
click at [954, 124] on label "False" at bounding box center [978, 134] width 121 height 40
click at [940, 129] on input "False" at bounding box center [933, 134] width 13 height 11
radio input "true"
click at [834, 214] on label "True" at bounding box center [833, 225] width 121 height 40
click at [796, 220] on input "True" at bounding box center [789, 225] width 13 height 11
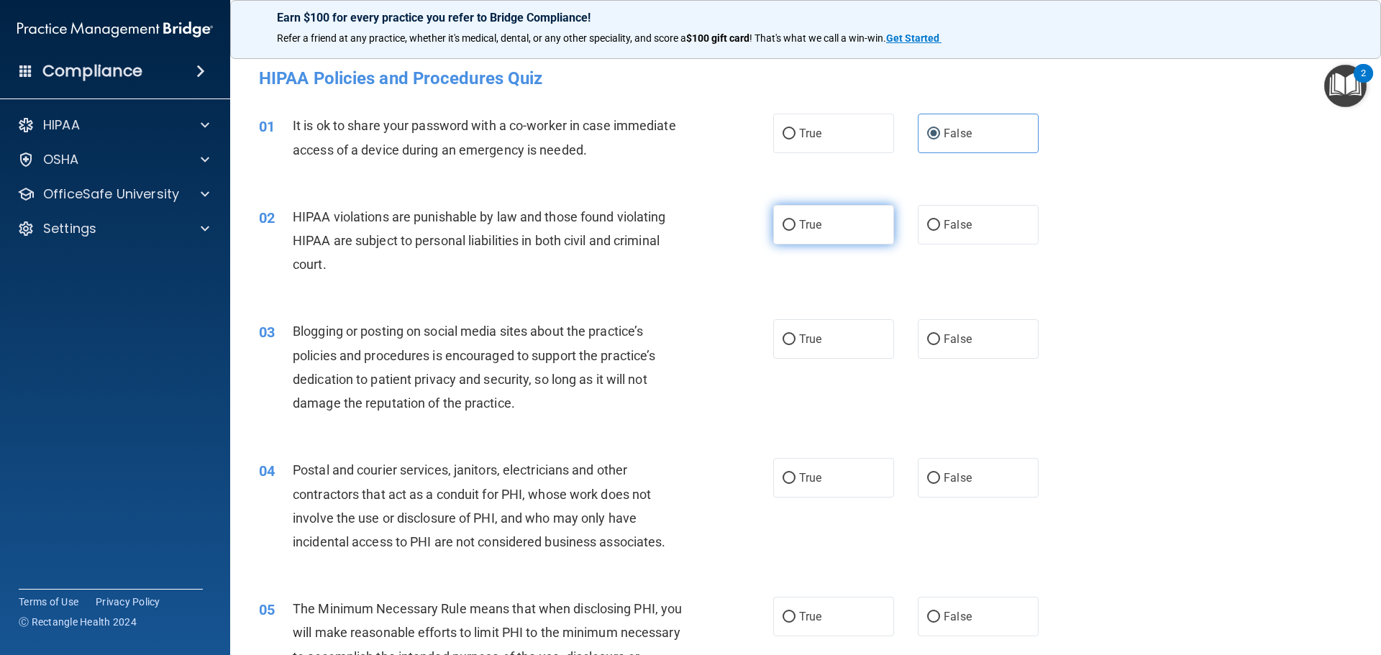
radio input "true"
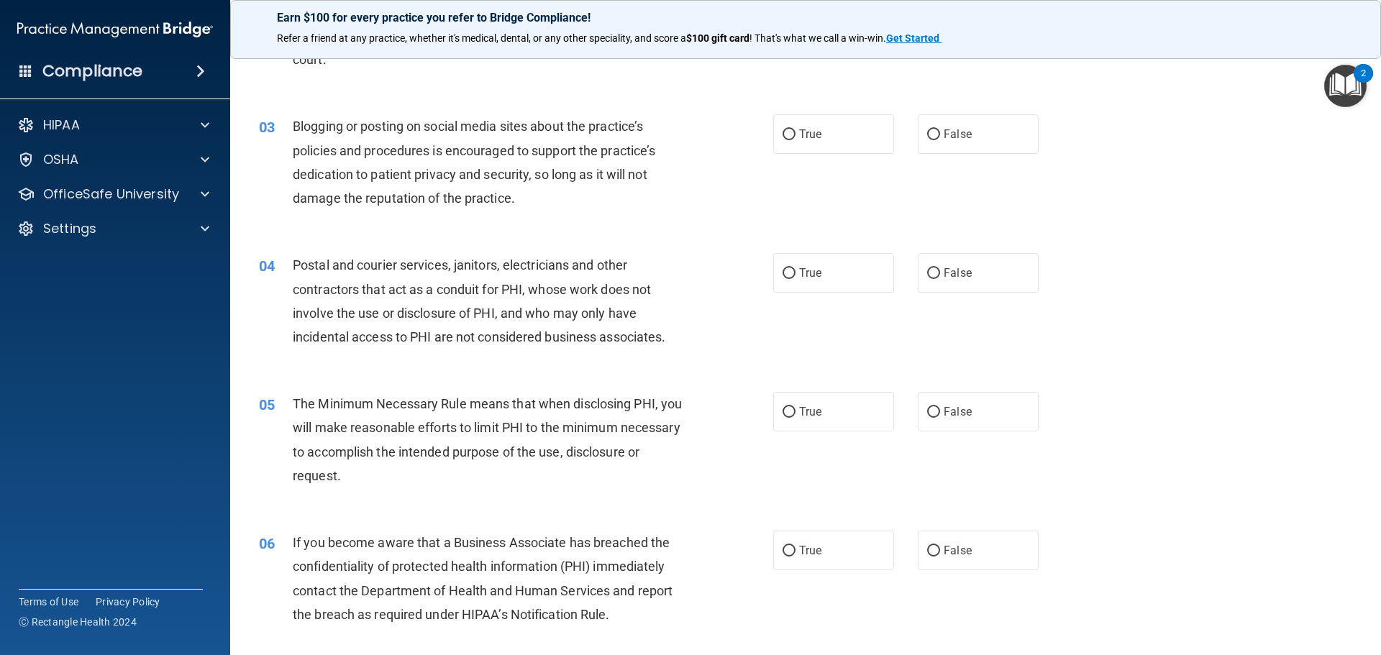
scroll to position [216, 0]
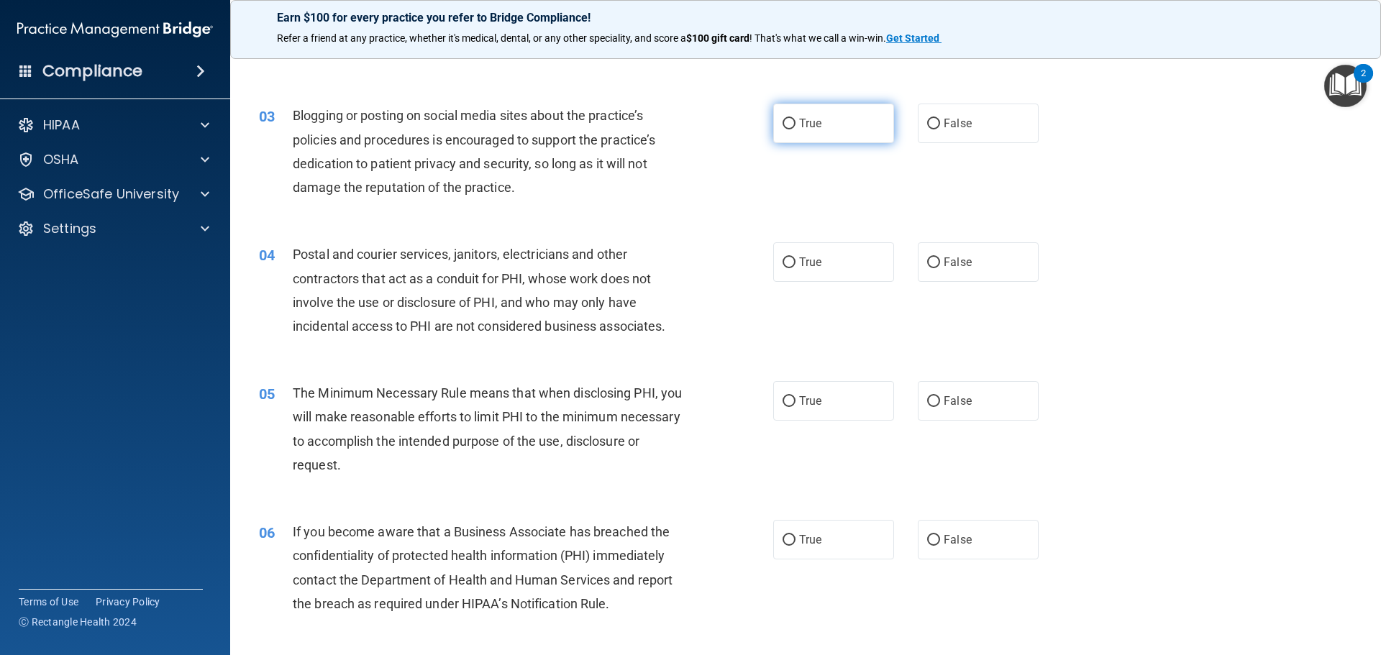
click at [808, 122] on span "True" at bounding box center [810, 124] width 22 height 14
click at [796, 122] on input "True" at bounding box center [789, 124] width 13 height 11
radio input "true"
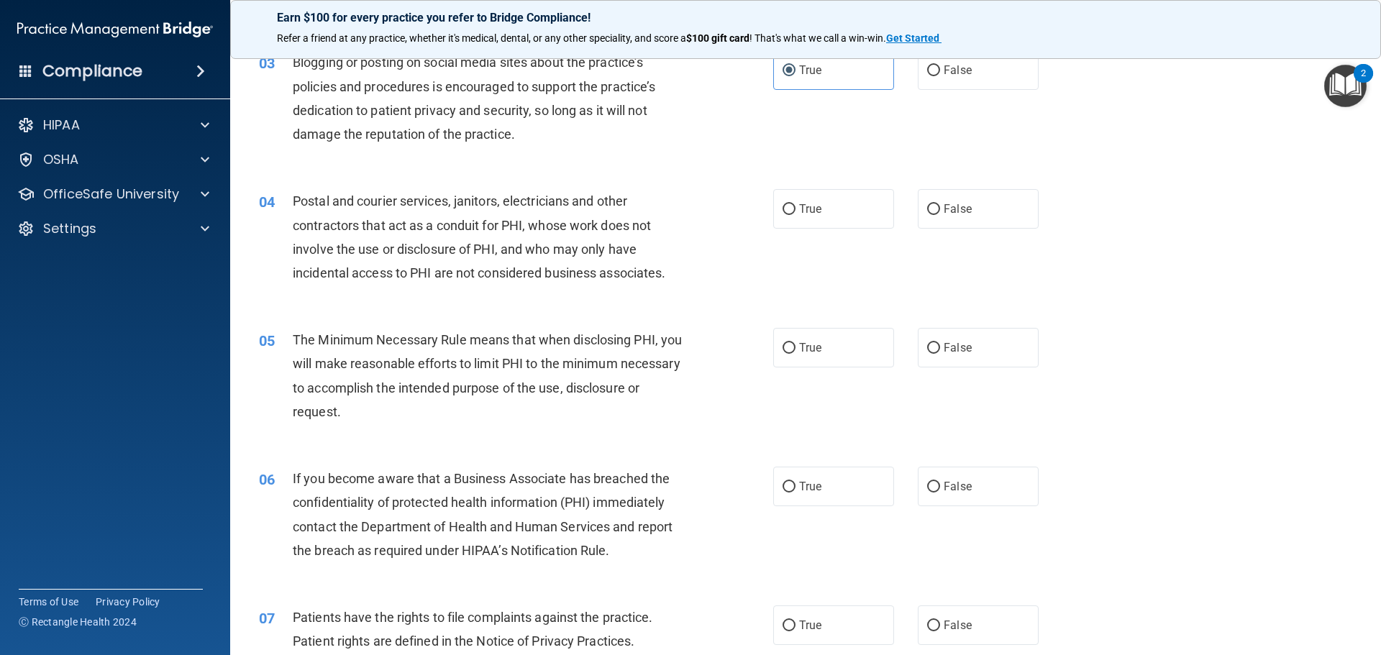
scroll to position [360, 0]
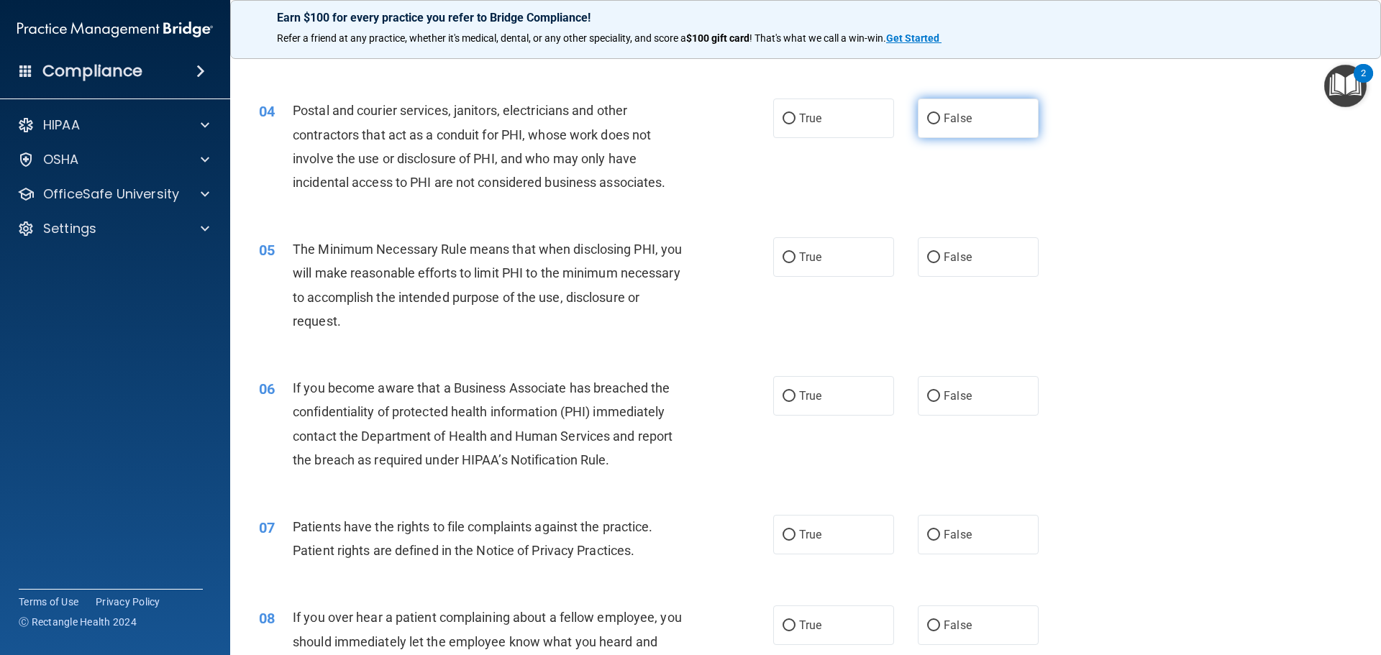
click at [965, 111] on label "False" at bounding box center [978, 119] width 121 height 40
click at [940, 114] on input "False" at bounding box center [933, 119] width 13 height 11
radio input "true"
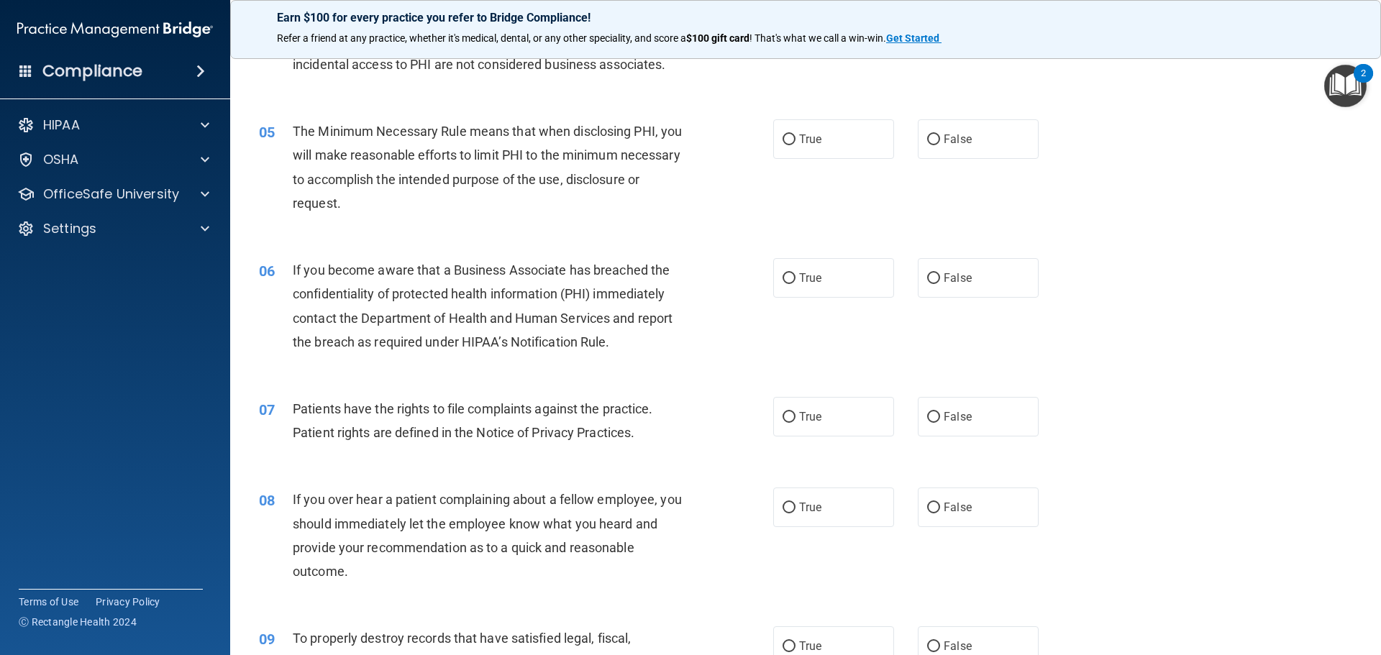
scroll to position [504, 0]
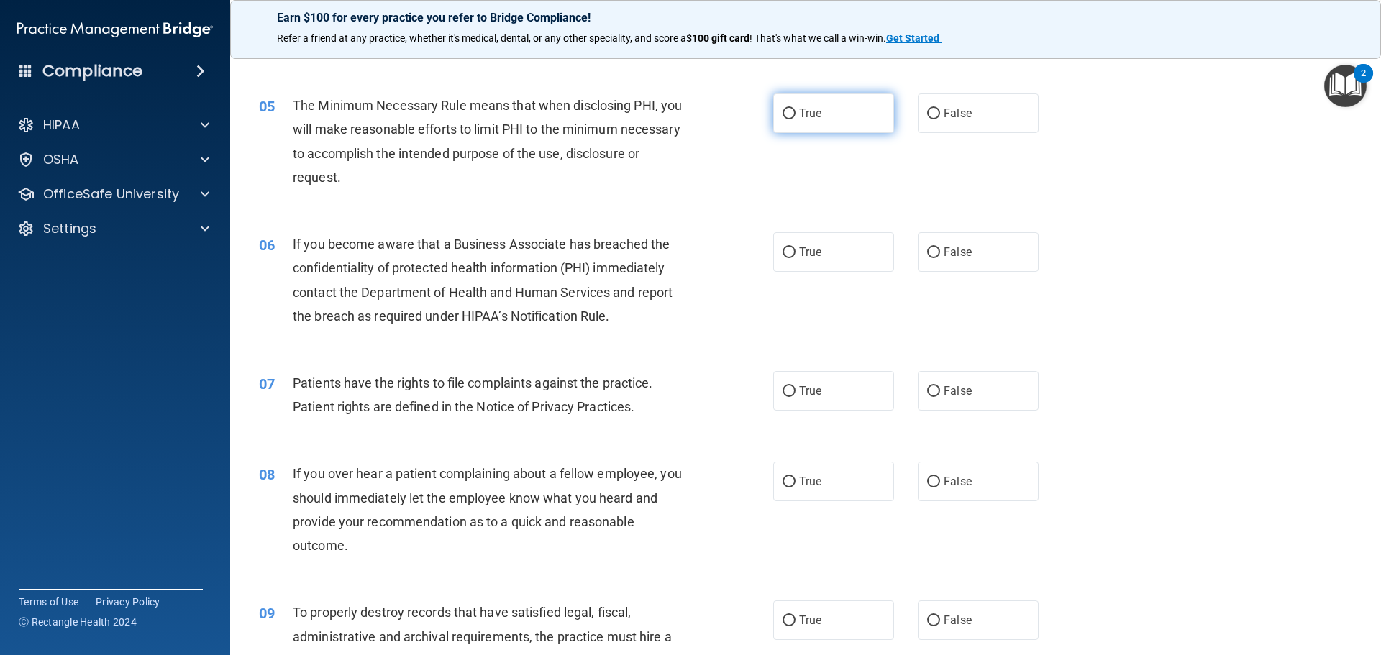
click at [785, 119] on input "True" at bounding box center [789, 114] width 13 height 11
radio input "true"
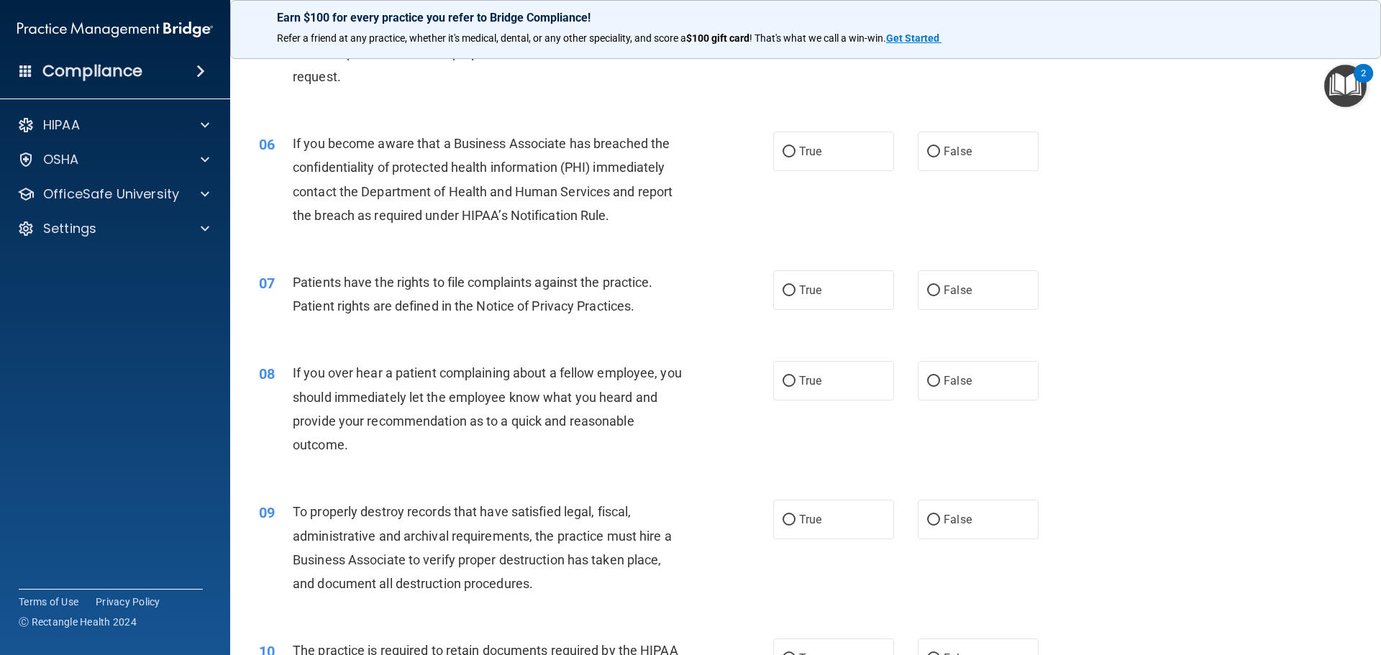
scroll to position [647, 0]
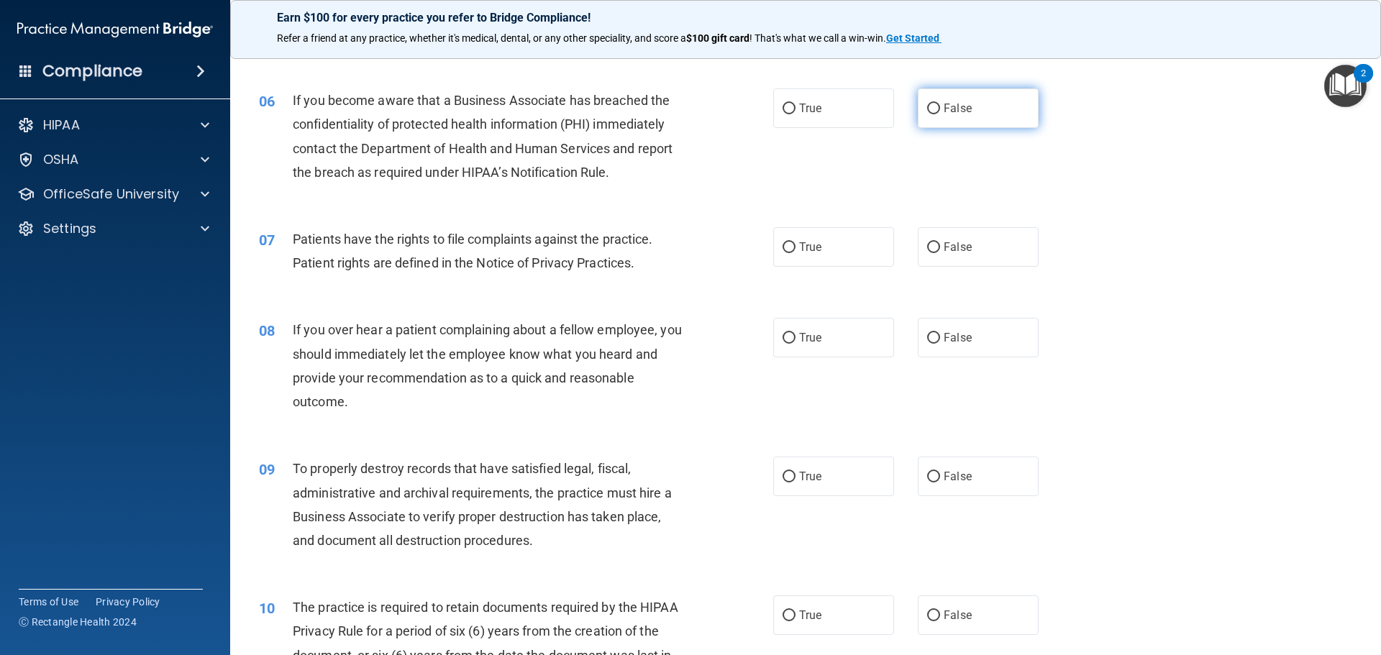
click at [995, 112] on label "False" at bounding box center [978, 108] width 121 height 40
click at [940, 112] on input "False" at bounding box center [933, 109] width 13 height 11
radio input "true"
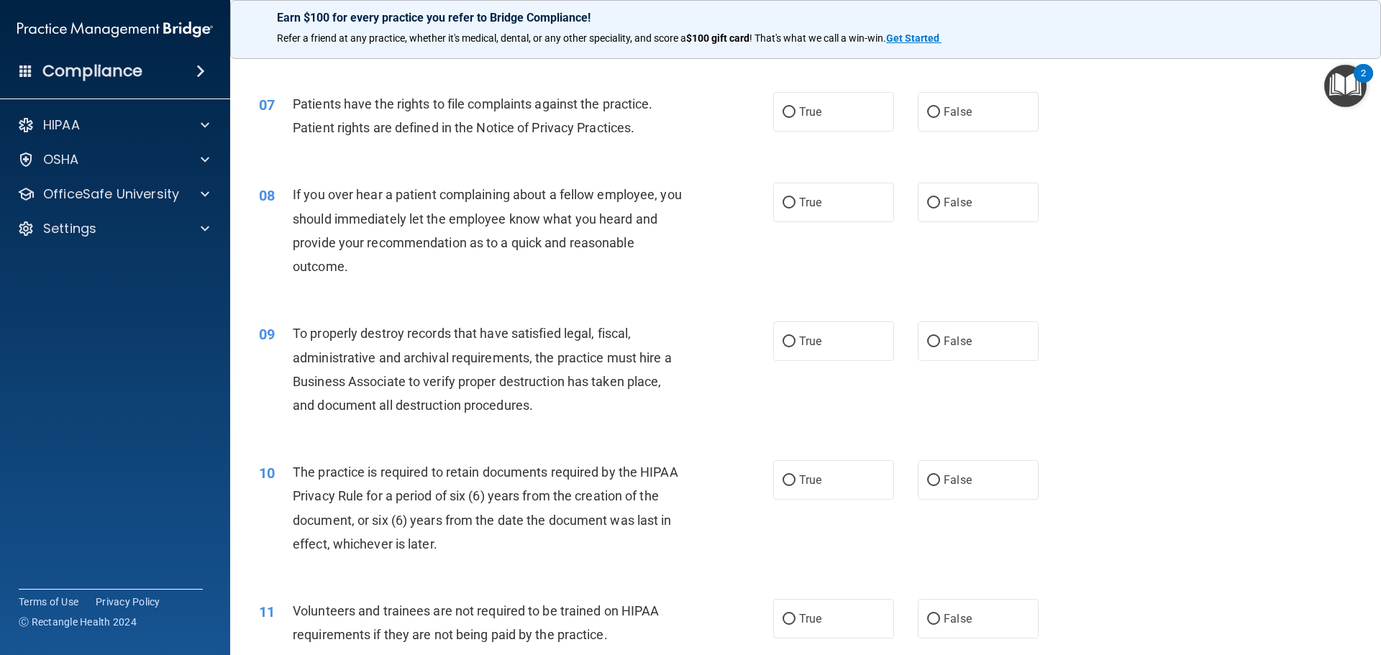
scroll to position [791, 0]
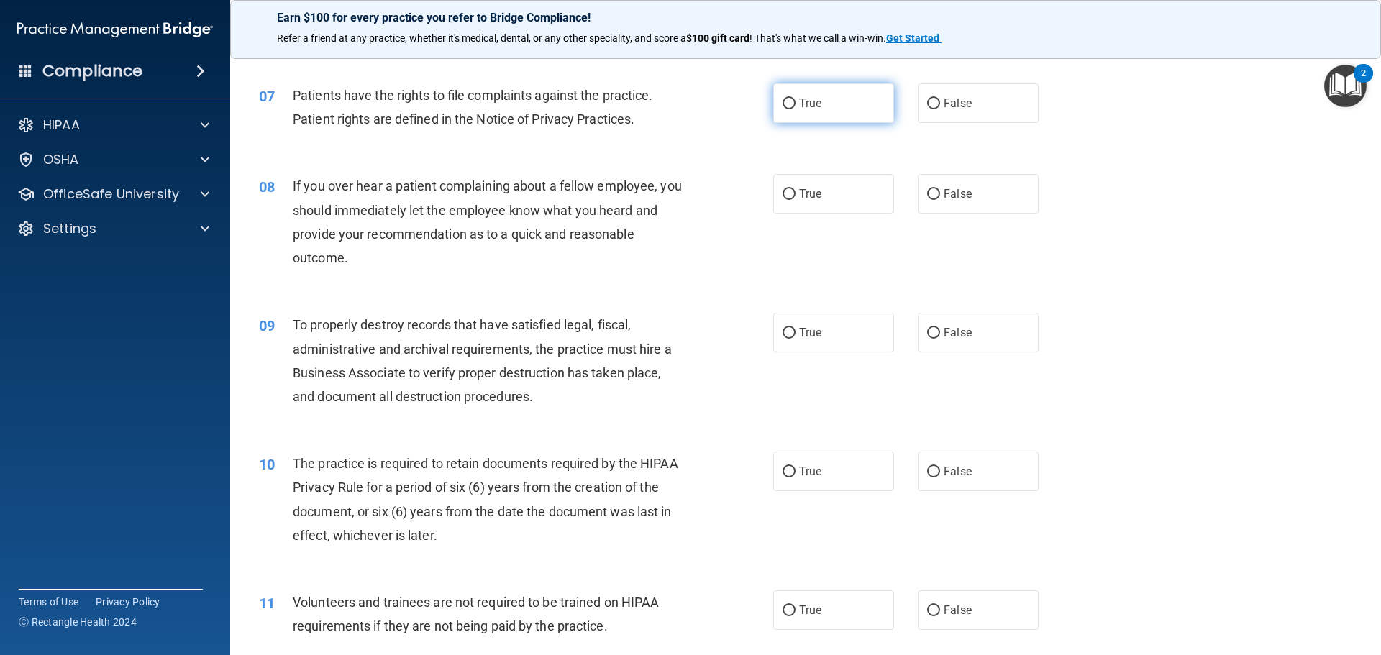
click at [839, 109] on label "True" at bounding box center [833, 103] width 121 height 40
click at [796, 109] on input "True" at bounding box center [789, 104] width 13 height 11
radio input "true"
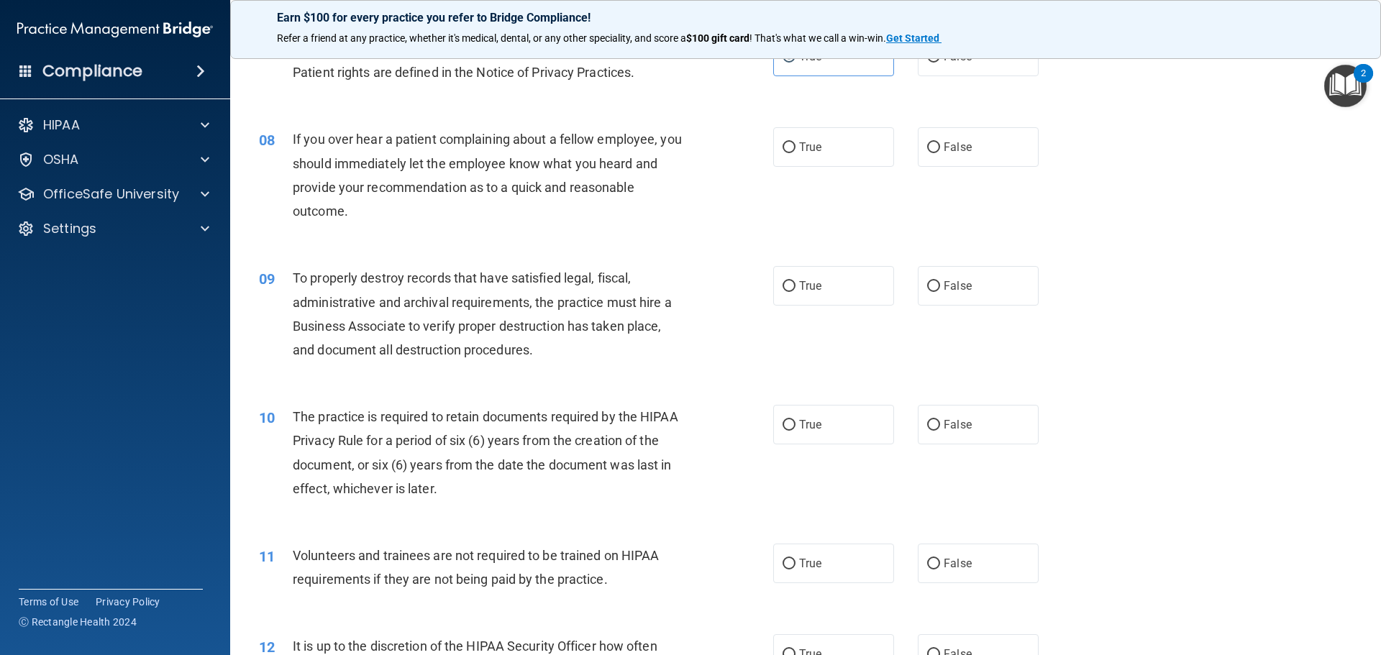
scroll to position [863, 0]
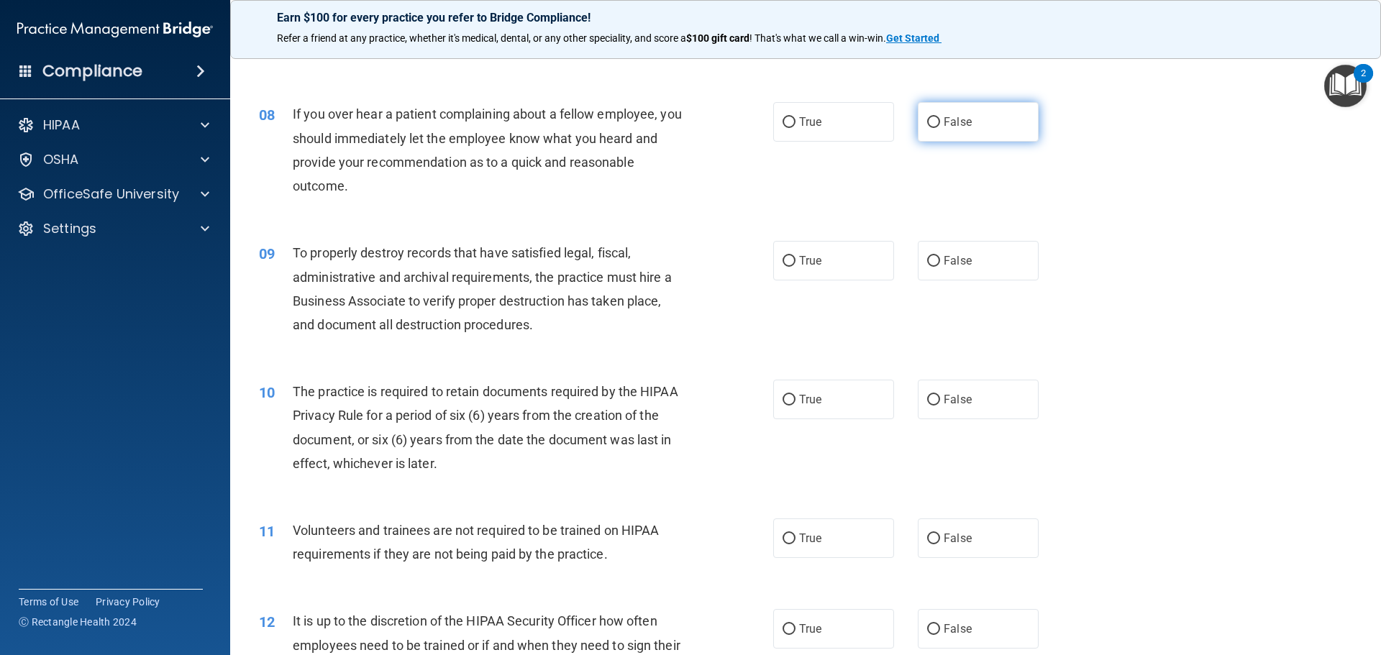
click at [967, 121] on label "False" at bounding box center [978, 122] width 121 height 40
click at [940, 121] on input "False" at bounding box center [933, 122] width 13 height 11
radio input "true"
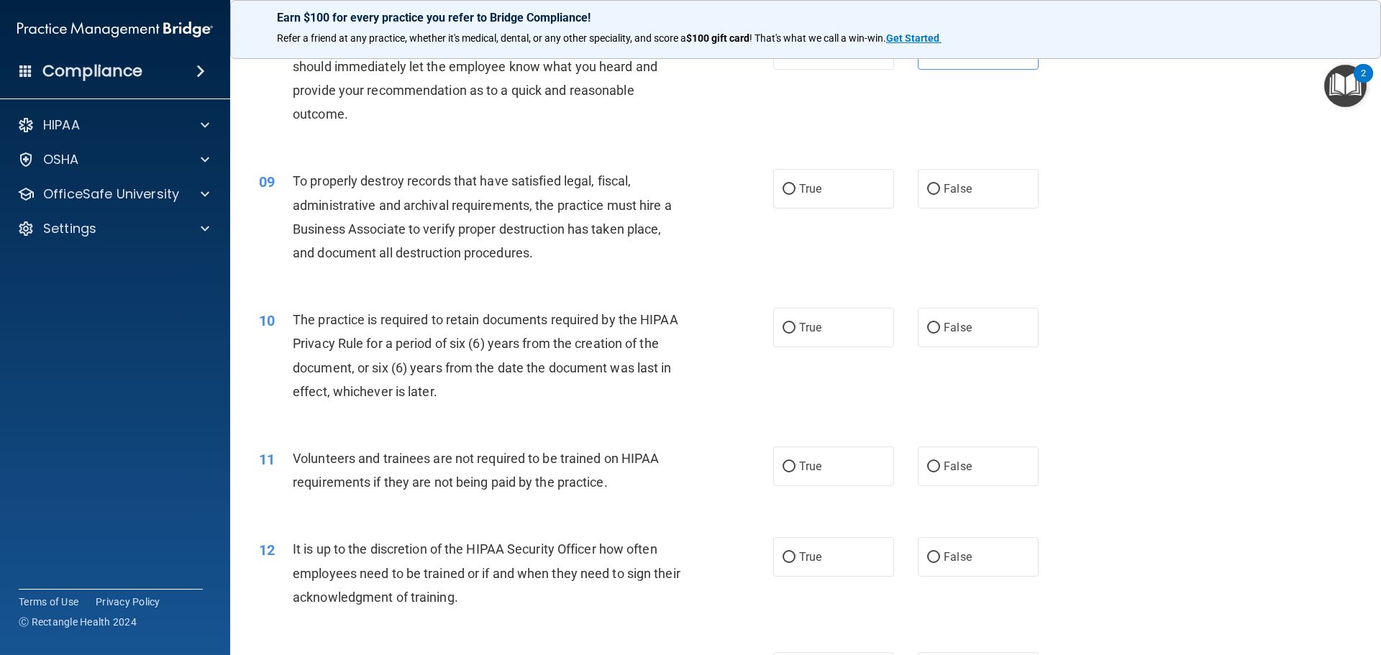
scroll to position [1007, 0]
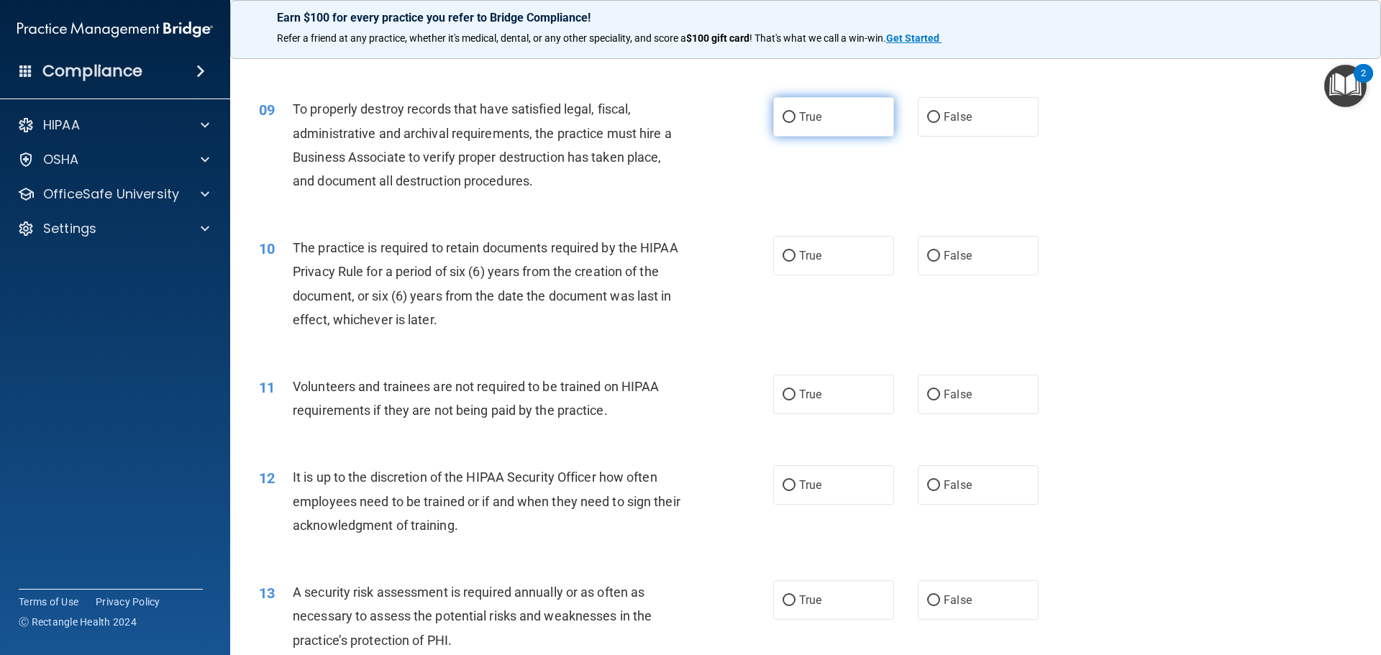
click at [786, 115] on input "True" at bounding box center [789, 117] width 13 height 11
radio input "true"
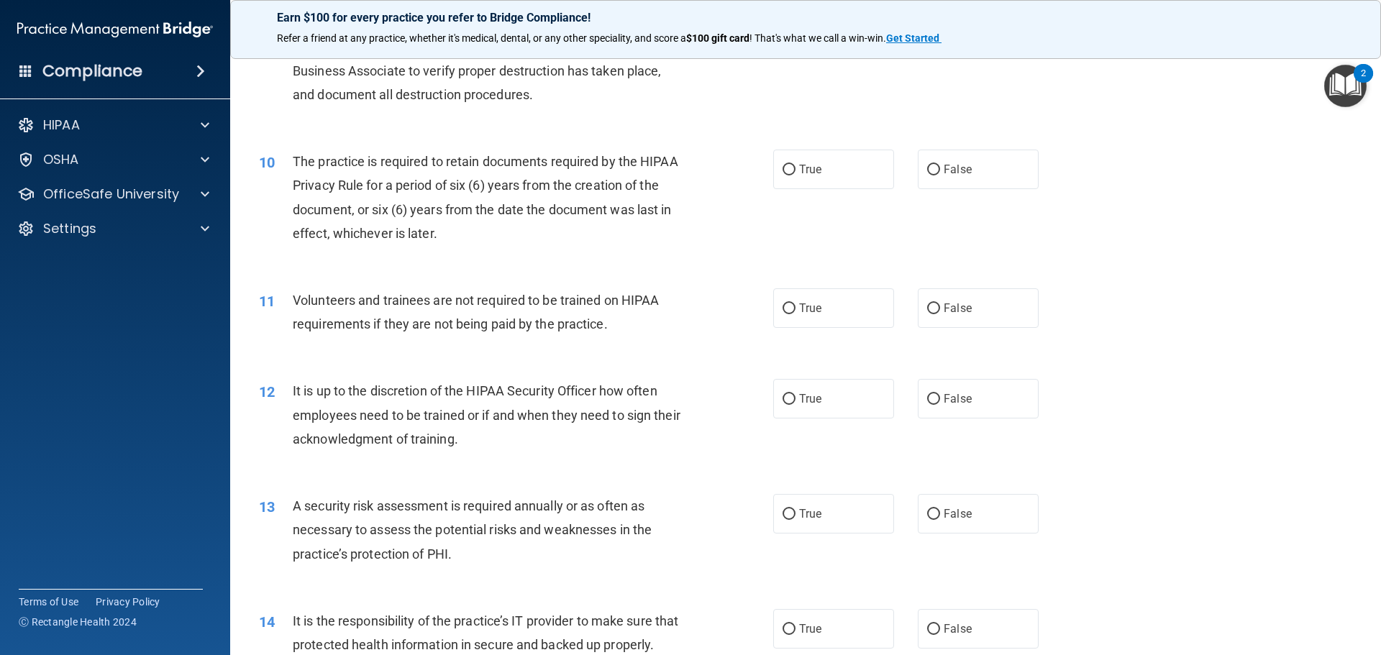
scroll to position [1151, 0]
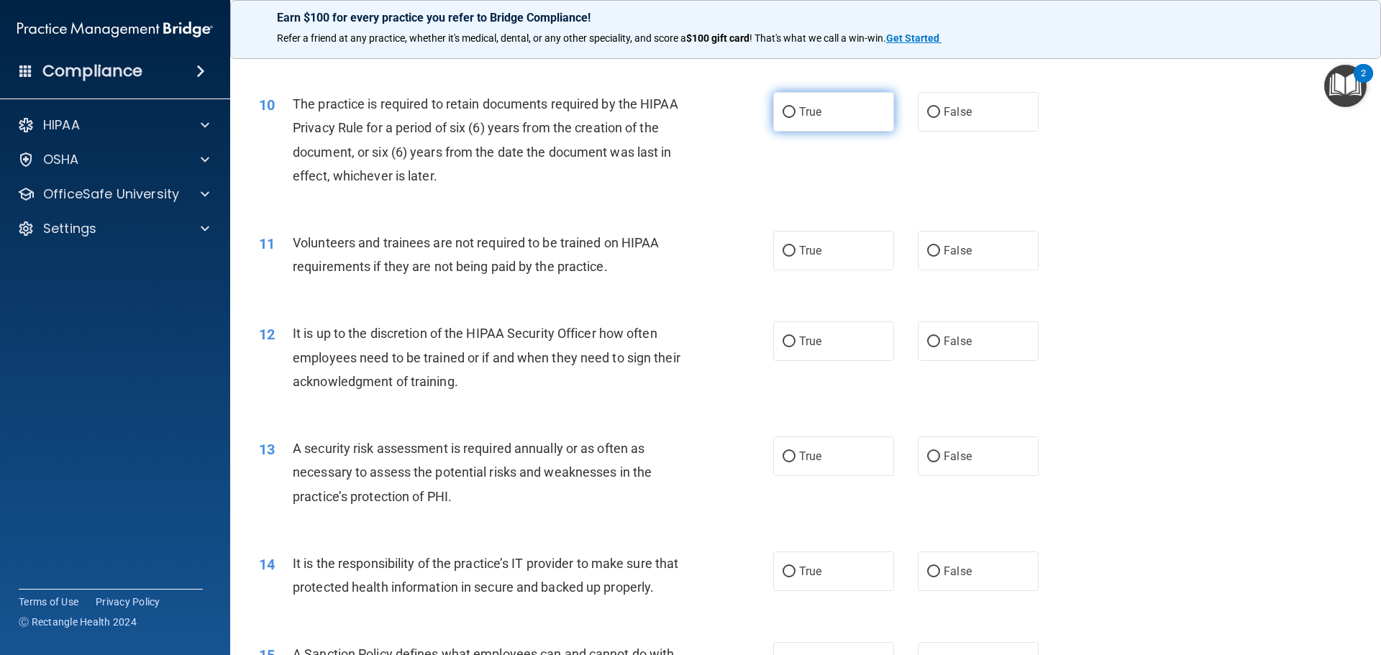
click at [802, 124] on label "True" at bounding box center [833, 112] width 121 height 40
click at [796, 118] on input "True" at bounding box center [789, 112] width 13 height 11
radio input "true"
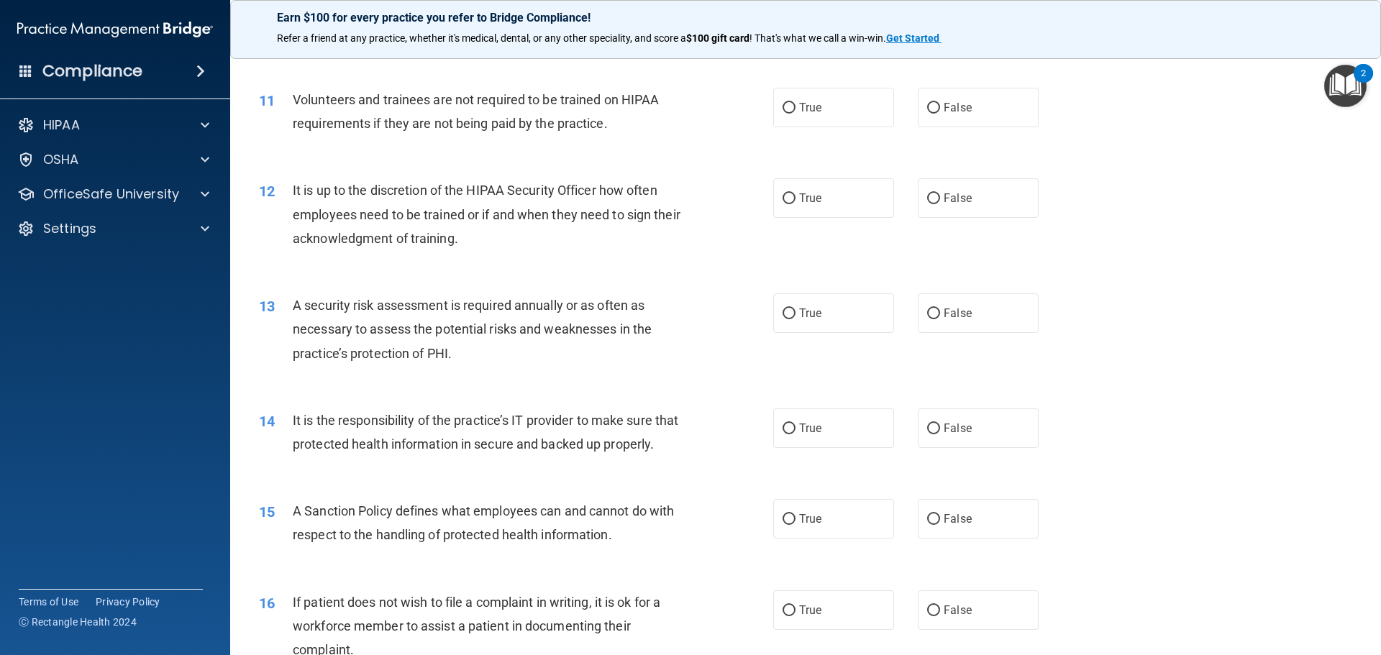
scroll to position [1295, 0]
click at [778, 123] on label "True" at bounding box center [833, 107] width 121 height 40
click at [783, 113] on input "True" at bounding box center [789, 107] width 13 height 11
radio input "true"
click at [988, 109] on label "False" at bounding box center [978, 107] width 121 height 40
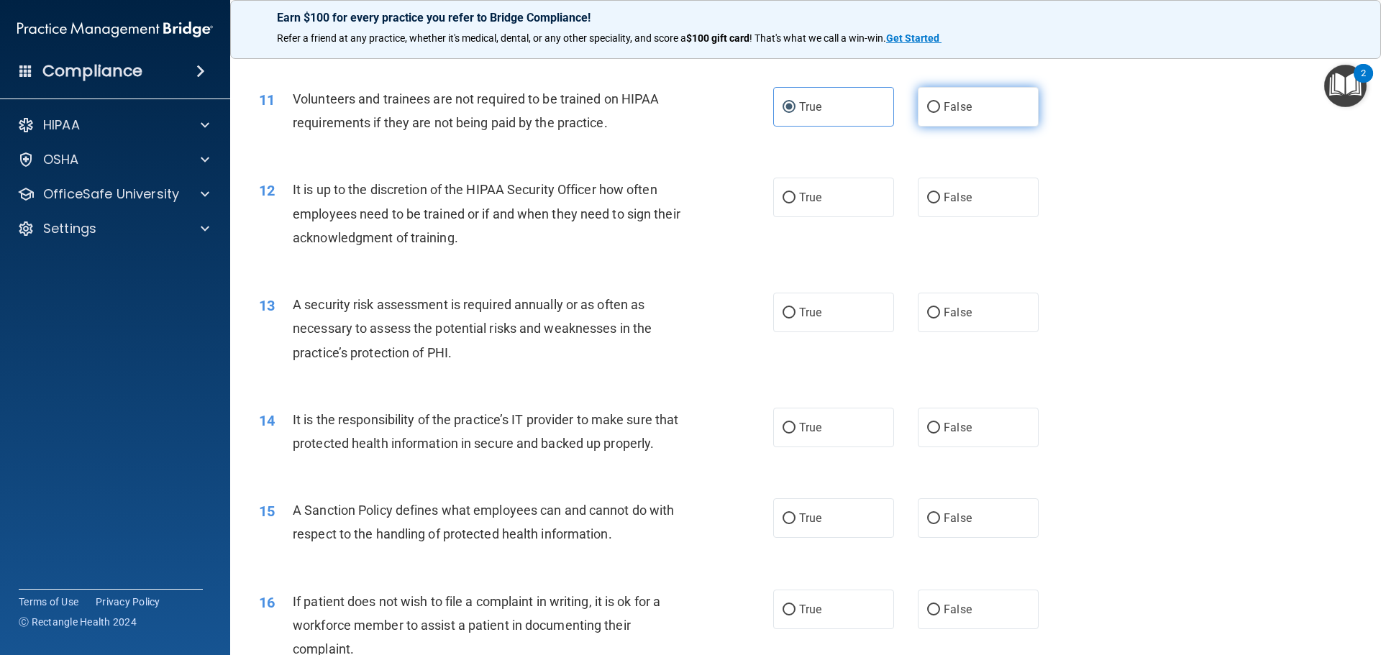
click at [940, 109] on input "False" at bounding box center [933, 107] width 13 height 11
radio input "true"
radio input "false"
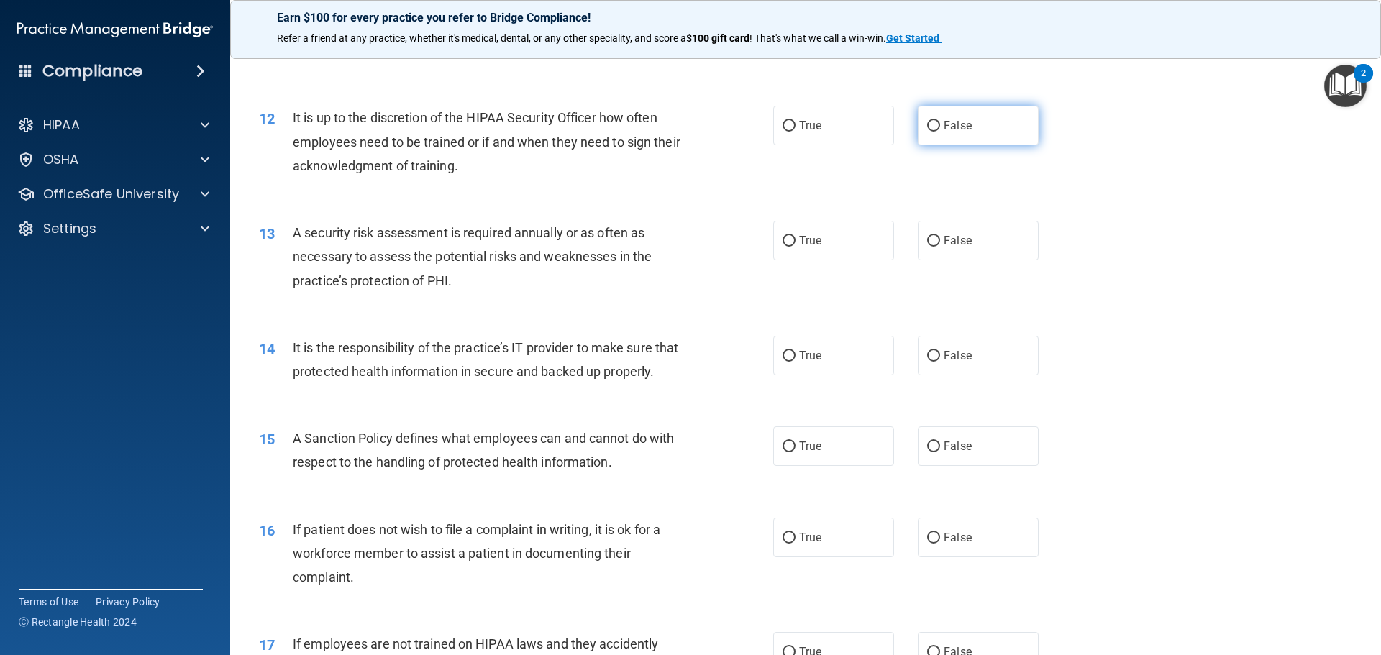
click at [964, 118] on label "False" at bounding box center [978, 126] width 121 height 40
click at [940, 121] on input "False" at bounding box center [933, 126] width 13 height 11
radio input "true"
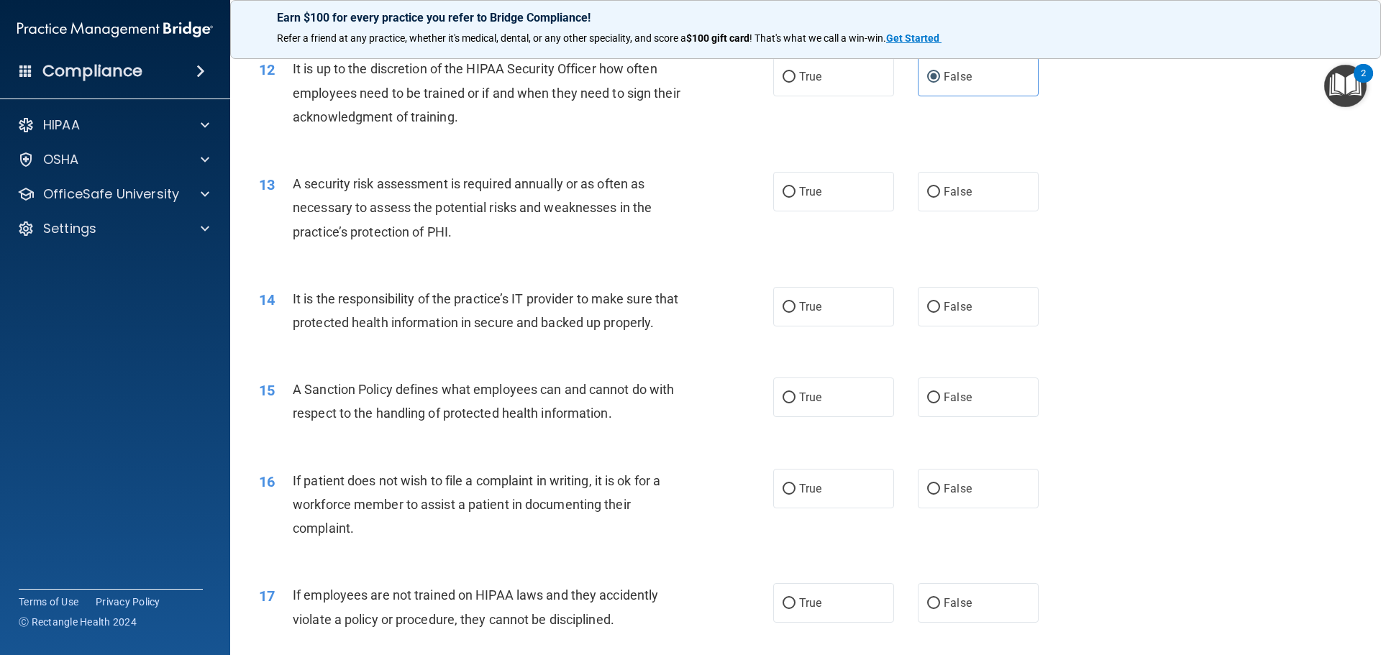
scroll to position [1511, 0]
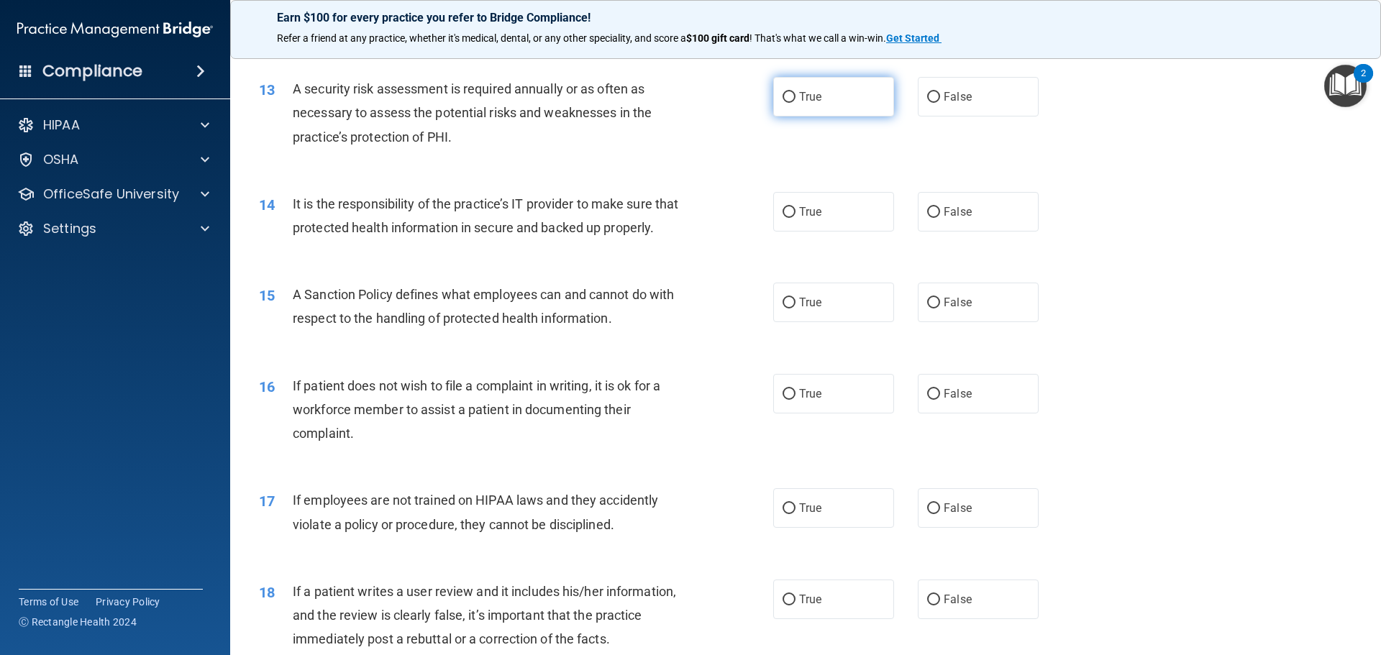
click at [786, 89] on label "True" at bounding box center [833, 97] width 121 height 40
click at [786, 92] on input "True" at bounding box center [789, 97] width 13 height 11
radio input "true"
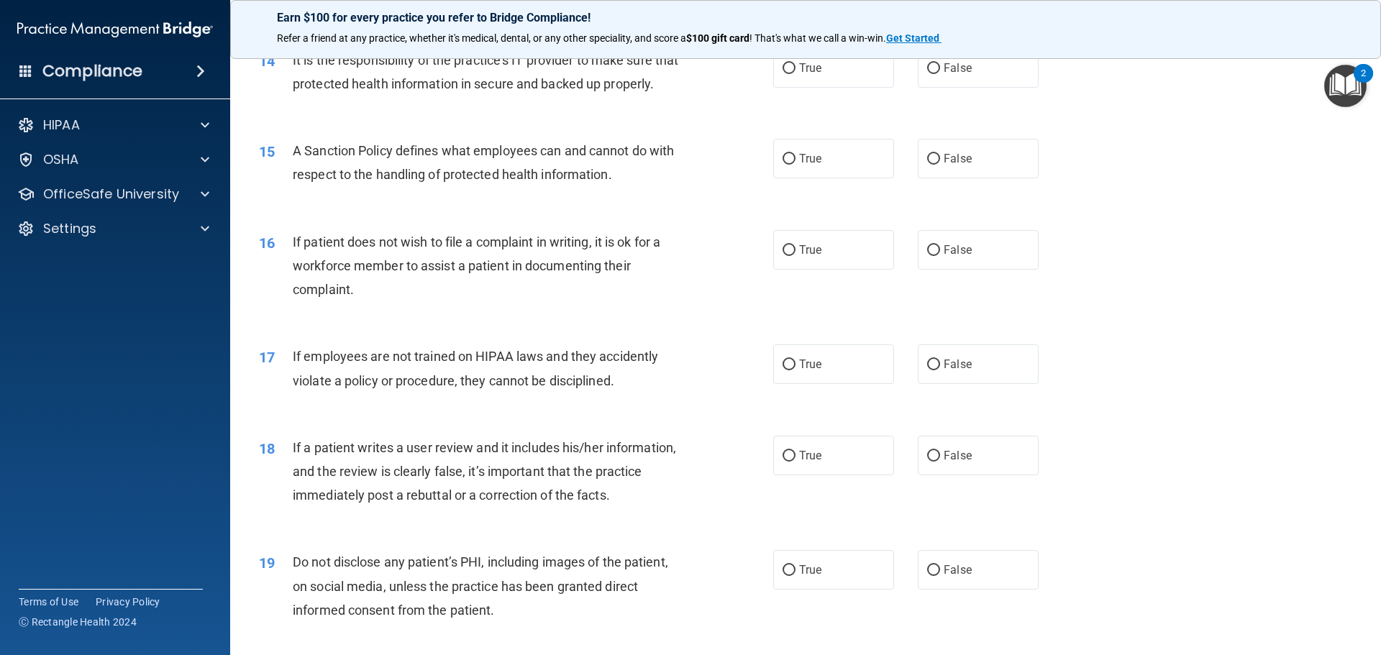
scroll to position [1582, 0]
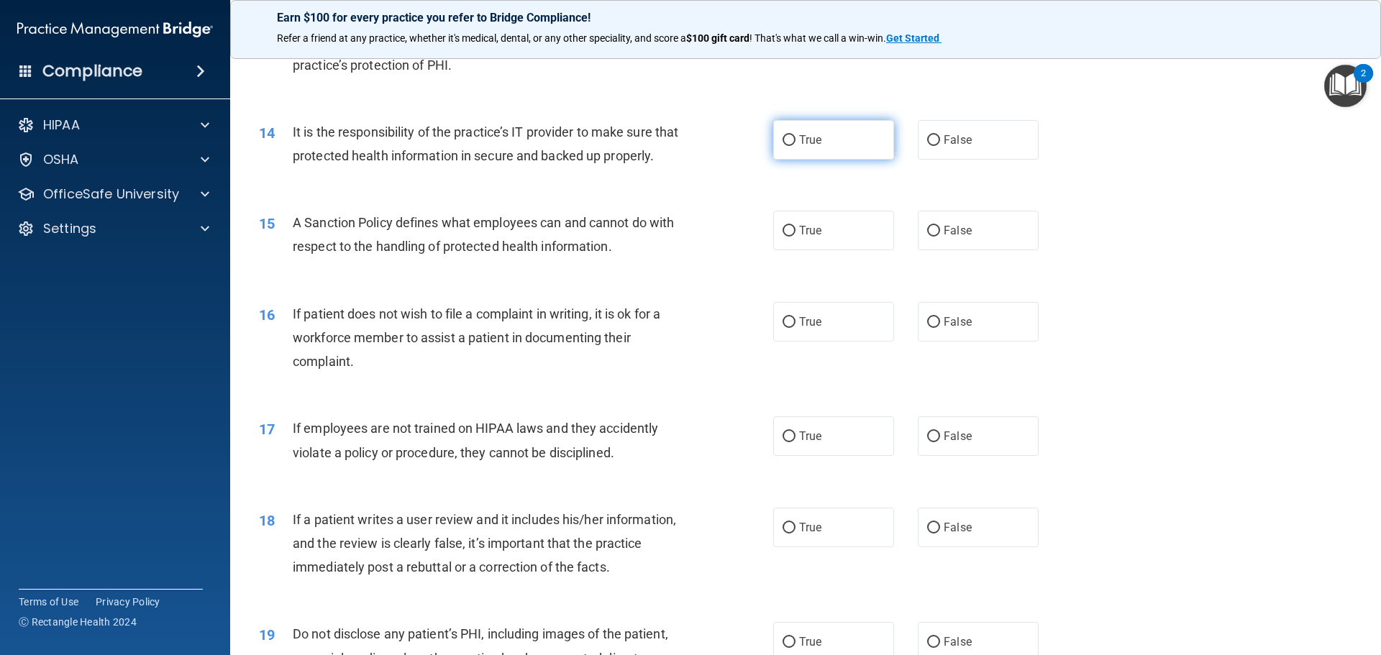
click at [804, 146] on span "True" at bounding box center [810, 140] width 22 height 14
click at [796, 146] on input "True" at bounding box center [789, 140] width 13 height 11
radio input "true"
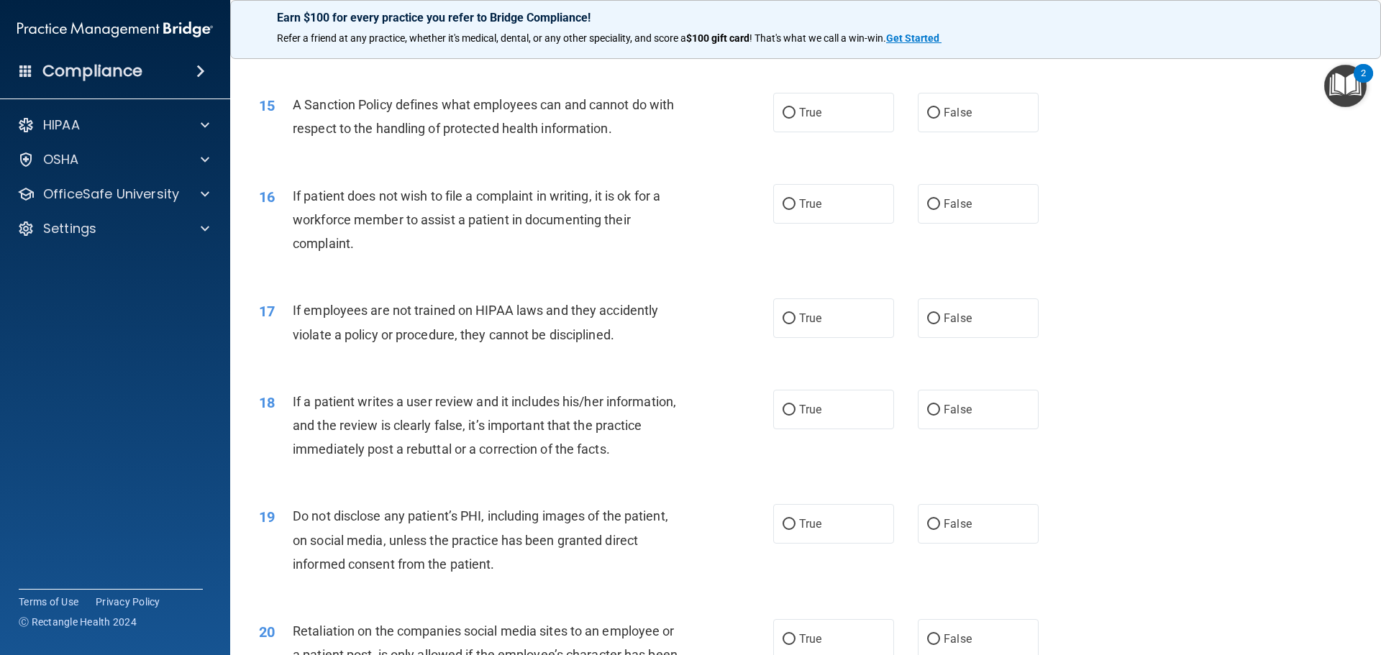
scroll to position [1726, 0]
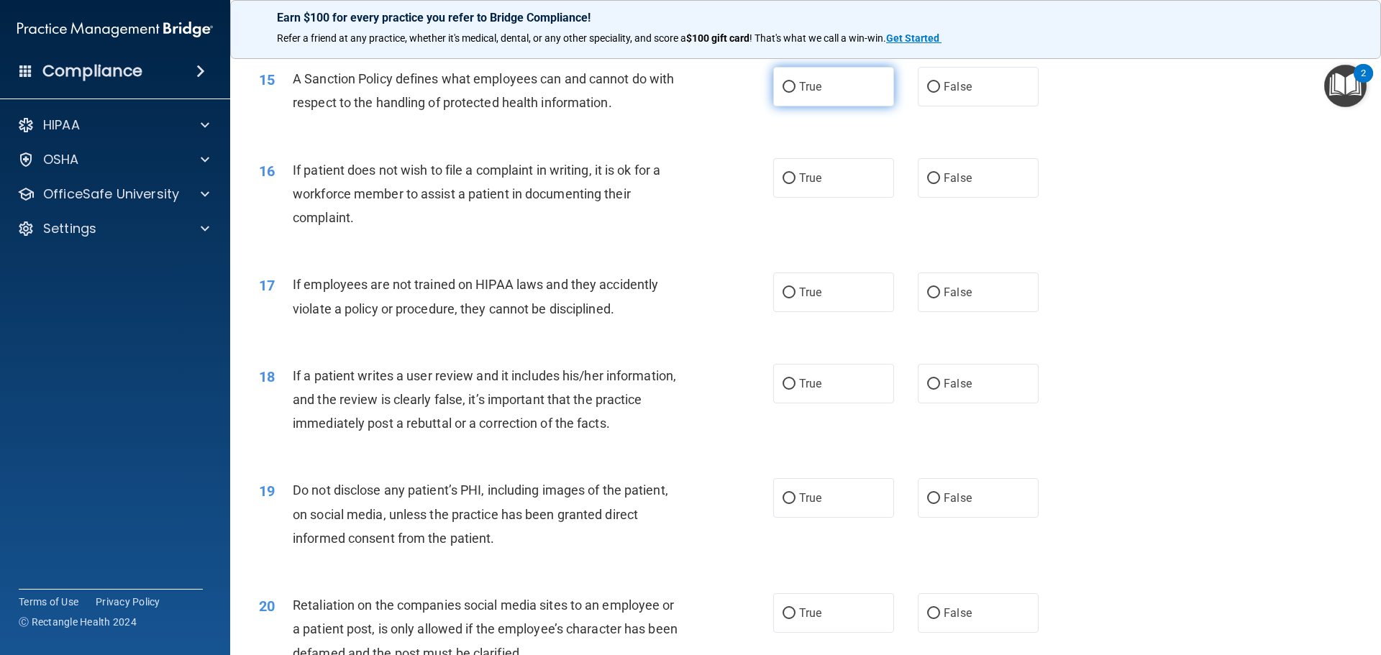
click at [790, 106] on label "True" at bounding box center [833, 87] width 121 height 40
click at [790, 93] on input "True" at bounding box center [789, 87] width 13 height 11
radio input "true"
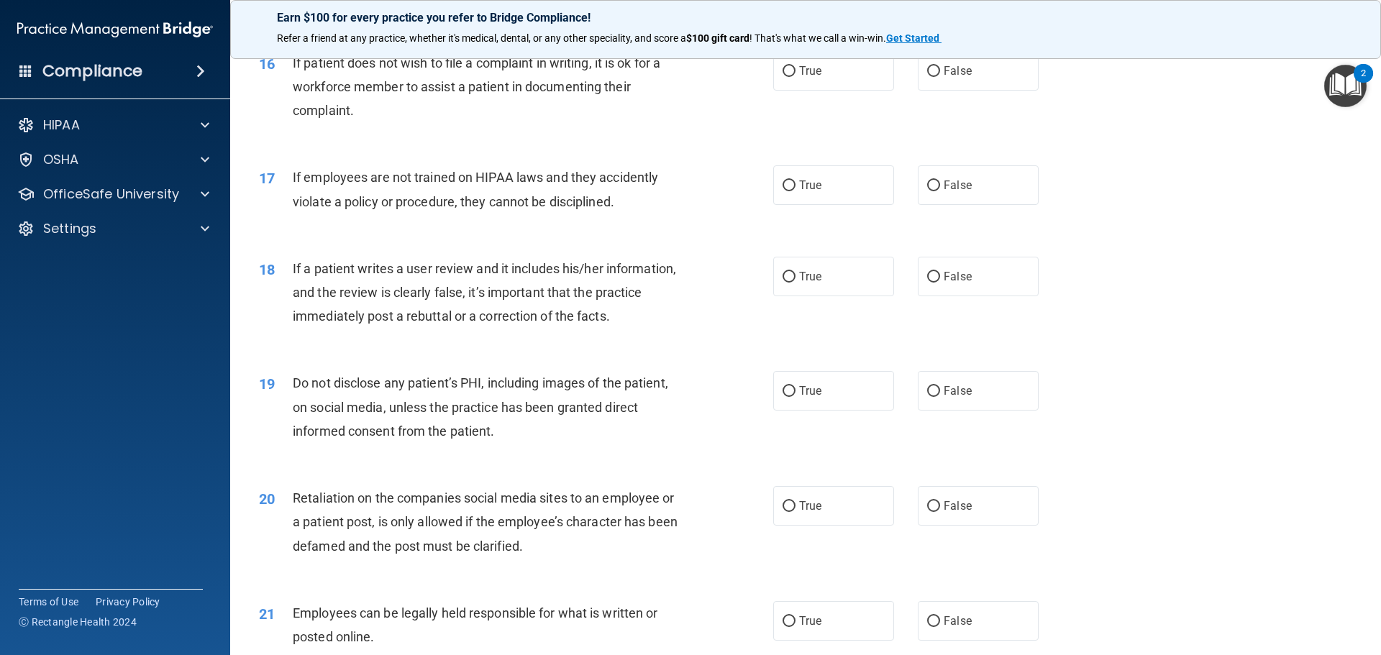
scroll to position [1798, 0]
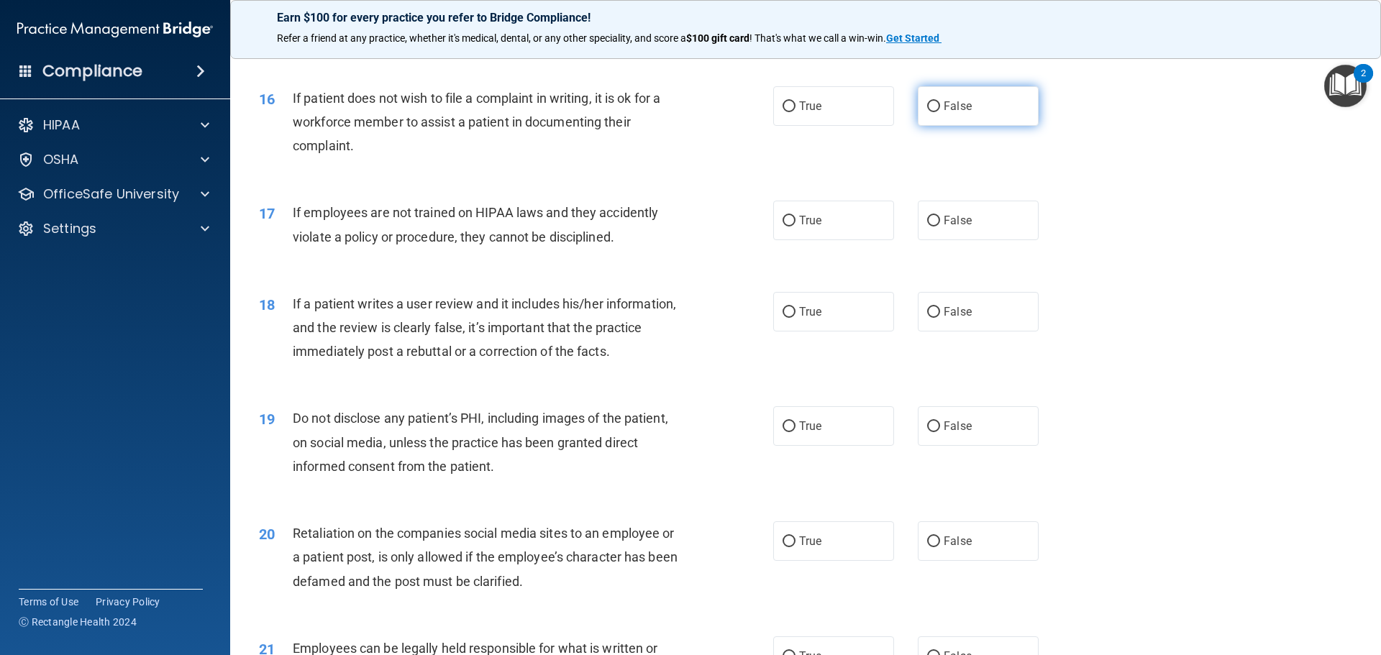
click at [986, 120] on label "False" at bounding box center [978, 106] width 121 height 40
click at [940, 112] on input "False" at bounding box center [933, 106] width 13 height 11
radio input "true"
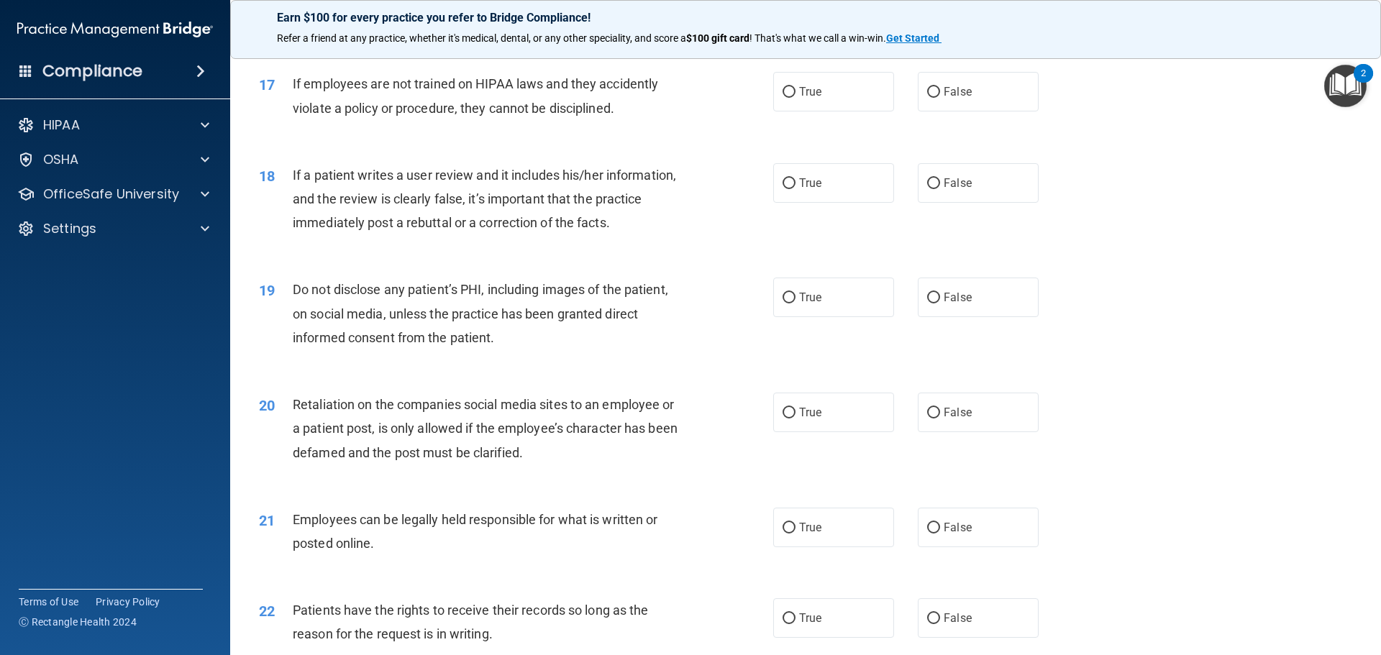
scroll to position [1942, 0]
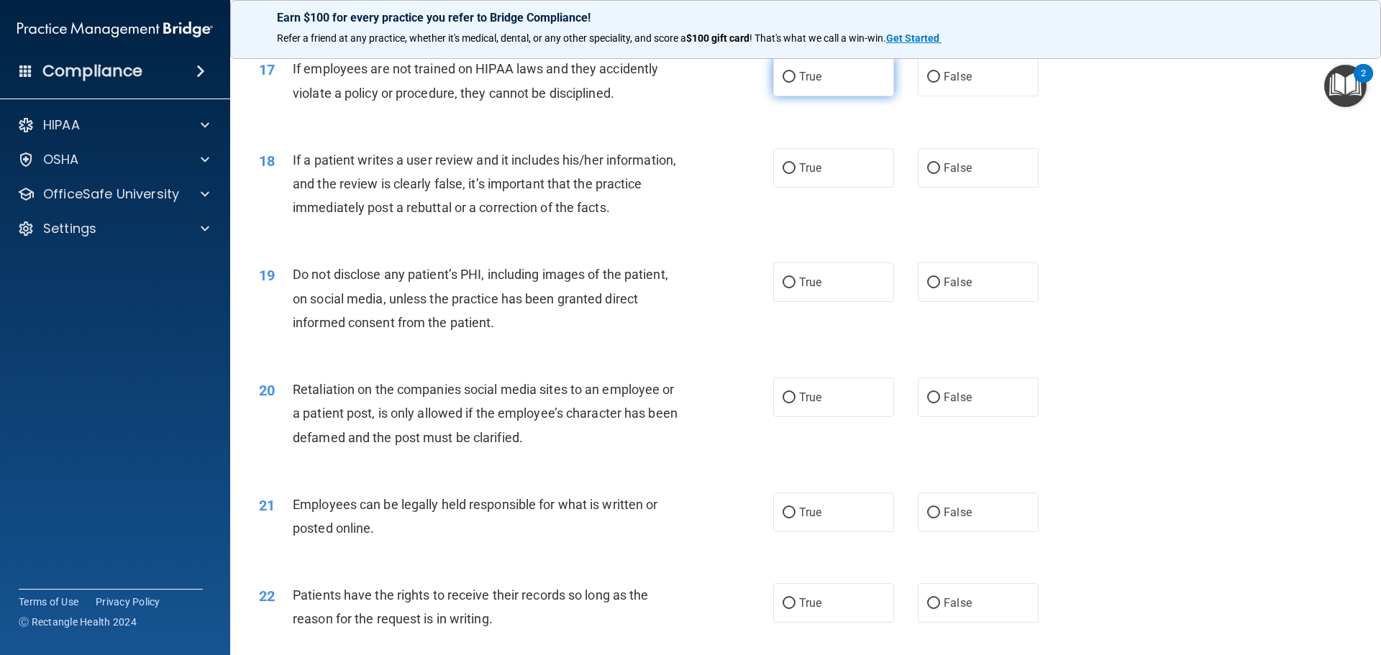
click at [793, 96] on label "True" at bounding box center [833, 77] width 121 height 40
click at [793, 83] on input "True" at bounding box center [789, 77] width 13 height 11
radio input "true"
click at [906, 188] on div "True False" at bounding box center [918, 168] width 290 height 40
click at [921, 188] on label "False" at bounding box center [978, 168] width 121 height 40
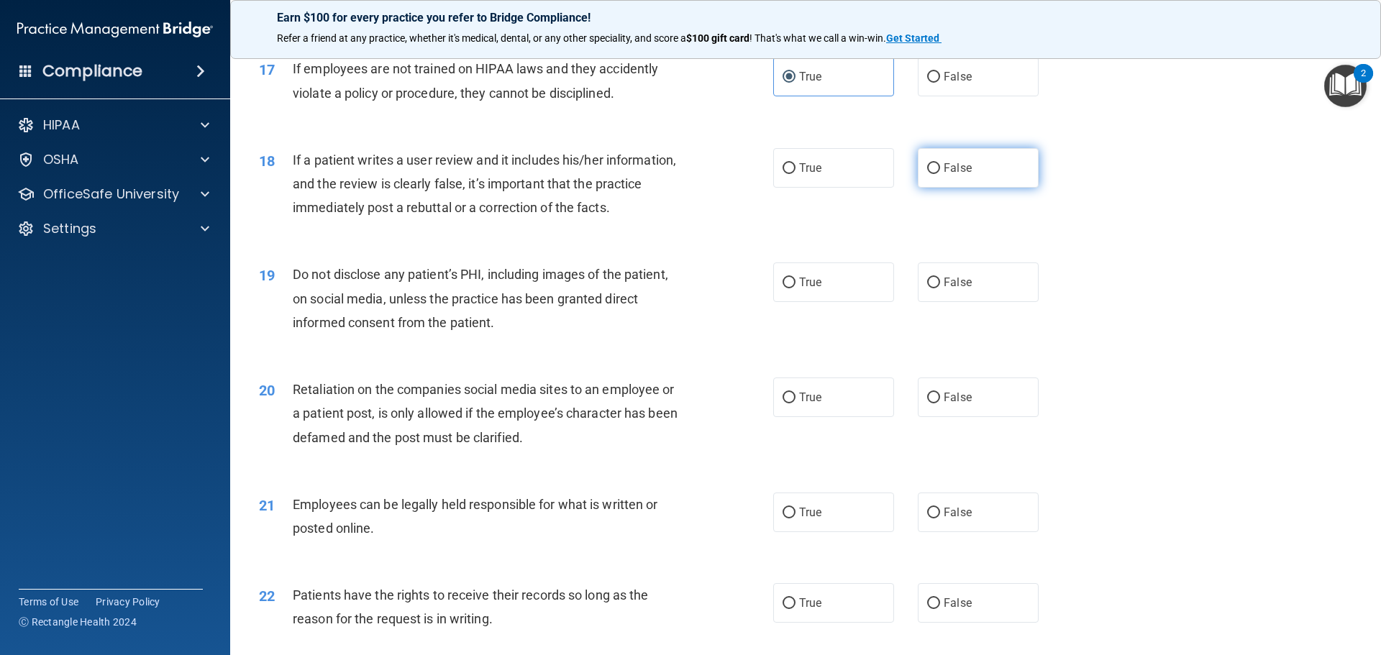
click at [927, 174] on input "False" at bounding box center [933, 168] width 13 height 11
radio input "true"
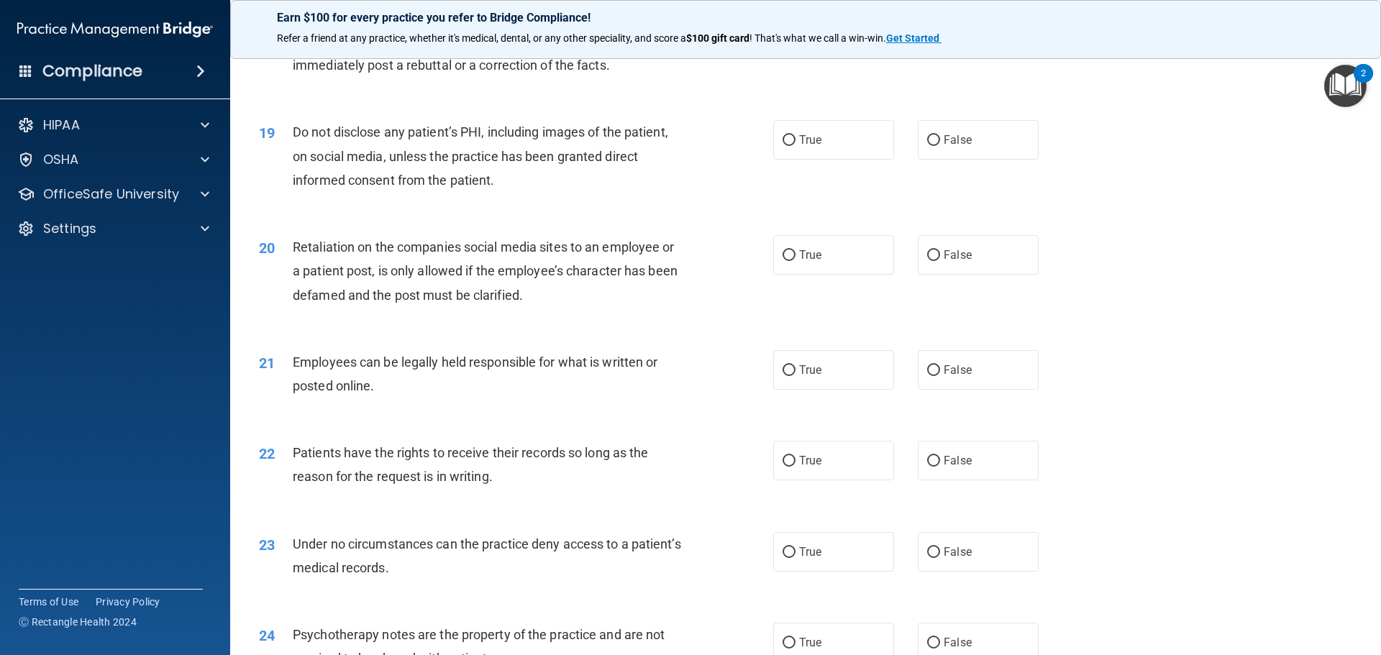
scroll to position [2086, 0]
click at [775, 158] on label "True" at bounding box center [833, 139] width 121 height 40
click at [783, 145] on input "True" at bounding box center [789, 139] width 13 height 11
radio input "true"
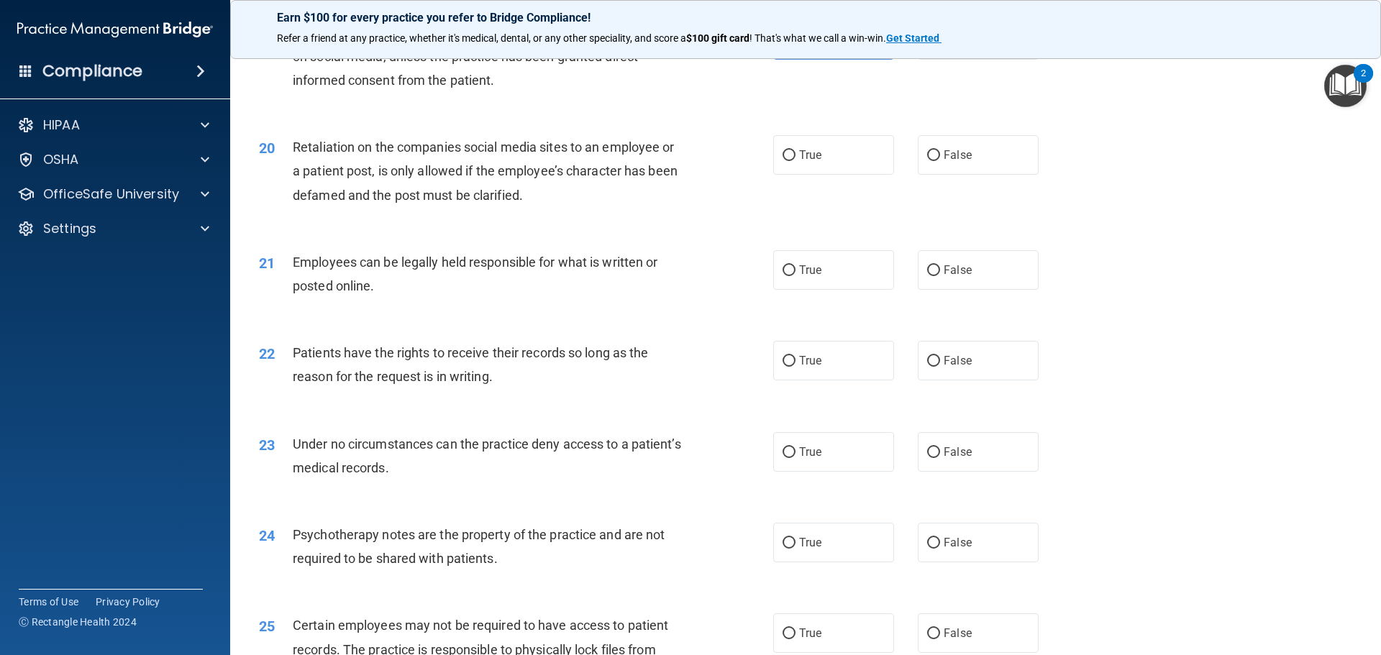
scroll to position [2230, 0]
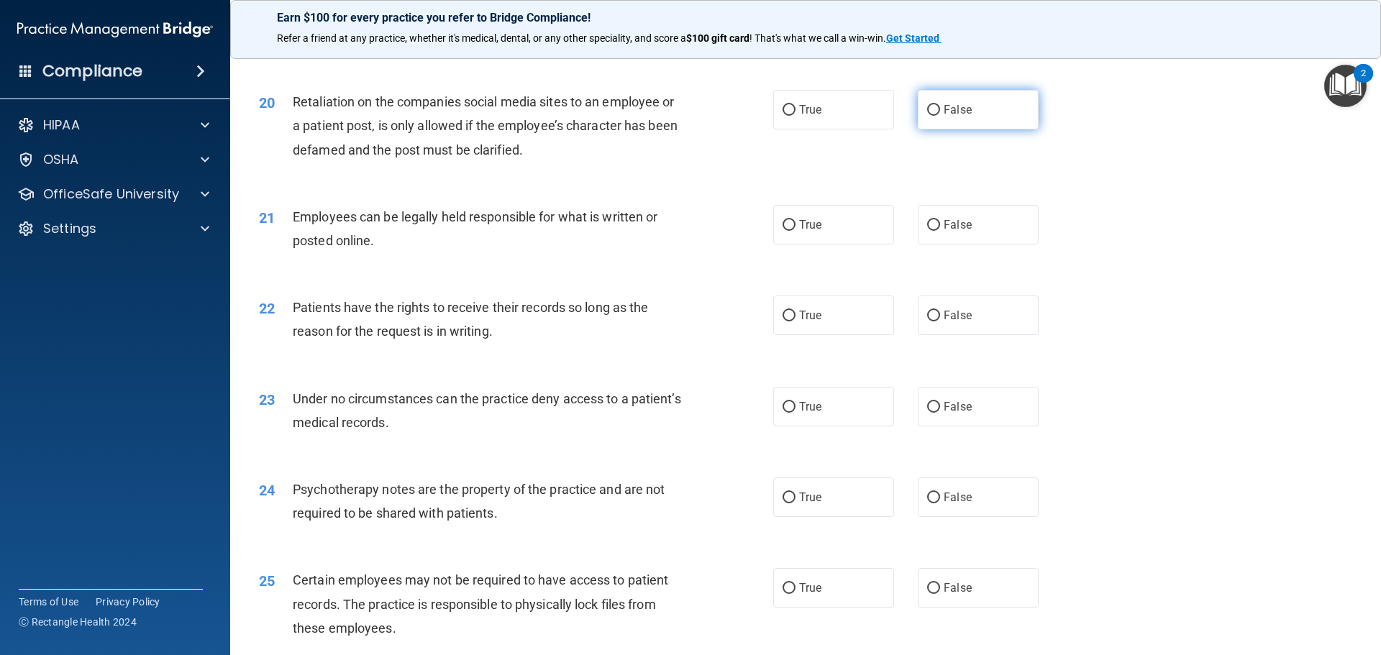
click at [978, 129] on label "False" at bounding box center [978, 110] width 121 height 40
click at [940, 116] on input "False" at bounding box center [933, 110] width 13 height 11
radio input "true"
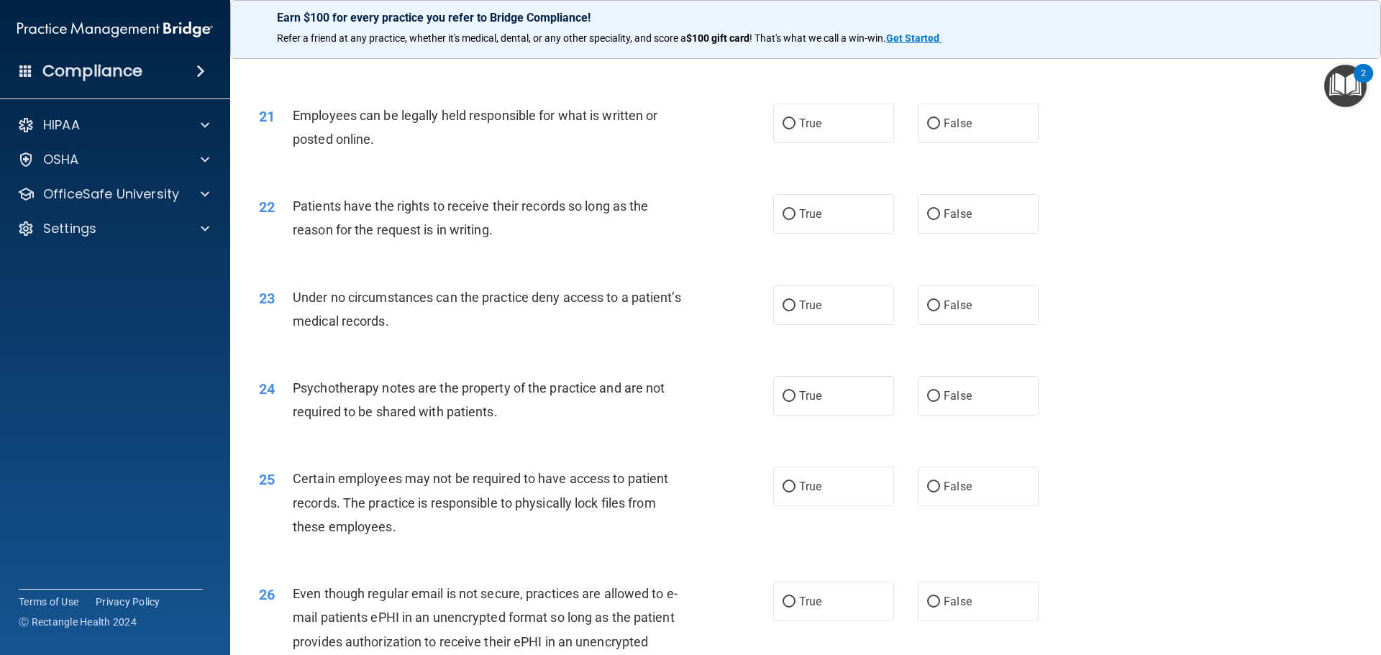
scroll to position [2374, 0]
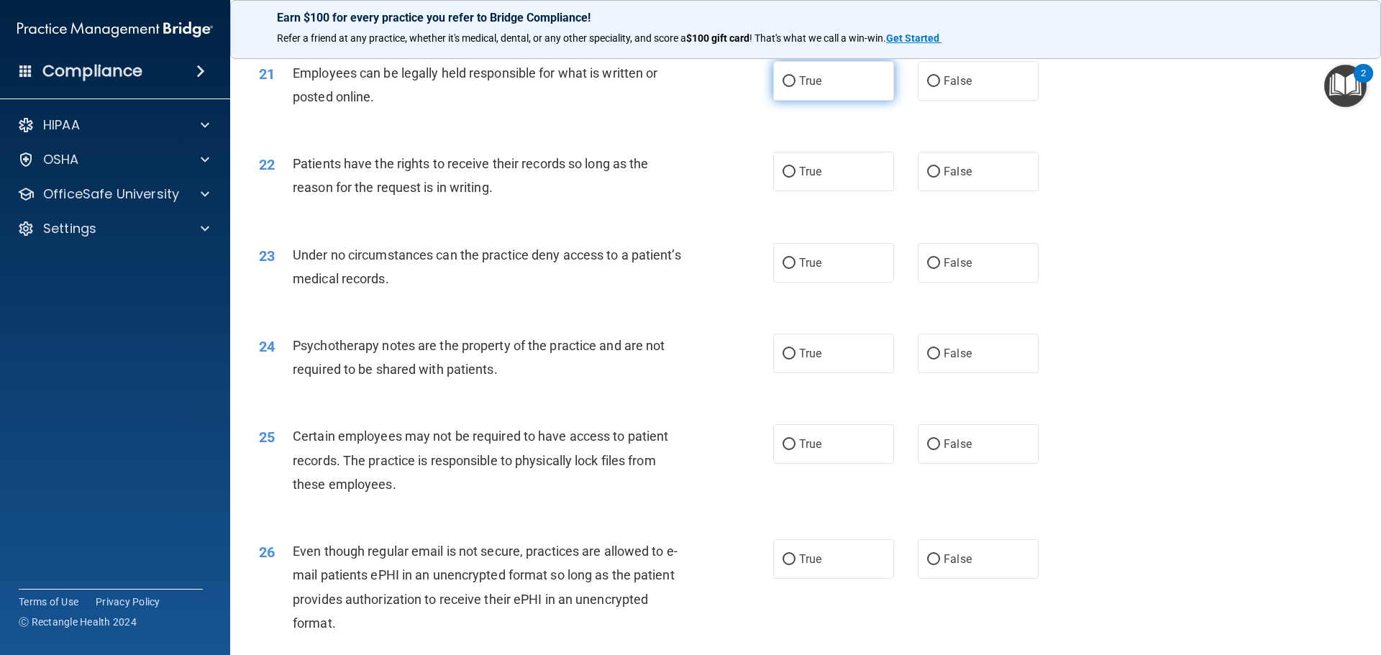
click at [844, 96] on label "True" at bounding box center [833, 81] width 121 height 40
click at [796, 87] on input "True" at bounding box center [789, 81] width 13 height 11
radio input "true"
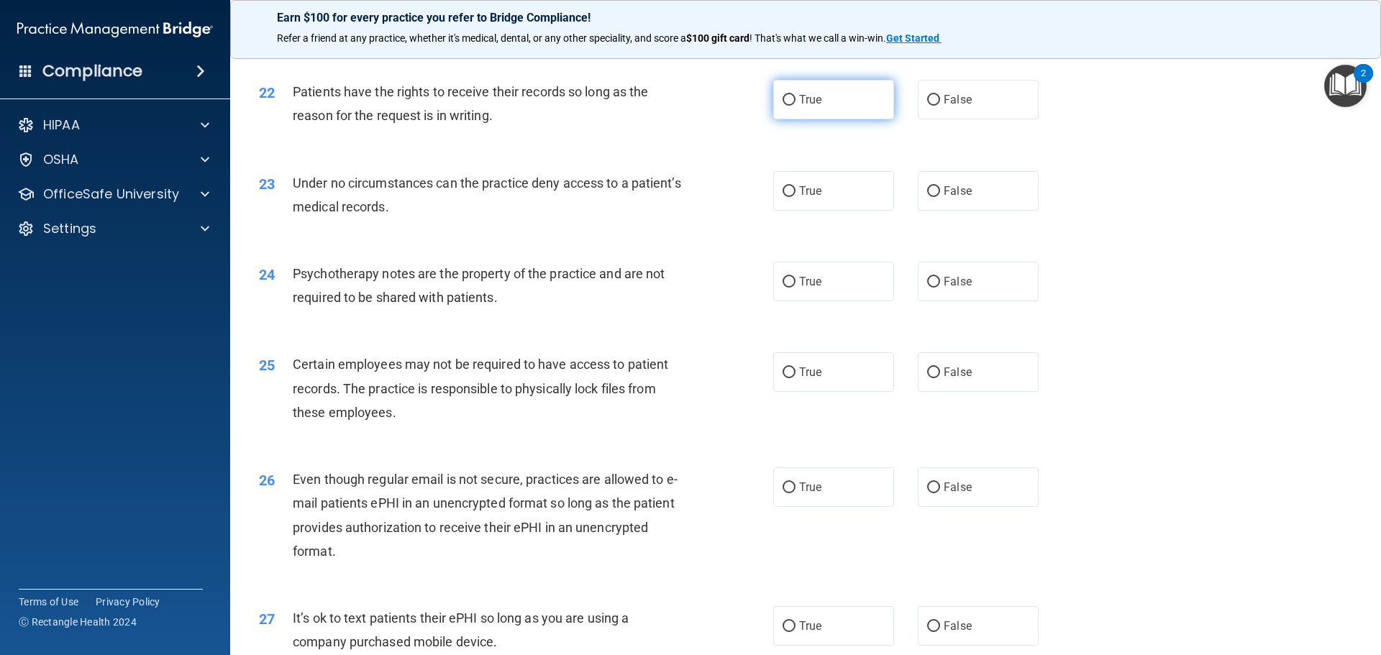
click at [819, 119] on label "True" at bounding box center [833, 100] width 121 height 40
click at [796, 106] on input "True" at bounding box center [789, 100] width 13 height 11
radio input "true"
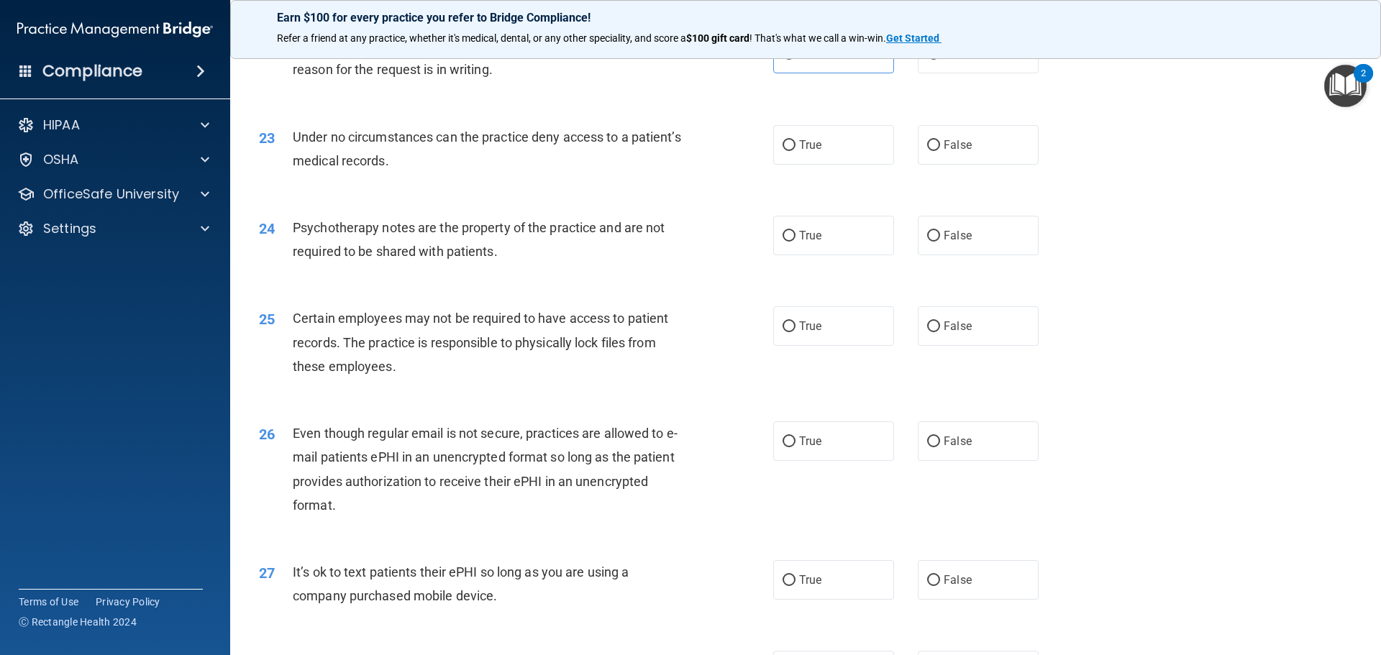
scroll to position [2518, 0]
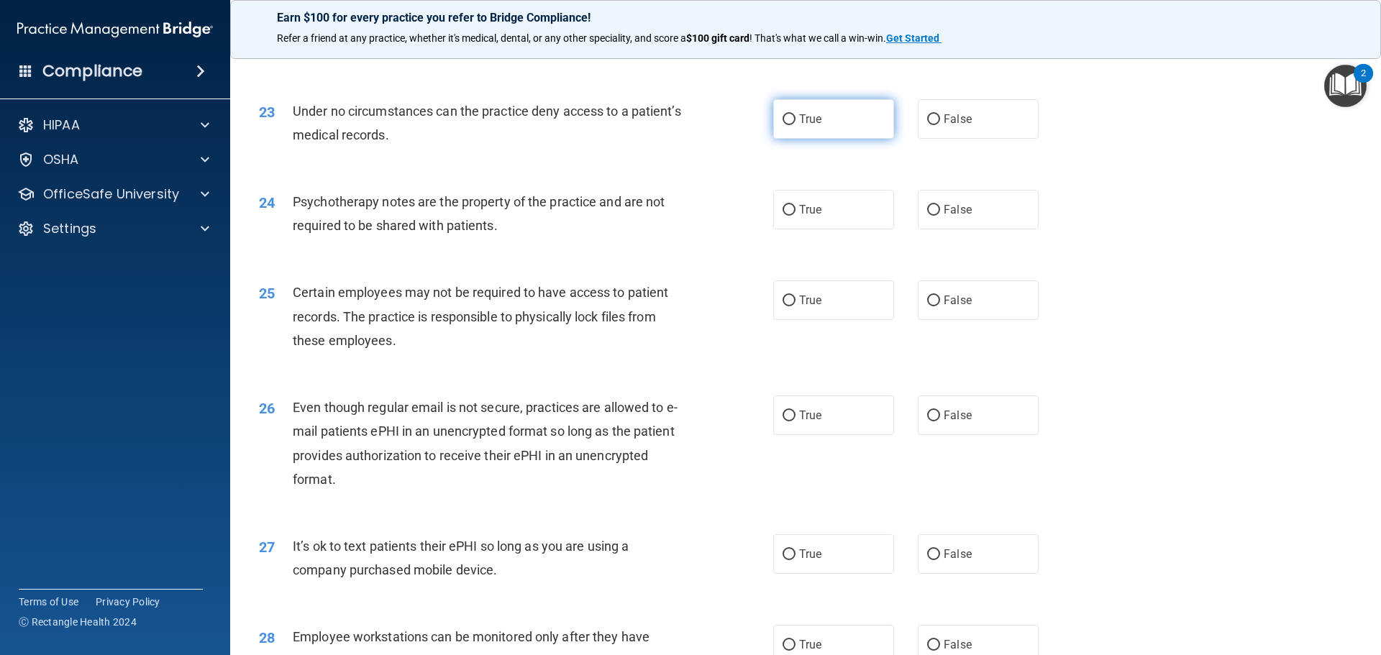
click at [783, 125] on input "True" at bounding box center [789, 119] width 13 height 11
radio input "true"
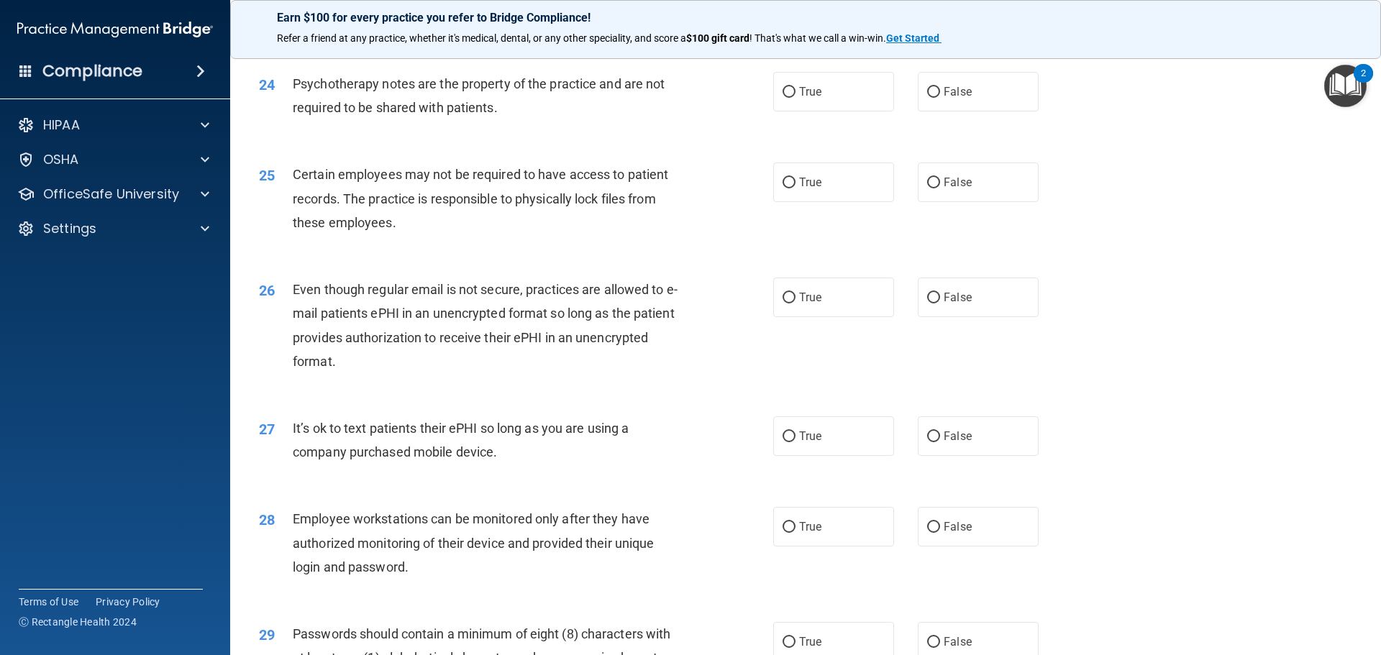
scroll to position [2661, 0]
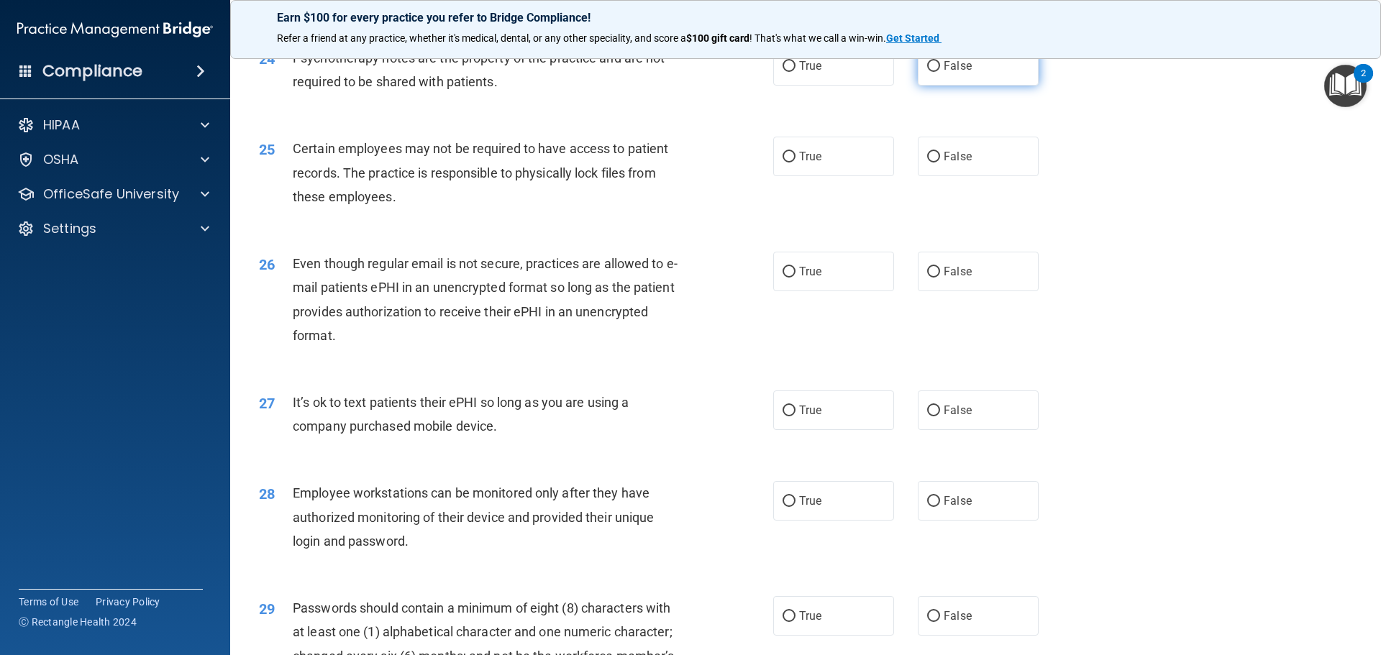
click at [949, 73] on span "False" at bounding box center [958, 66] width 28 height 14
click at [940, 72] on input "False" at bounding box center [933, 66] width 13 height 11
radio input "true"
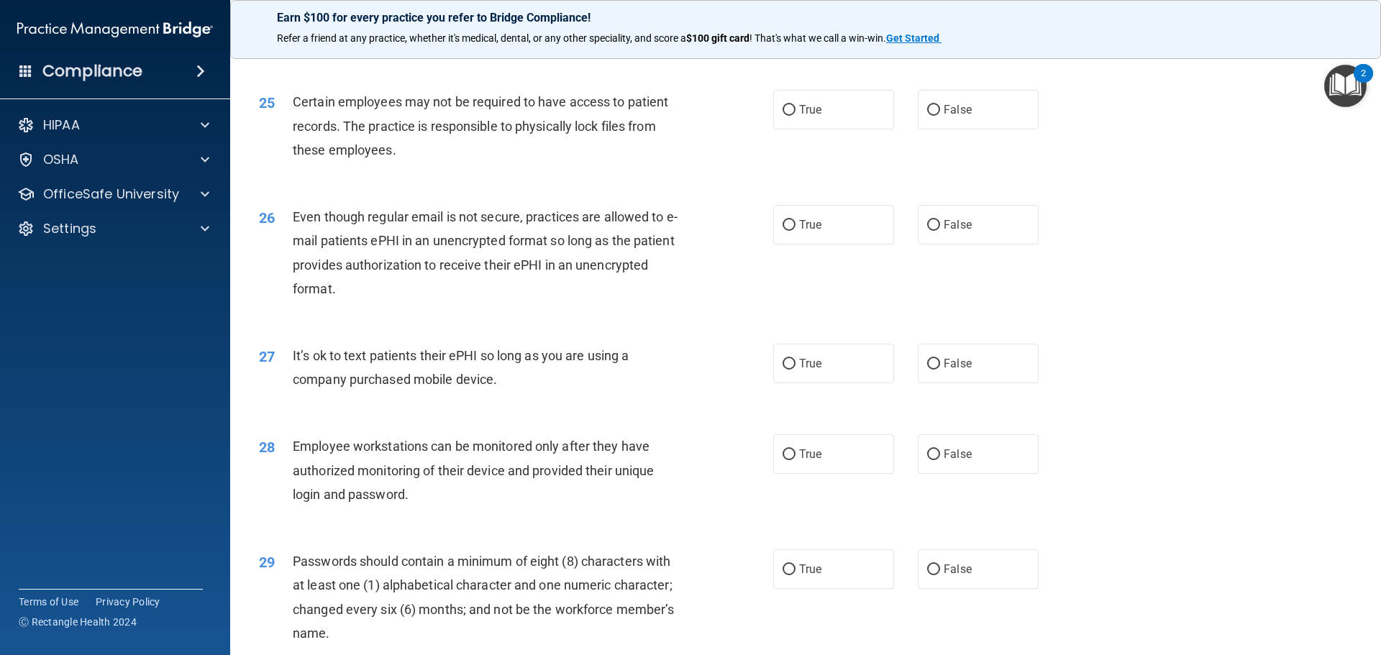
scroll to position [2733, 0]
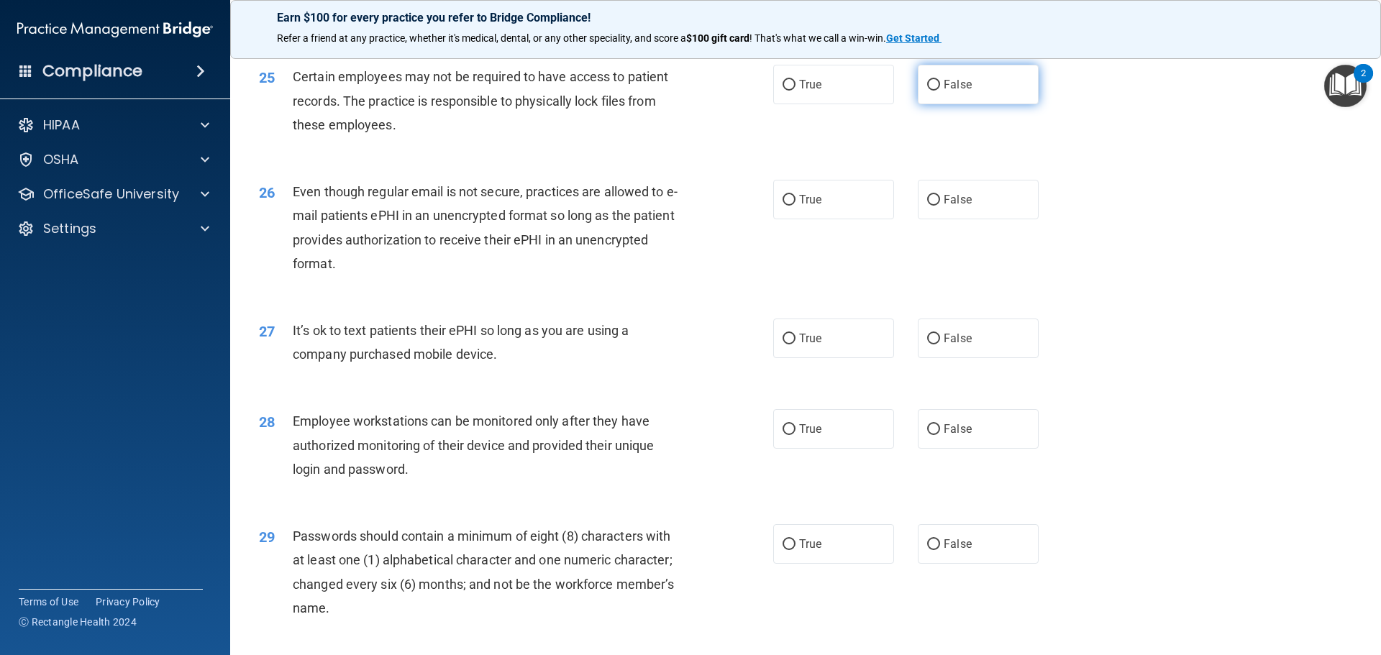
click at [965, 104] on label "False" at bounding box center [978, 85] width 121 height 40
click at [940, 91] on input "False" at bounding box center [933, 85] width 13 height 11
radio input "true"
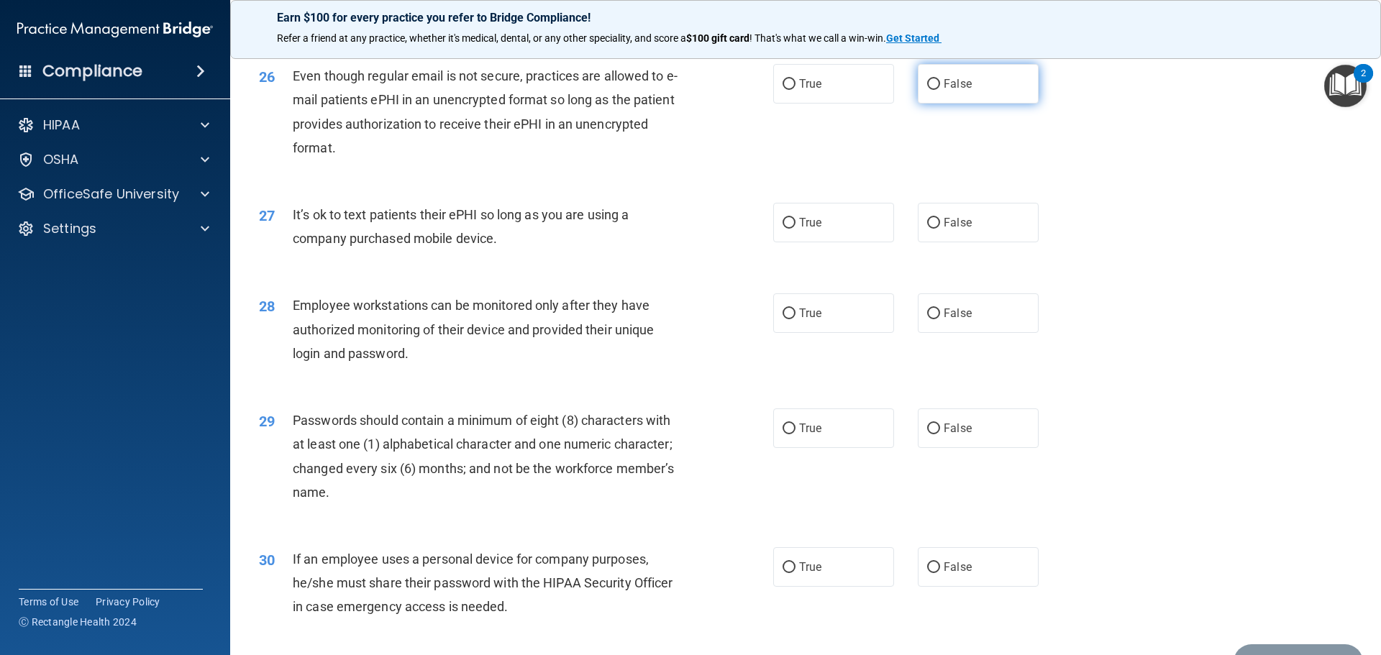
scroll to position [2877, 0]
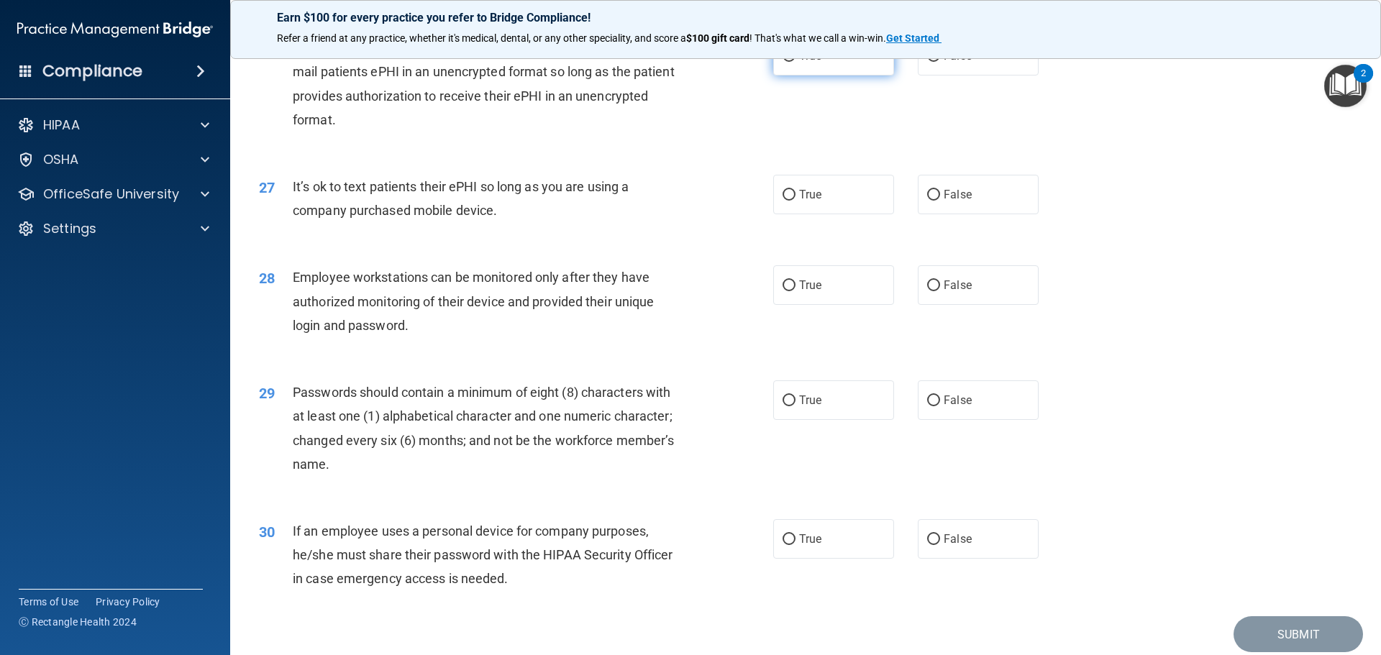
click at [854, 76] on label "True" at bounding box center [833, 56] width 121 height 40
click at [796, 62] on input "True" at bounding box center [789, 56] width 13 height 11
radio input "true"
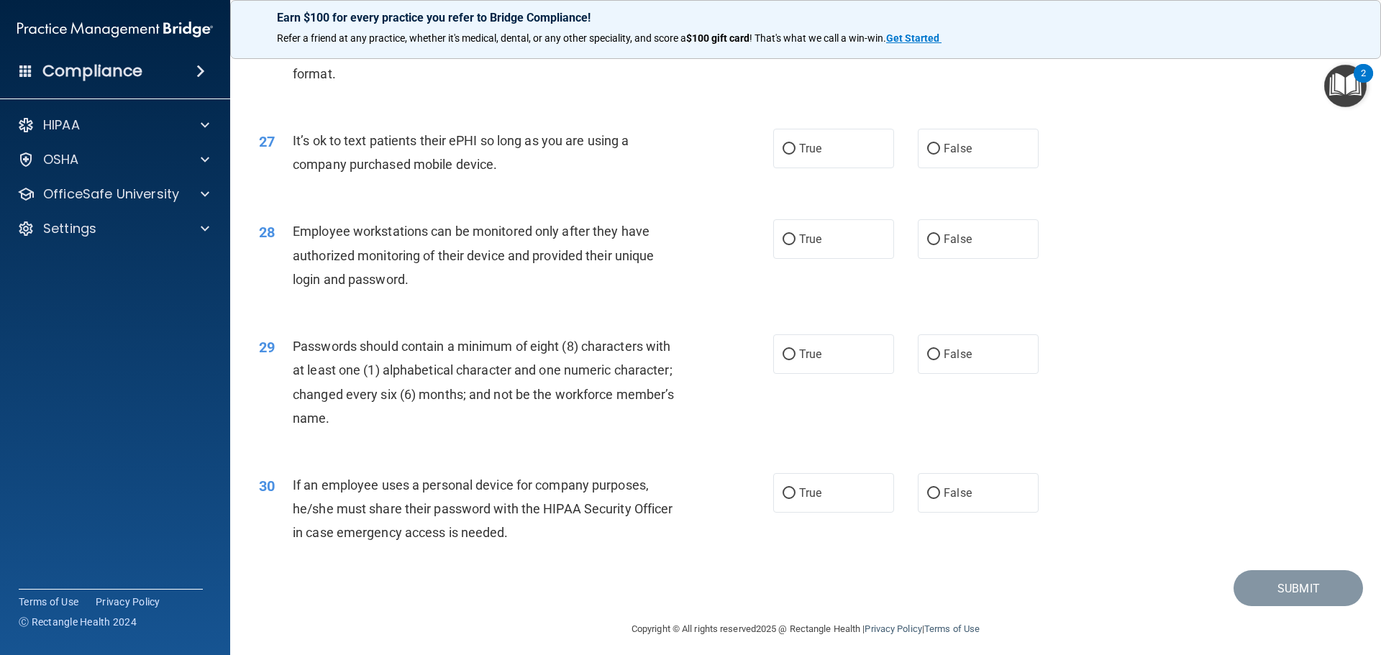
scroll to position [2956, 0]
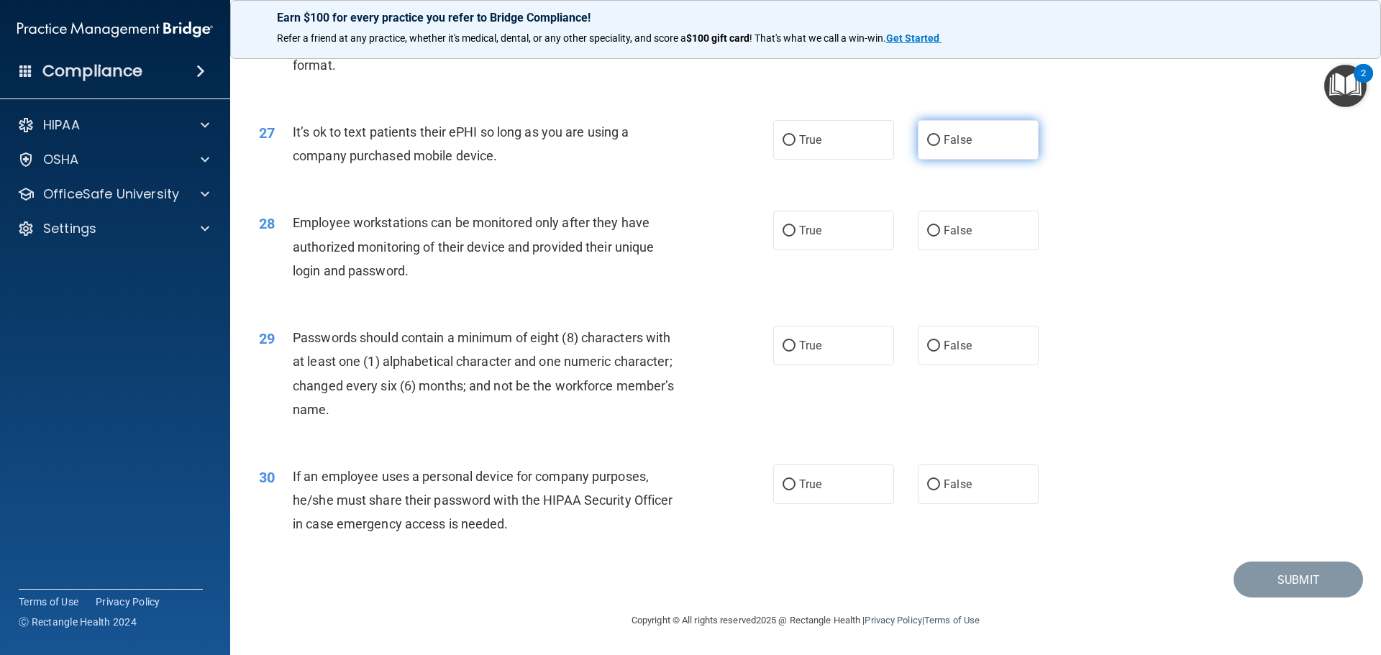
click at [995, 135] on label "False" at bounding box center [978, 140] width 121 height 40
click at [940, 135] on input "False" at bounding box center [933, 140] width 13 height 11
radio input "true"
click at [954, 234] on span "False" at bounding box center [958, 231] width 28 height 14
click at [940, 234] on input "False" at bounding box center [933, 231] width 13 height 11
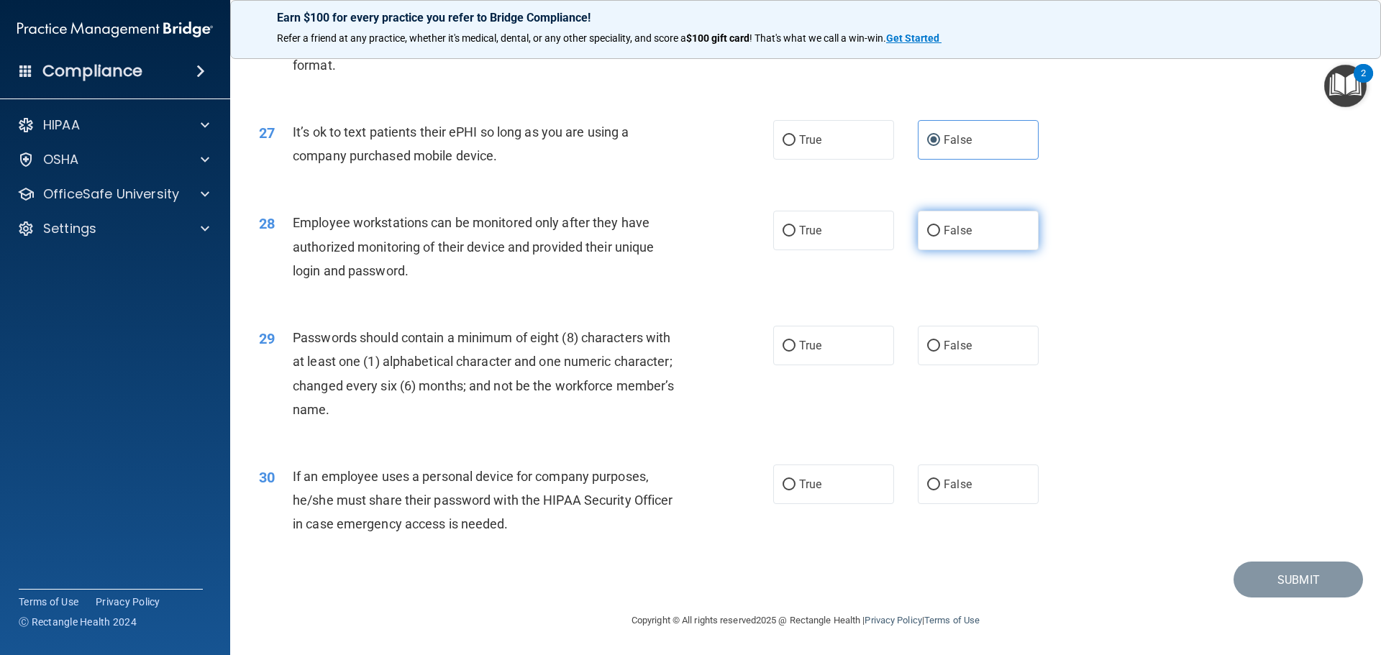
radio input "true"
click at [799, 343] on span "True" at bounding box center [810, 346] width 22 height 14
click at [796, 343] on input "True" at bounding box center [789, 346] width 13 height 11
radio input "true"
click at [983, 494] on label "False" at bounding box center [978, 485] width 121 height 40
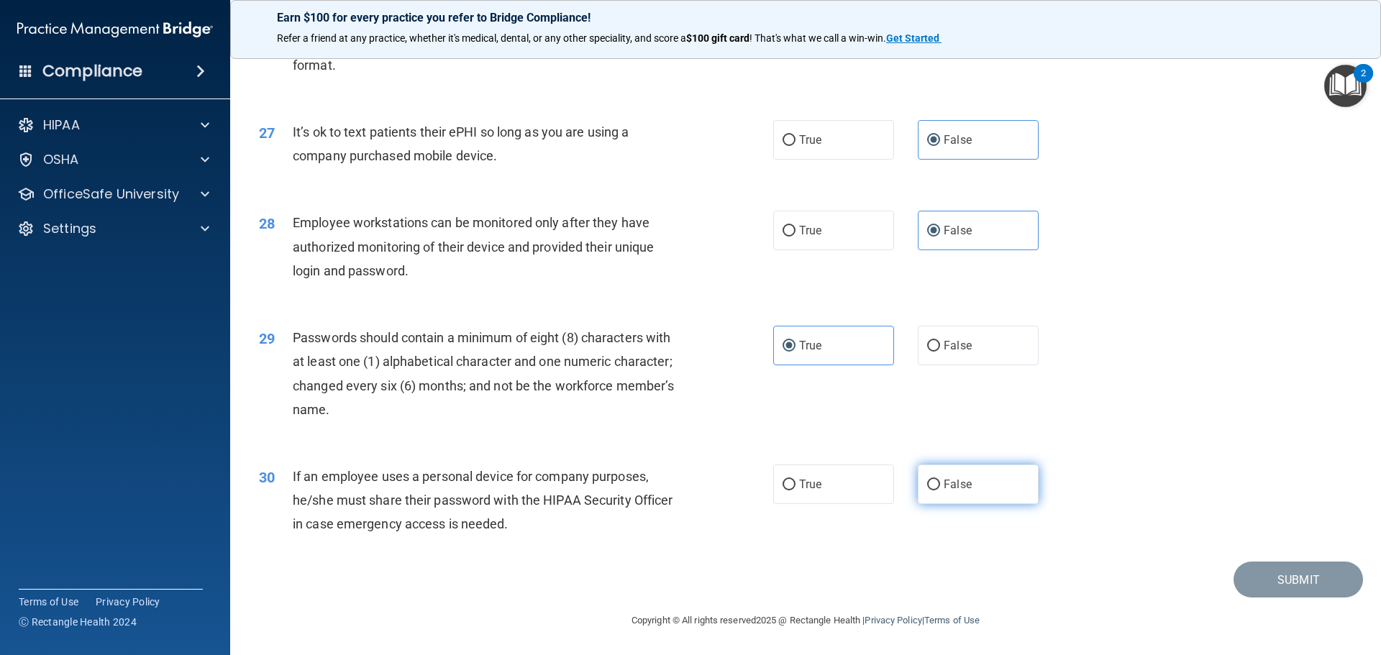
click at [940, 491] on input "False" at bounding box center [933, 485] width 13 height 11
radio input "true"
click at [1285, 585] on button "Submit" at bounding box center [1298, 580] width 129 height 37
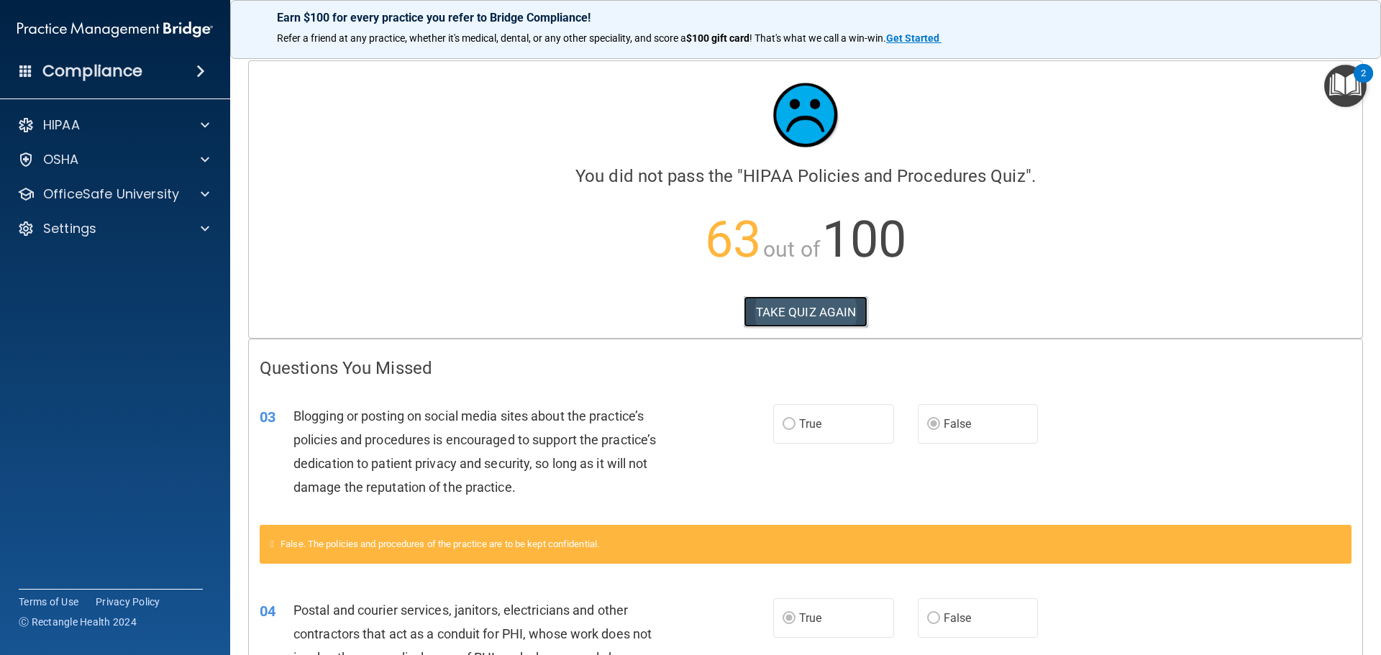
click at [840, 320] on button "TAKE QUIZ AGAIN" at bounding box center [806, 312] width 124 height 32
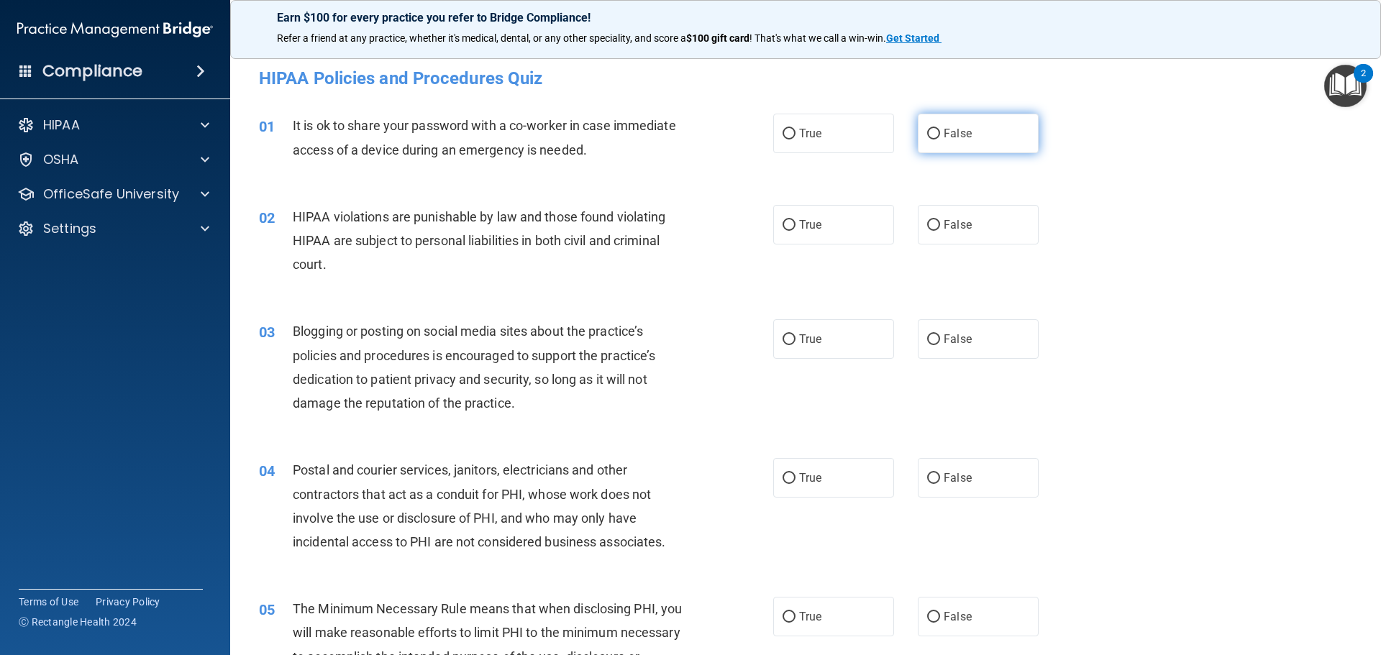
click at [959, 123] on label "False" at bounding box center [978, 134] width 121 height 40
click at [940, 129] on input "False" at bounding box center [933, 134] width 13 height 11
radio input "true"
click at [788, 232] on label "True" at bounding box center [833, 225] width 121 height 40
click at [788, 231] on input "True" at bounding box center [789, 225] width 13 height 11
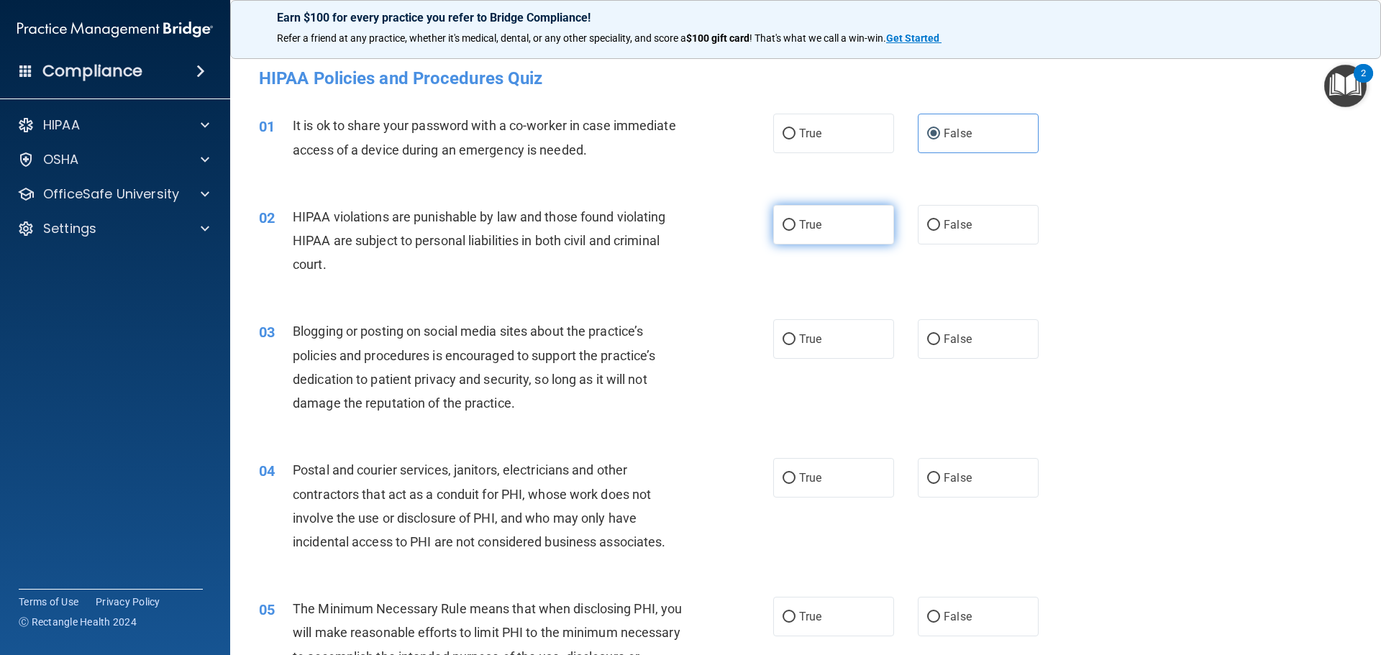
radio input "true"
click at [944, 339] on span "False" at bounding box center [958, 339] width 28 height 14
click at [938, 339] on input "False" at bounding box center [933, 339] width 13 height 11
radio input "true"
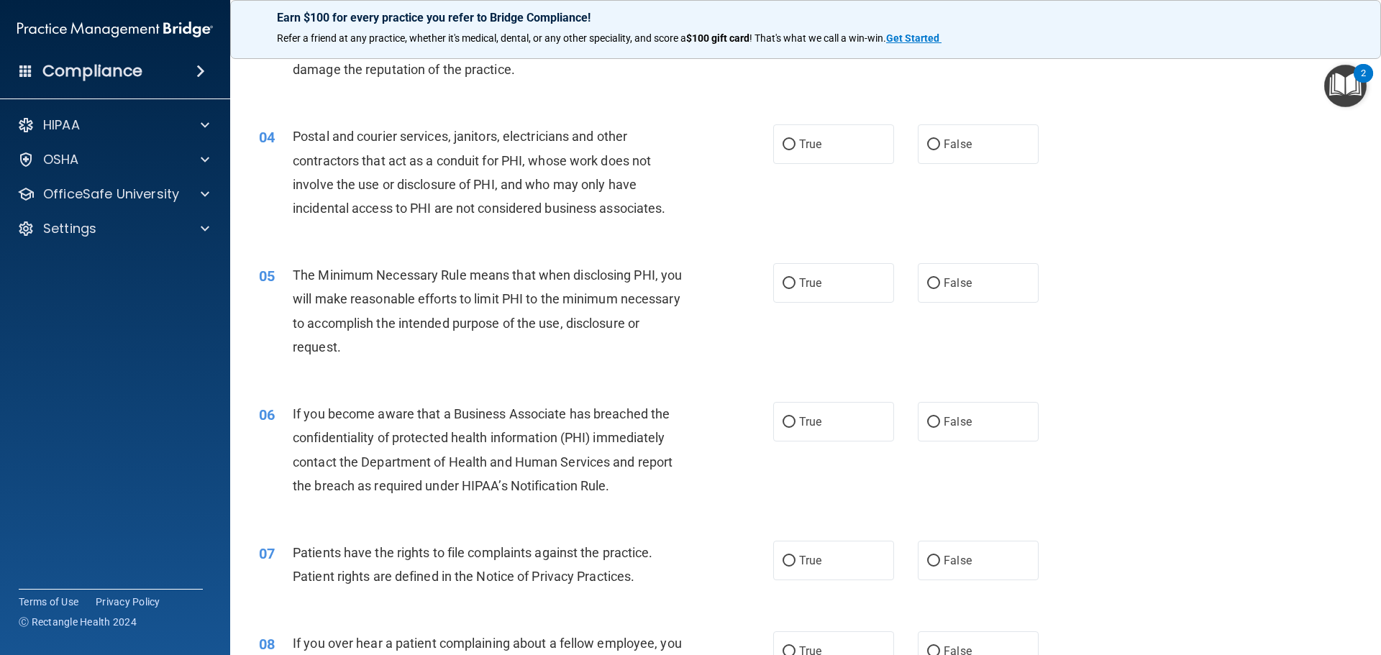
scroll to position [360, 0]
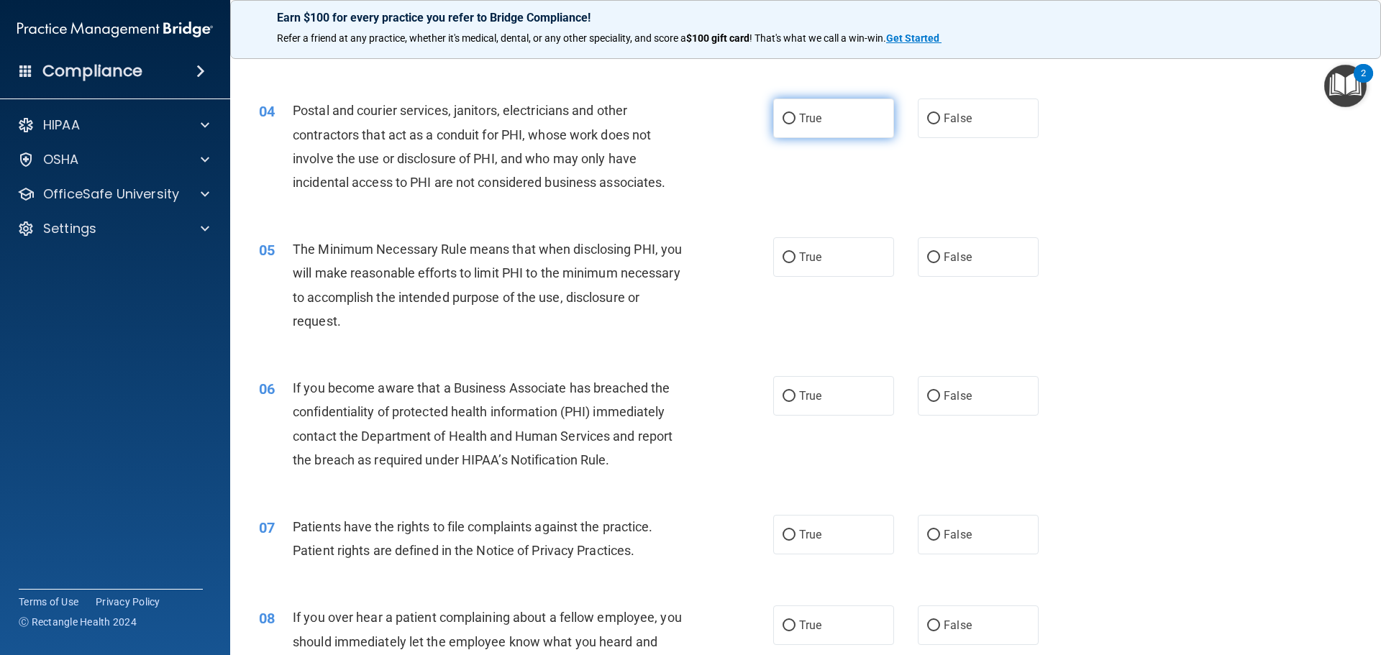
click at [834, 129] on label "True" at bounding box center [833, 119] width 121 height 40
click at [796, 124] on input "True" at bounding box center [789, 119] width 13 height 11
radio input "true"
click at [830, 255] on label "True" at bounding box center [833, 257] width 121 height 40
click at [796, 255] on input "True" at bounding box center [789, 257] width 13 height 11
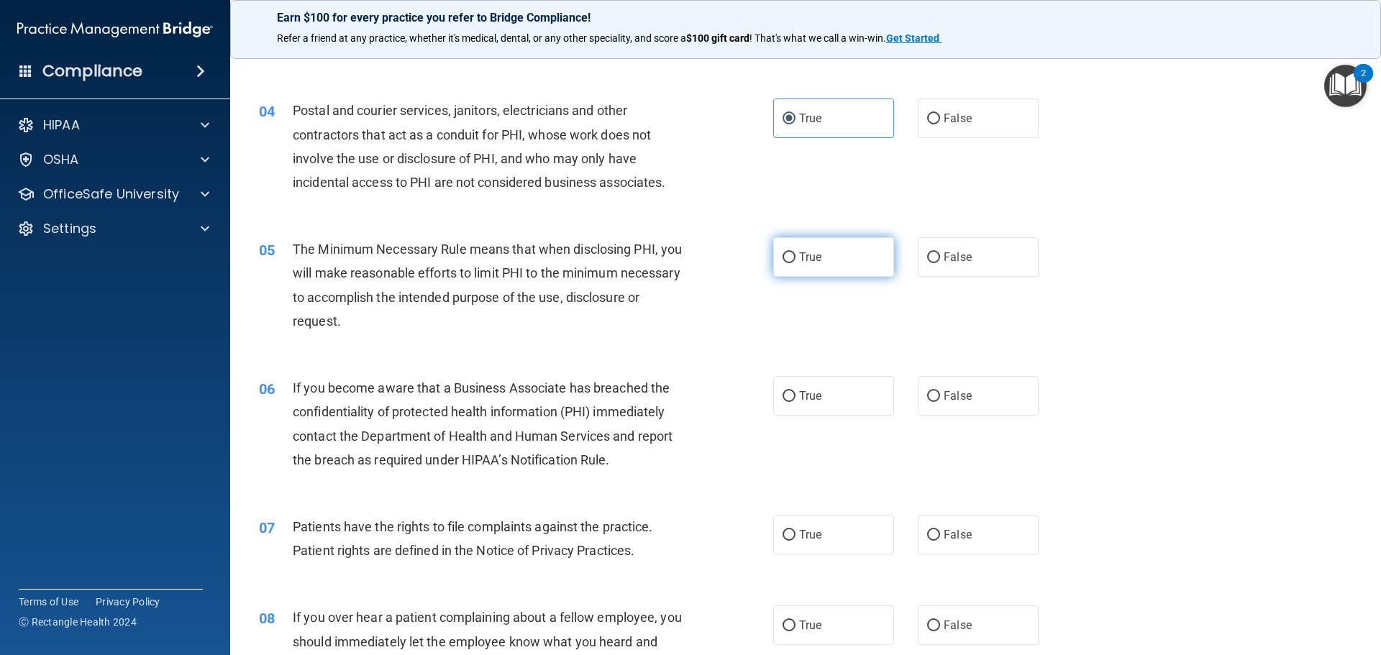
radio input "true"
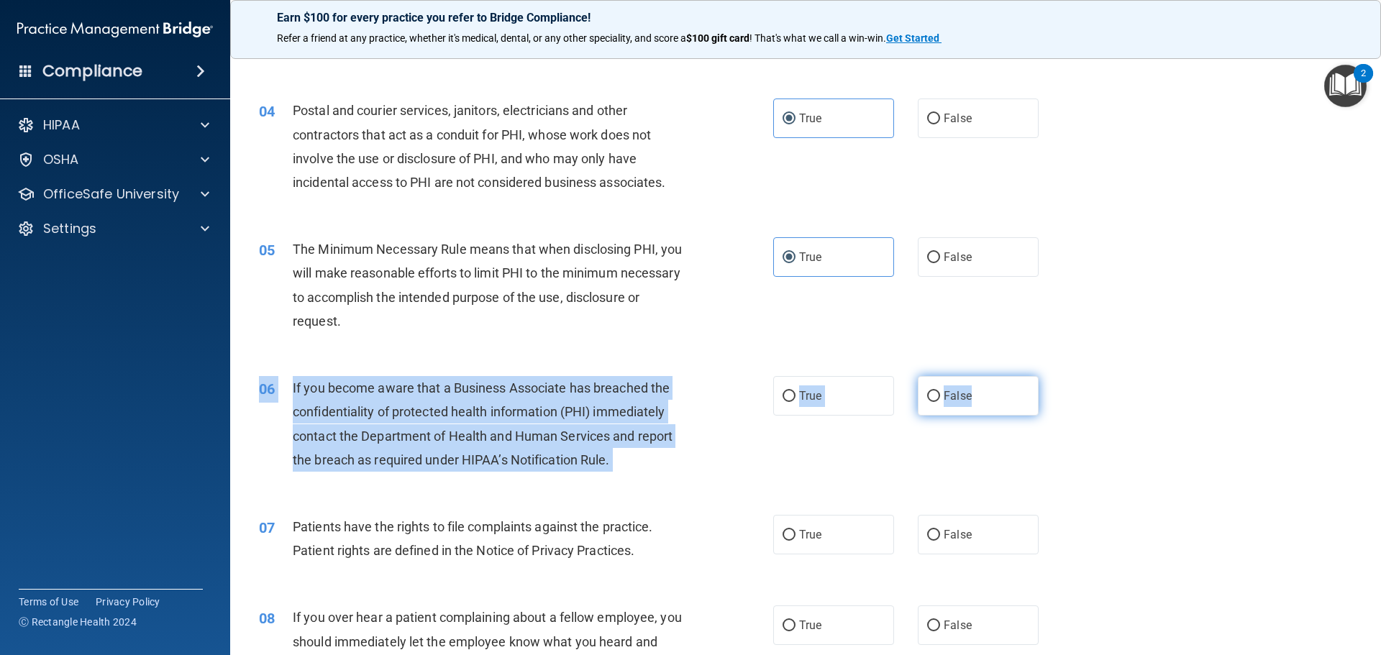
drag, startPoint x: 957, startPoint y: 373, endPoint x: 965, endPoint y: 389, distance: 18.0
click at [962, 384] on div "06 If you become aware that a Business Associate has breached the confidentiali…" at bounding box center [805, 427] width 1115 height 139
click at [965, 389] on label "False" at bounding box center [978, 396] width 121 height 40
click at [940, 391] on input "False" at bounding box center [933, 396] width 13 height 11
radio input "true"
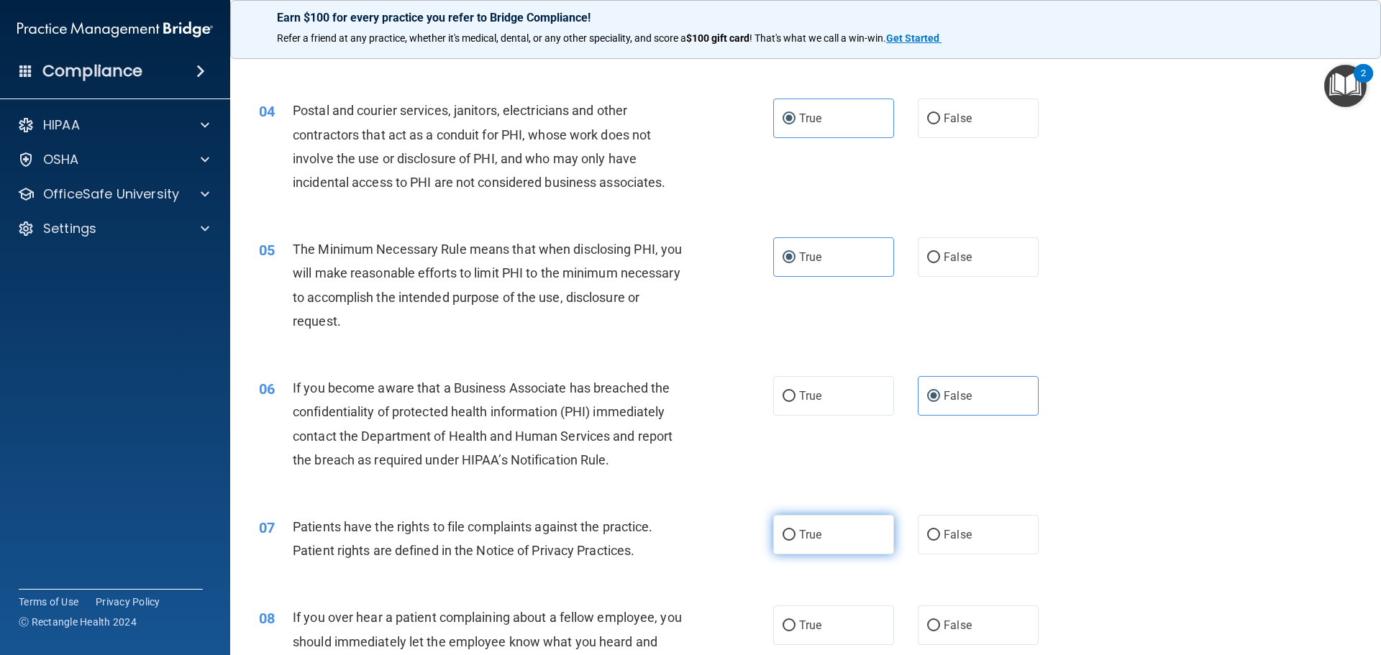
click at [806, 544] on label "True" at bounding box center [833, 535] width 121 height 40
click at [796, 541] on input "True" at bounding box center [789, 535] width 13 height 11
radio input "true"
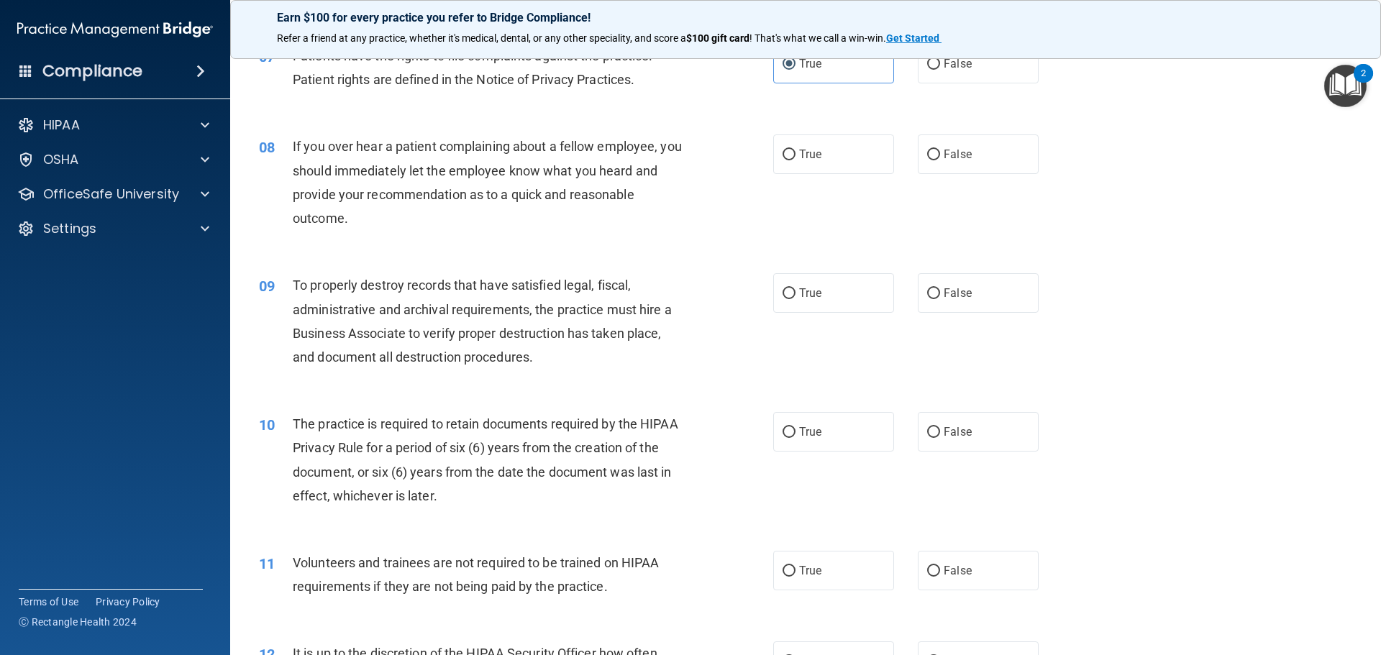
scroll to position [863, 0]
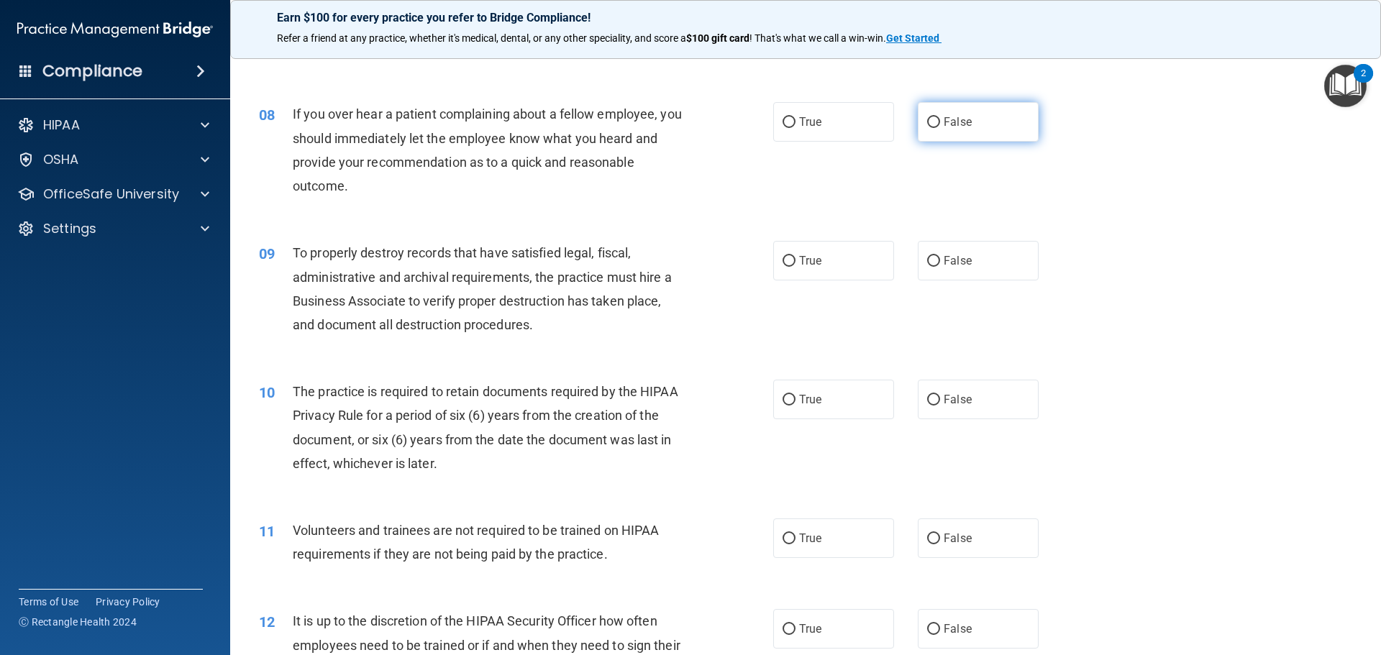
click at [976, 124] on label "False" at bounding box center [978, 122] width 121 height 40
click at [940, 124] on input "False" at bounding box center [933, 122] width 13 height 11
radio input "true"
click at [962, 270] on label "False" at bounding box center [978, 261] width 121 height 40
click at [940, 267] on input "False" at bounding box center [933, 261] width 13 height 11
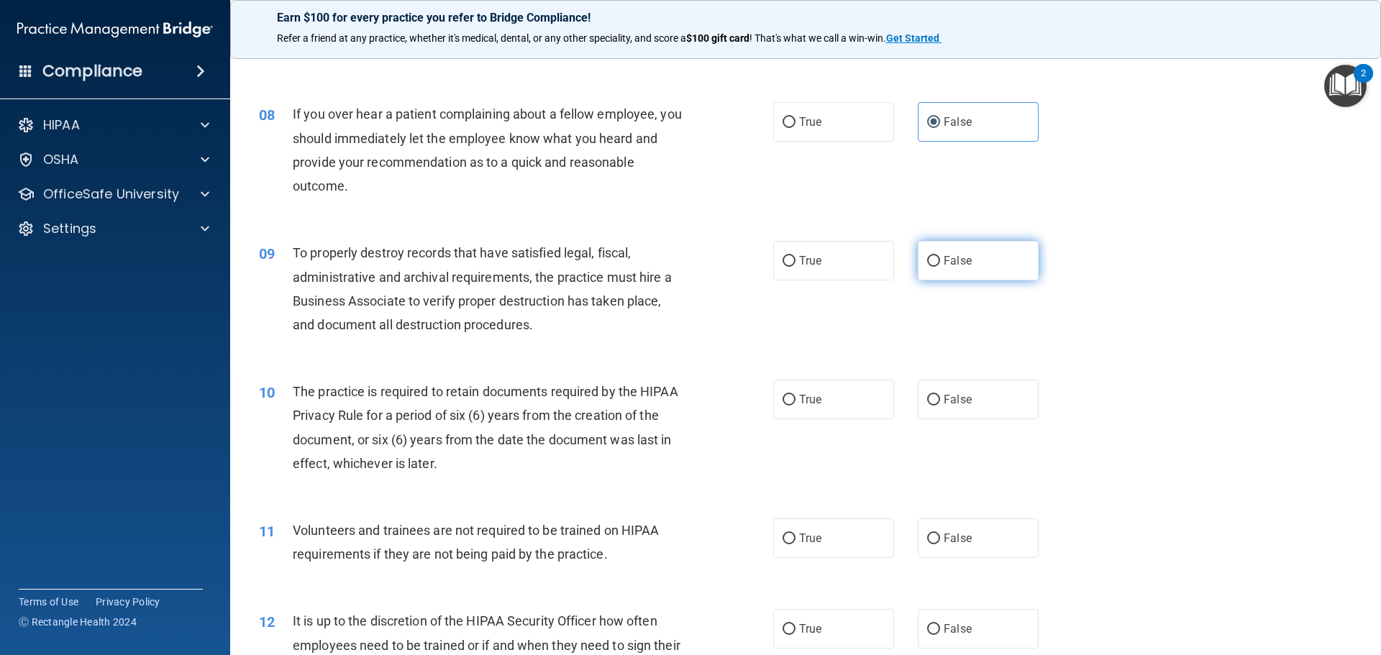
radio input "true"
click at [822, 388] on label "True" at bounding box center [833, 400] width 121 height 40
click at [796, 395] on input "True" at bounding box center [789, 400] width 13 height 11
radio input "true"
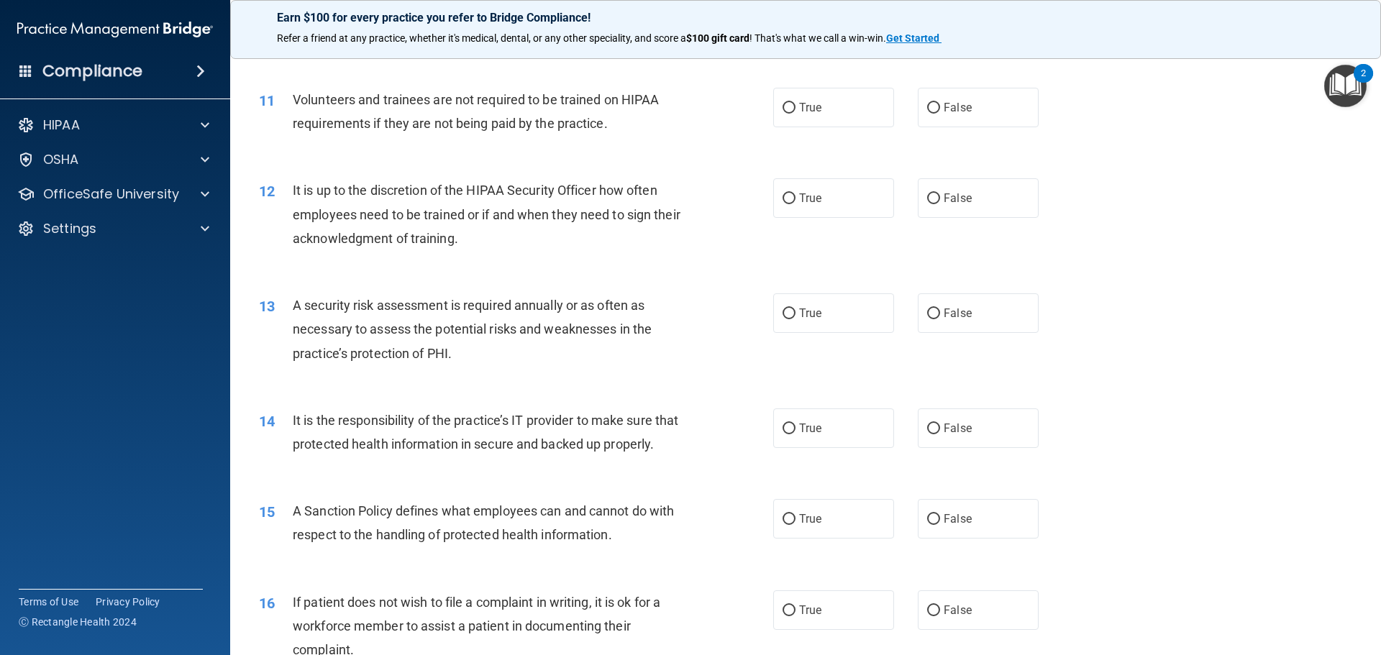
scroll to position [1295, 0]
click at [960, 117] on label "False" at bounding box center [978, 107] width 121 height 40
click at [940, 113] on input "False" at bounding box center [933, 107] width 13 height 11
radio input "true"
click at [963, 209] on label "False" at bounding box center [978, 198] width 121 height 40
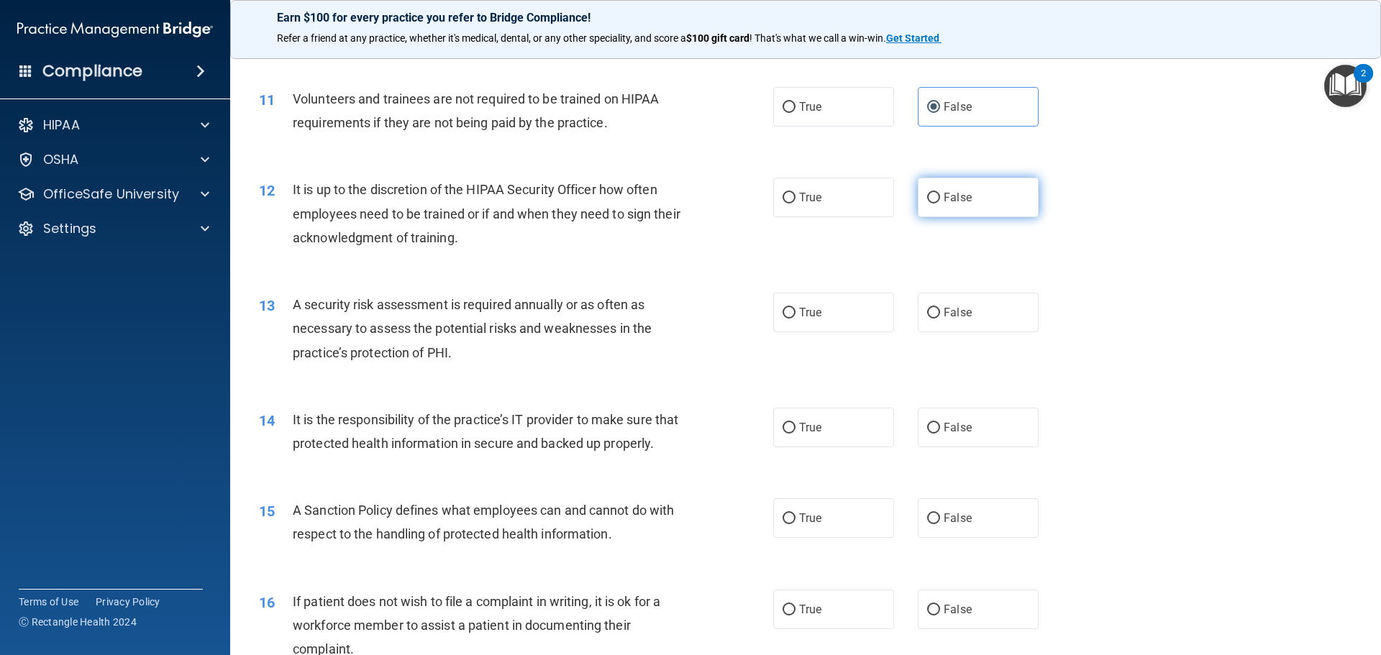
click at [940, 204] on input "False" at bounding box center [933, 198] width 13 height 11
radio input "true"
click at [827, 311] on label "True" at bounding box center [833, 313] width 121 height 40
click at [796, 311] on input "True" at bounding box center [789, 313] width 13 height 11
radio input "true"
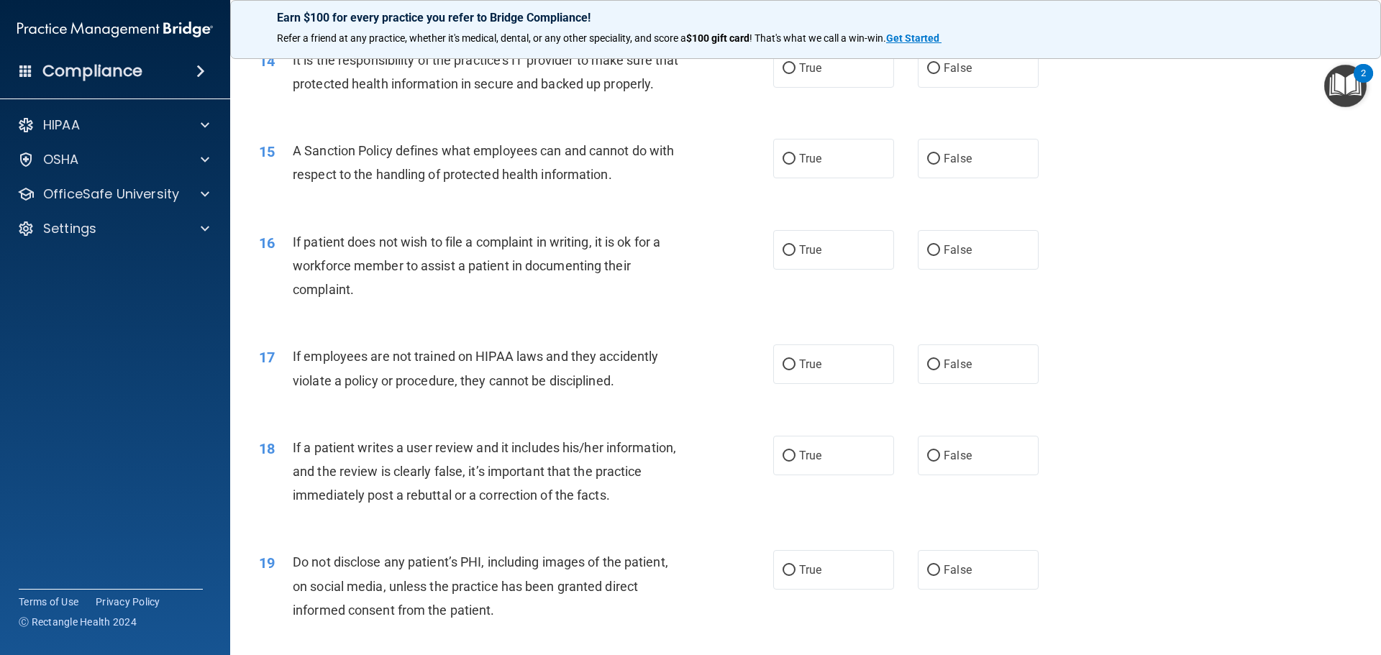
scroll to position [1582, 0]
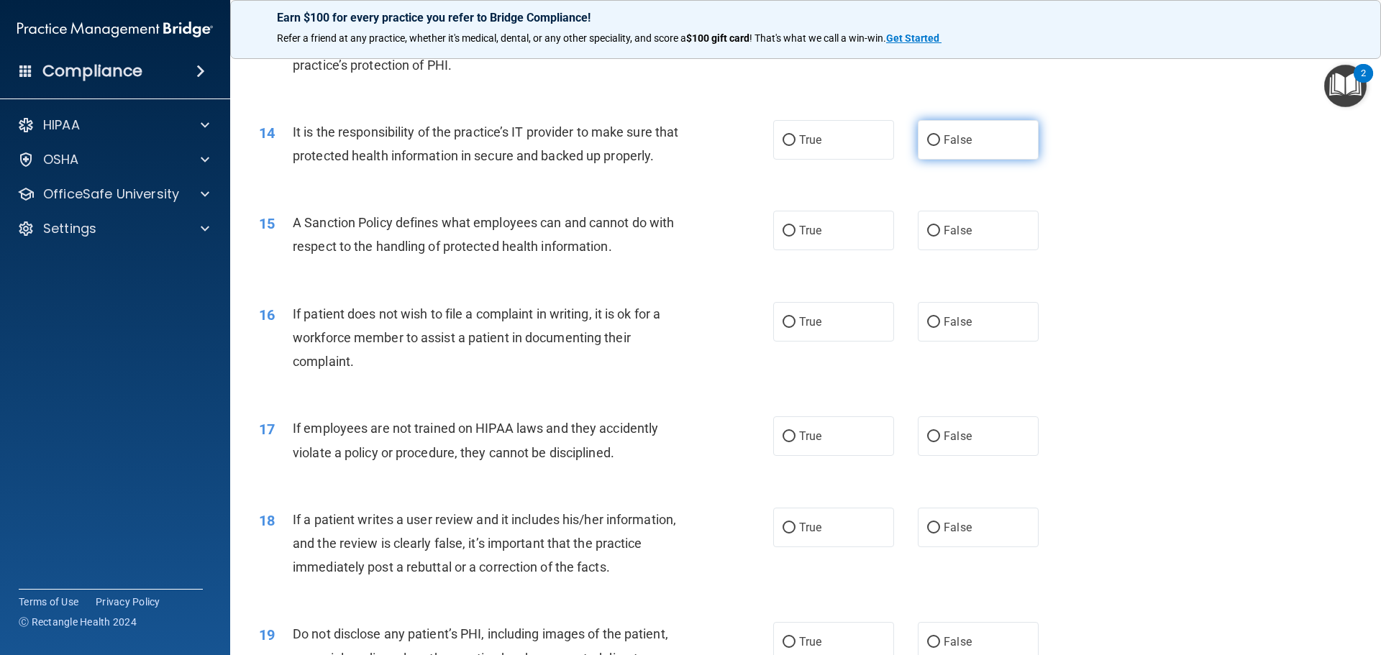
click at [950, 153] on label "False" at bounding box center [978, 140] width 121 height 40
click at [940, 146] on input "False" at bounding box center [933, 140] width 13 height 11
radio input "true"
click at [975, 250] on label "False" at bounding box center [978, 231] width 121 height 40
click at [940, 237] on input "False" at bounding box center [933, 231] width 13 height 11
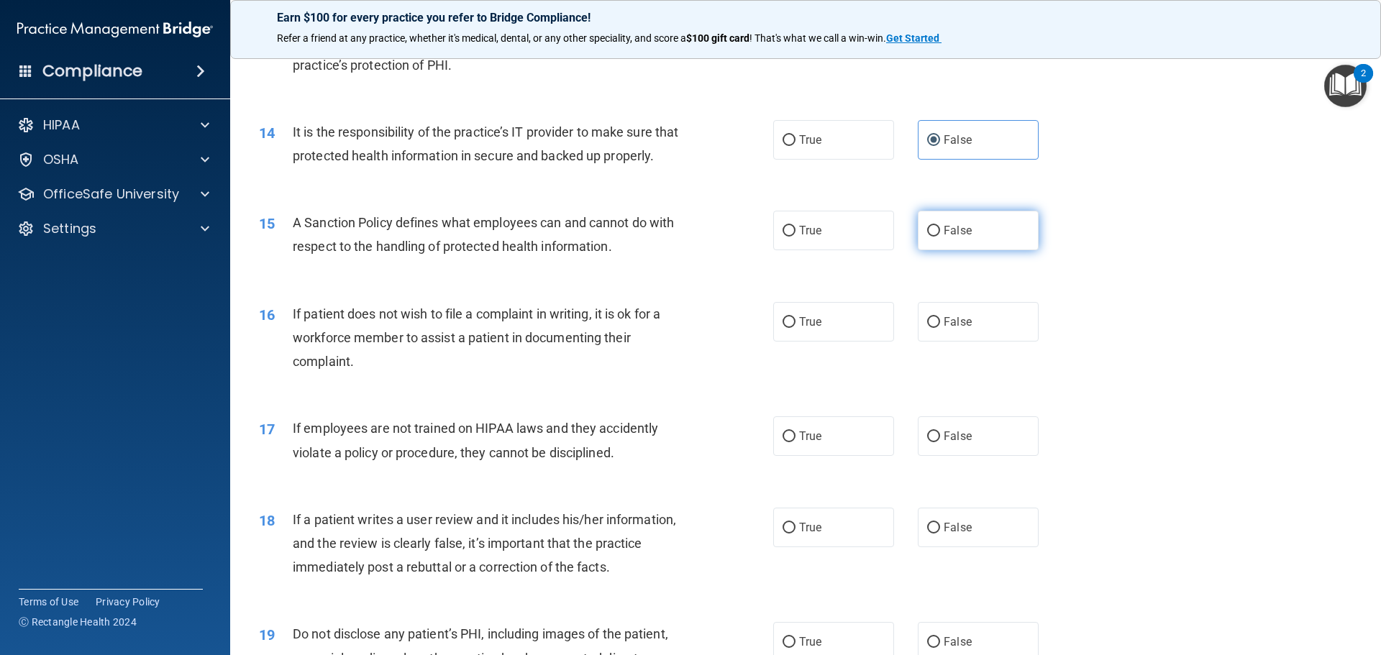
radio input "true"
click at [811, 329] on label "True" at bounding box center [833, 322] width 121 height 40
click at [796, 328] on input "True" at bounding box center [789, 322] width 13 height 11
radio input "true"
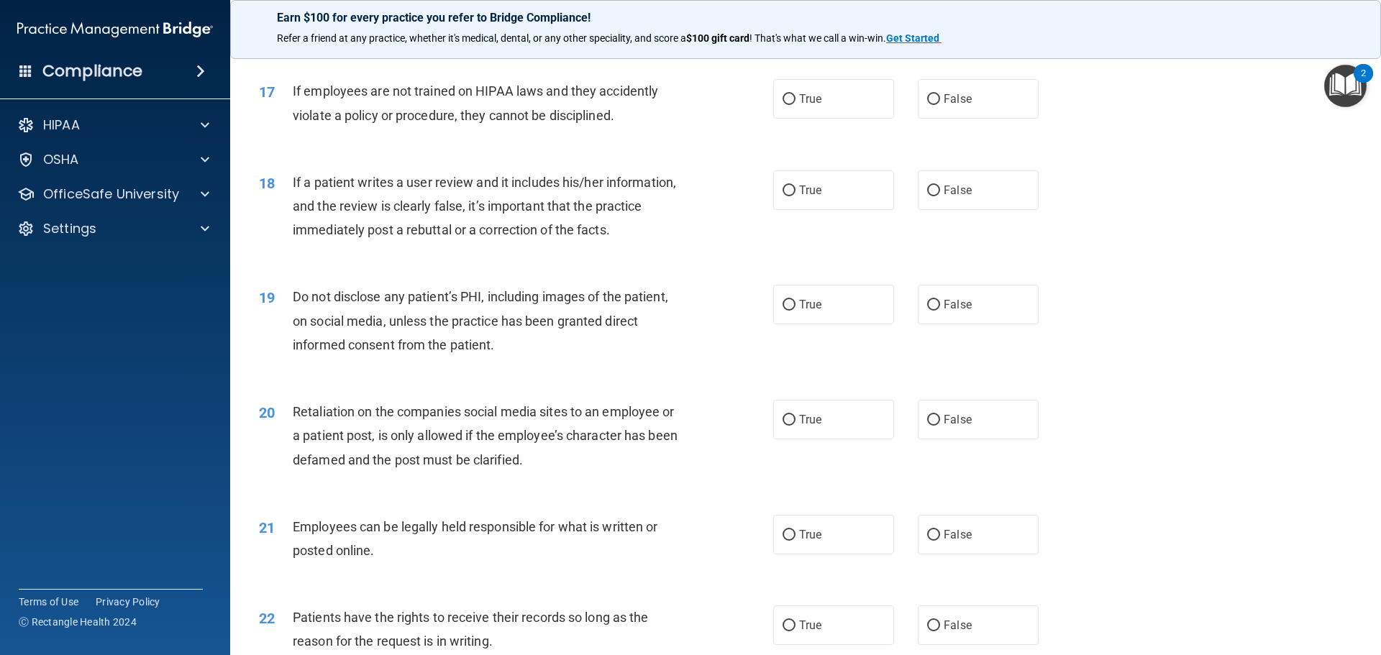
scroll to position [1942, 0]
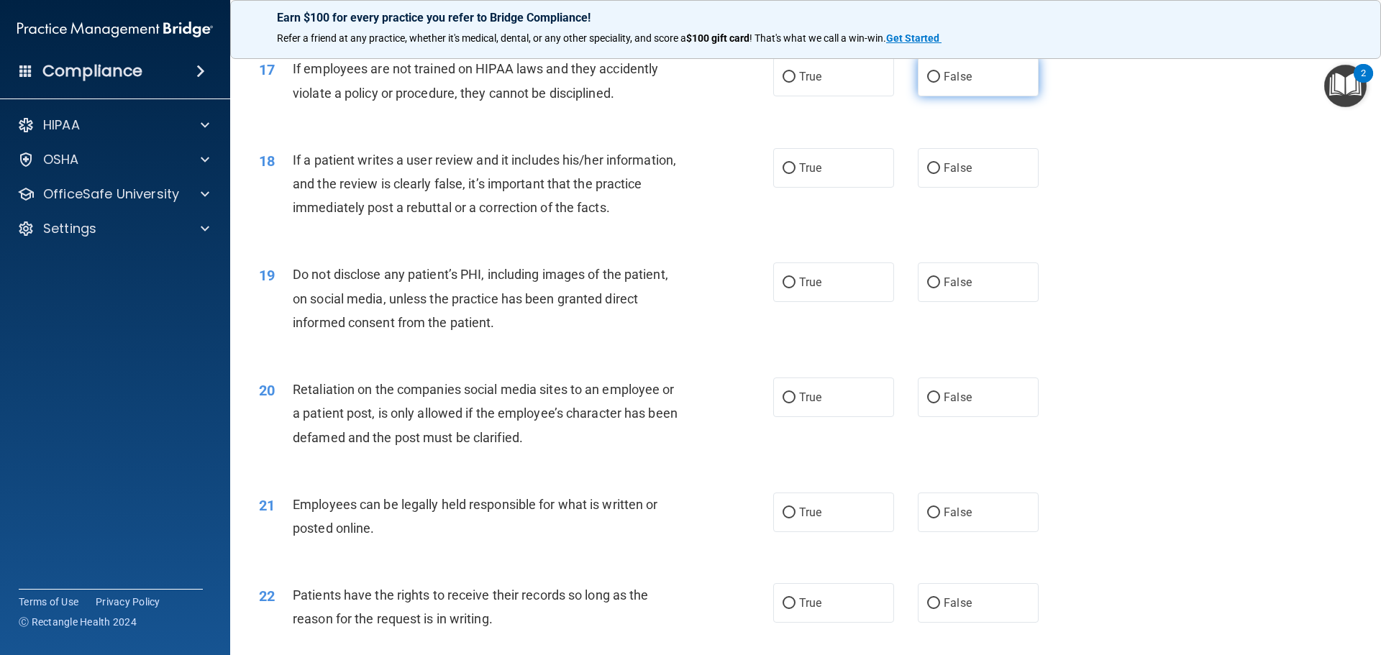
click at [945, 96] on label "False" at bounding box center [978, 77] width 121 height 40
click at [940, 83] on input "False" at bounding box center [933, 77] width 13 height 11
radio input "true"
click at [973, 183] on label "False" at bounding box center [978, 168] width 121 height 40
click at [940, 174] on input "False" at bounding box center [933, 168] width 13 height 11
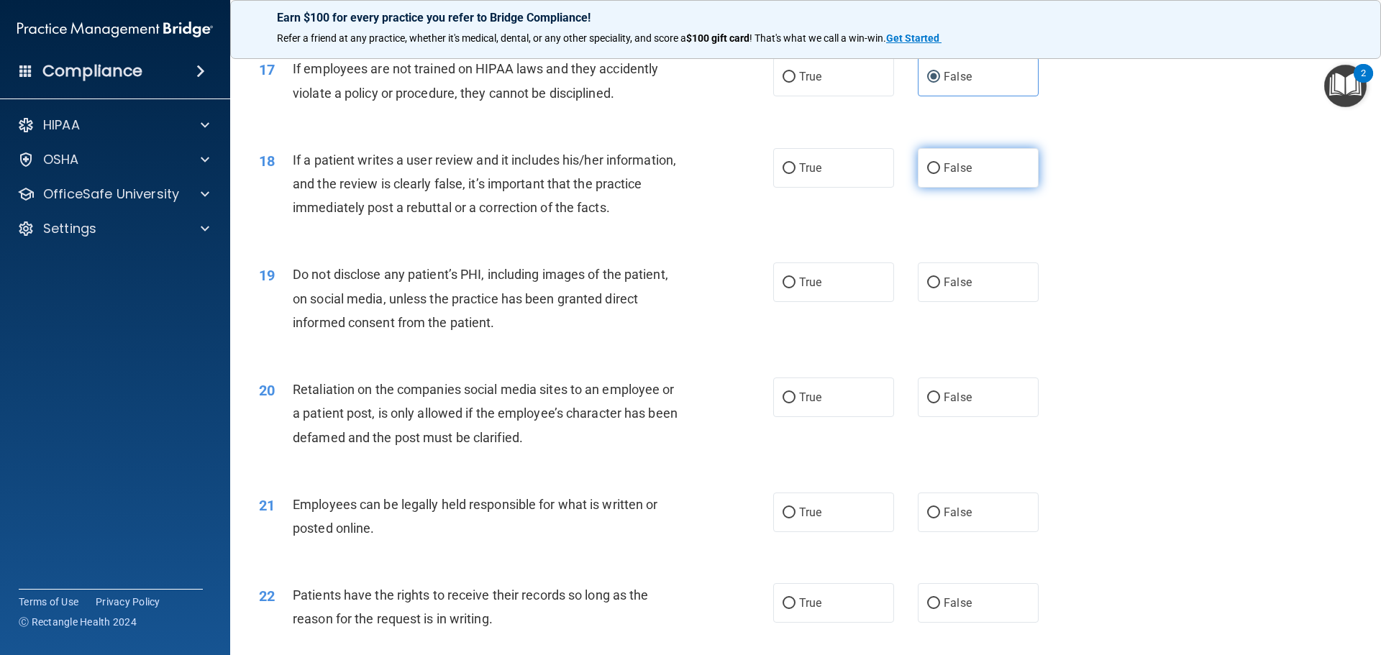
radio input "true"
click at [813, 289] on span "True" at bounding box center [810, 282] width 22 height 14
click at [796, 288] on input "True" at bounding box center [789, 283] width 13 height 11
radio input "true"
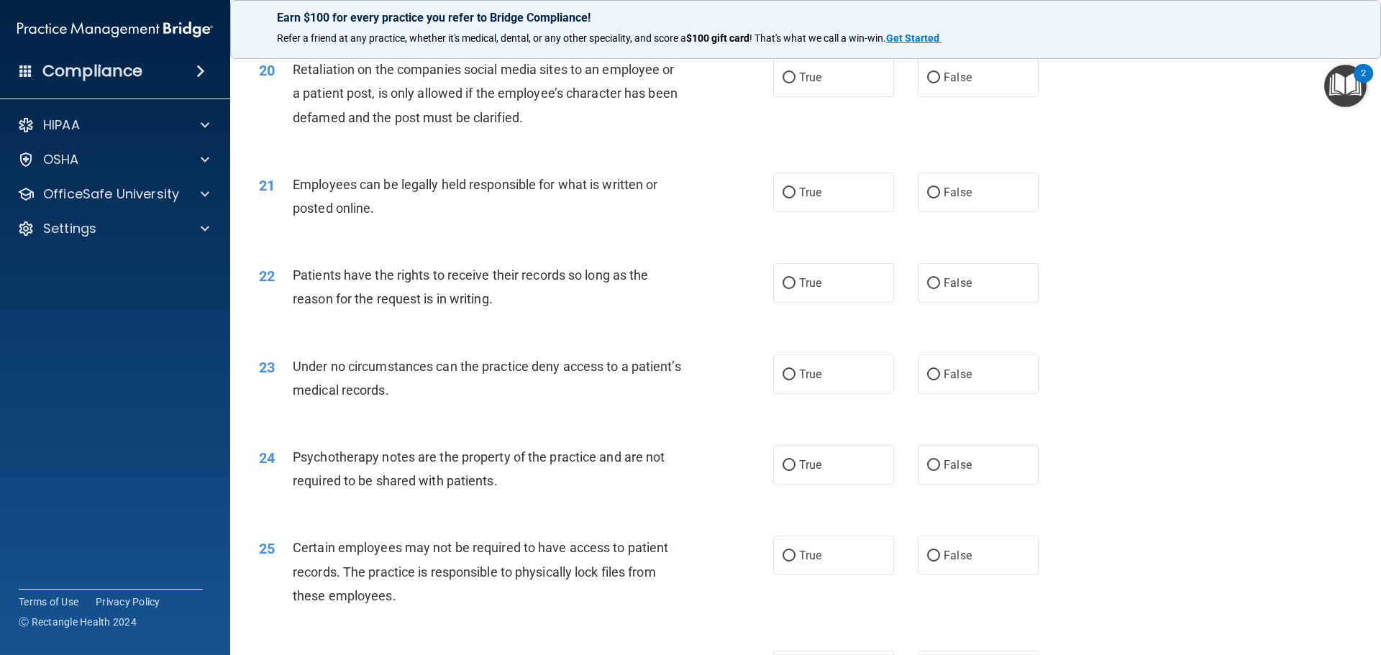
scroll to position [2230, 0]
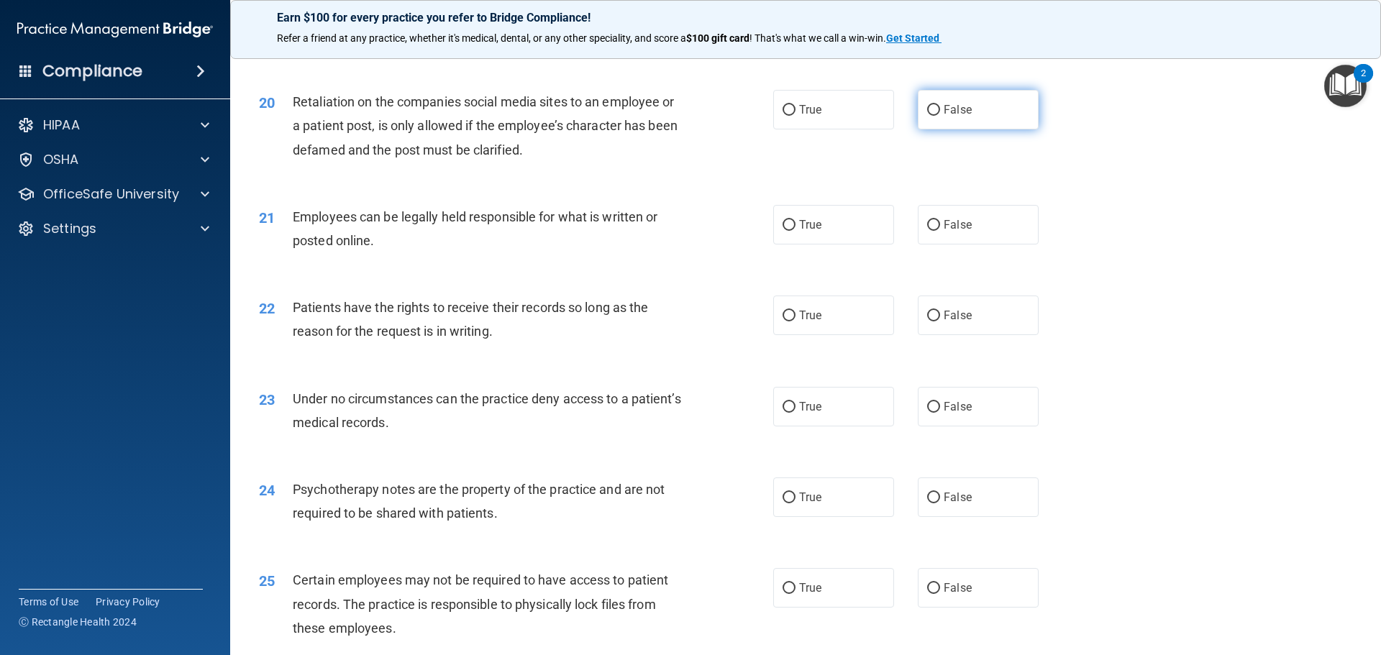
click at [960, 117] on span "False" at bounding box center [958, 110] width 28 height 14
click at [940, 116] on input "False" at bounding box center [933, 110] width 13 height 11
radio input "true"
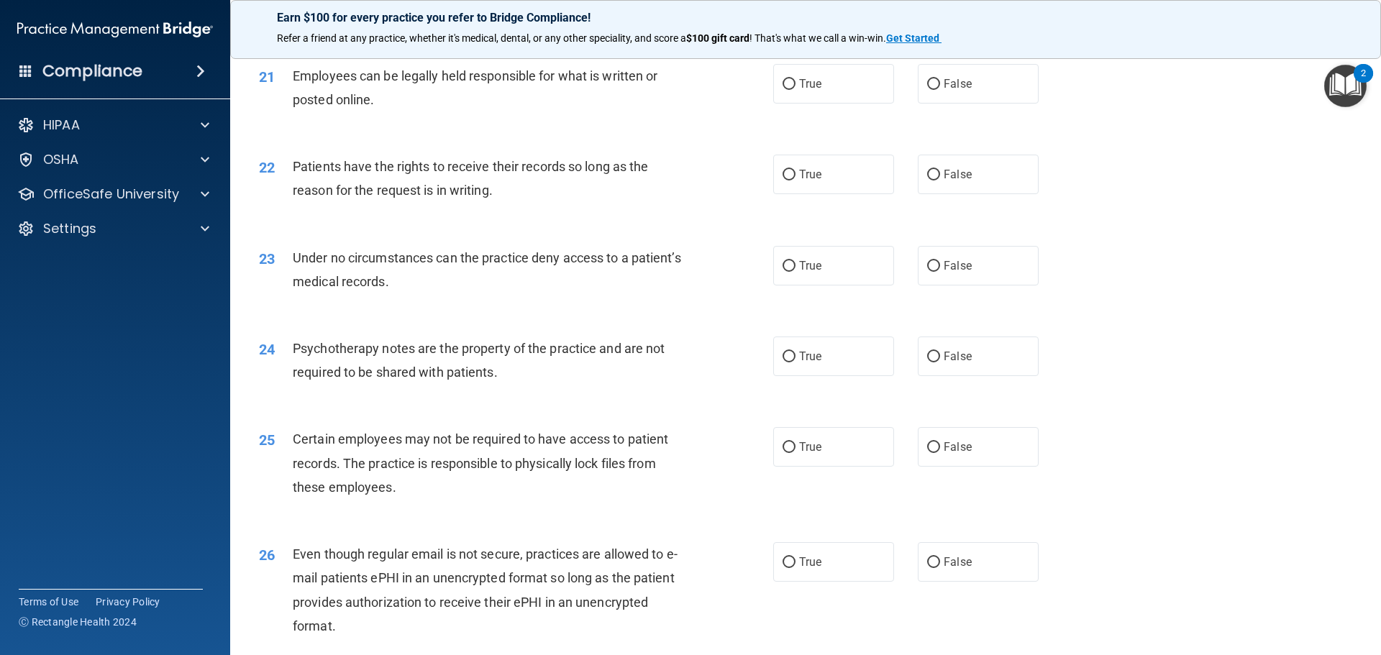
scroll to position [2374, 0]
click at [828, 101] on label "True" at bounding box center [833, 81] width 121 height 40
click at [796, 87] on input "True" at bounding box center [789, 81] width 13 height 11
radio input "true"
click at [957, 186] on label "False" at bounding box center [978, 172] width 121 height 40
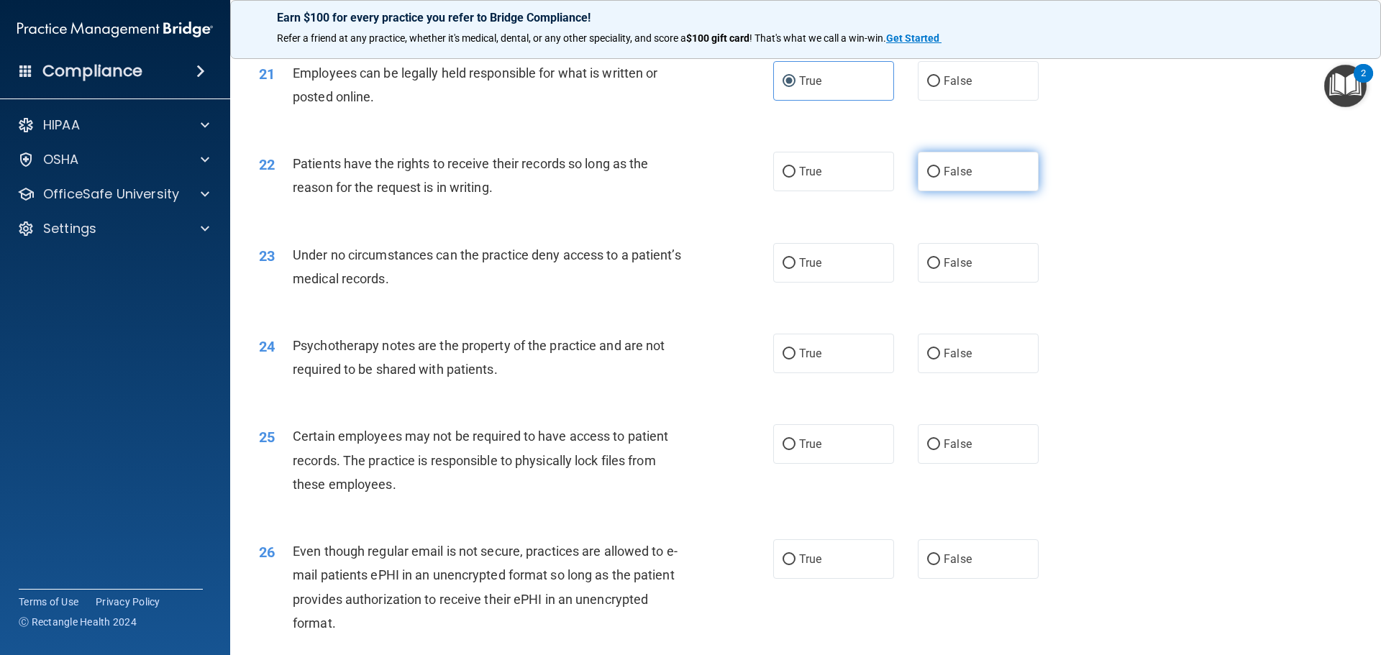
click at [940, 178] on input "False" at bounding box center [933, 172] width 13 height 11
radio input "true"
click at [984, 275] on label "False" at bounding box center [978, 263] width 121 height 40
click at [940, 269] on input "False" at bounding box center [933, 263] width 13 height 11
radio input "true"
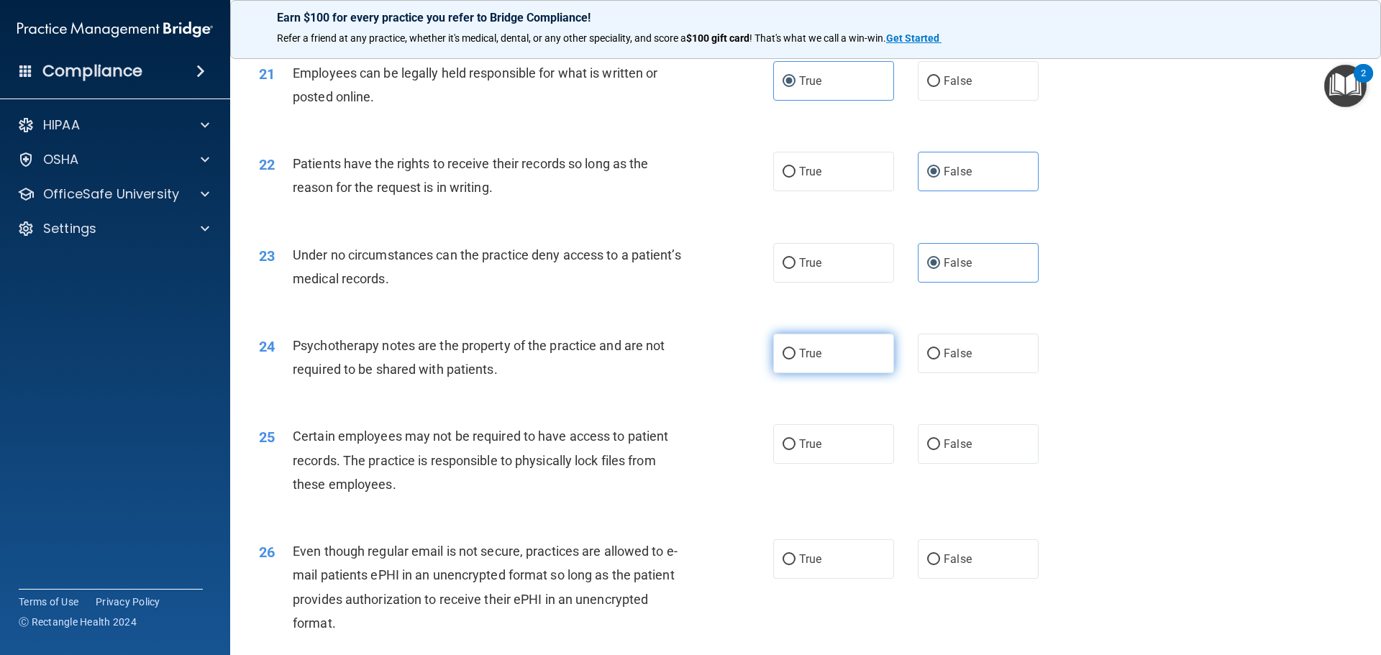
click at [806, 360] on span "True" at bounding box center [810, 354] width 22 height 14
click at [796, 360] on input "True" at bounding box center [789, 354] width 13 height 11
radio input "true"
click at [815, 451] on span "True" at bounding box center [810, 444] width 22 height 14
click at [796, 450] on input "True" at bounding box center [789, 444] width 13 height 11
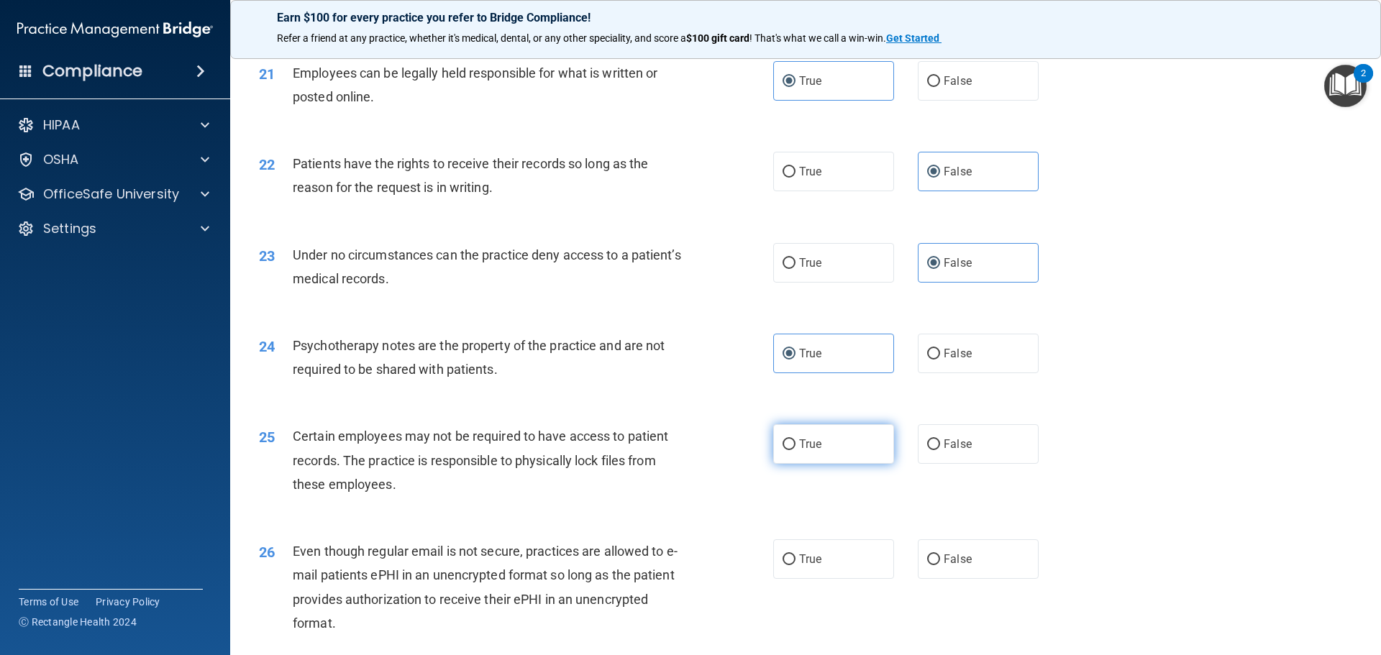
radio input "true"
click at [789, 565] on input "True" at bounding box center [789, 560] width 13 height 11
radio input "true"
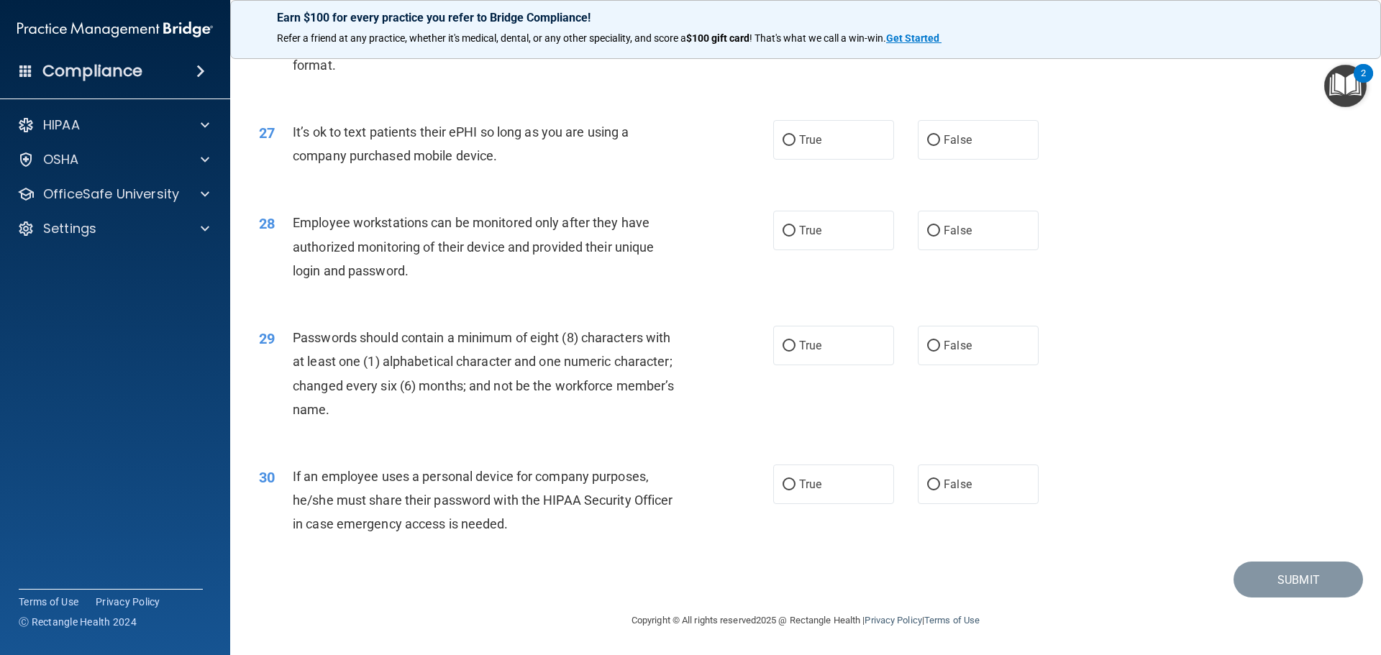
scroll to position [2956, 0]
click at [957, 149] on label "False" at bounding box center [978, 140] width 121 height 40
click at [940, 146] on input "False" at bounding box center [933, 140] width 13 height 11
radio input "true"
click at [964, 232] on span "False" at bounding box center [958, 231] width 28 height 14
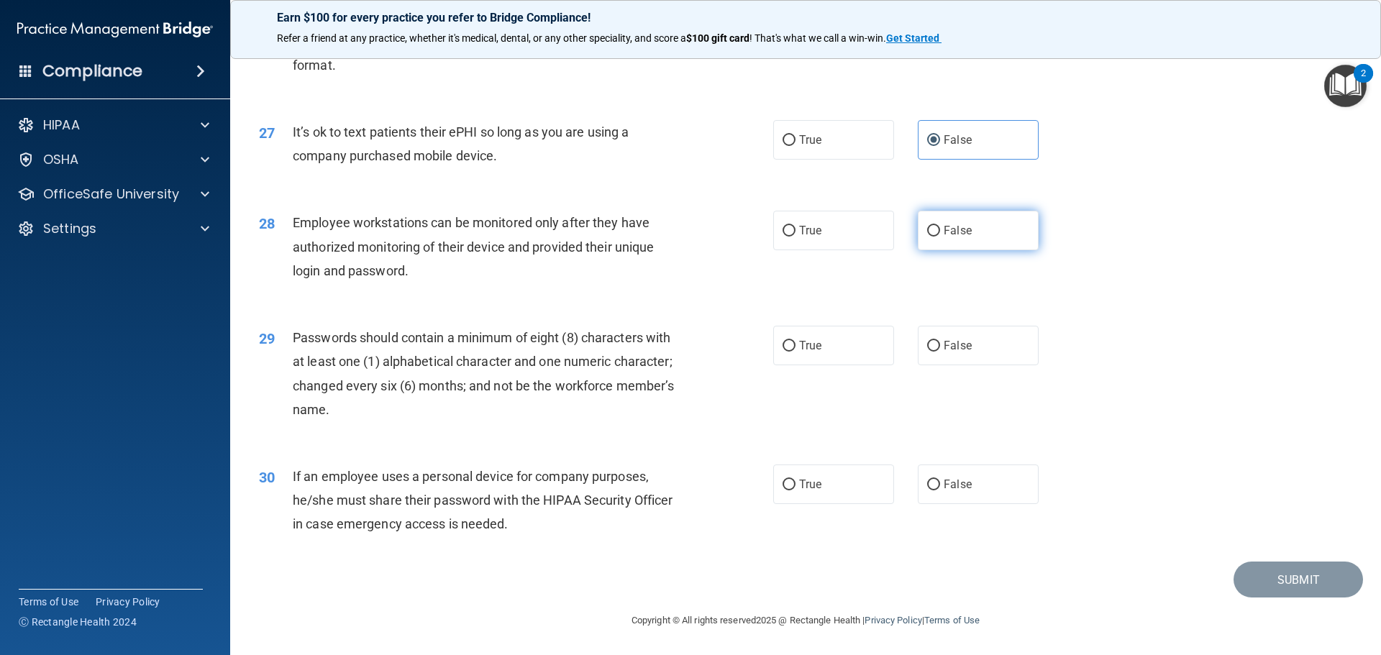
click at [940, 232] on input "False" at bounding box center [933, 231] width 13 height 11
radio input "true"
click at [829, 342] on label "True" at bounding box center [833, 346] width 121 height 40
click at [796, 342] on input "True" at bounding box center [789, 346] width 13 height 11
radio input "true"
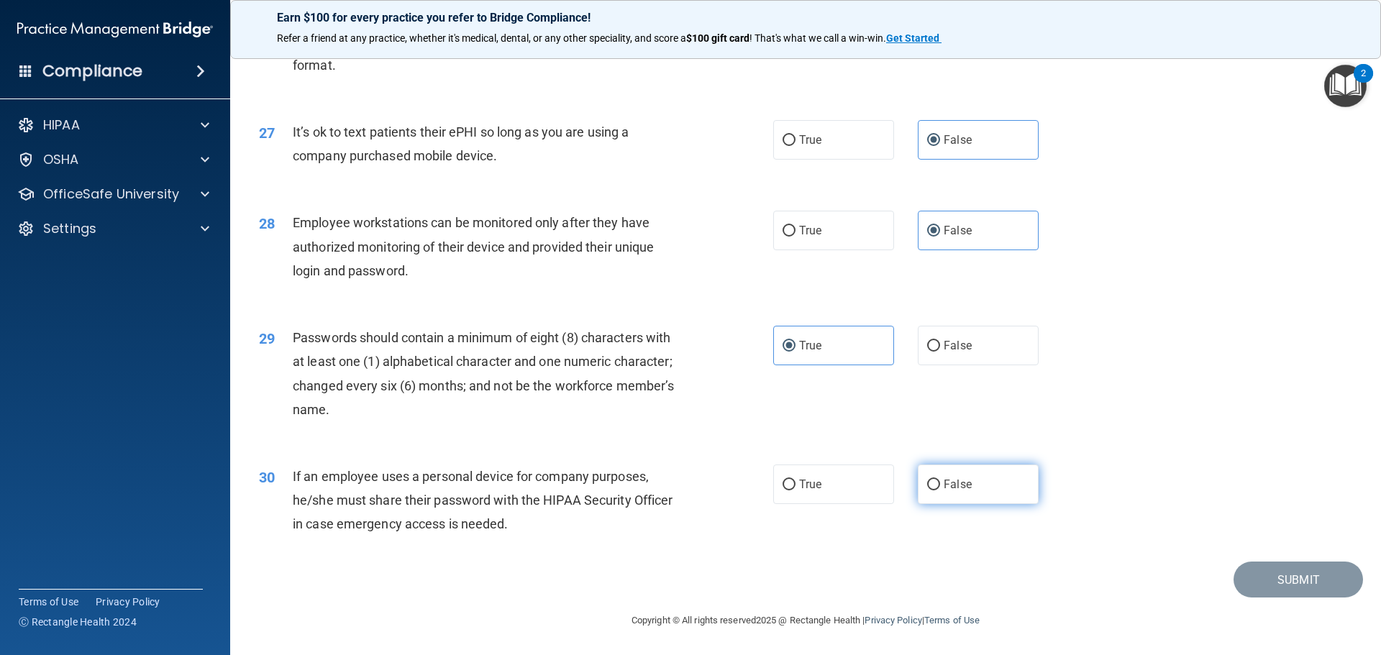
click at [955, 478] on span "False" at bounding box center [958, 485] width 28 height 14
click at [940, 480] on input "False" at bounding box center [933, 485] width 13 height 11
radio input "true"
drag, startPoint x: 1261, startPoint y: 576, endPoint x: 1216, endPoint y: 527, distance: 66.7
click at [1261, 577] on button "Submit" at bounding box center [1298, 580] width 129 height 37
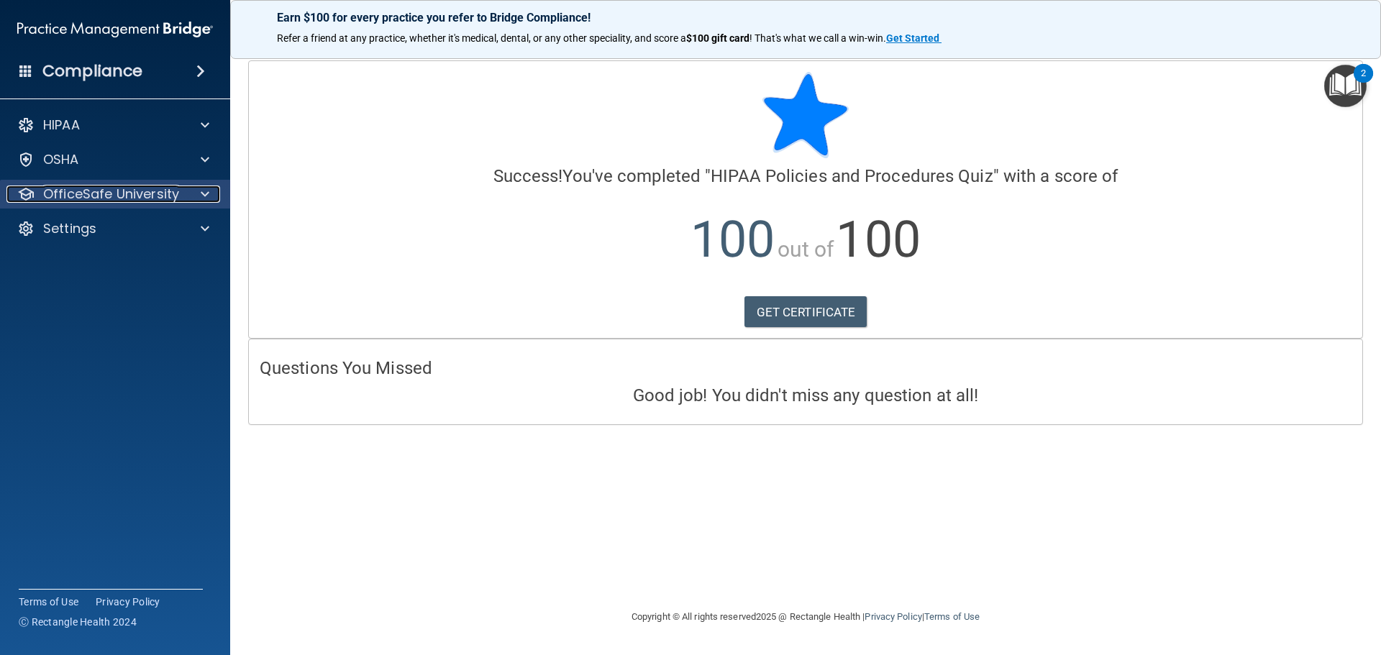
click at [212, 186] on div at bounding box center [203, 194] width 36 height 17
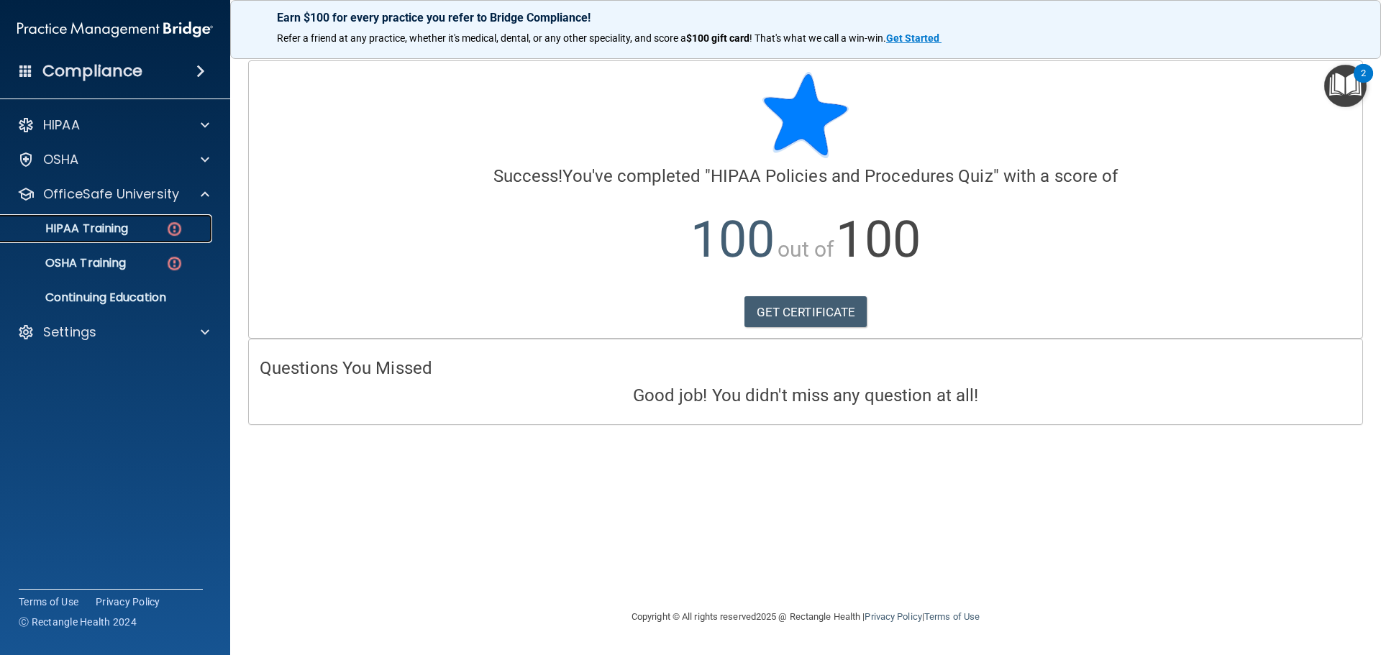
click at [176, 224] on img at bounding box center [174, 229] width 18 height 18
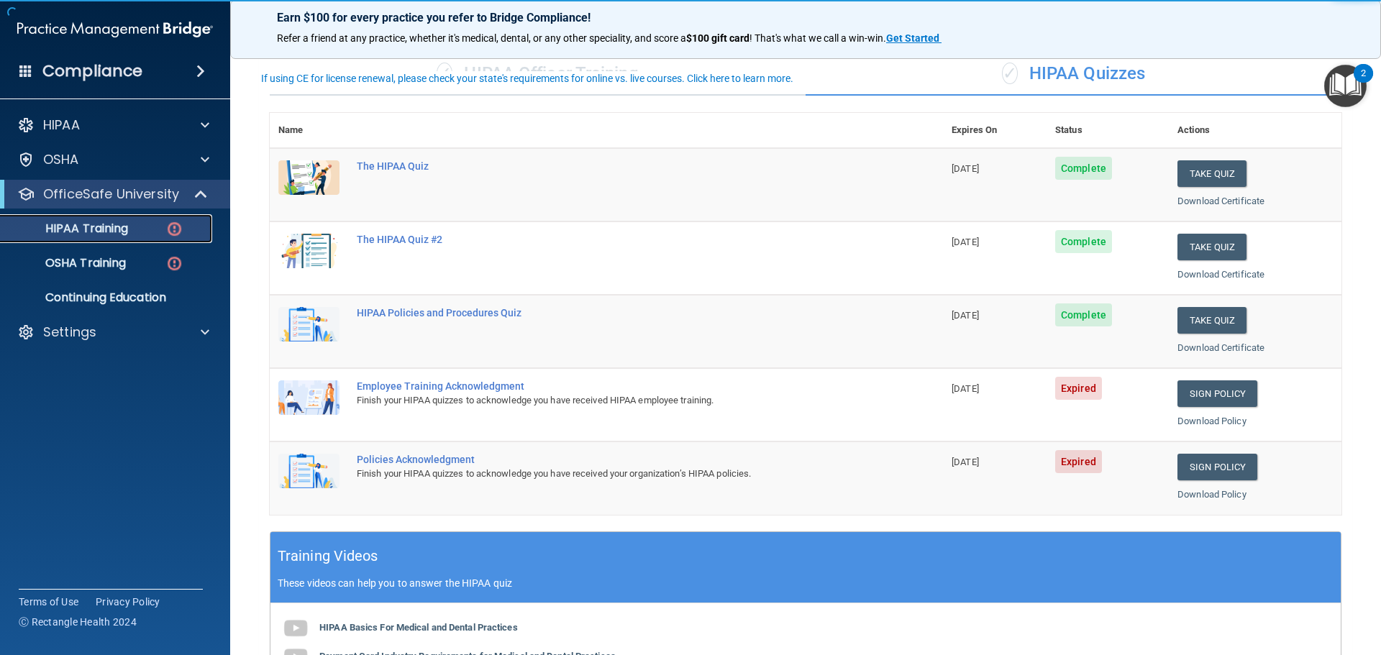
scroll to position [144, 0]
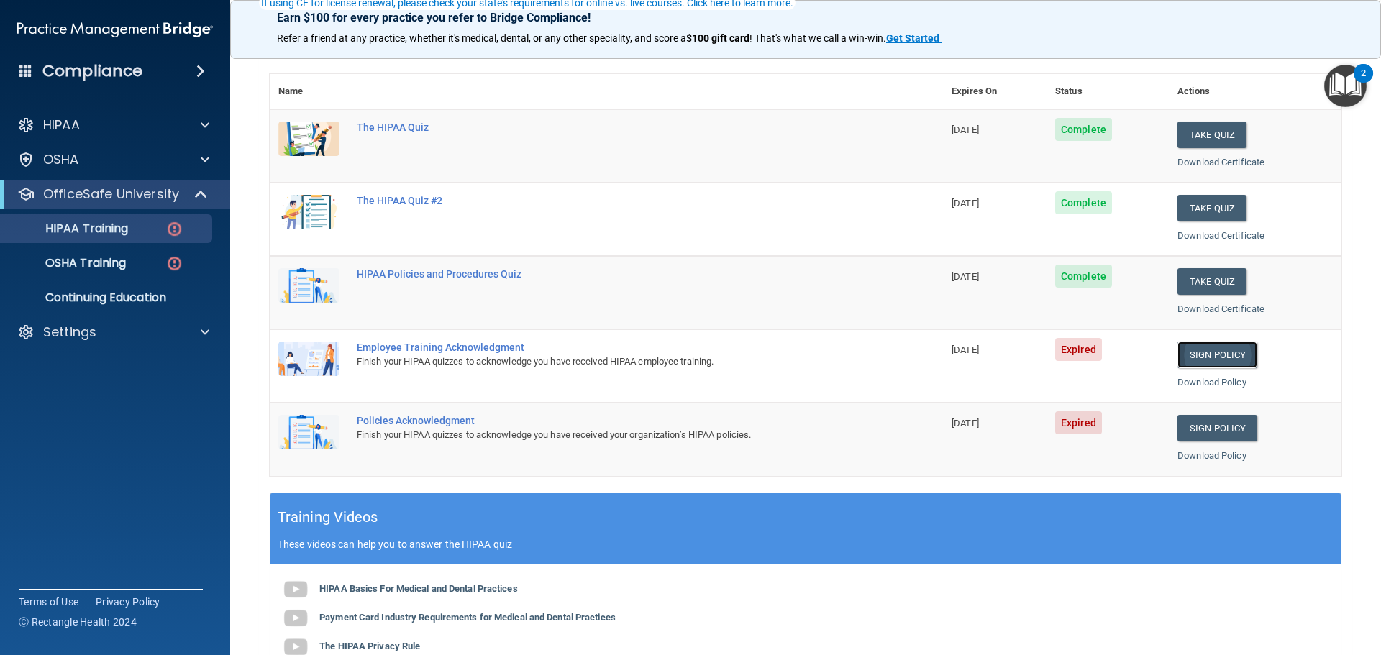
click at [1196, 366] on link "Sign Policy" at bounding box center [1217, 355] width 80 height 27
click at [1204, 437] on link "Sign Policy" at bounding box center [1217, 428] width 80 height 27
click at [111, 257] on p "OSHA Training" at bounding box center [67, 263] width 117 height 14
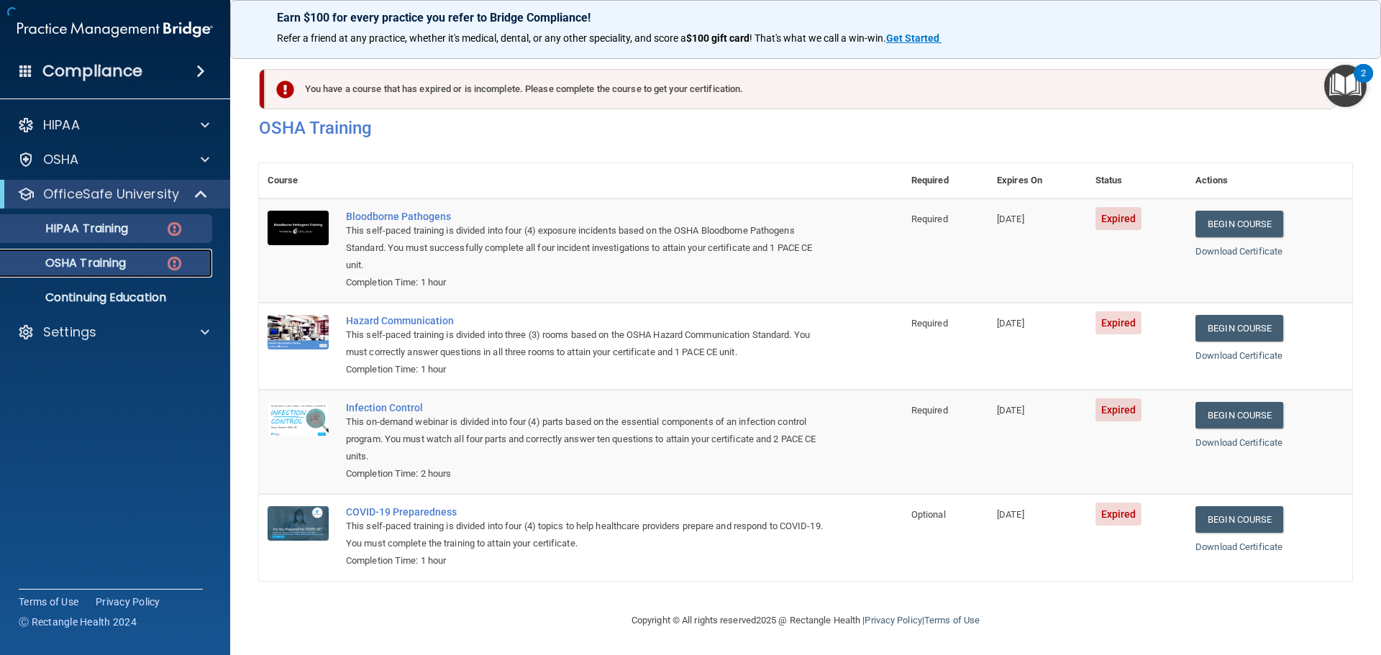
scroll to position [6, 0]
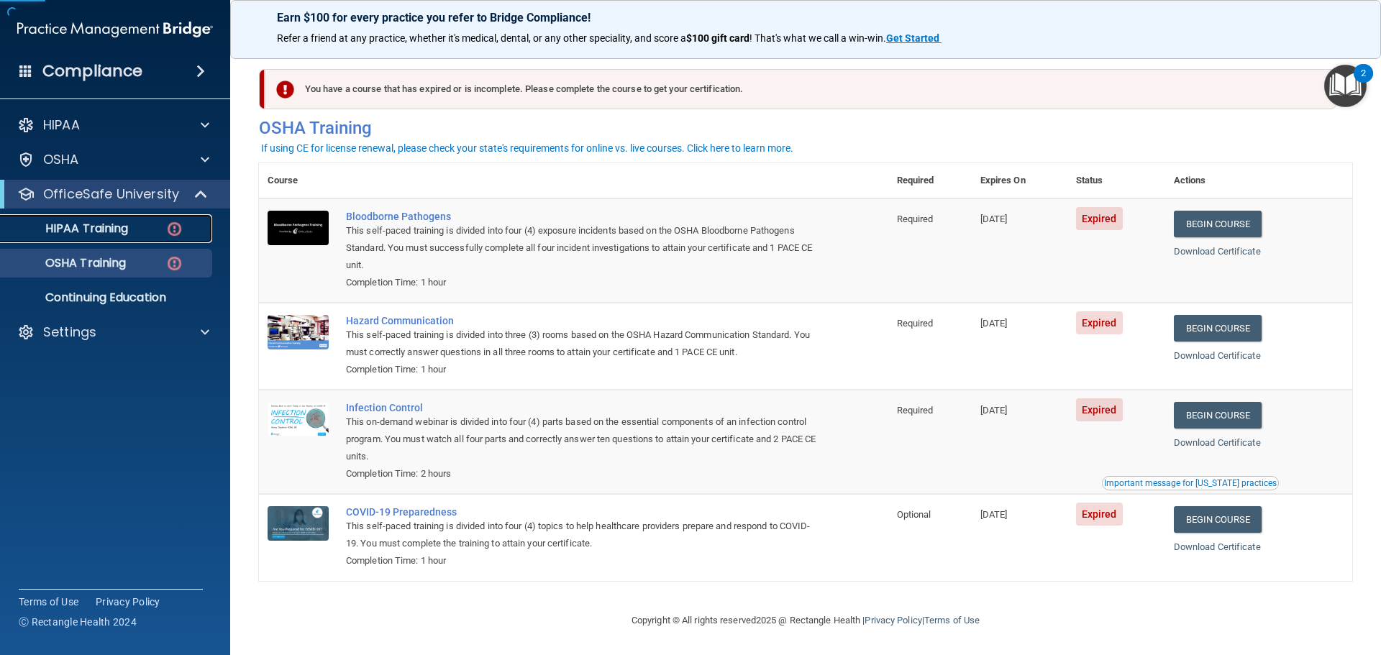
click at [106, 231] on p "HIPAA Training" at bounding box center [68, 229] width 119 height 14
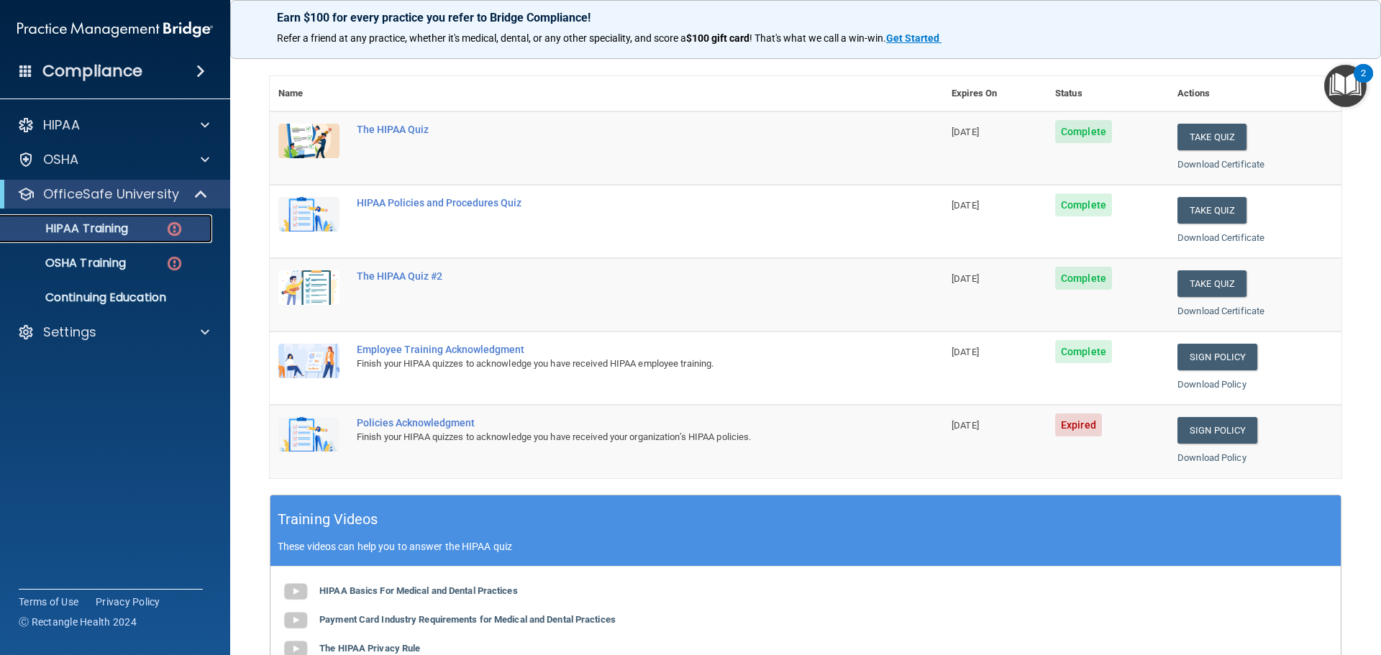
scroll to position [212, 0]
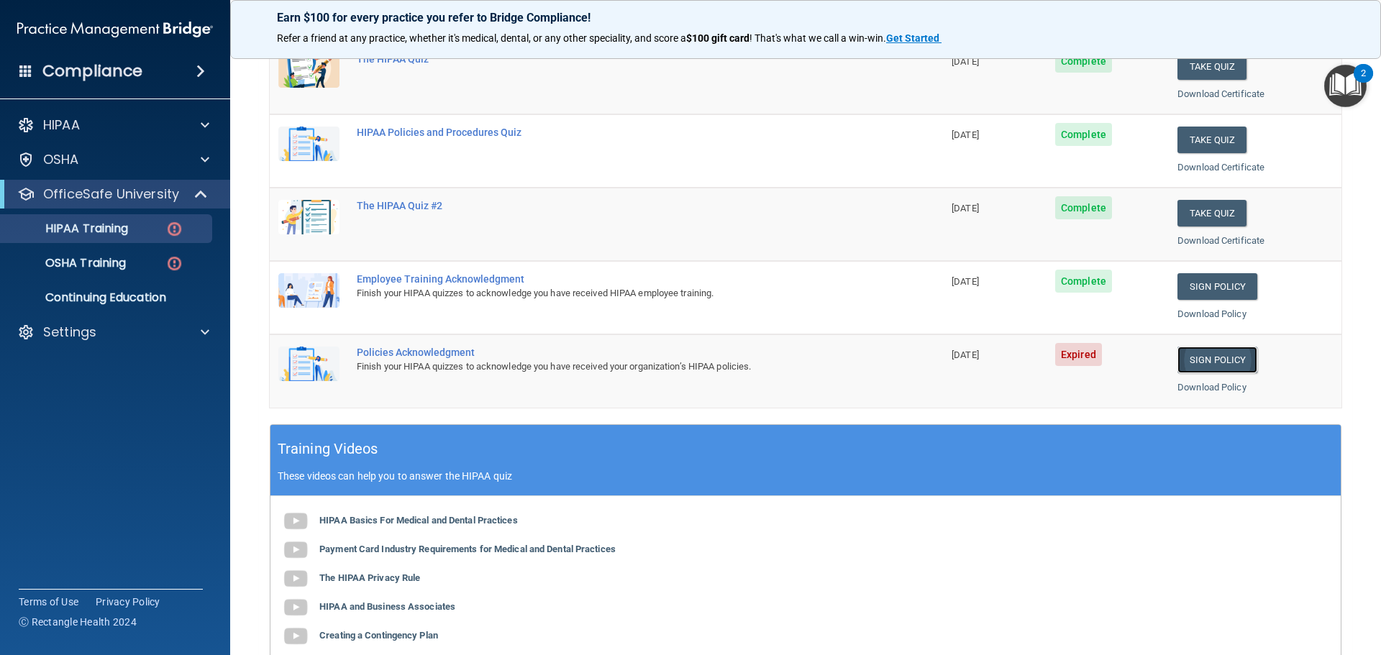
click at [1224, 360] on link "Sign Policy" at bounding box center [1217, 360] width 80 height 27
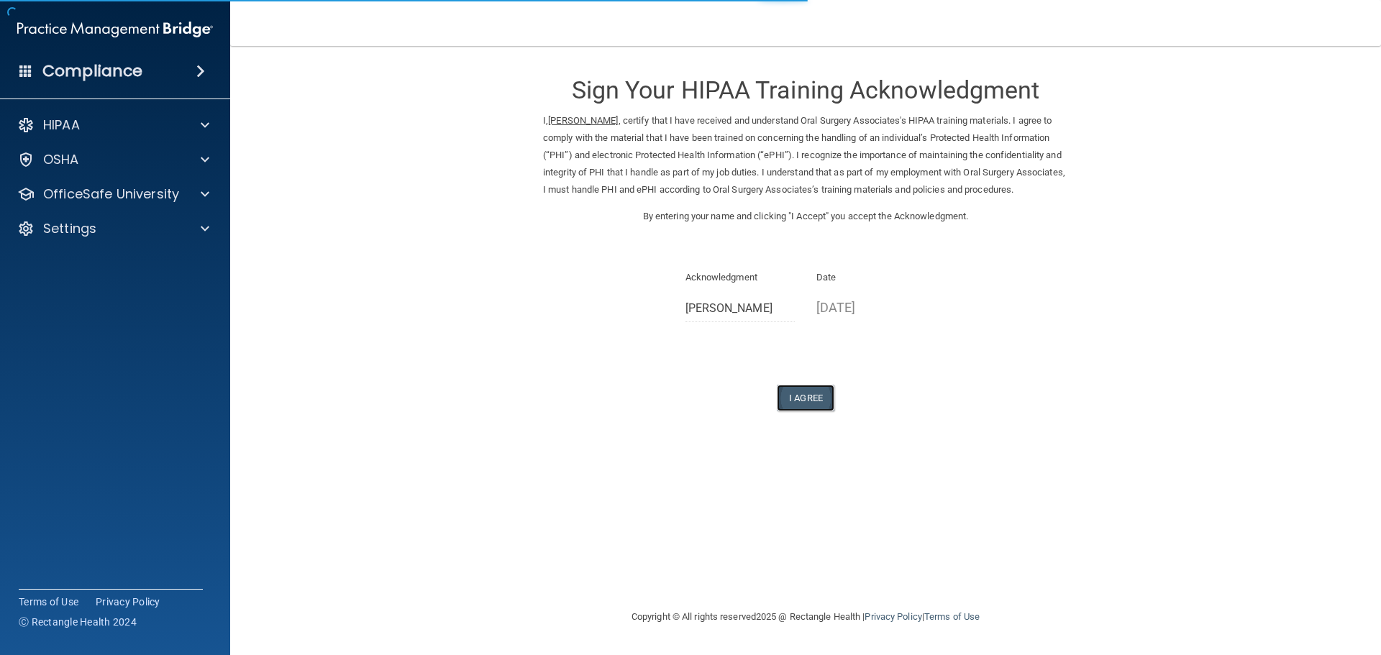
click at [803, 410] on button "I Agree" at bounding box center [806, 398] width 58 height 27
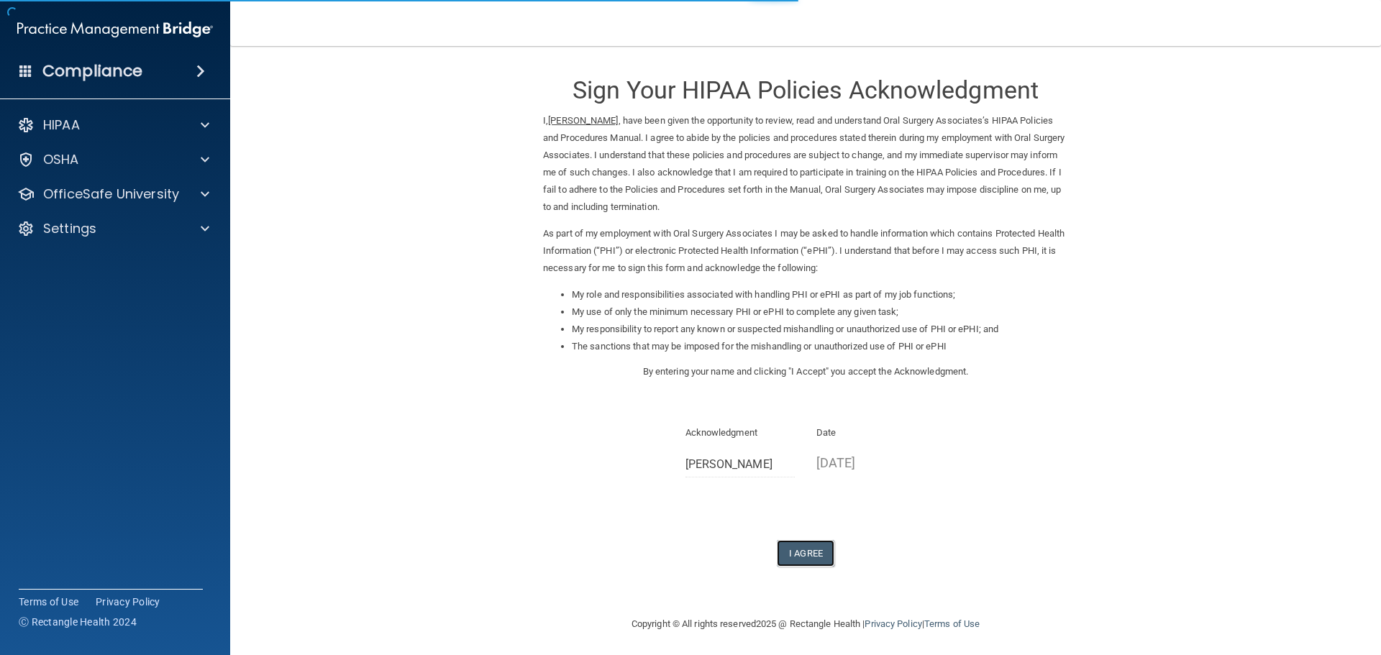
drag, startPoint x: 817, startPoint y: 550, endPoint x: 800, endPoint y: 536, distance: 22.5
click at [818, 550] on button "I Agree" at bounding box center [806, 553] width 58 height 27
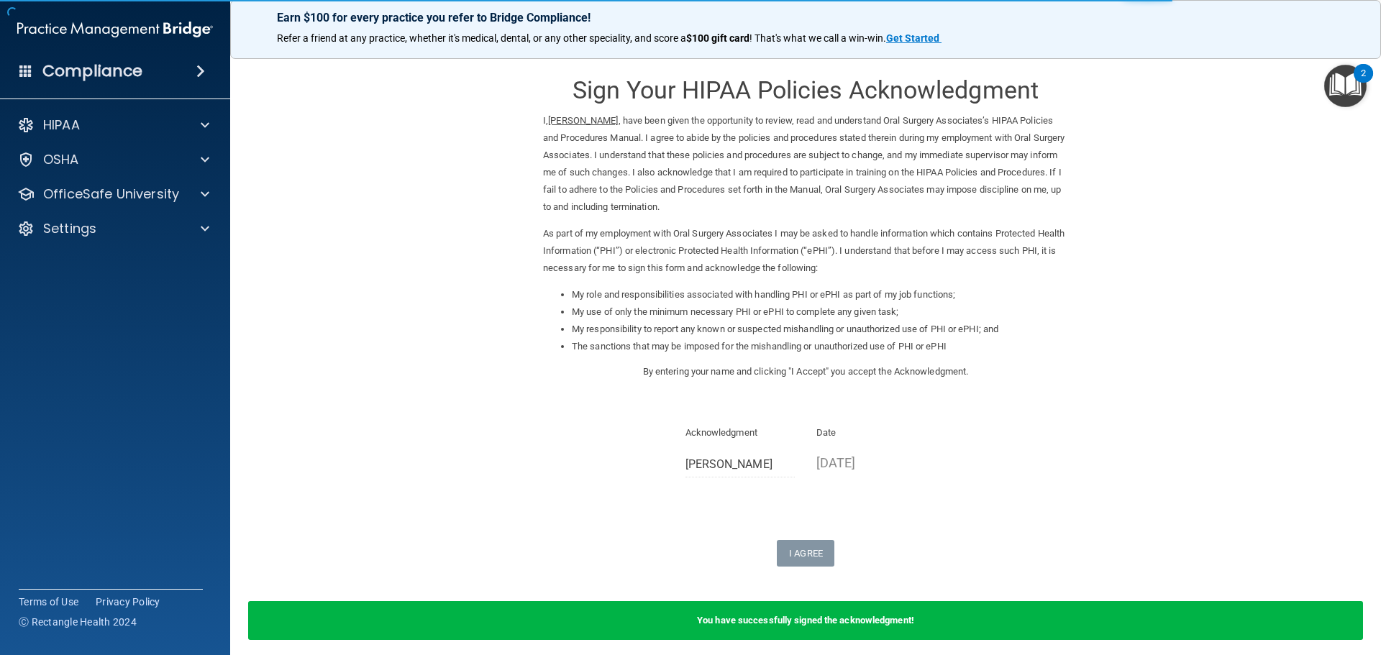
scroll to position [60, 0]
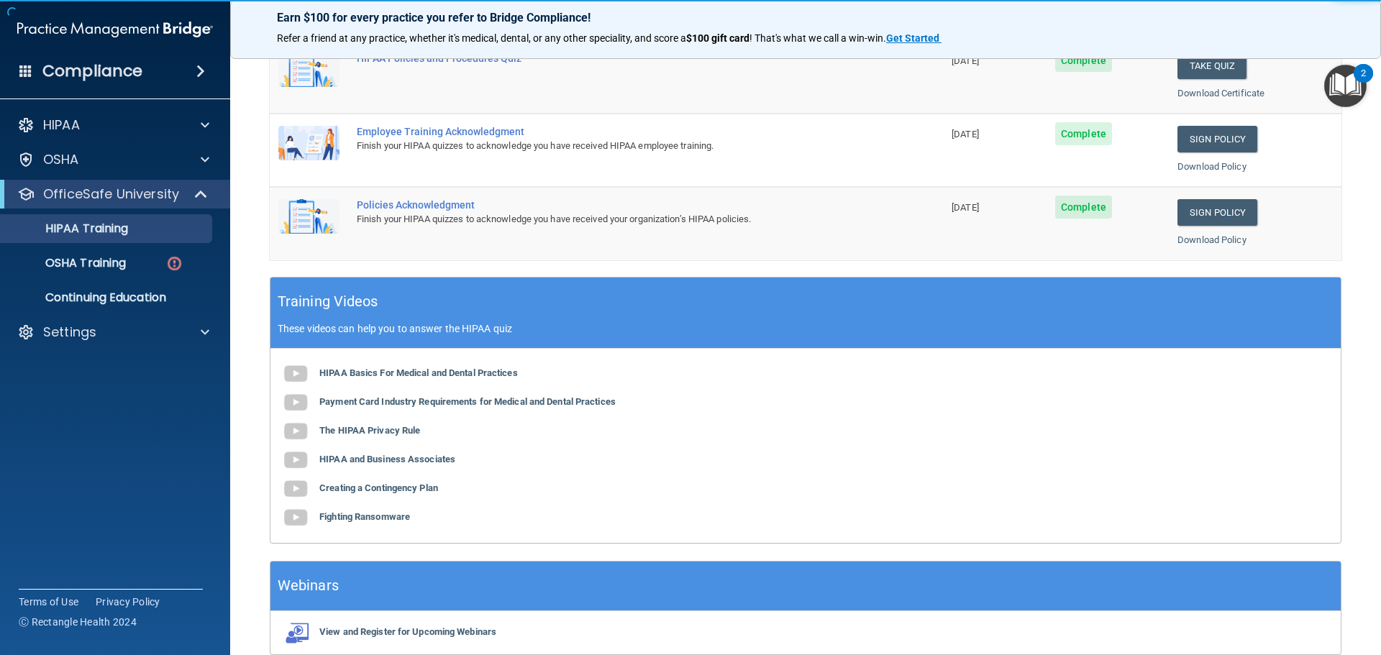
scroll to position [428, 0]
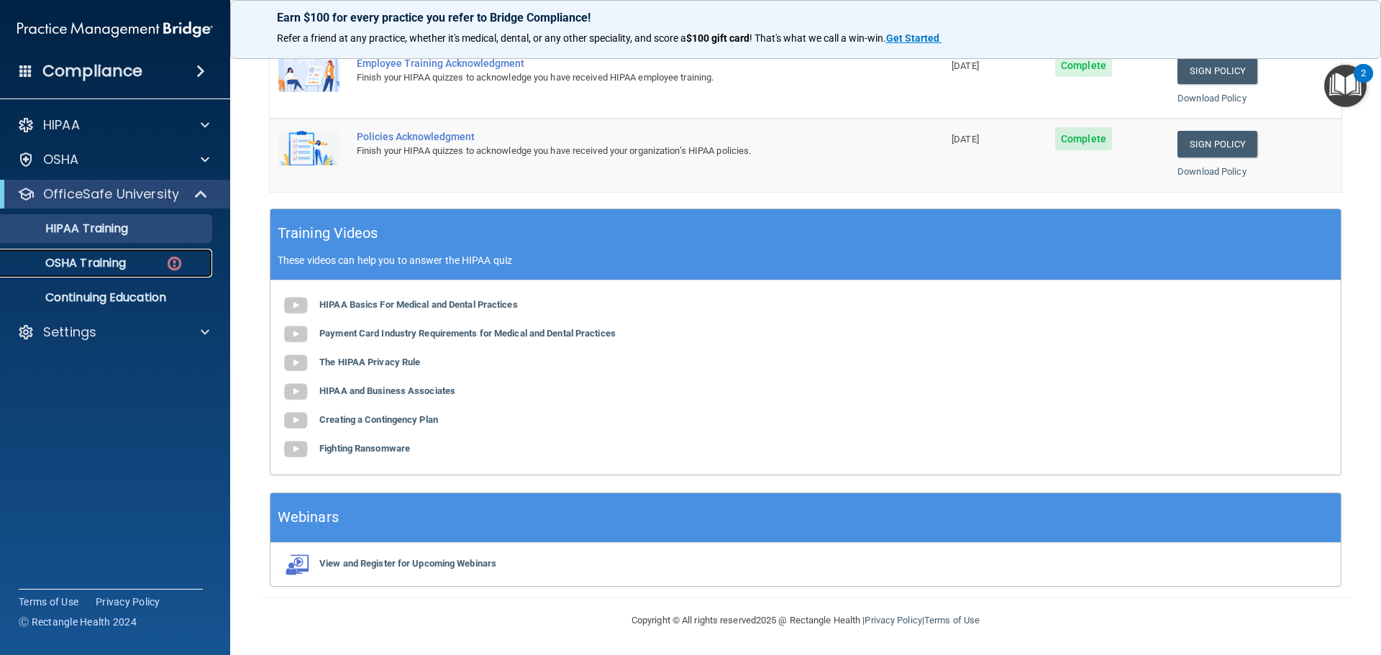
click at [55, 257] on p "OSHA Training" at bounding box center [67, 263] width 117 height 14
